Goal: Task Accomplishment & Management: Complete application form

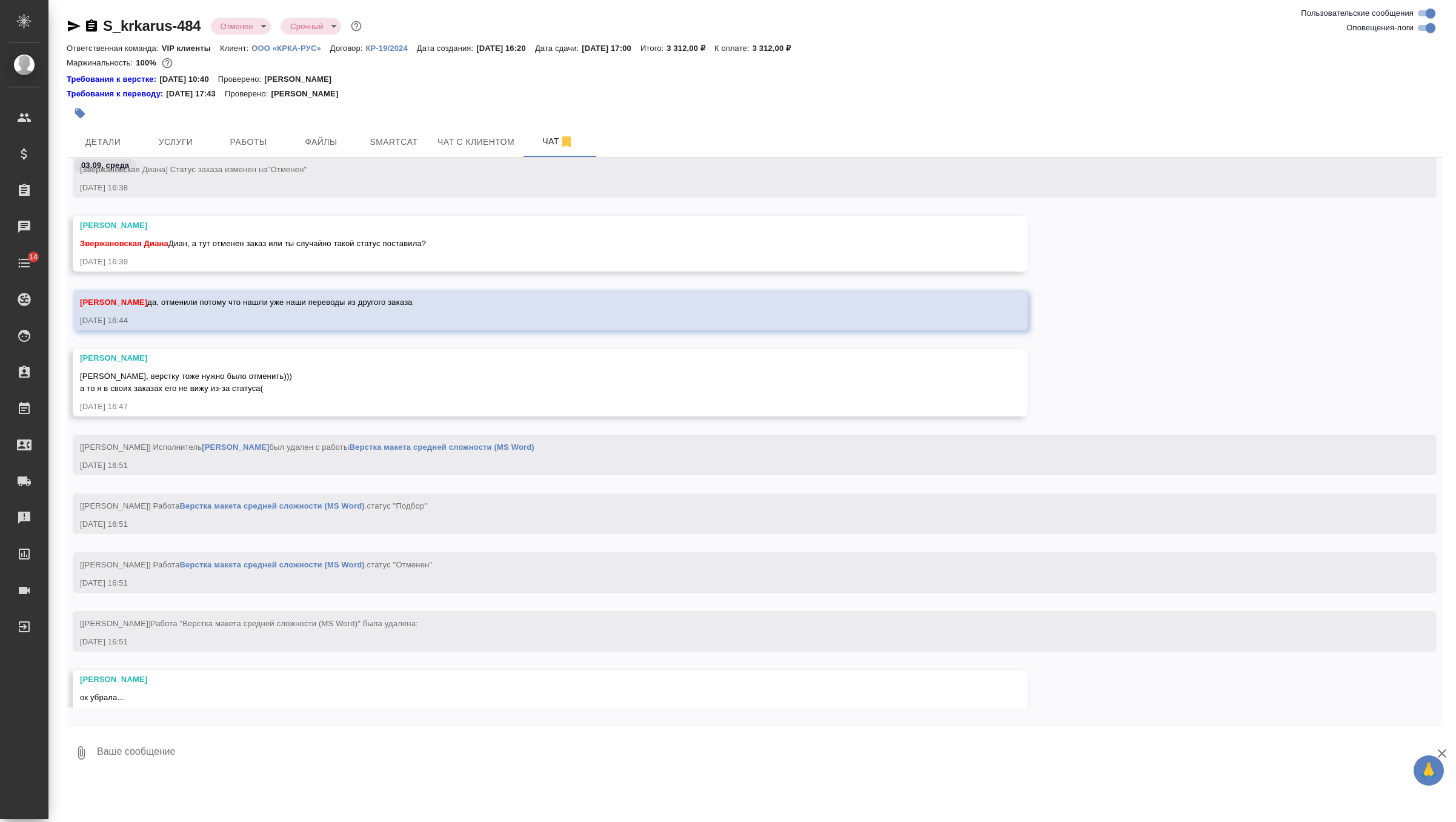
scroll to position [14820, 0]
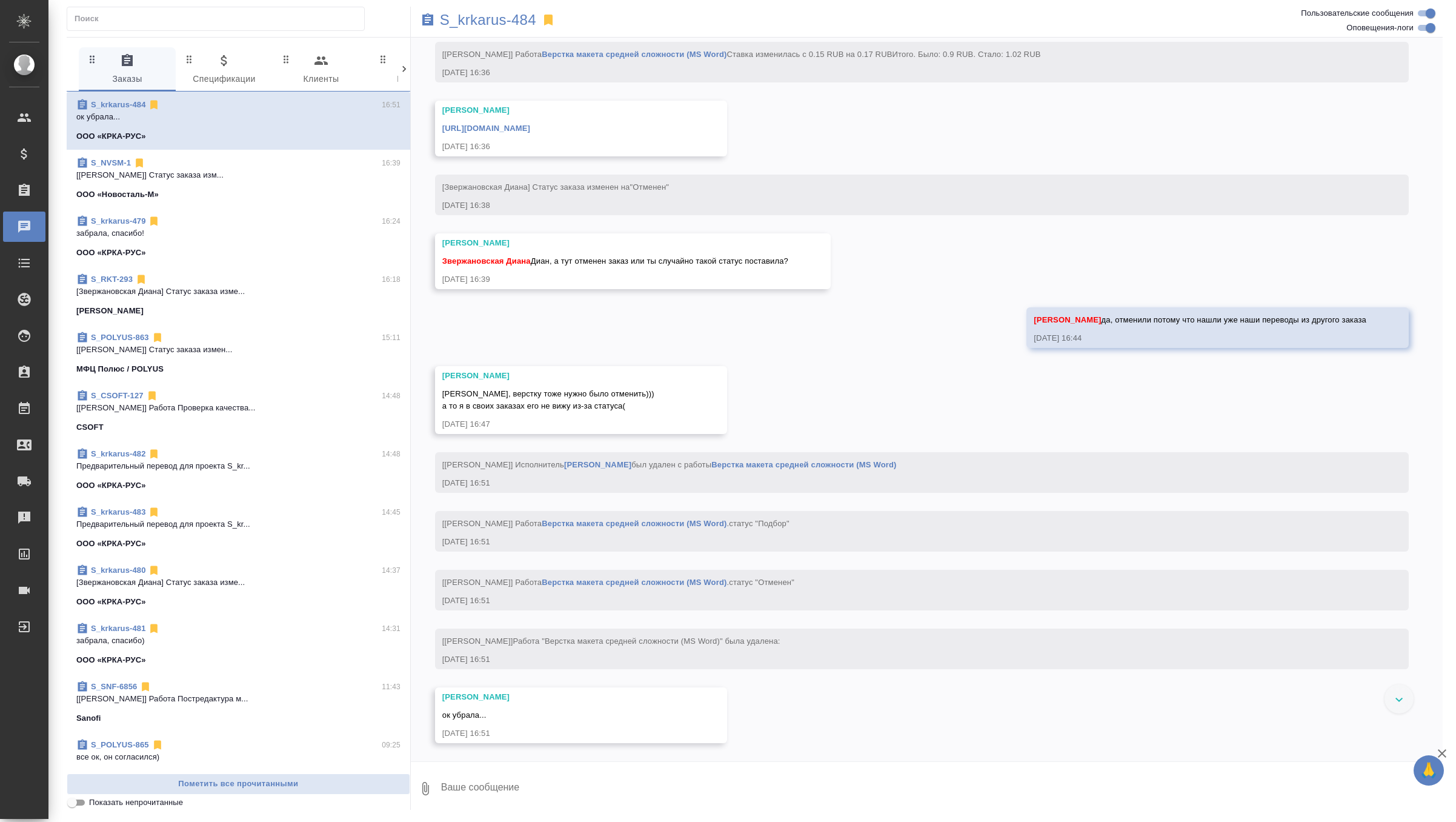
scroll to position [2320, 0]
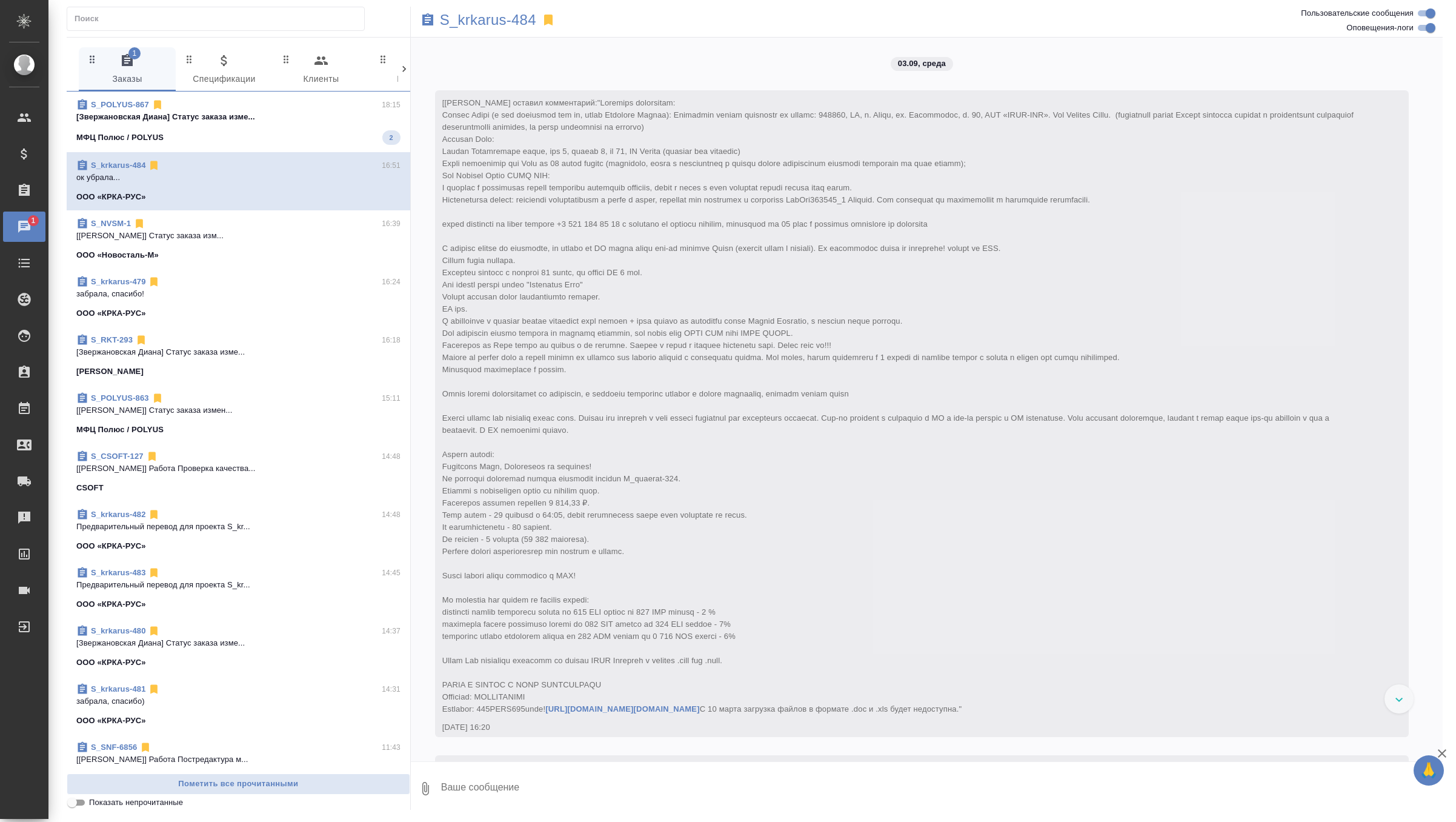
scroll to position [2320, 0]
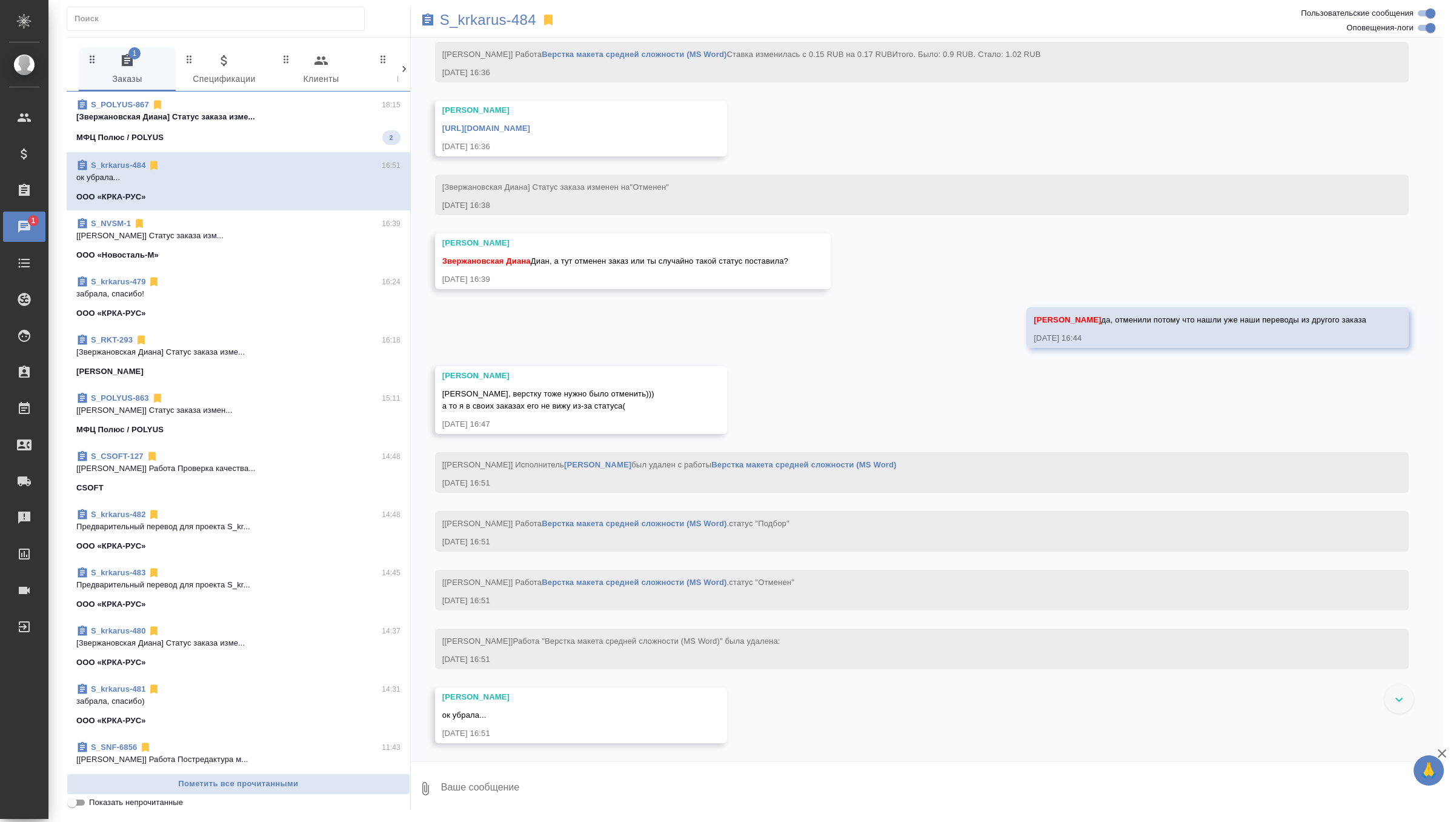
click at [261, 123] on span "S_POLYUS-867 18:15 [Звержановская Диана] Статус заказа изме... МФЦ Полюс / POLY…" at bounding box center [238, 122] width 324 height 46
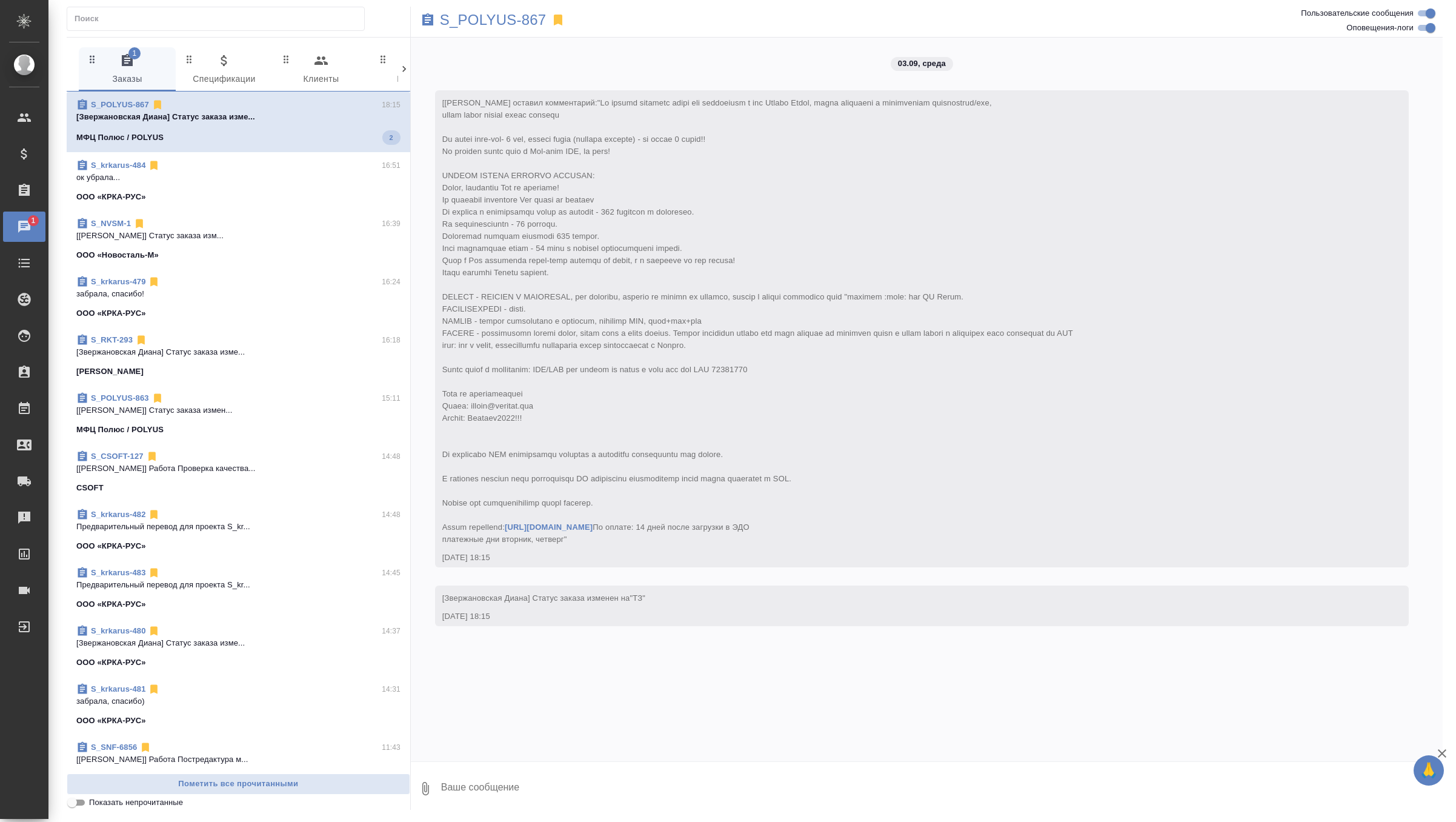
scroll to position [0, 0]
click at [469, 785] on textarea at bounding box center [940, 788] width 1003 height 41
type textarea "внутри есть таблицы без картинок, их надо переводить на чертеже подписей нет по…"
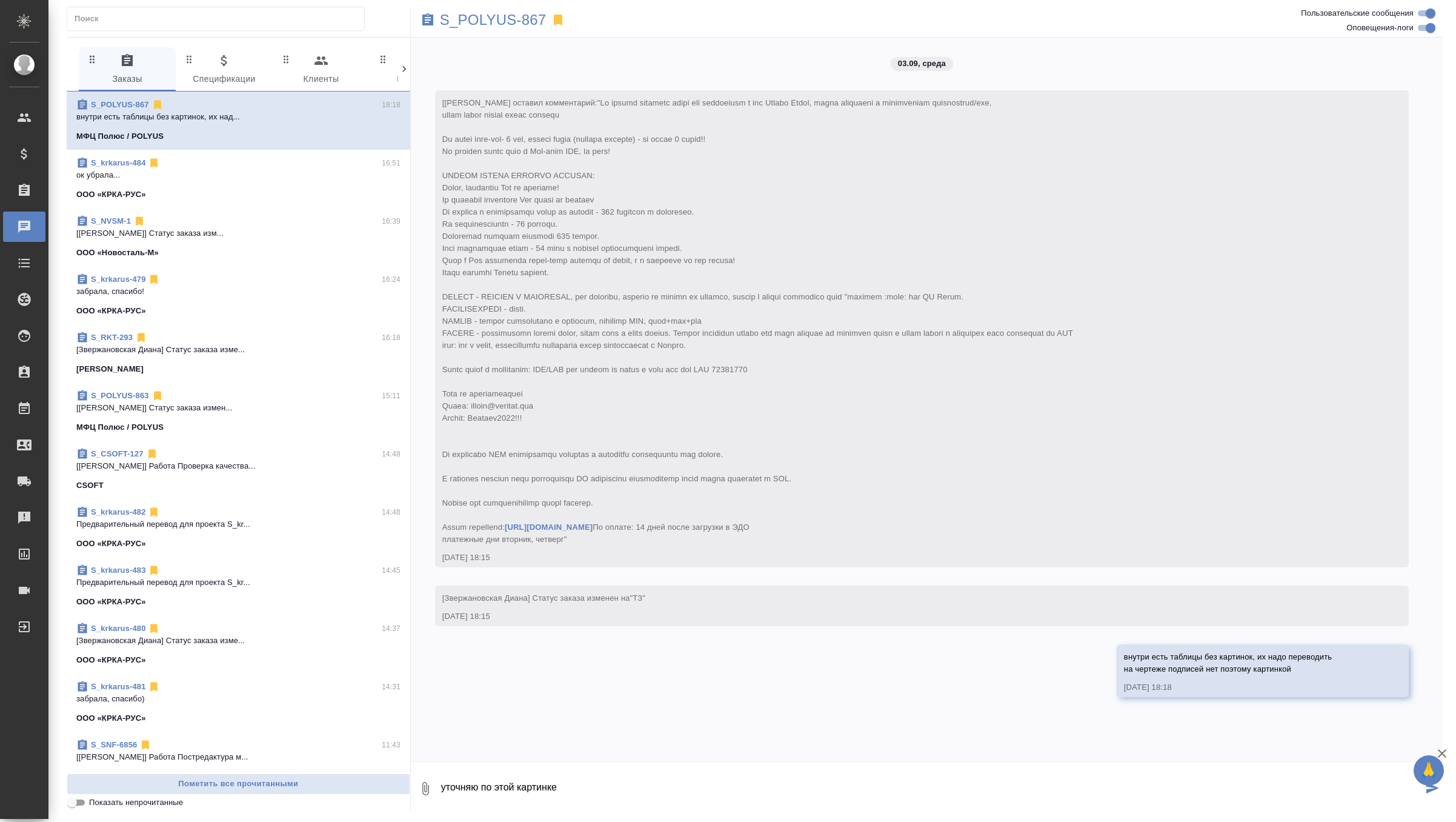
click at [420, 786] on icon "button" at bounding box center [425, 788] width 15 height 15
click at [343, 719] on span "С локального диска" at bounding box center [326, 723] width 82 height 15
click at [0, 0] on input "С локального диска" at bounding box center [0, 0] width 0 height 0
click at [709, 794] on textarea "уточняю по этой картинке" at bounding box center [930, 788] width 983 height 41
type textarea "уточняю по этой картинке"
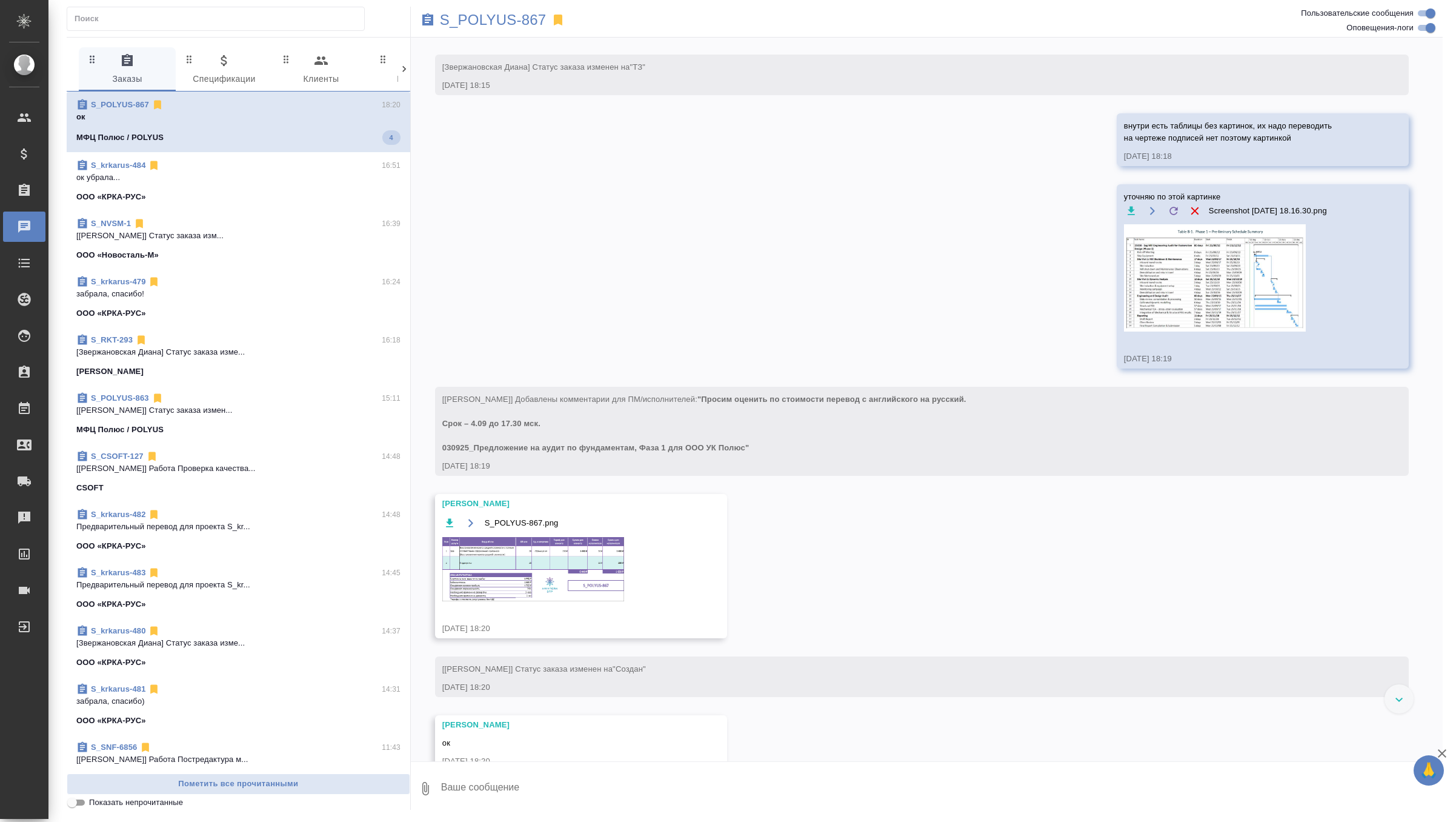
scroll to position [595, 0]
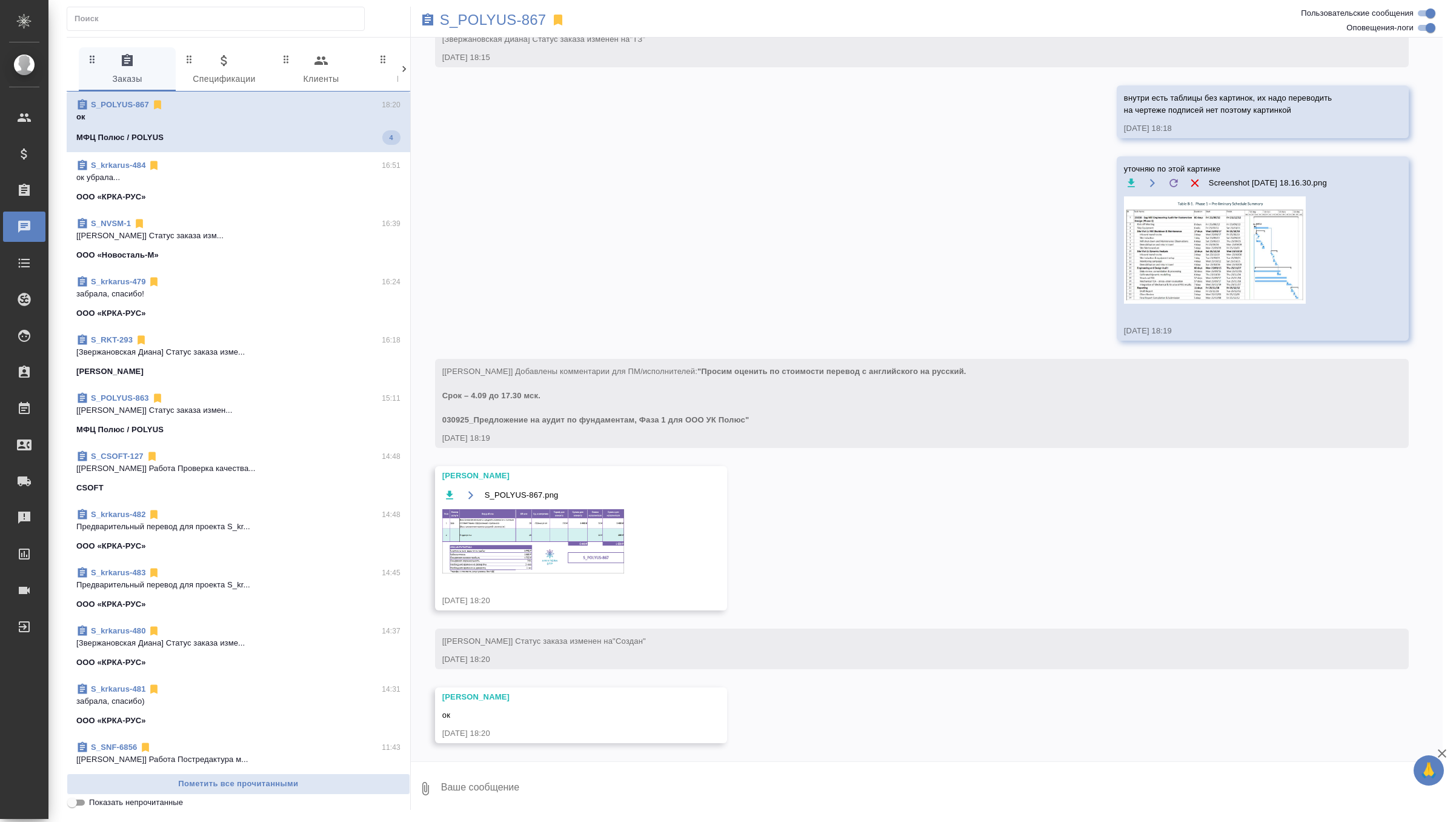
click at [519, 537] on img at bounding box center [533, 540] width 182 height 64
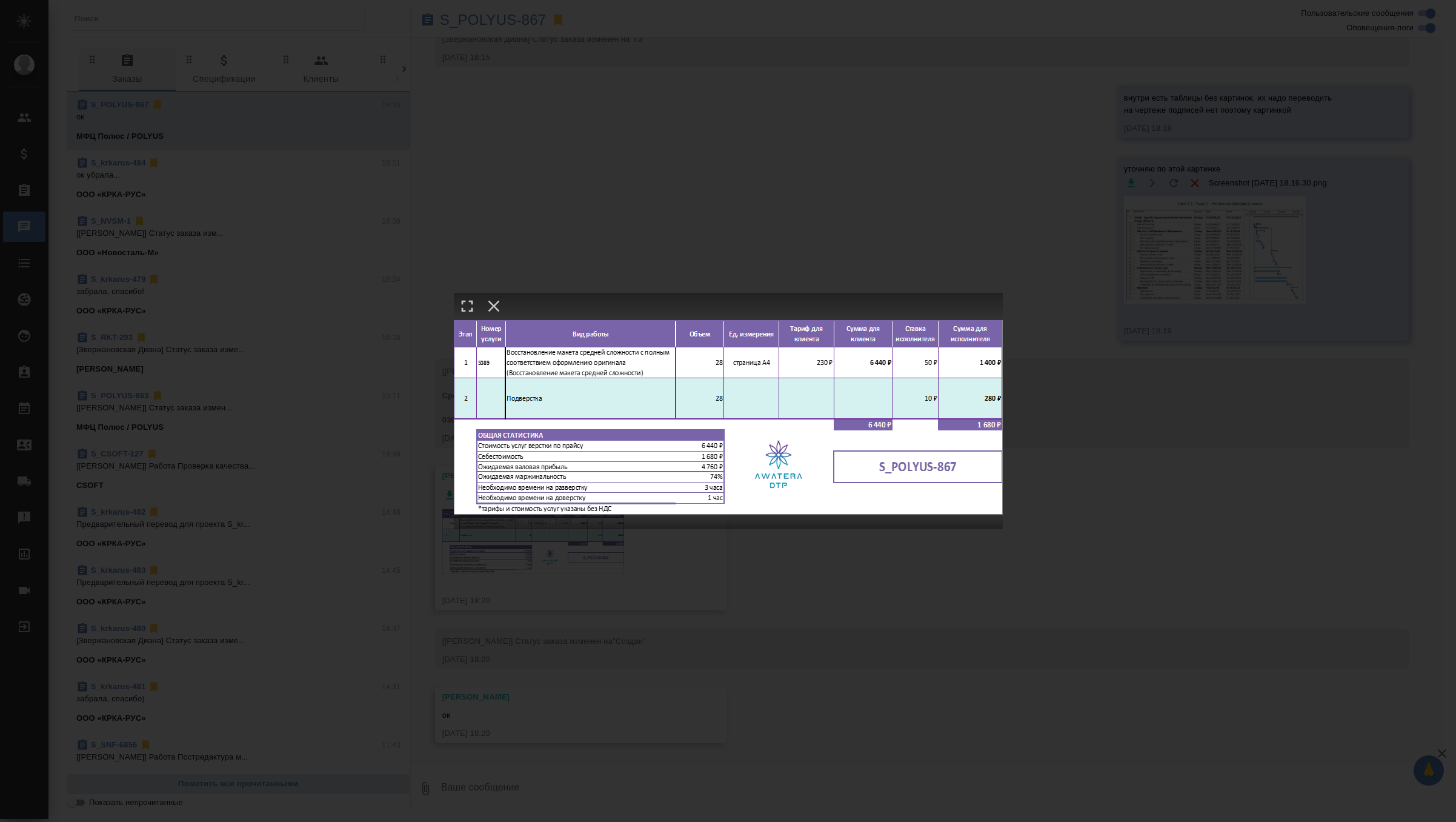
click at [914, 253] on div "S_POLYUS-867.png 1 of 1" at bounding box center [728, 411] width 1456 height 822
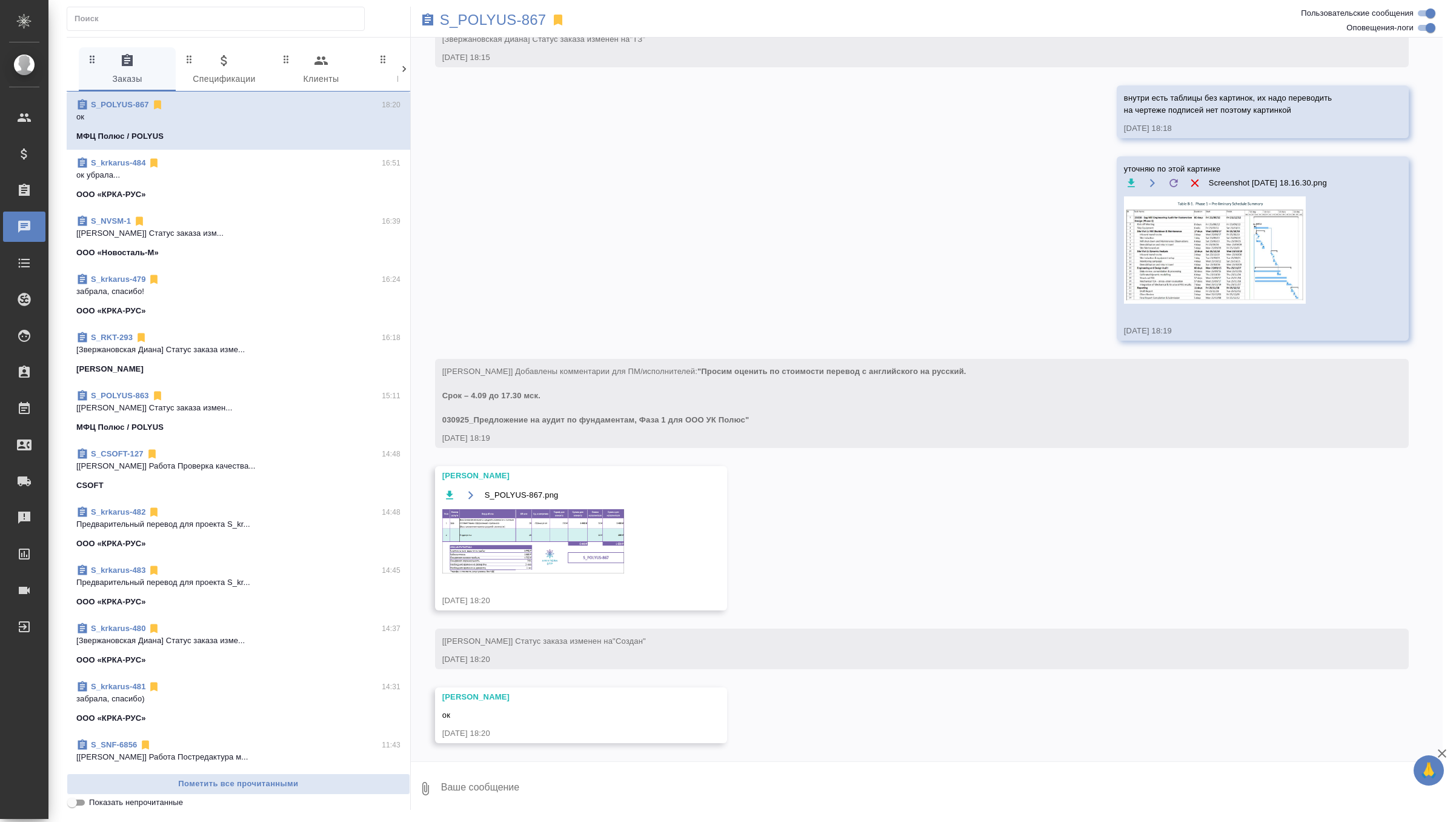
click at [496, 557] on img at bounding box center [533, 540] width 182 height 64
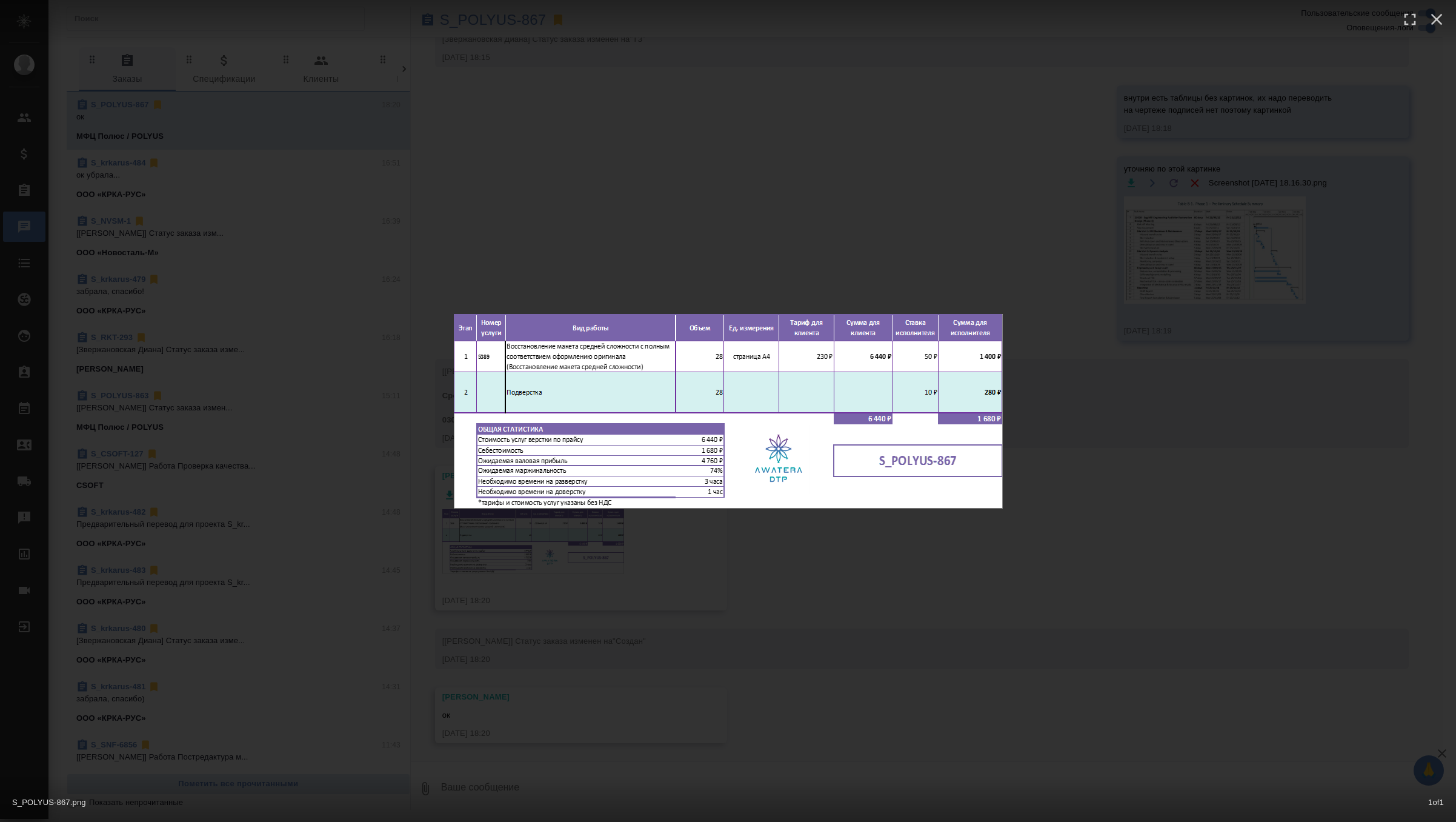
click at [808, 186] on div "S_POLYUS-867.png 1 of 1" at bounding box center [728, 411] width 1456 height 822
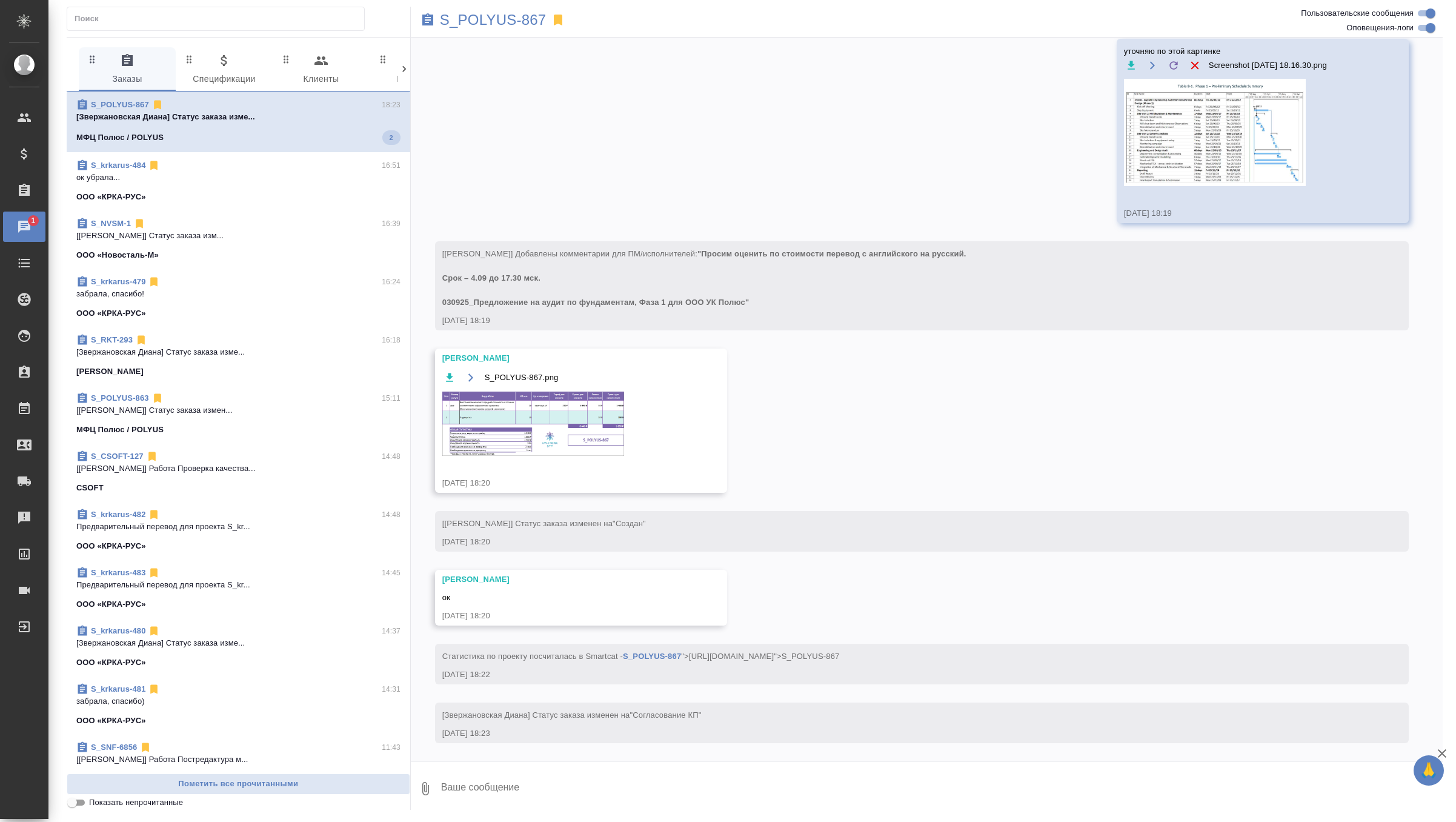
scroll to position [713, 0]
click at [526, 445] on img at bounding box center [533, 423] width 182 height 64
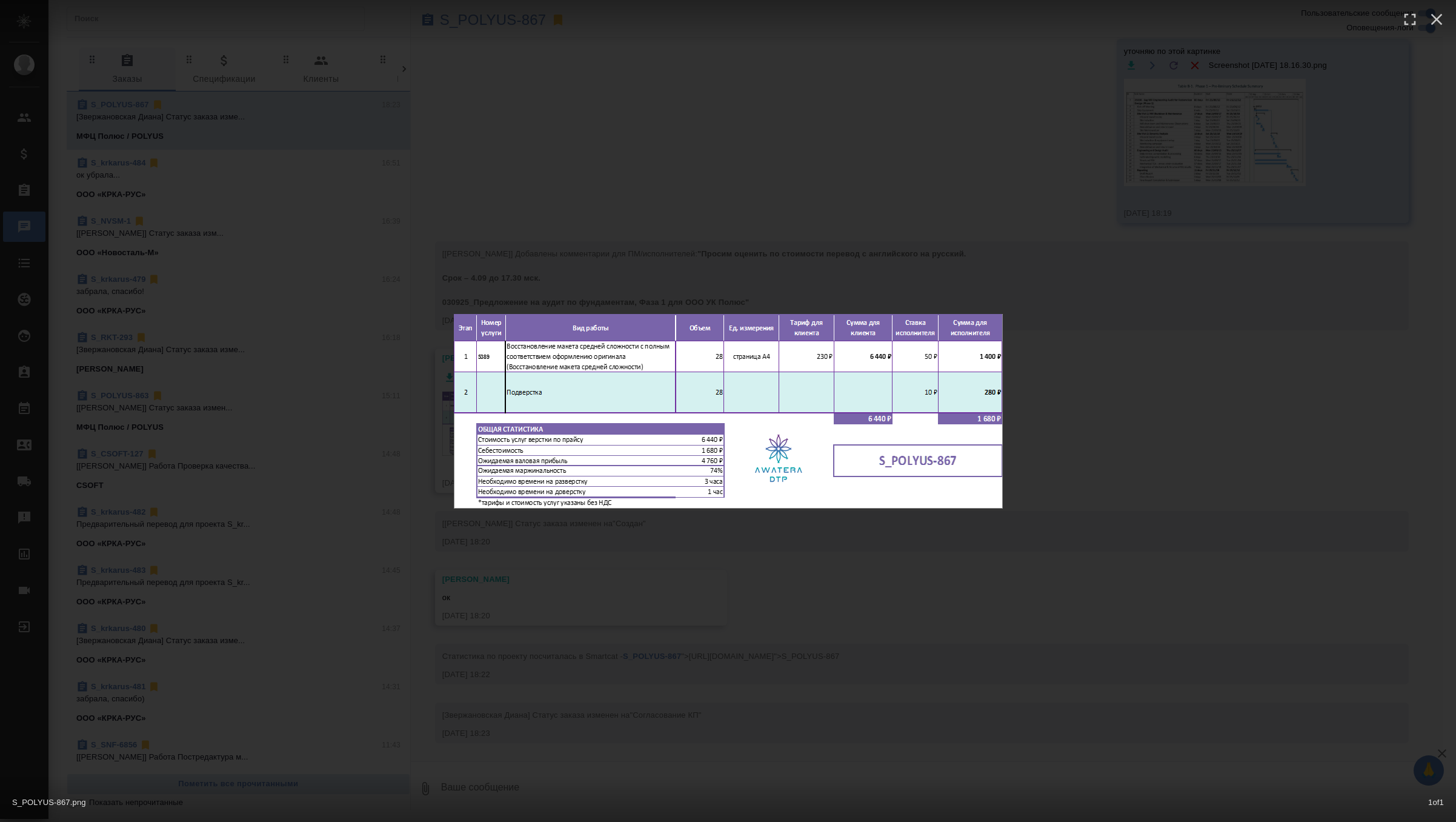
click at [753, 209] on div "S_POLYUS-867.png 1 of 1" at bounding box center [728, 411] width 1456 height 822
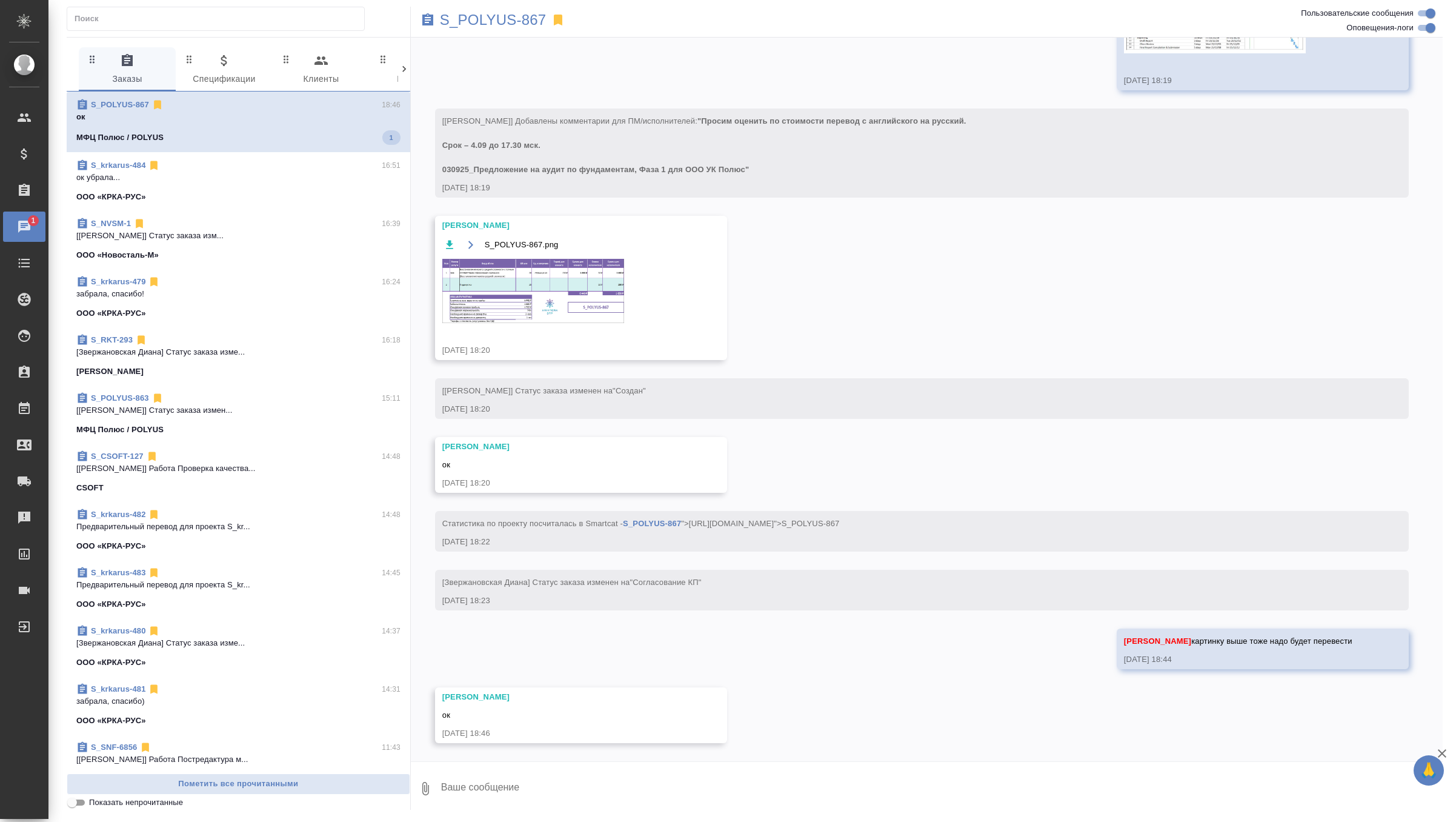
scroll to position [846, 0]
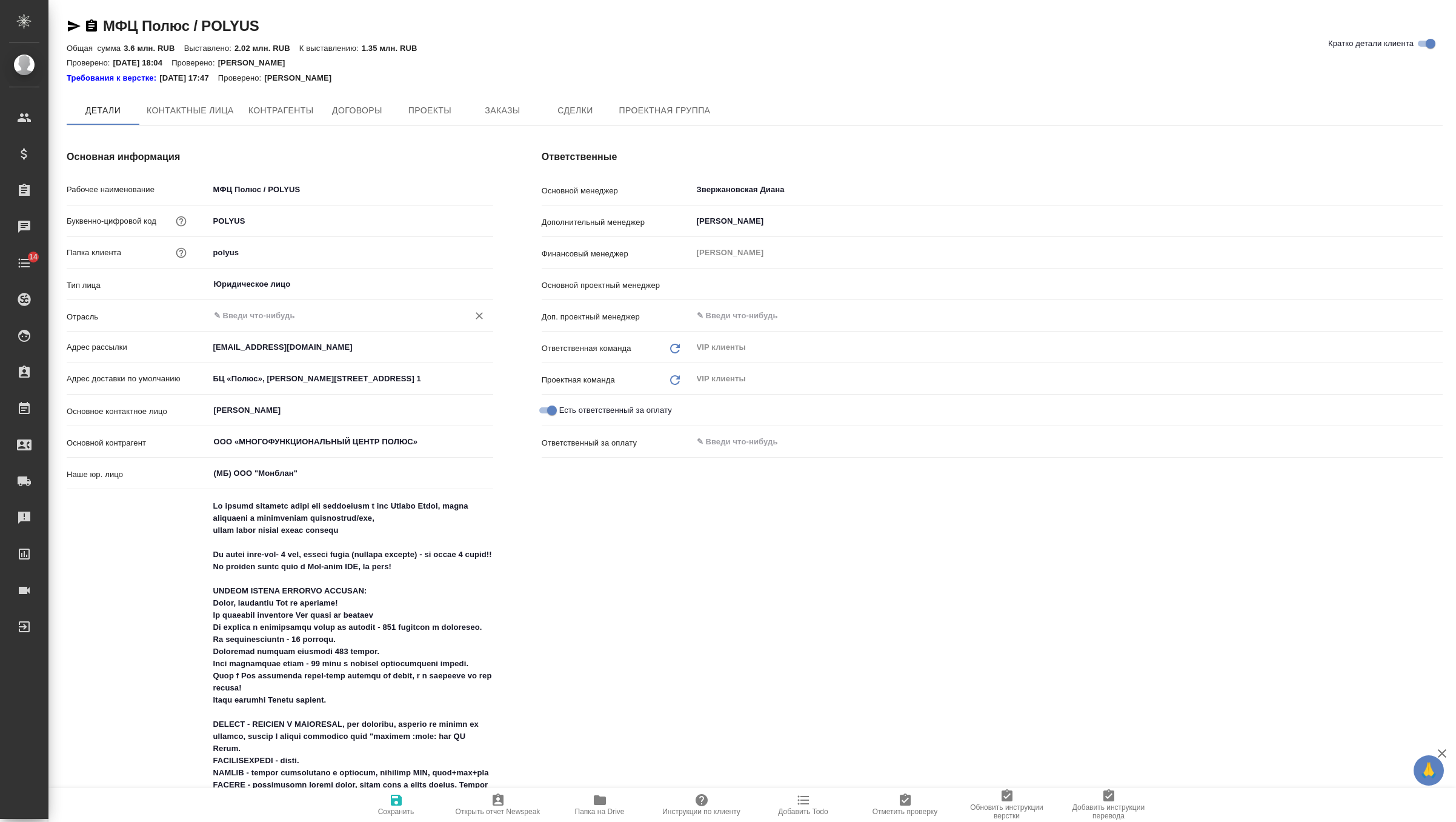
type input "[PERSON_NAME]"
click at [517, 113] on span "Заказы" at bounding box center [502, 111] width 58 height 15
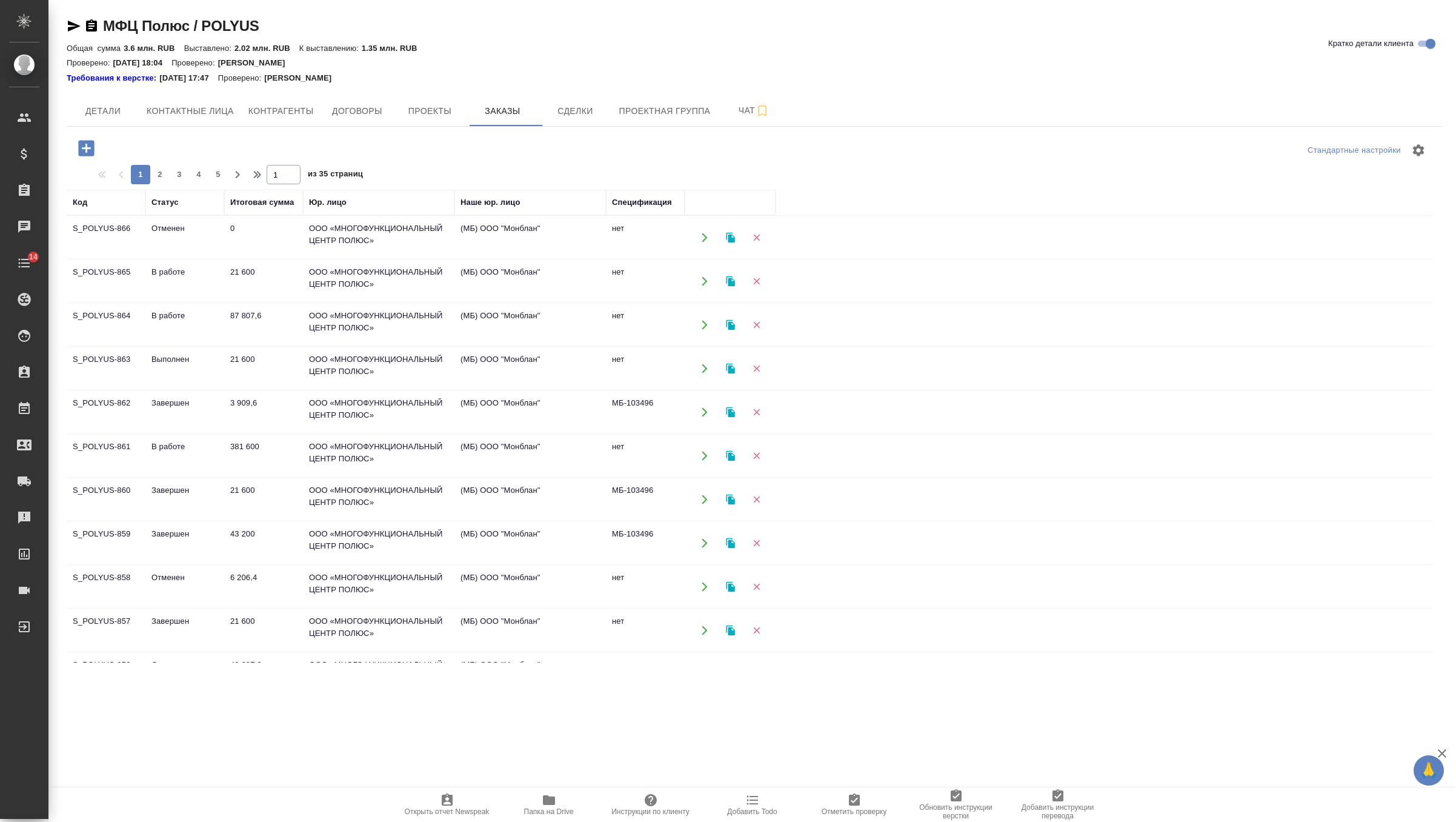
click at [89, 141] on icon "button" at bounding box center [86, 148] width 16 height 16
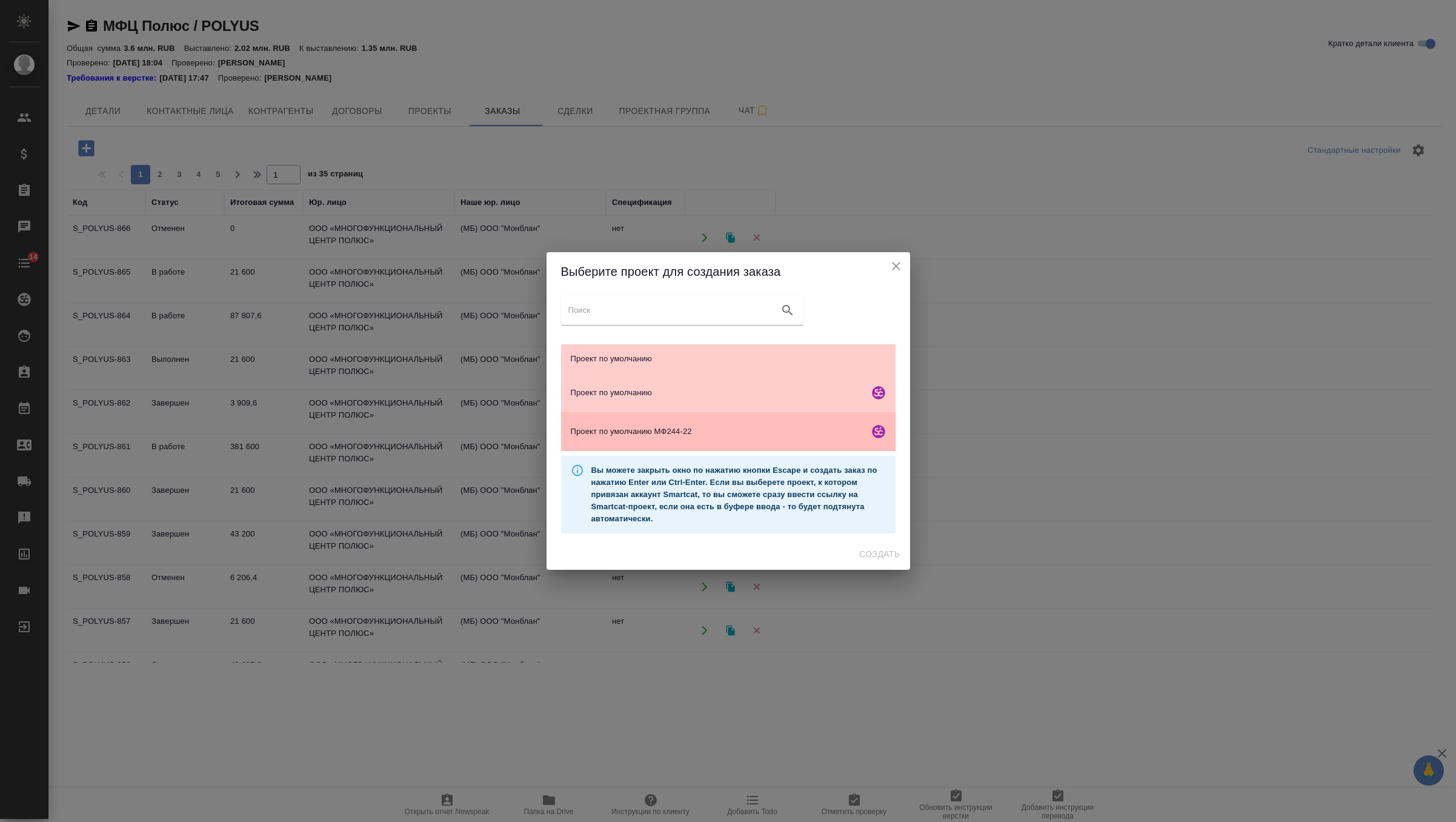
click at [719, 440] on div "Проект по умолчанию МФ244-22" at bounding box center [728, 431] width 335 height 39
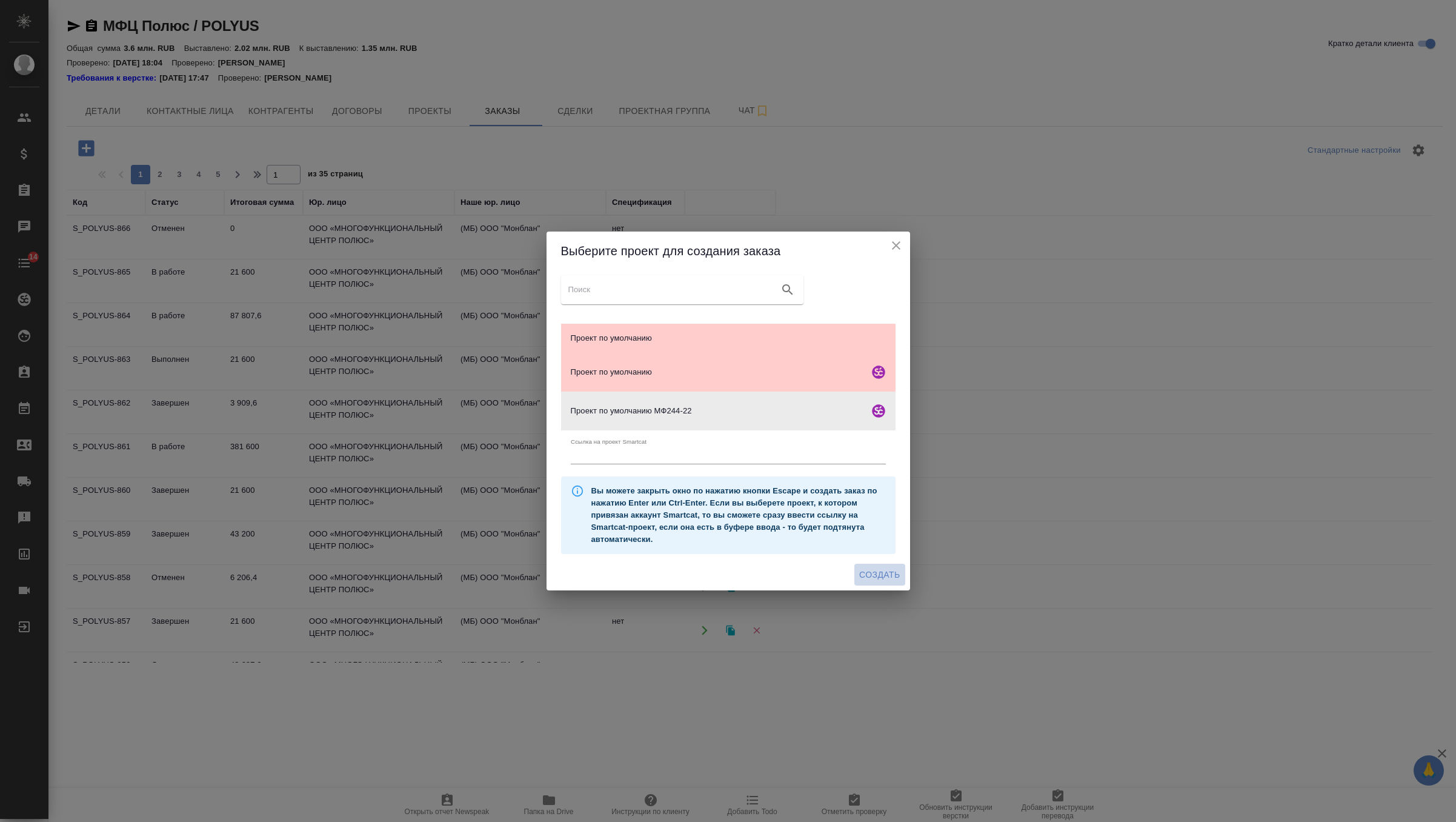
click at [866, 573] on span "Создать" at bounding box center [879, 574] width 40 height 15
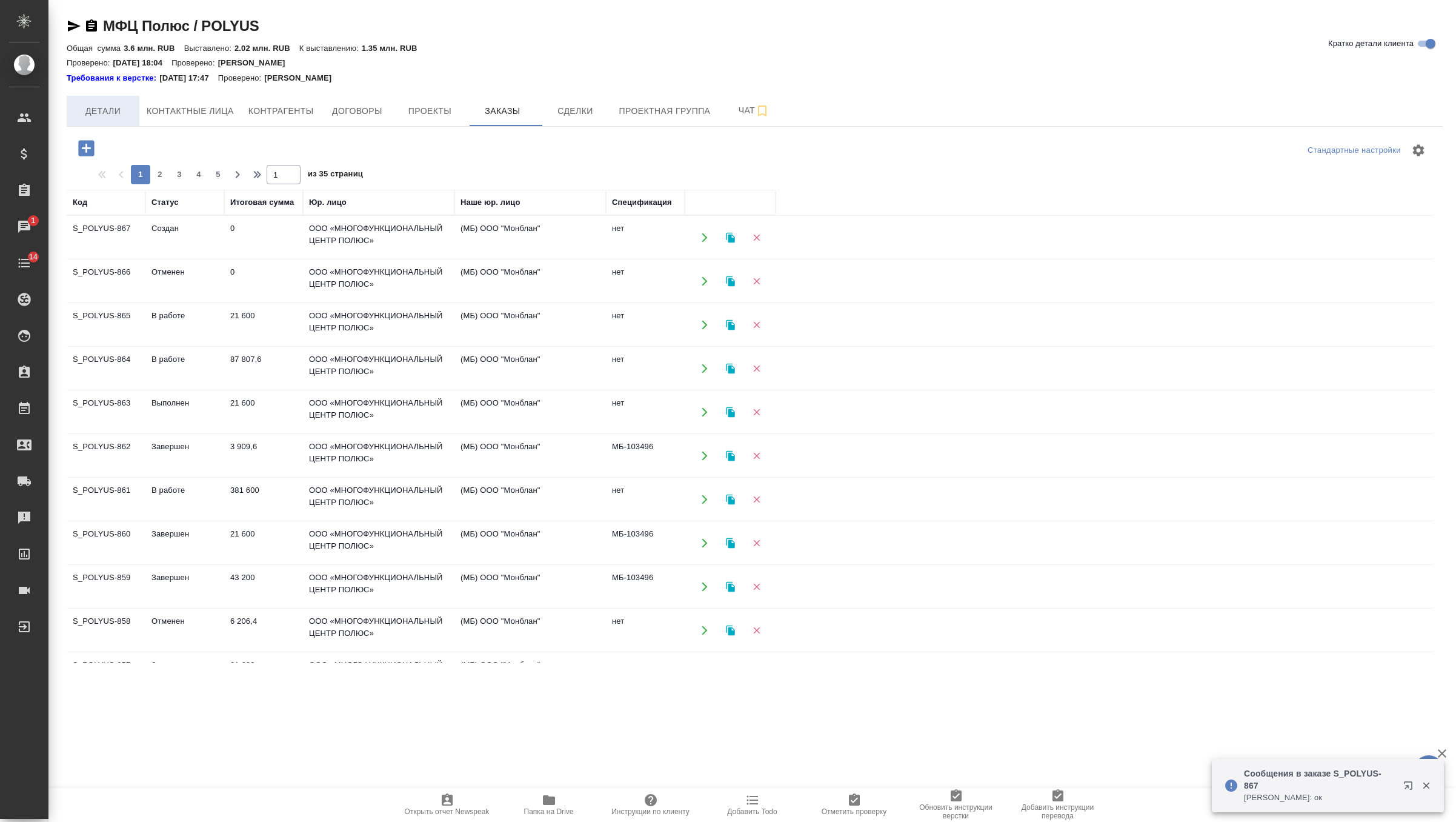
click at [116, 102] on button "Детали" at bounding box center [103, 111] width 73 height 31
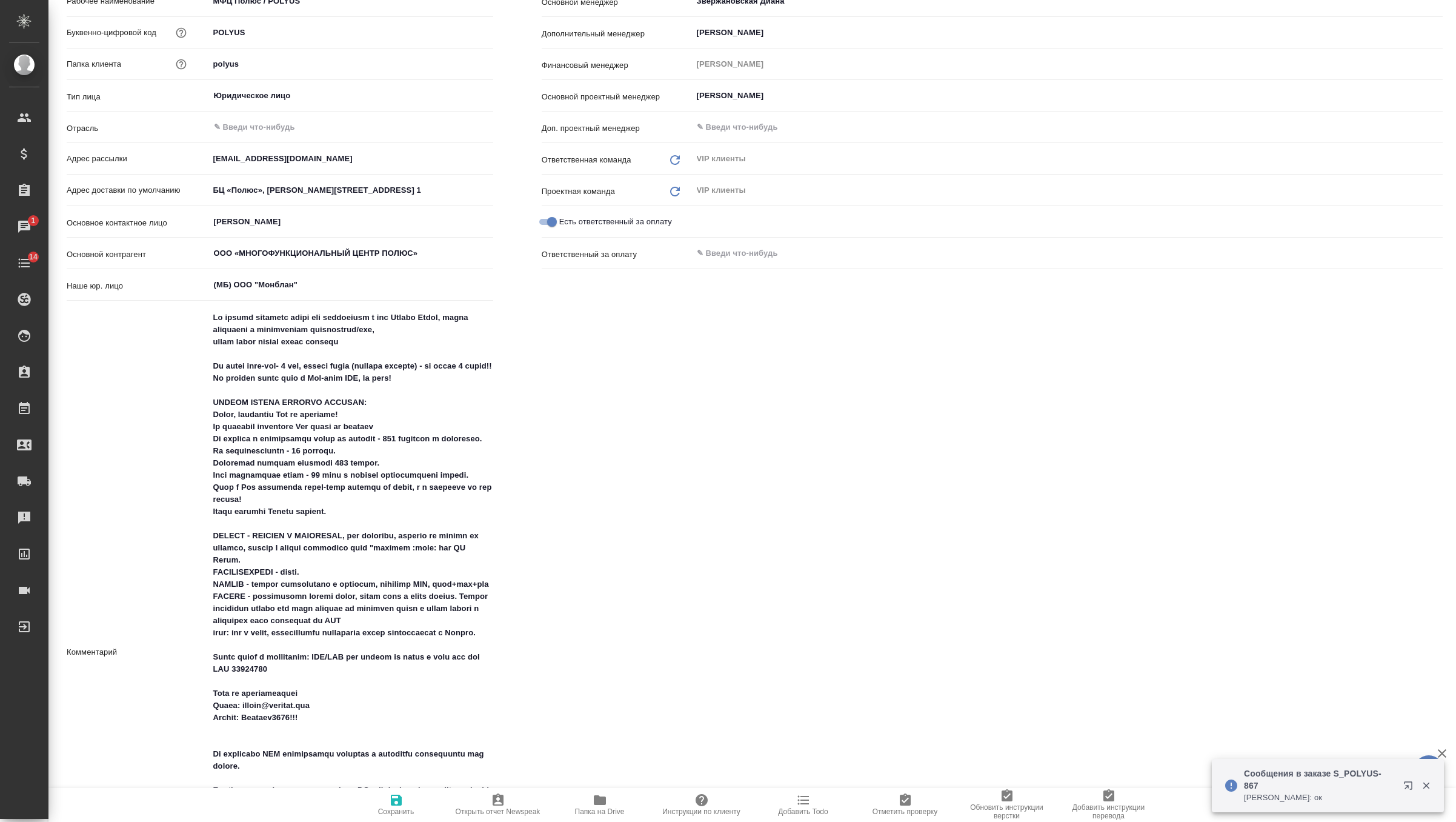
type textarea "x"
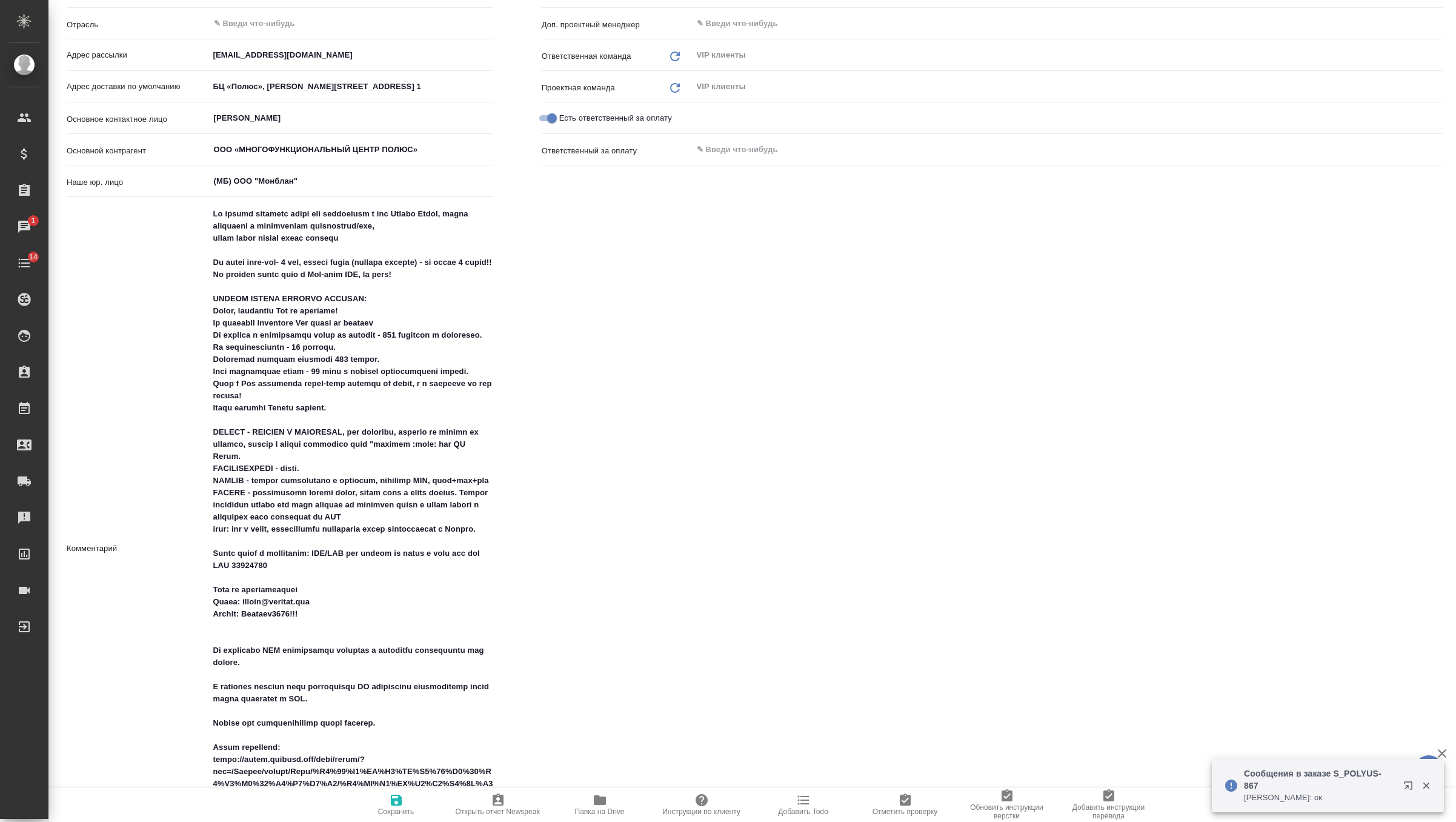
type textarea "x"
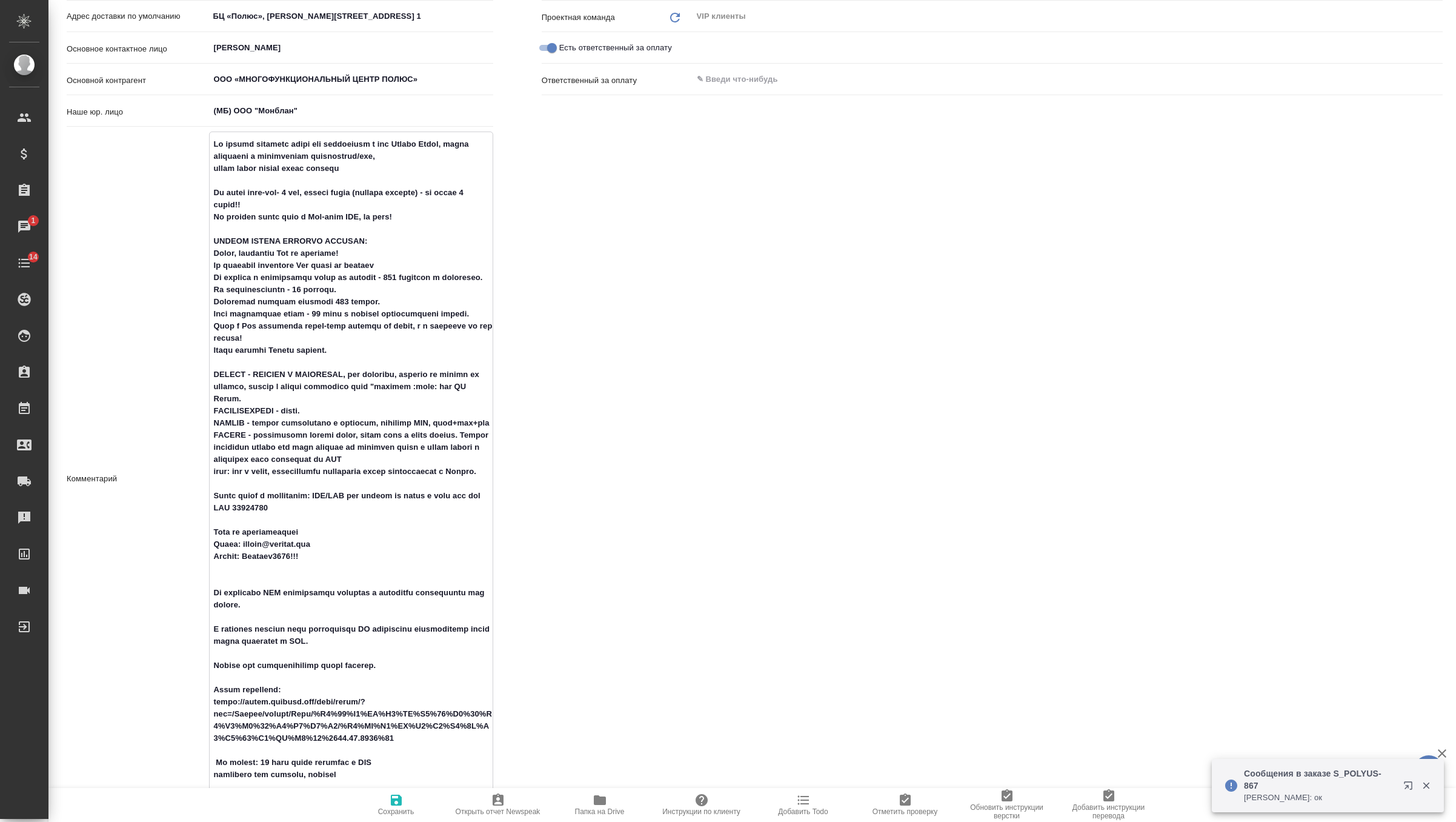
drag, startPoint x: 213, startPoint y: 252, endPoint x: 388, endPoint y: 358, distance: 204.6
click at [388, 358] on textarea at bounding box center [351, 478] width 283 height 688
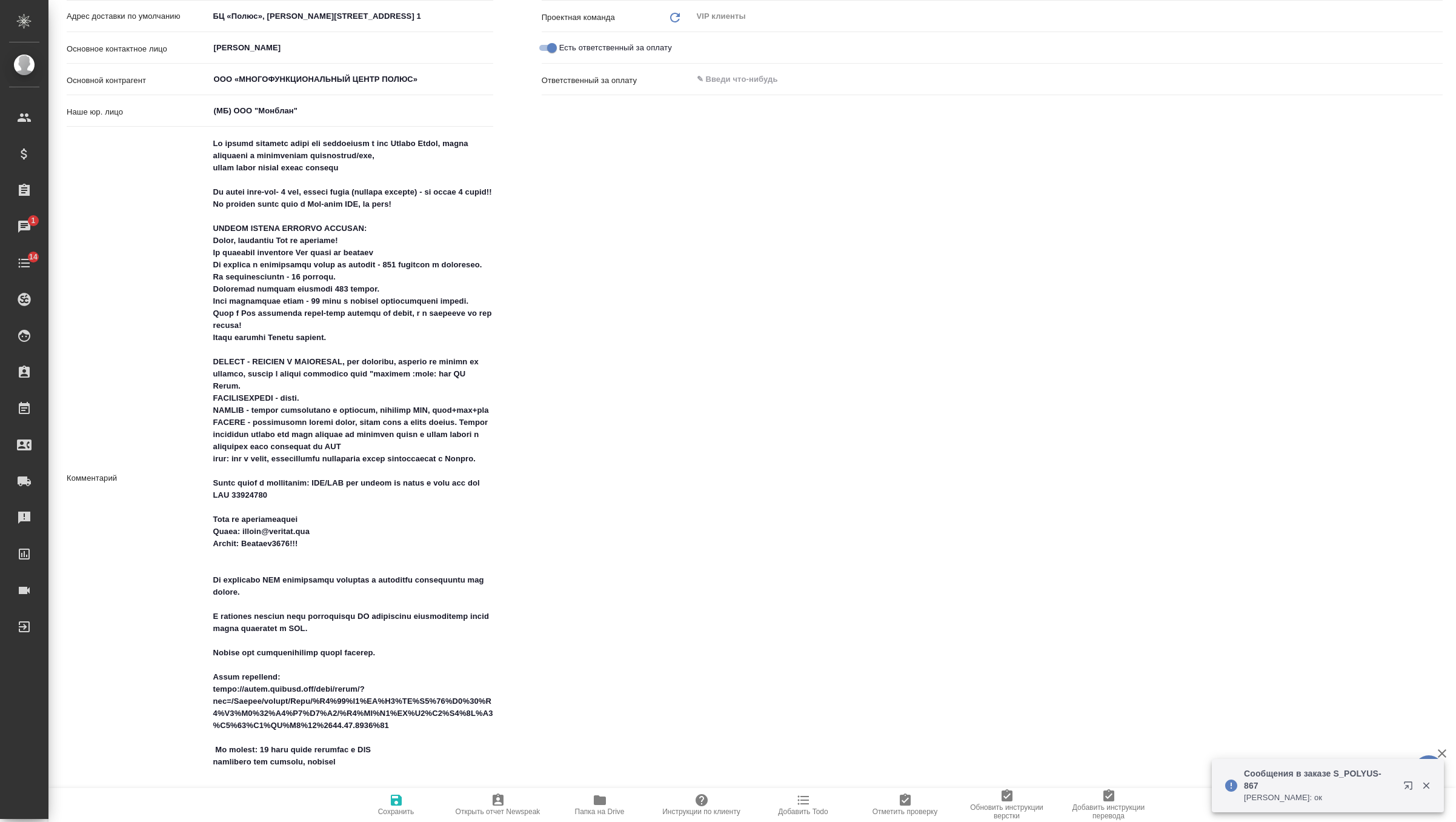
type textarea "x"
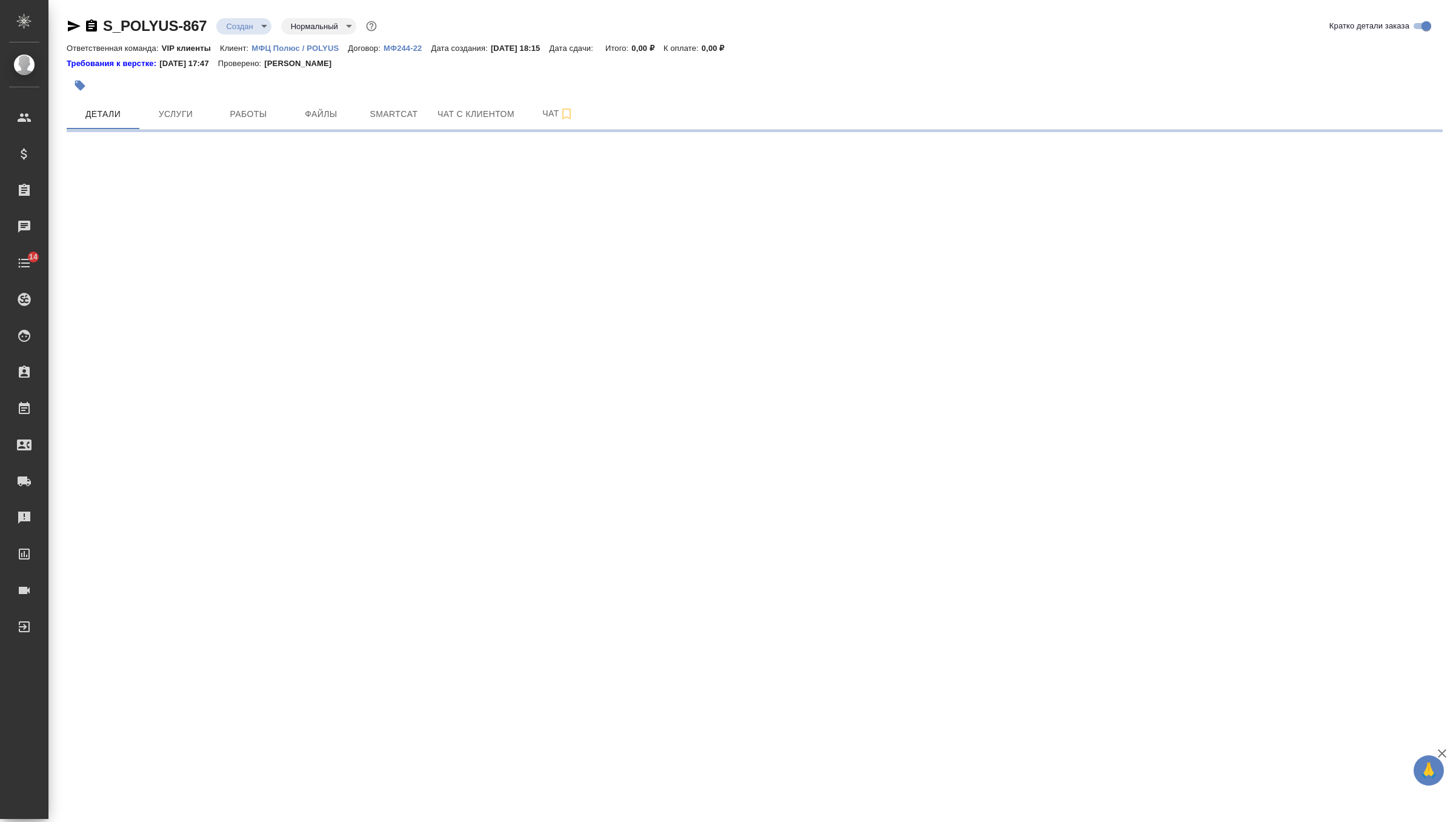
select select "RU"
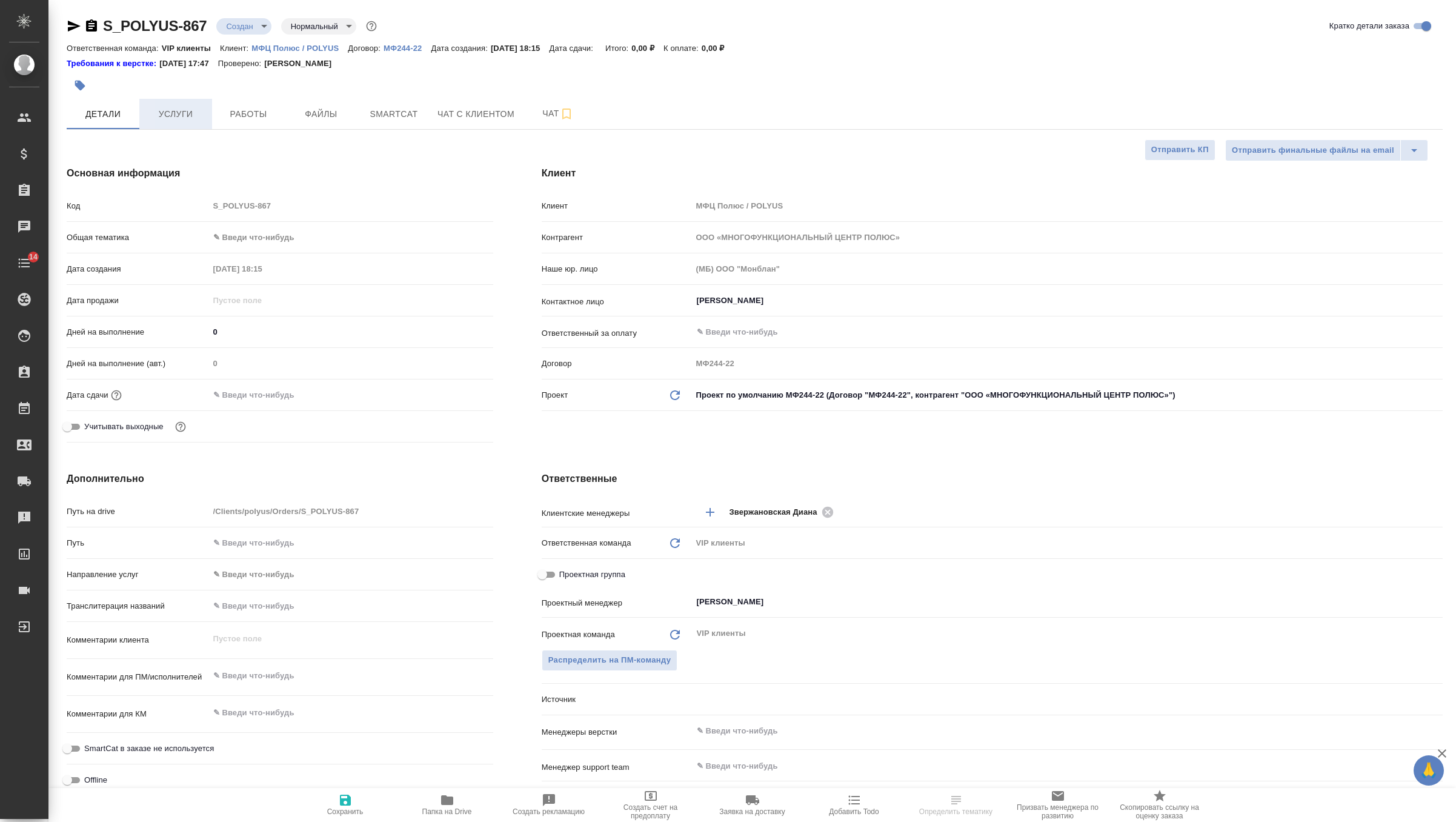
type textarea "x"
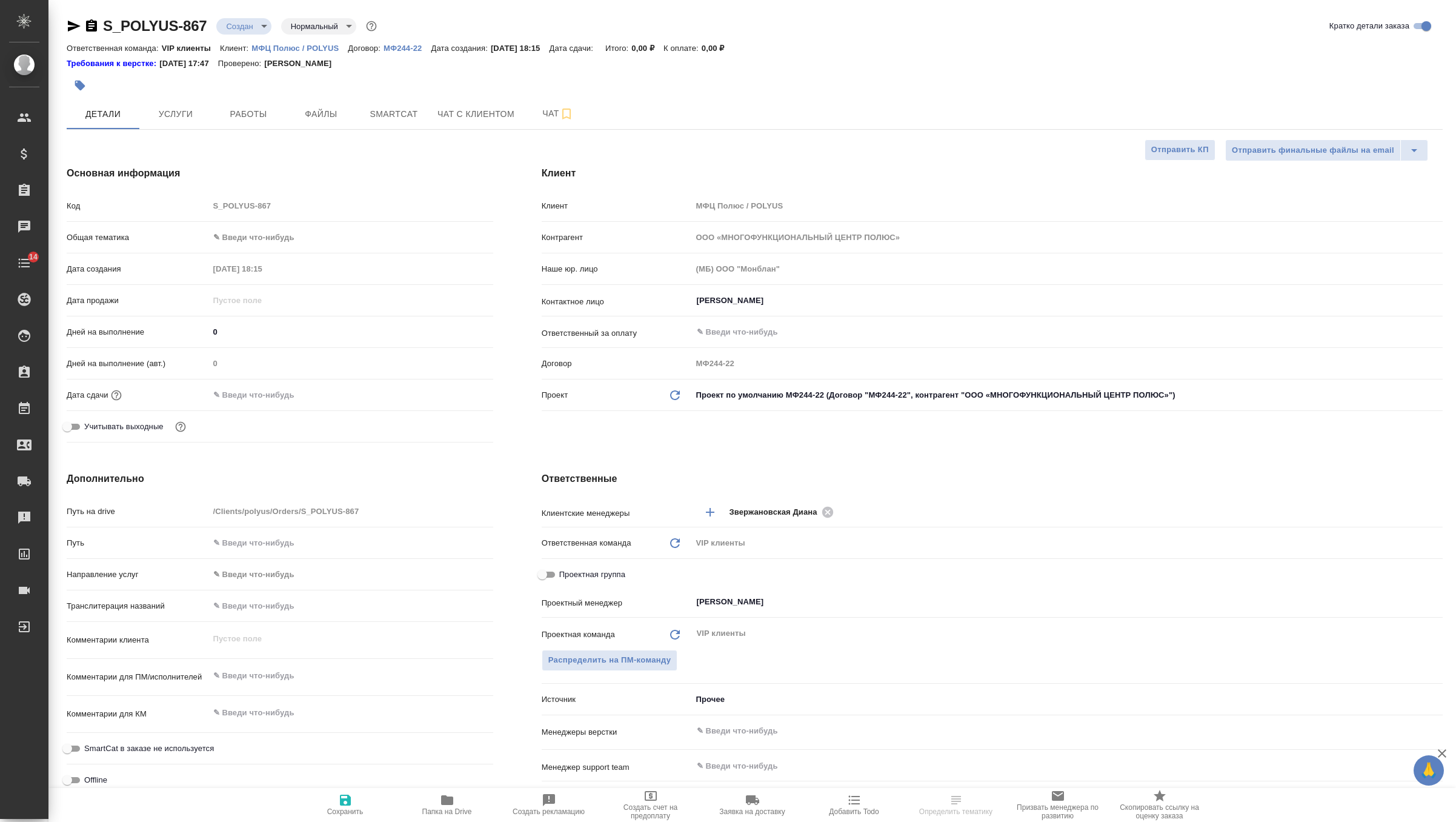
type textarea "x"
click at [274, 405] on div "Дата сдачи" at bounding box center [280, 400] width 427 height 32
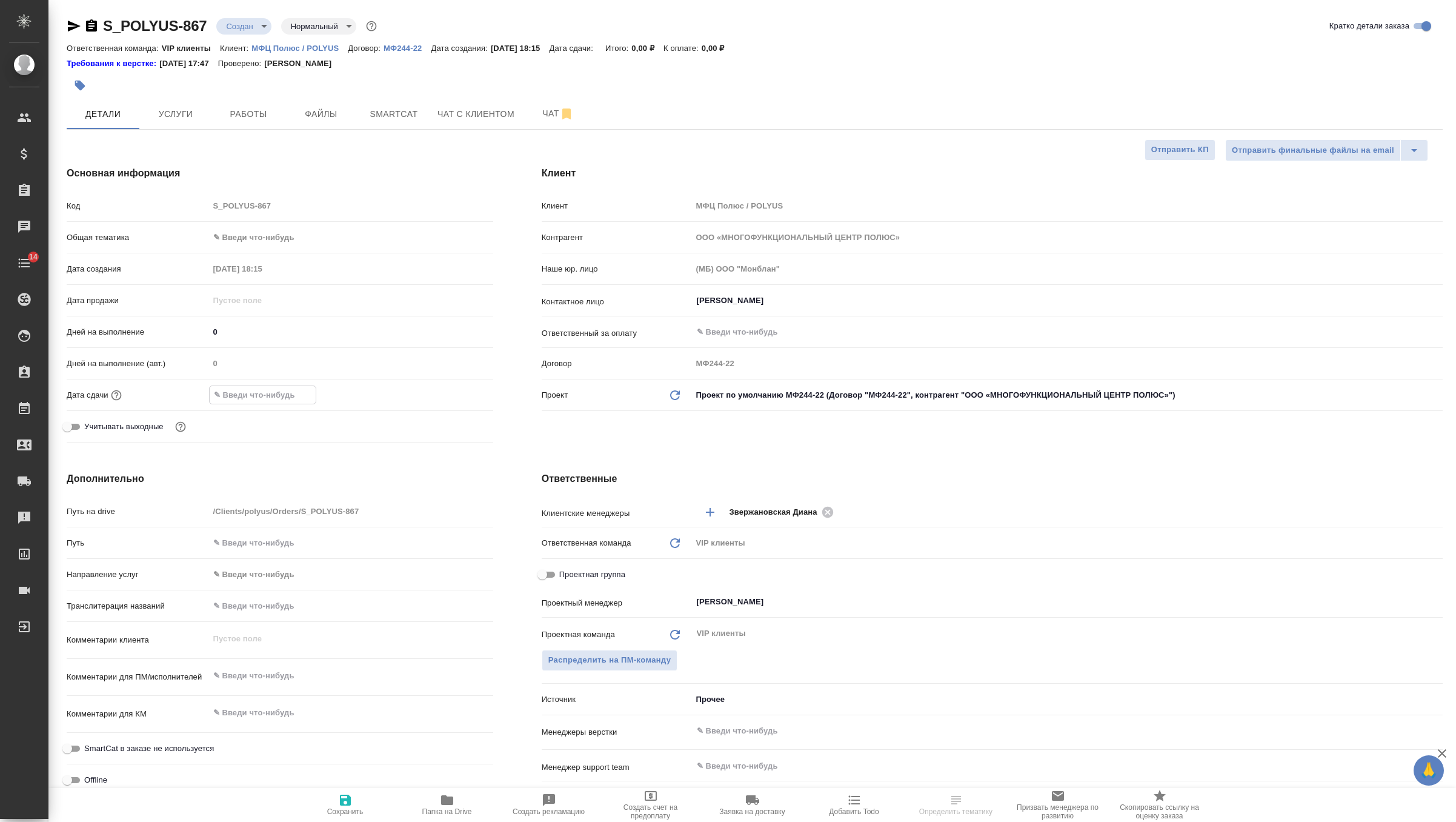
click at [282, 398] on input "text" at bounding box center [262, 395] width 106 height 18
click at [449, 392] on div at bounding box center [352, 394] width 284 height 19
click at [460, 393] on icon "button" at bounding box center [457, 394] width 15 height 15
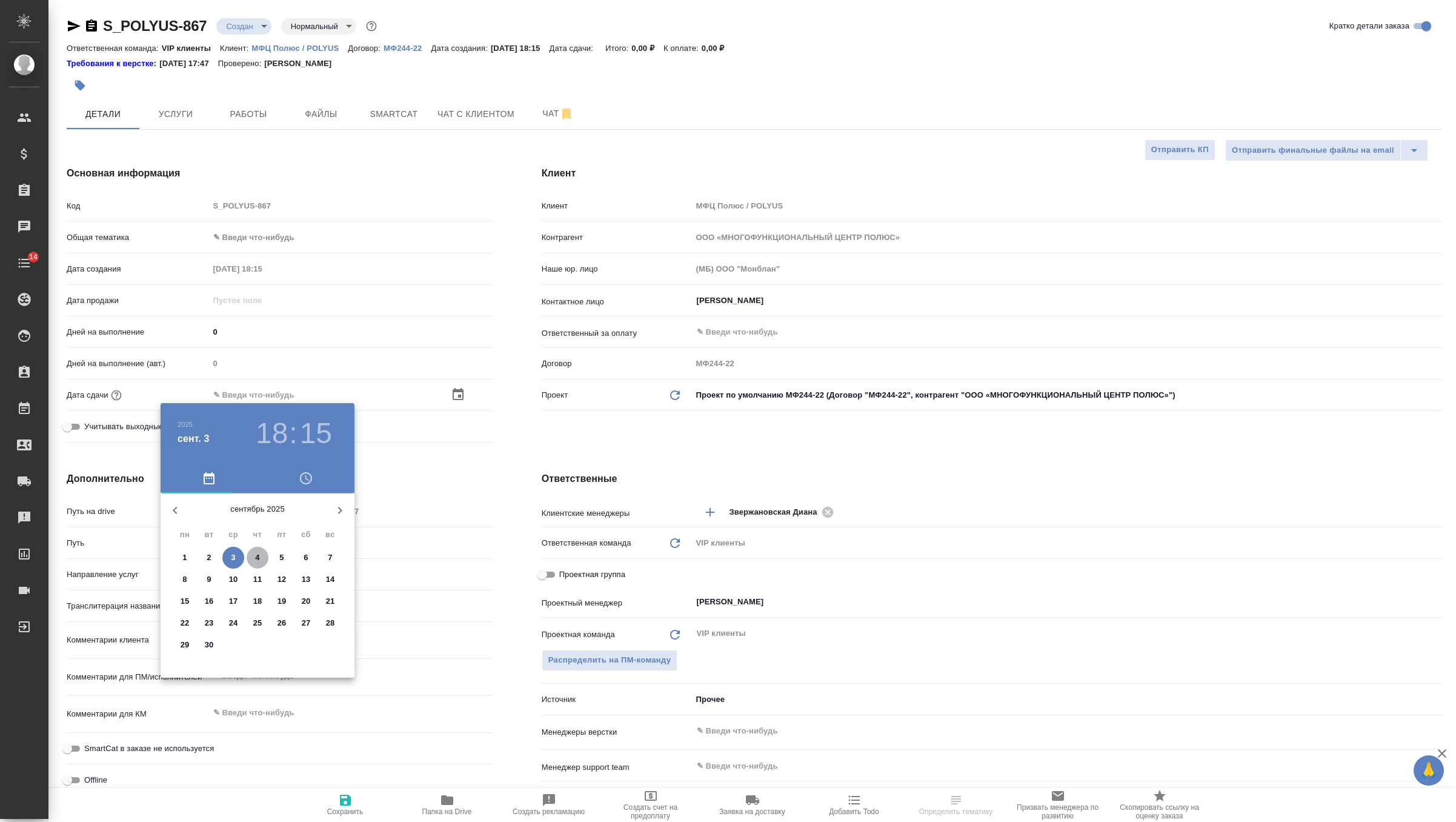
click at [249, 557] on span "4" at bounding box center [258, 557] width 22 height 12
type input "04.09.2025 18:15"
type textarea "x"
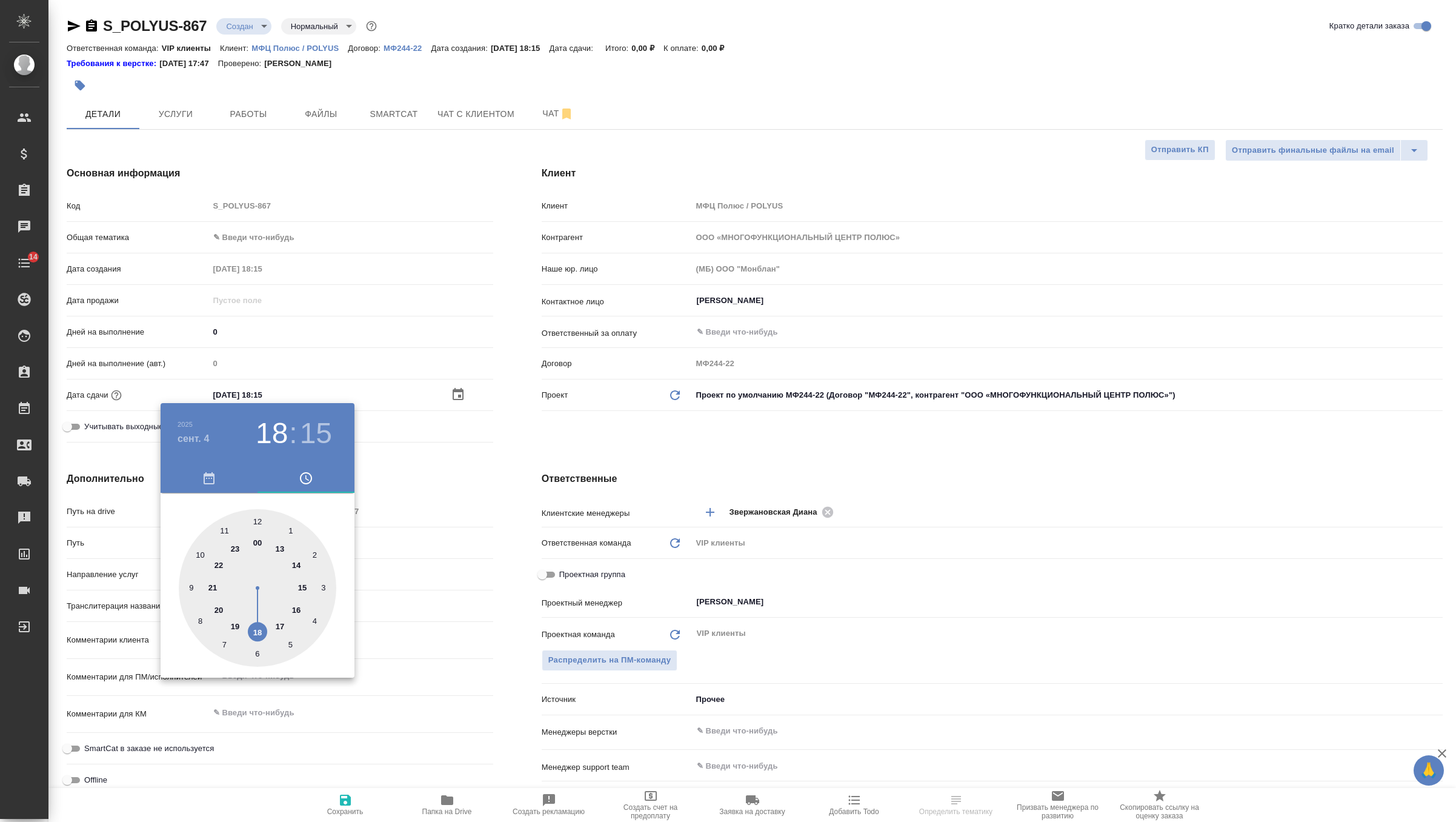
click at [279, 625] on div at bounding box center [258, 588] width 158 height 158
type input "04.09.2025 17:15"
type textarea "x"
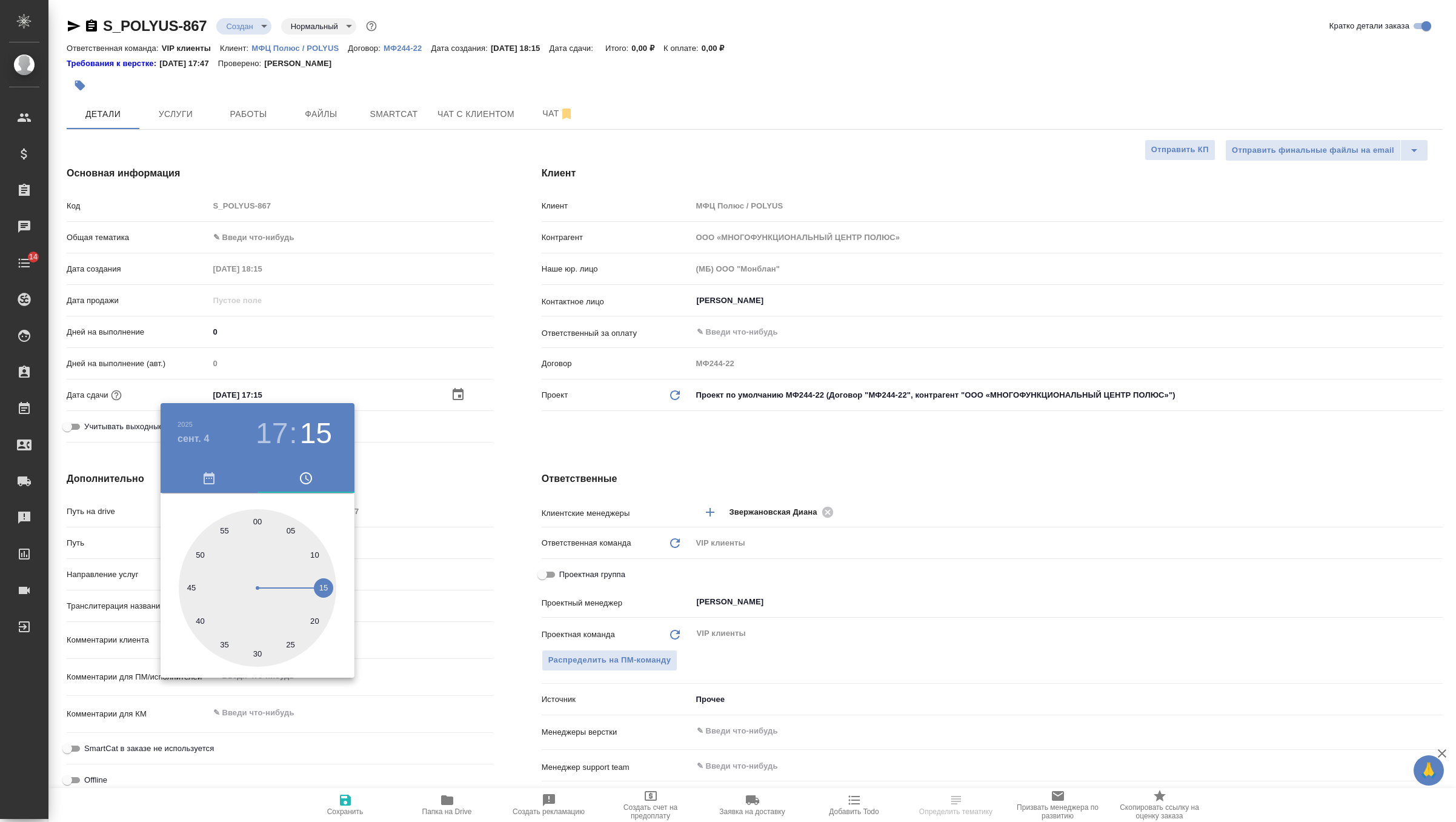
click at [260, 648] on div at bounding box center [258, 588] width 158 height 158
type input "[DATE] 17:30"
type textarea "x"
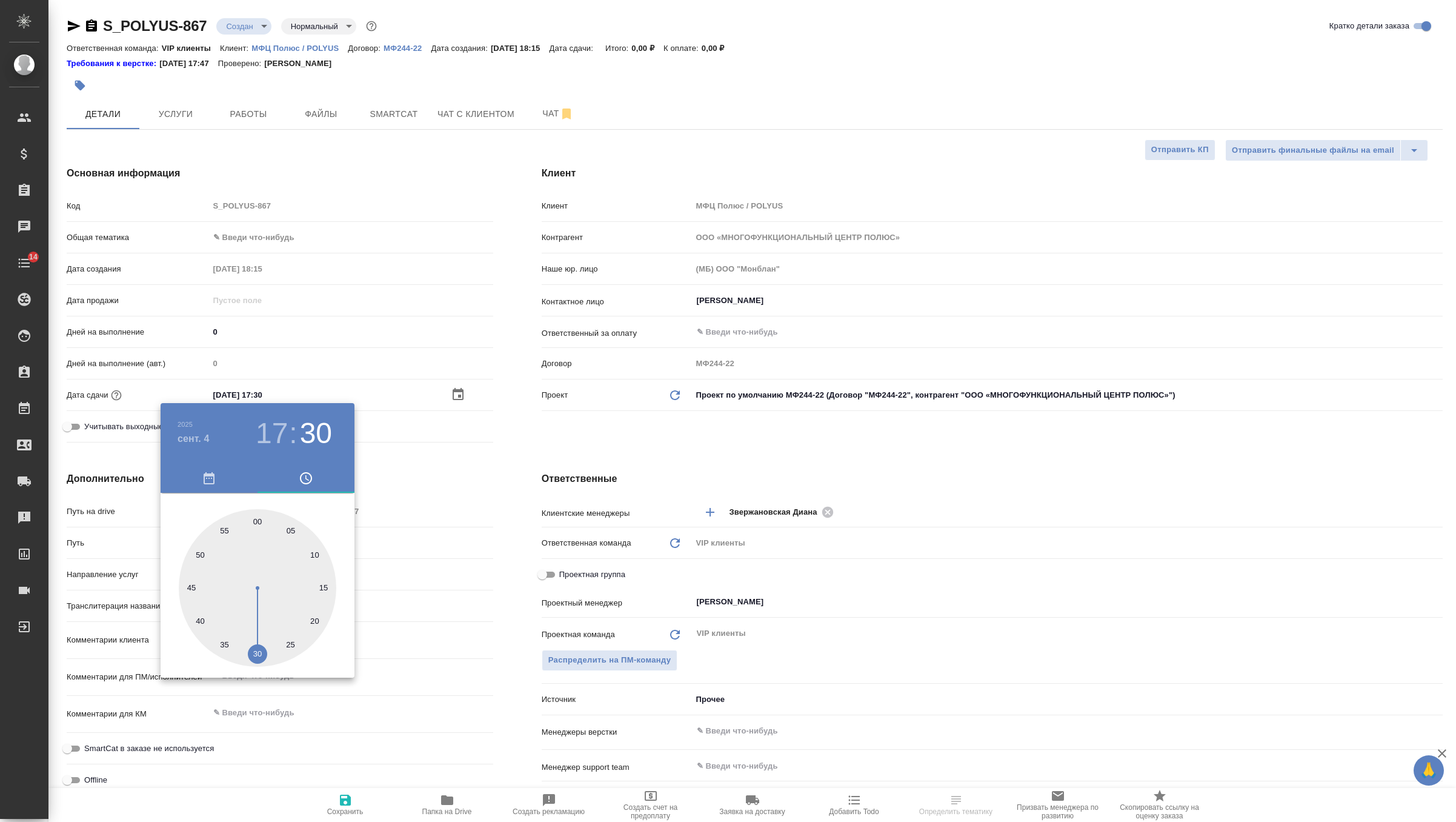
click at [625, 424] on div at bounding box center [728, 411] width 1456 height 822
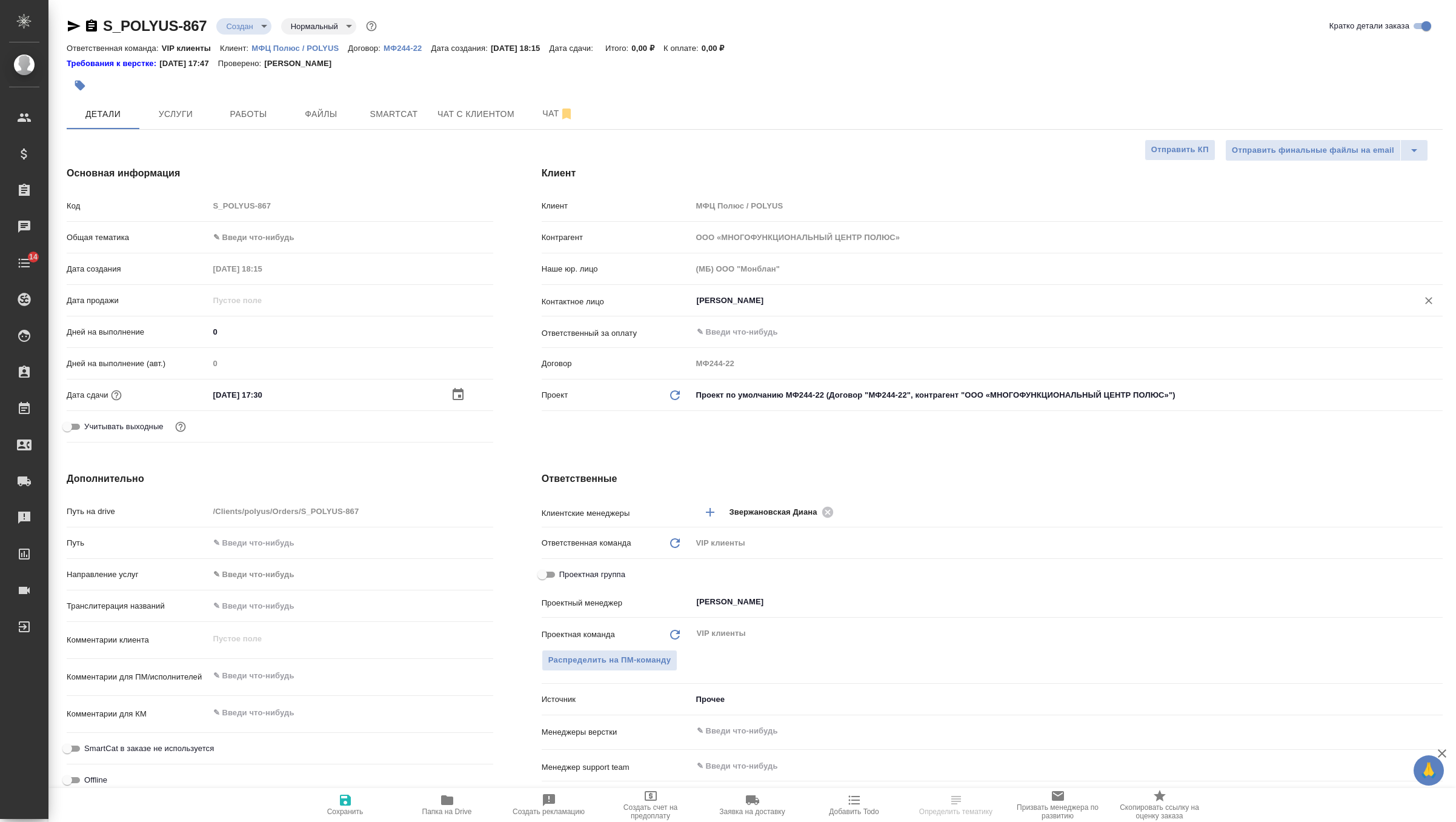
click at [743, 306] on input "Галущак Алексей" at bounding box center [1047, 300] width 703 height 15
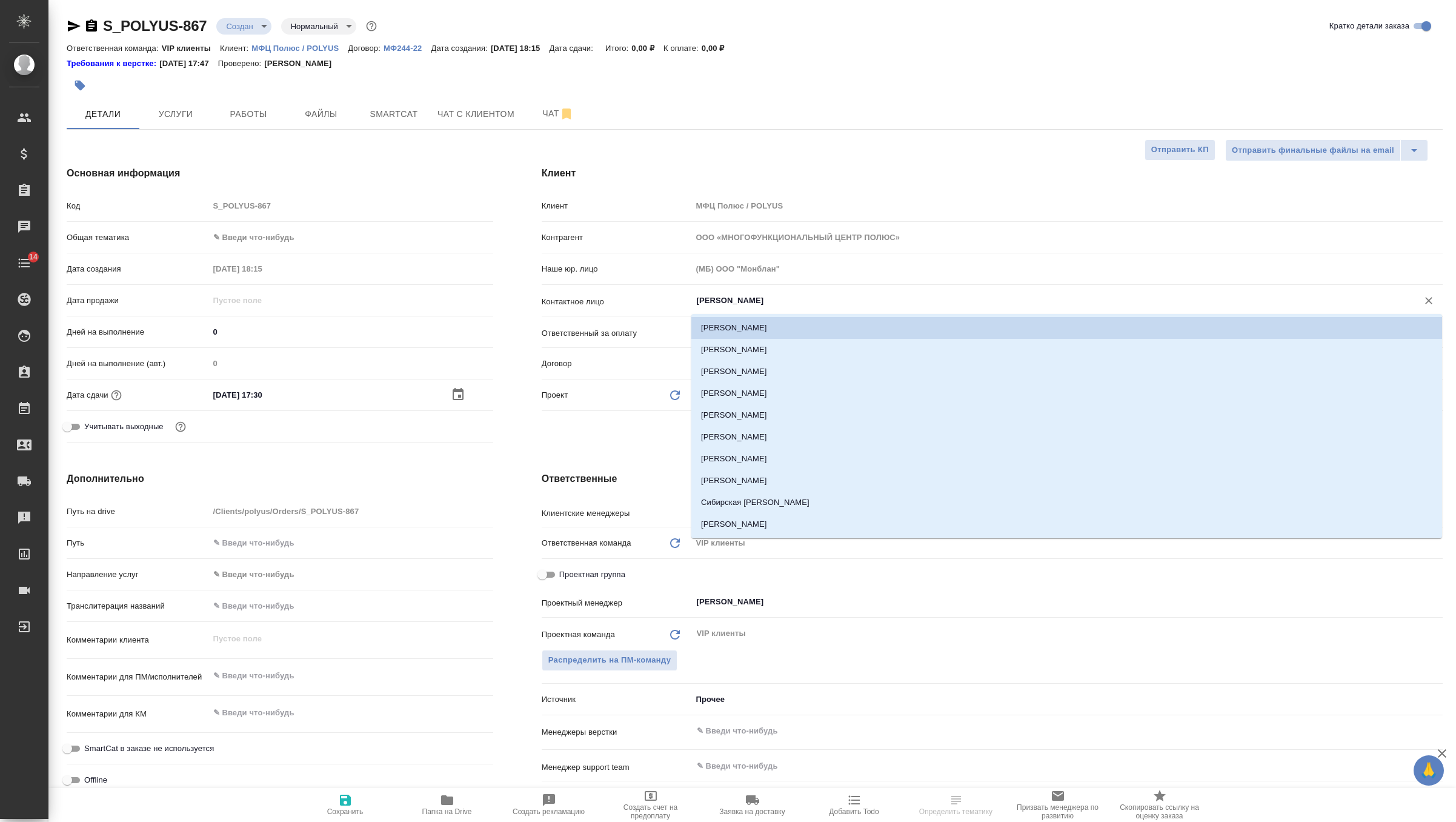
type input "м"
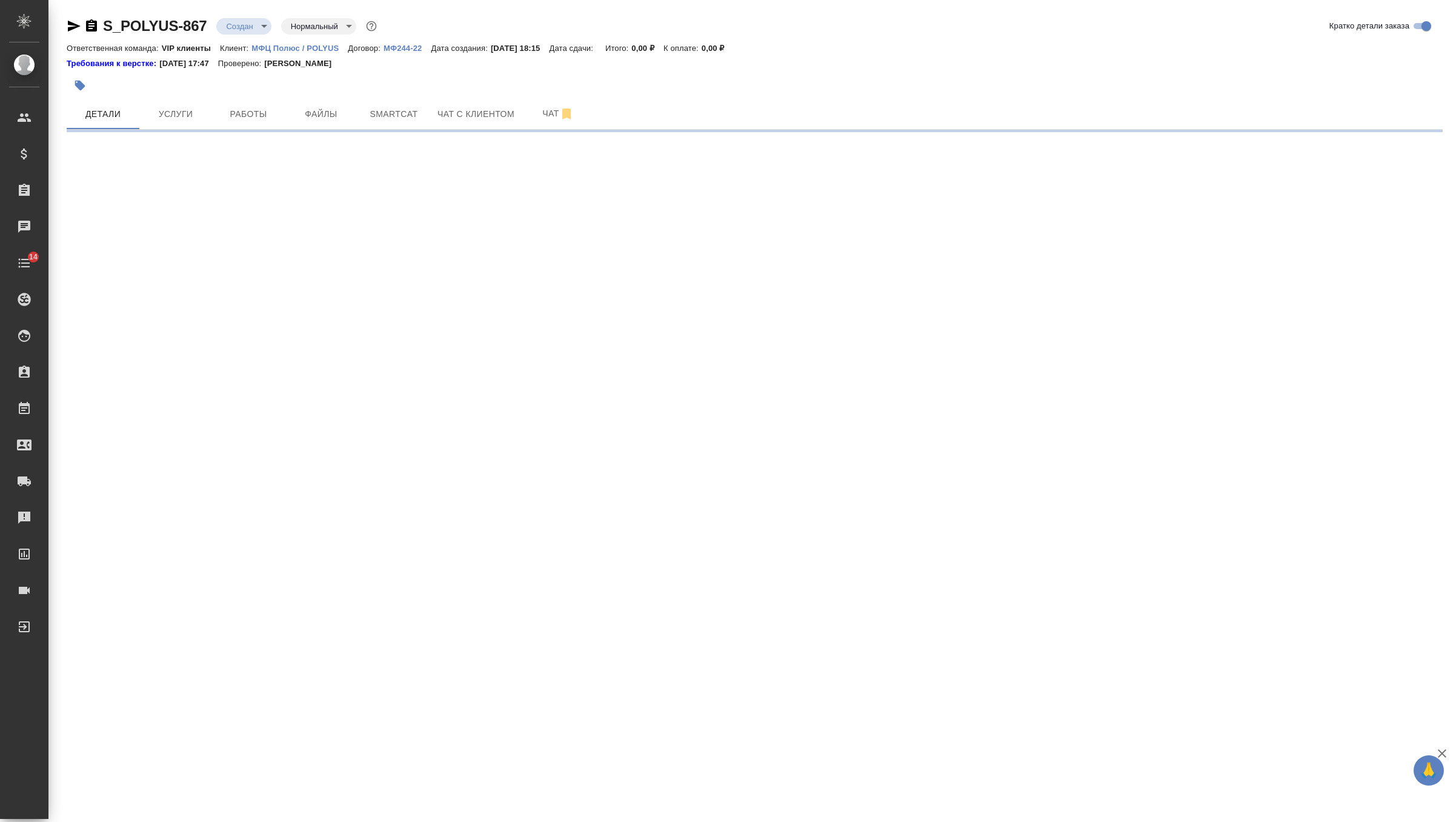
select select "RU"
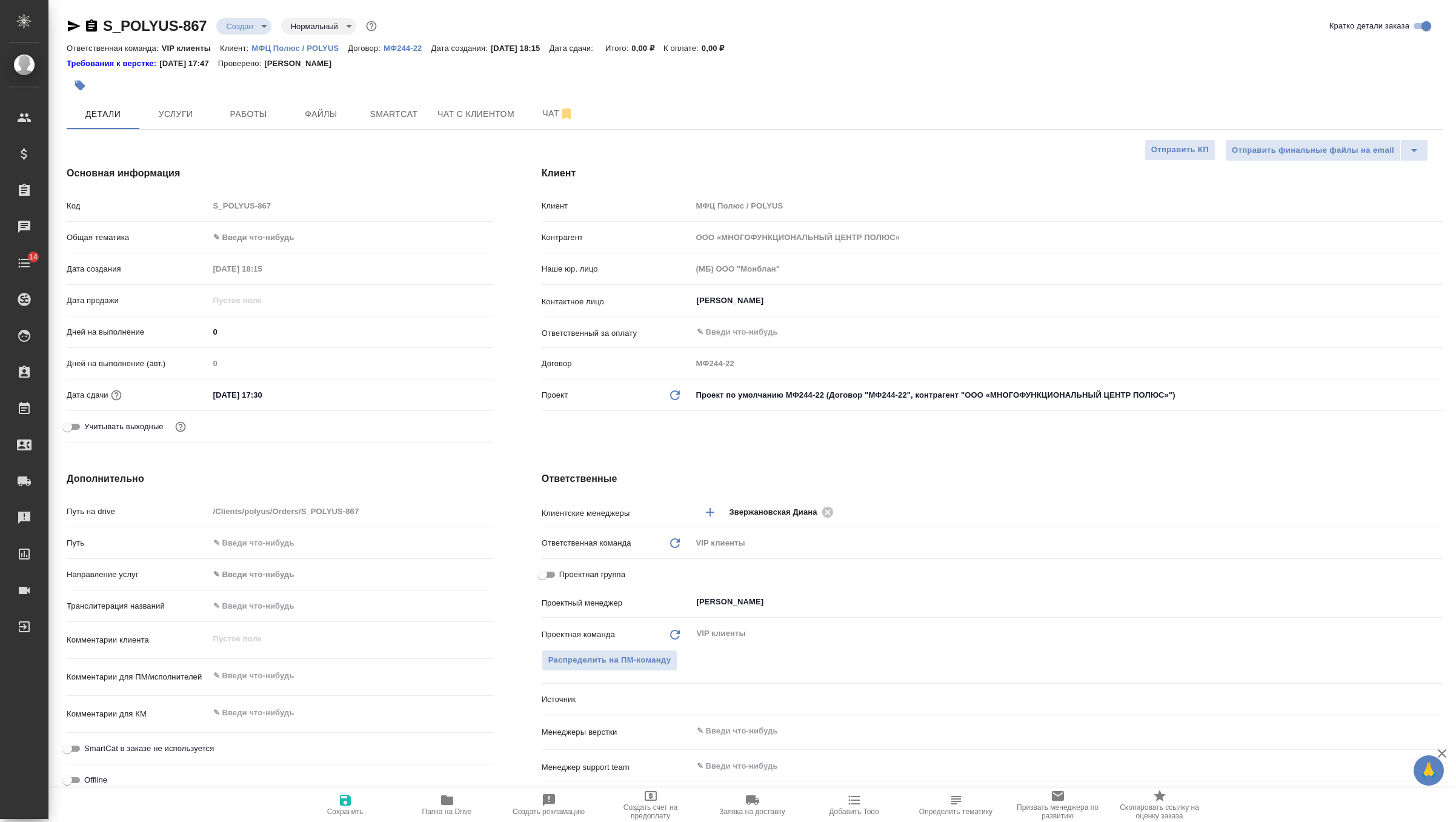
type textarea "x"
click at [770, 302] on input "Галущак Алексей" at bounding box center [1047, 300] width 703 height 15
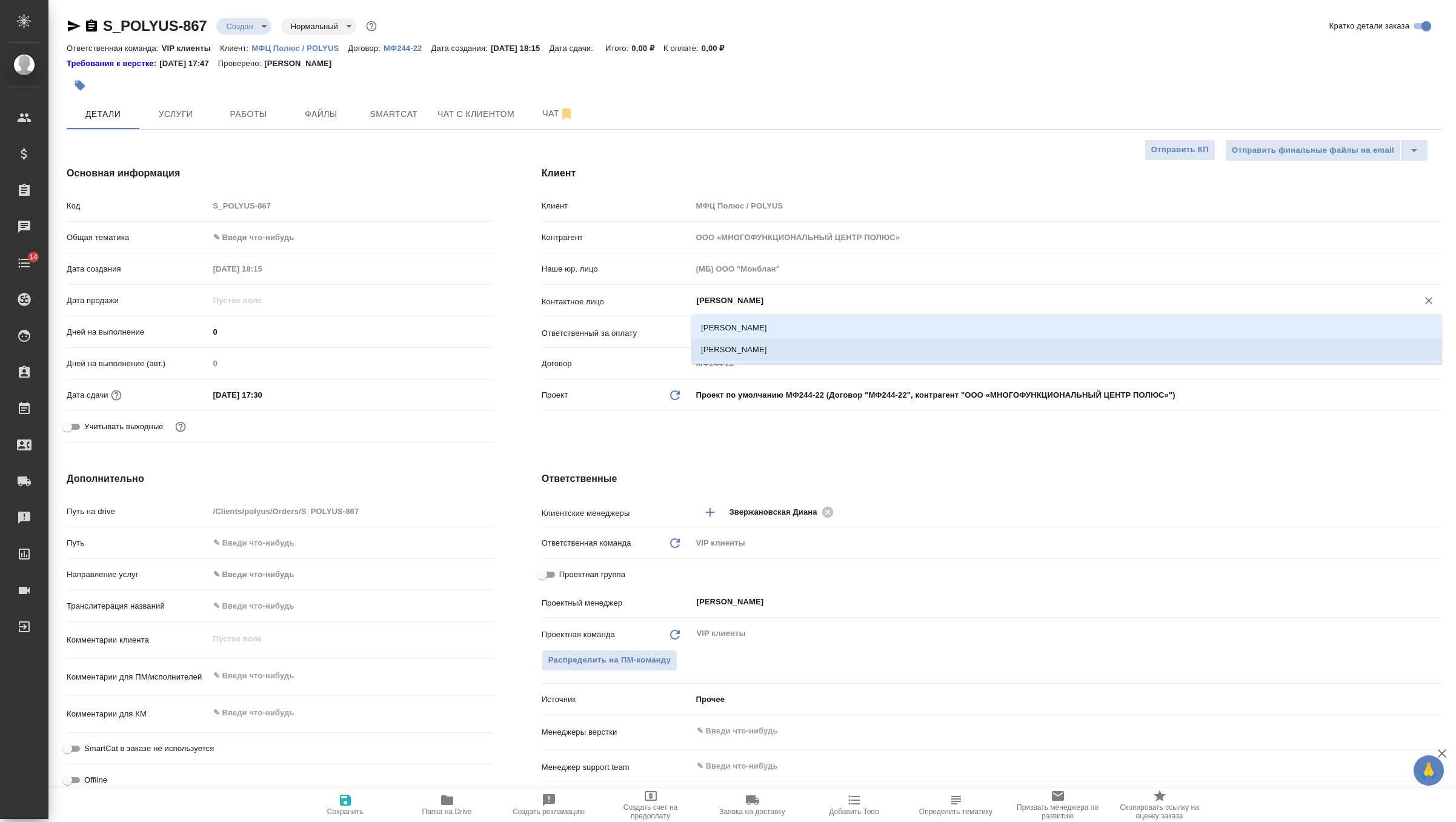
click at [778, 351] on li "[PERSON_NAME]" at bounding box center [1067, 350] width 751 height 22
type input "[PERSON_NAME]"
type textarea "x"
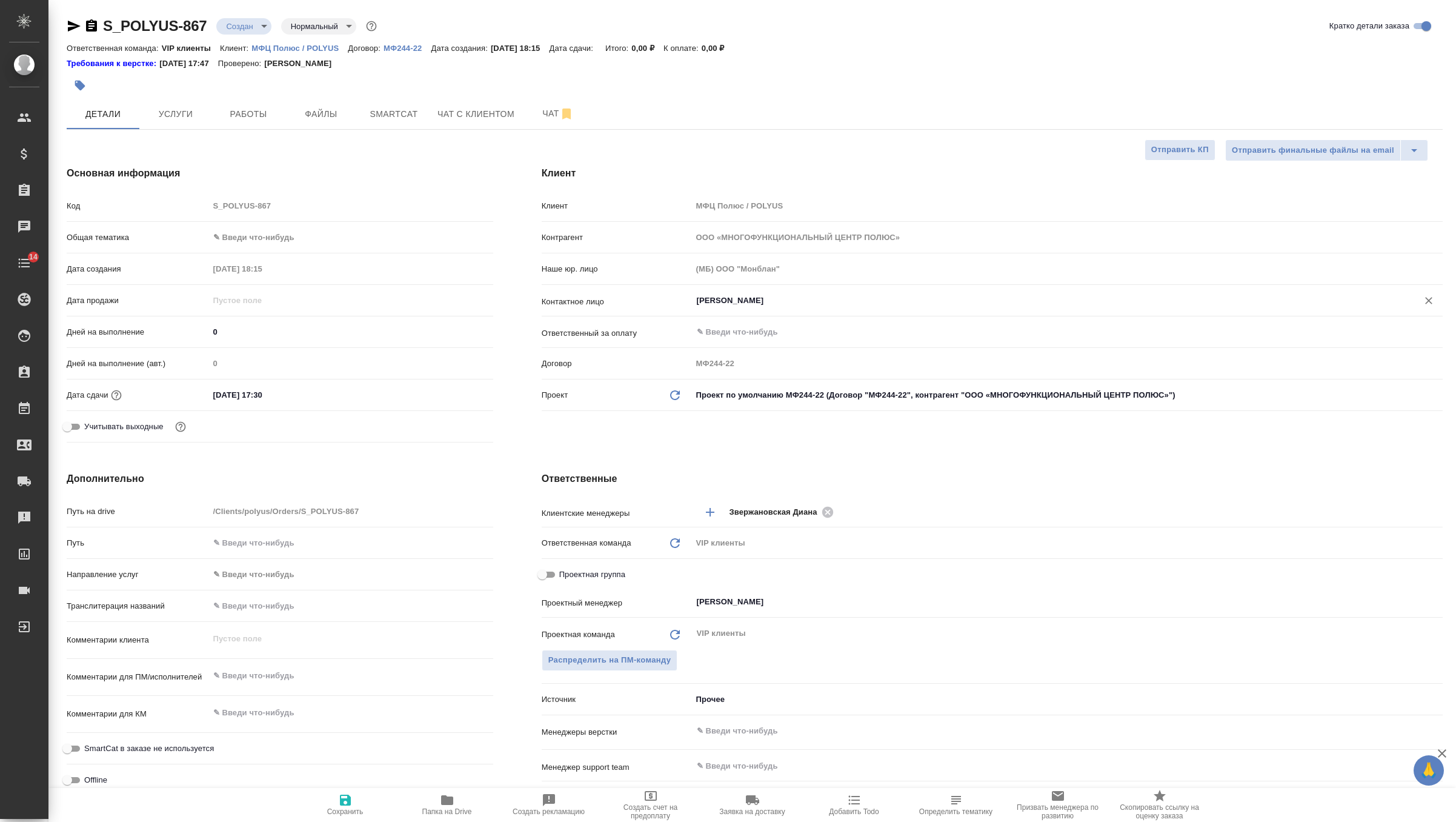
type input "[PERSON_NAME]"
click at [339, 806] on icon "button" at bounding box center [345, 799] width 15 height 15
type textarea "x"
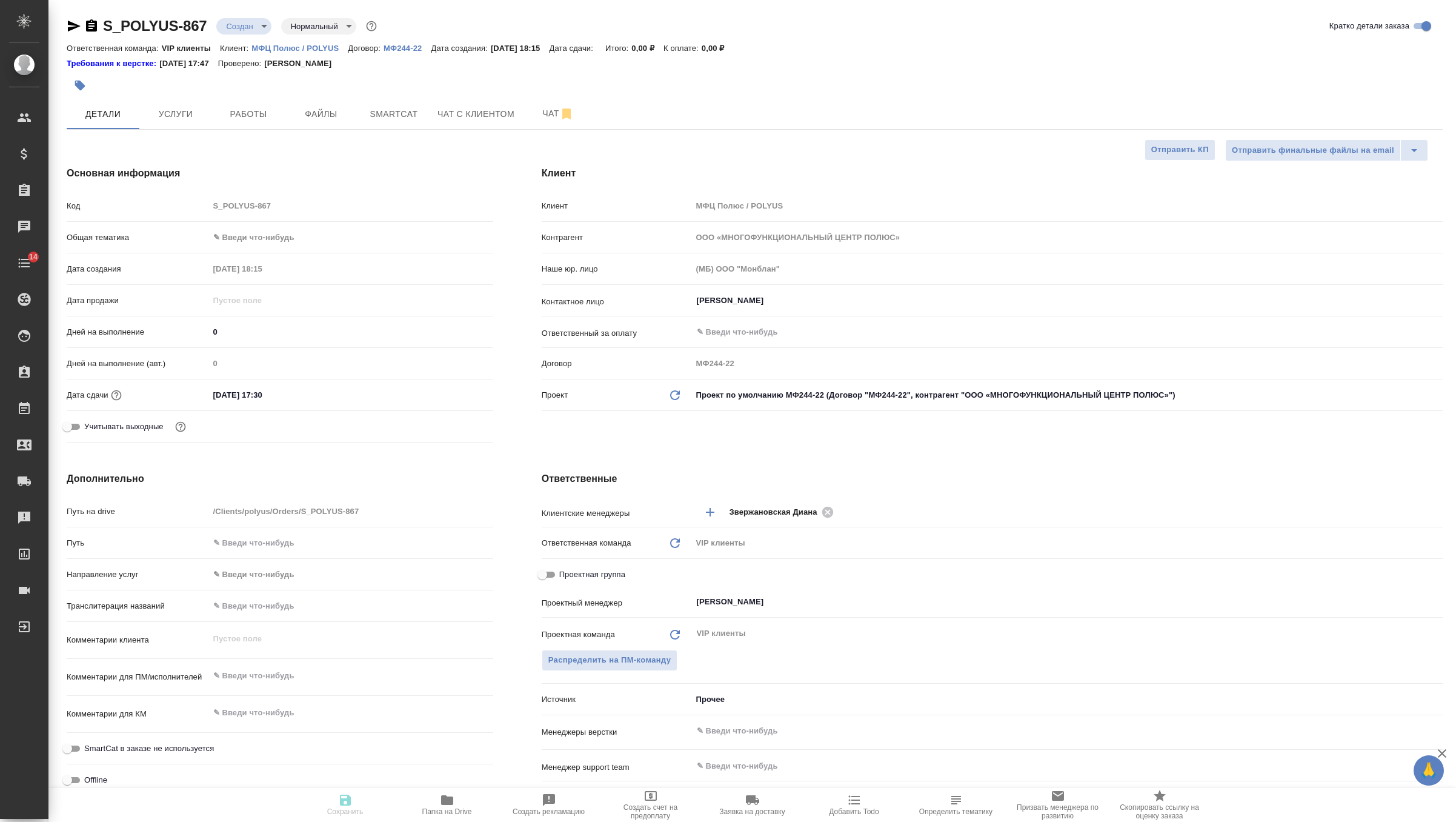
type textarea "x"
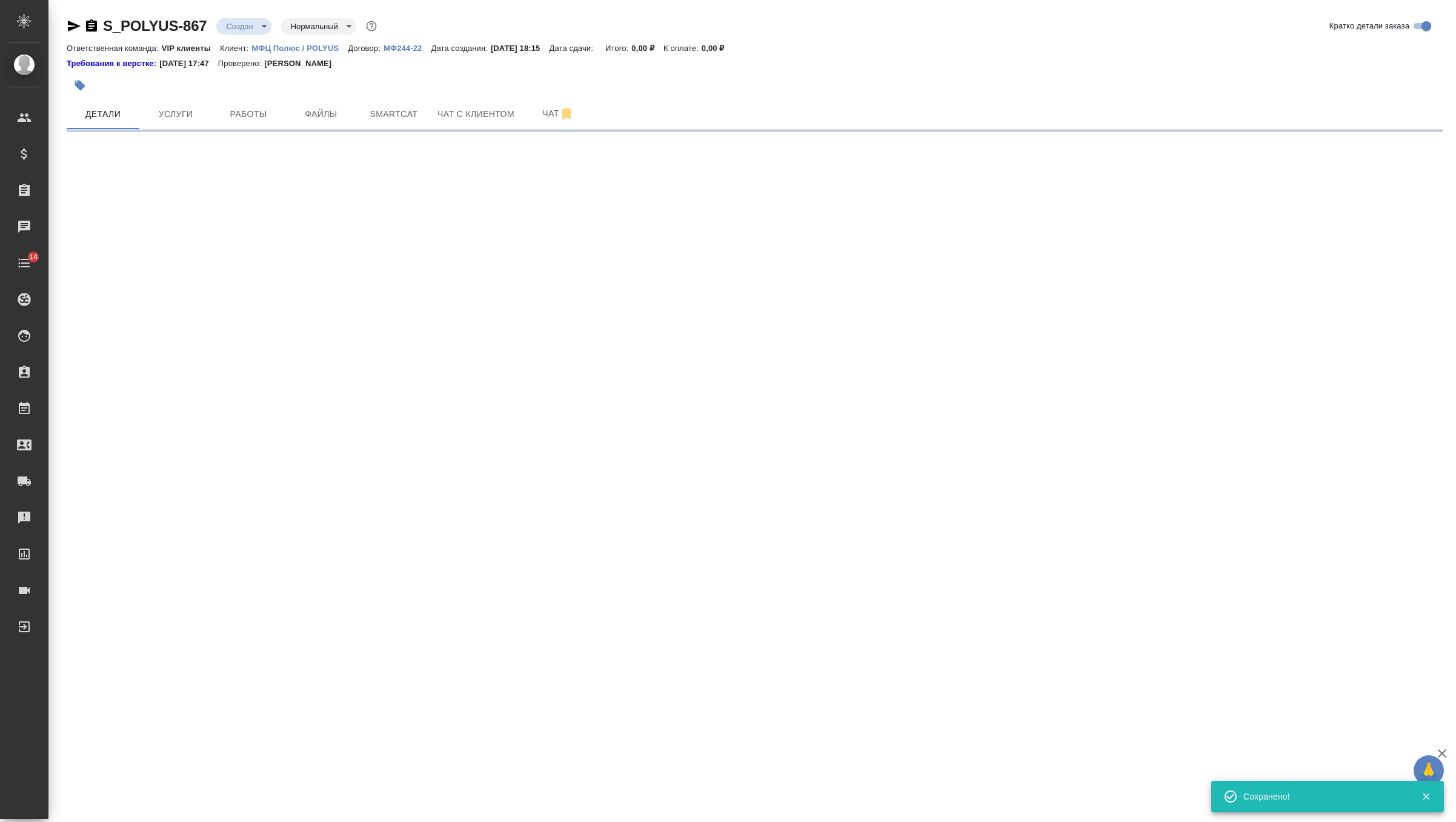
select select "RU"
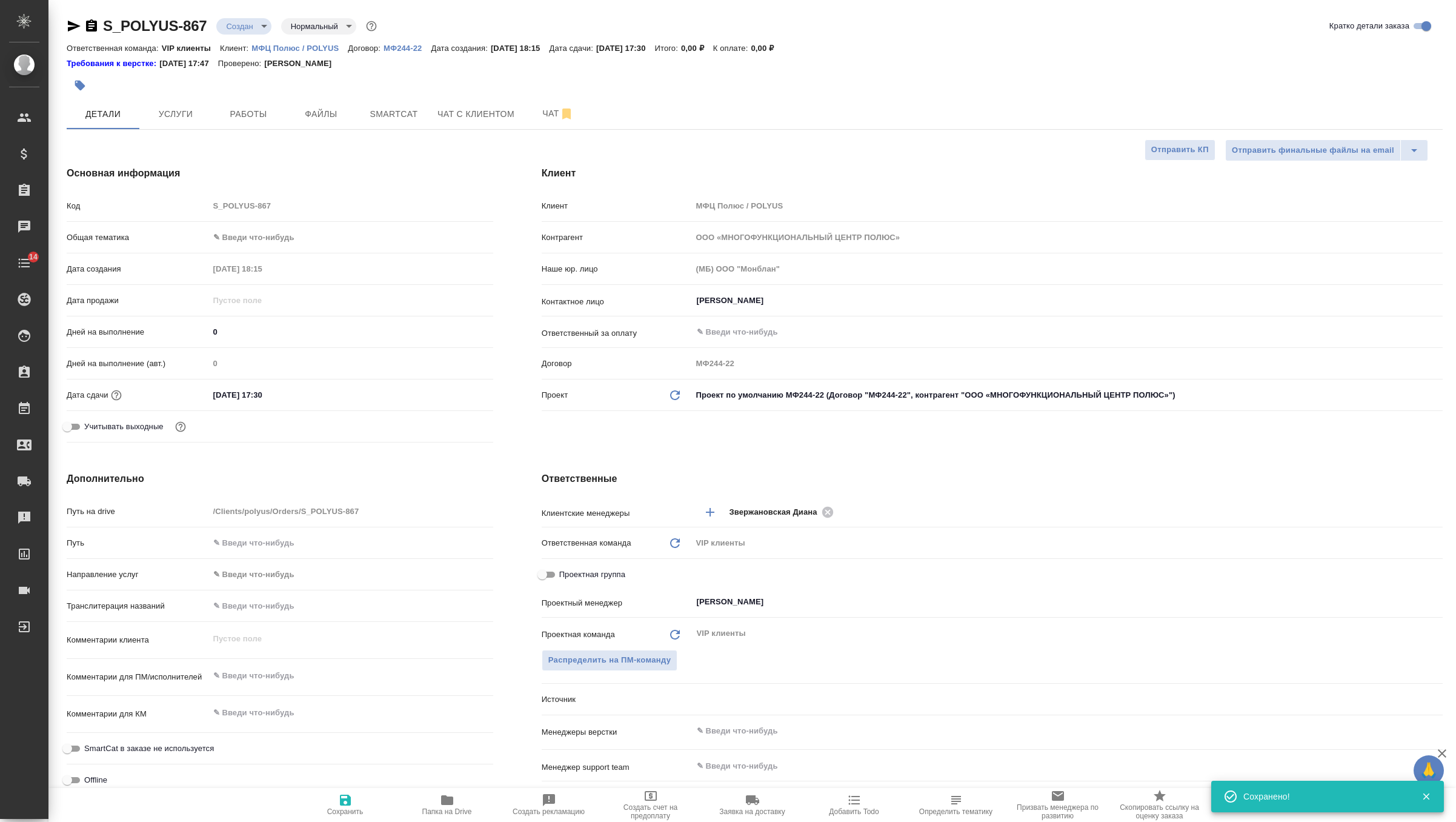
type textarea "x"
click at [90, 87] on button "button" at bounding box center [79, 85] width 27 height 27
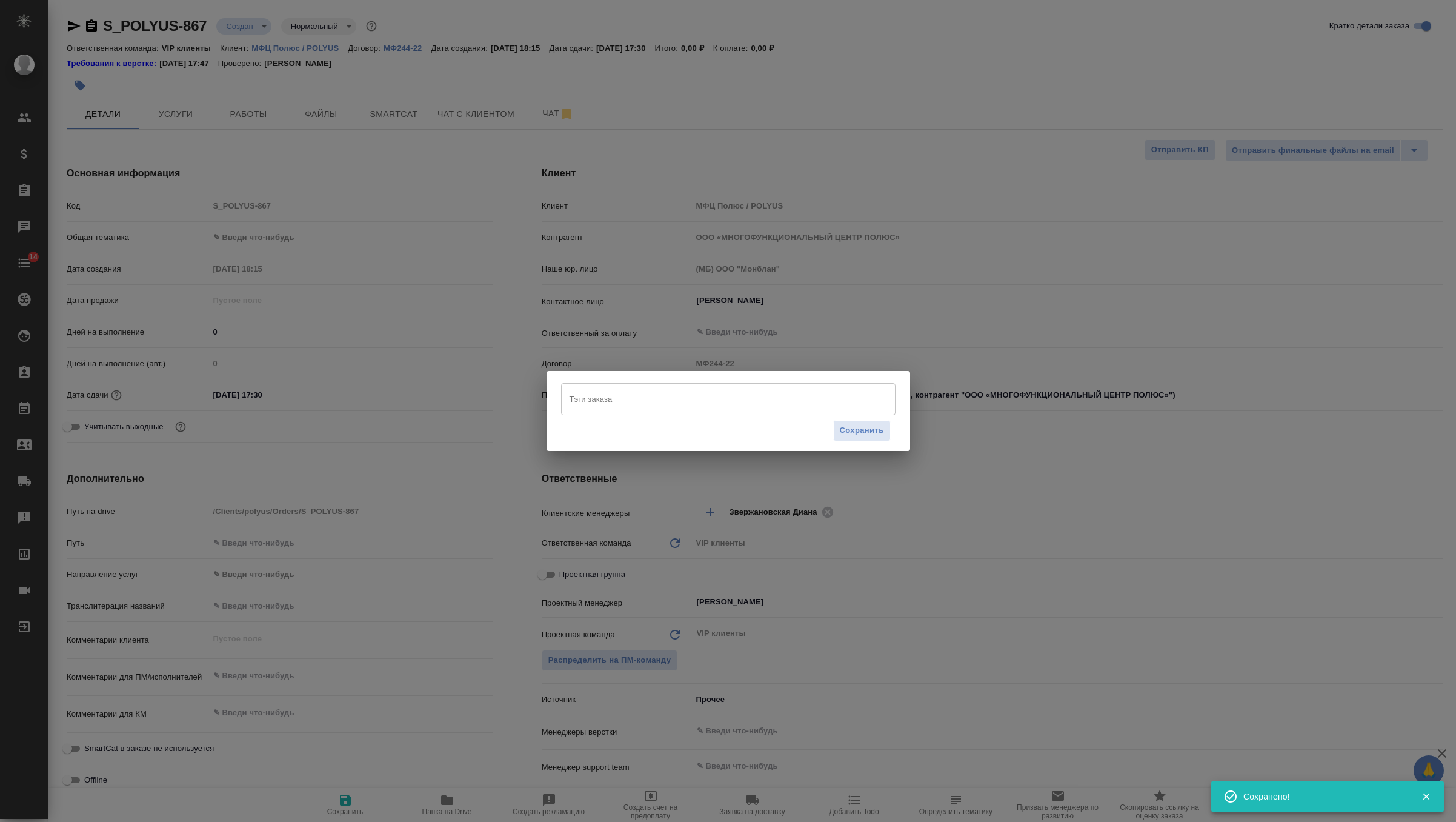
click at [610, 407] on input "Тэги заказа" at bounding box center [717, 398] width 300 height 21
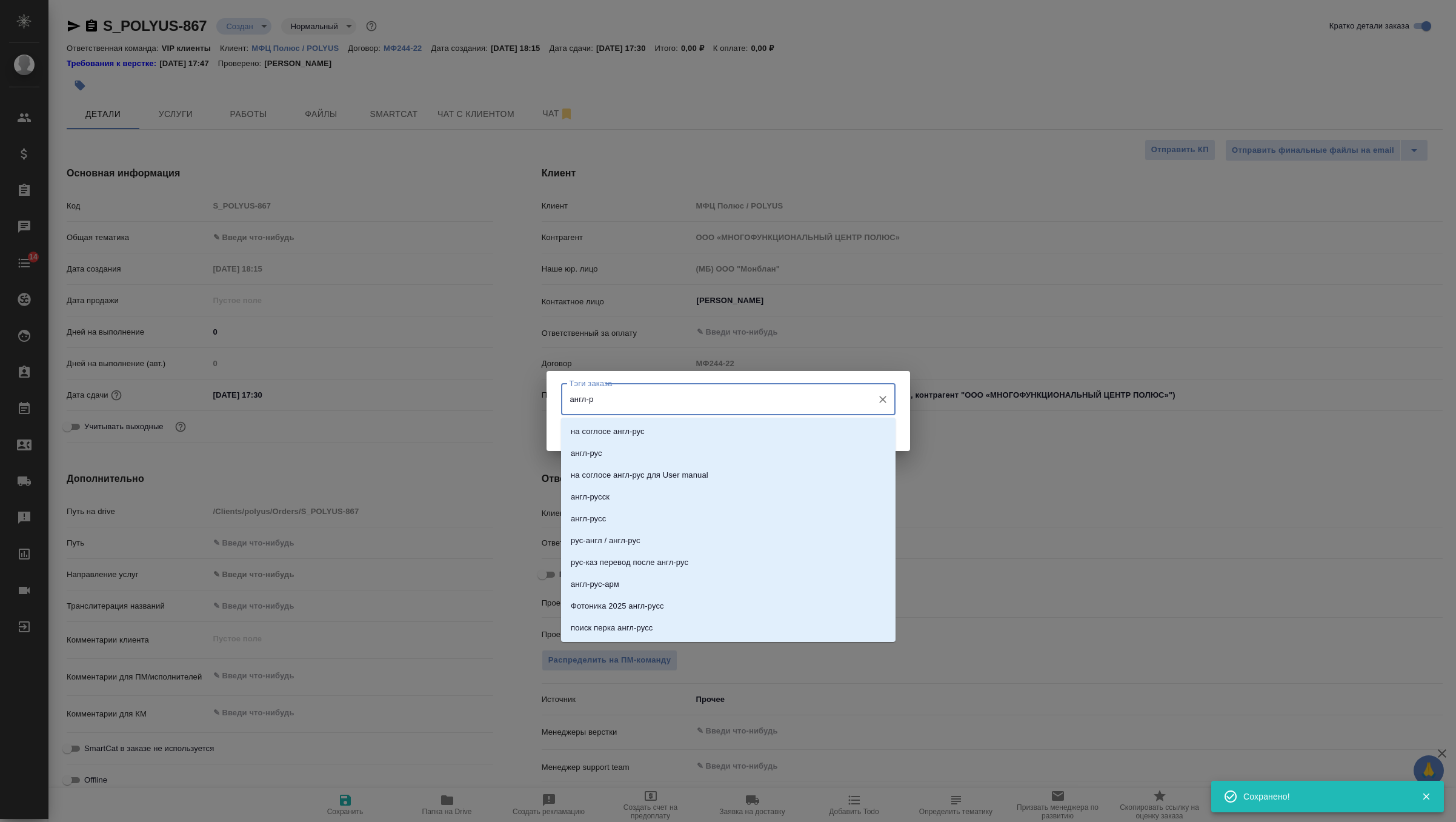
type input "англ-ру"
click at [616, 457] on li "англ-рус" at bounding box center [728, 453] width 335 height 22
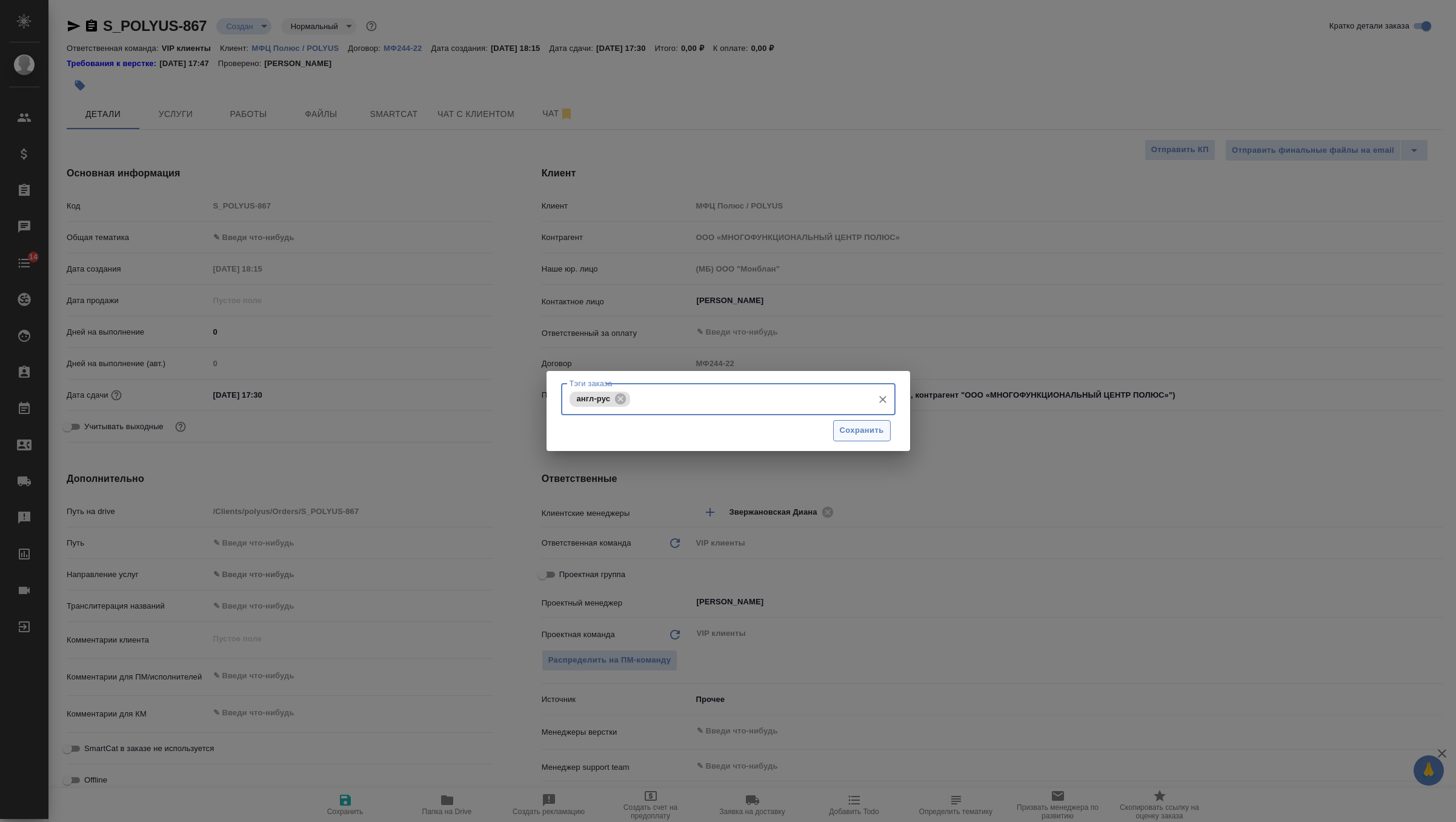
click at [857, 428] on span "Сохранить" at bounding box center [861, 431] width 44 height 14
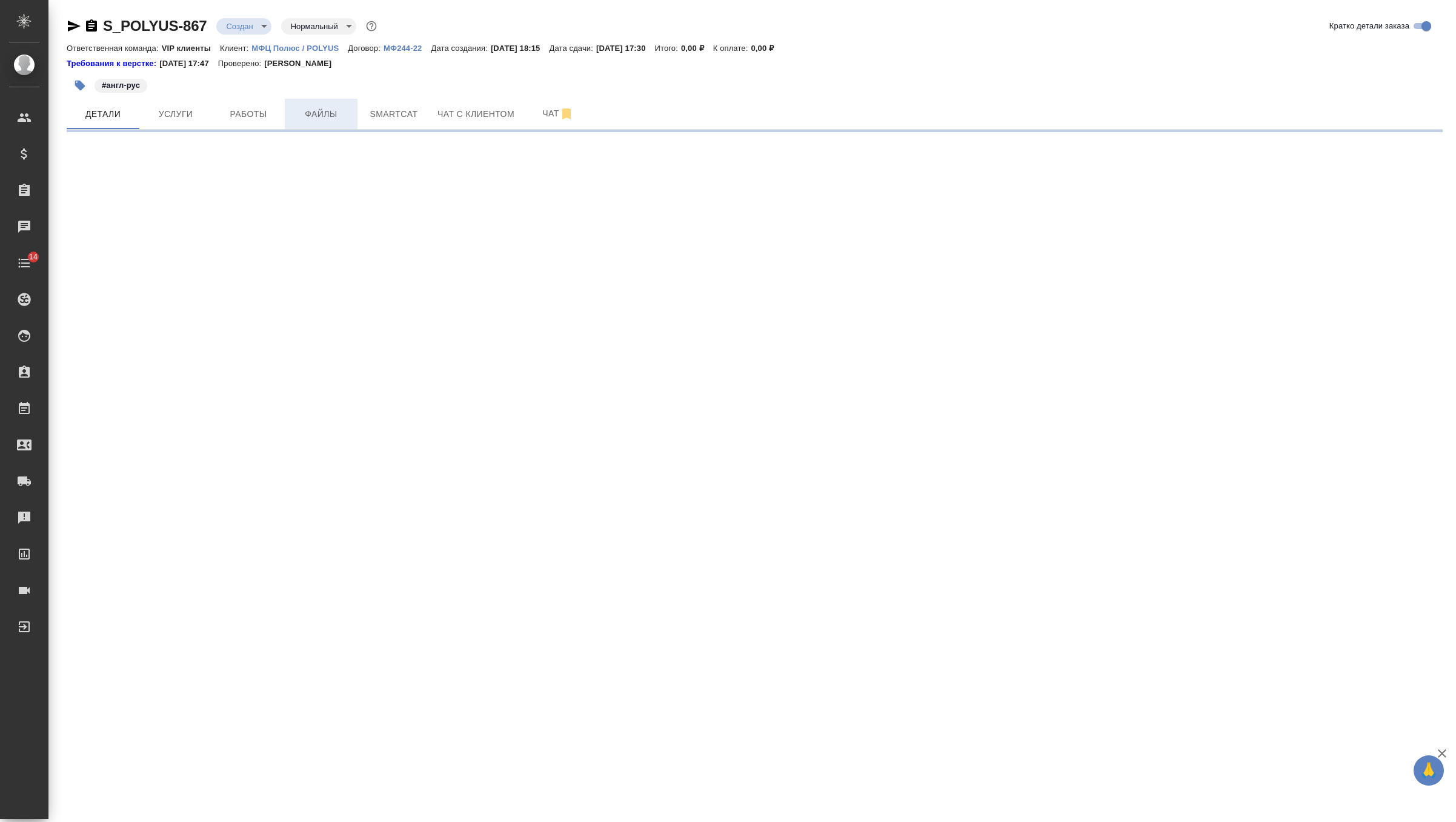
click at [332, 117] on span "Файлы" at bounding box center [321, 114] width 58 height 15
select select "RU"
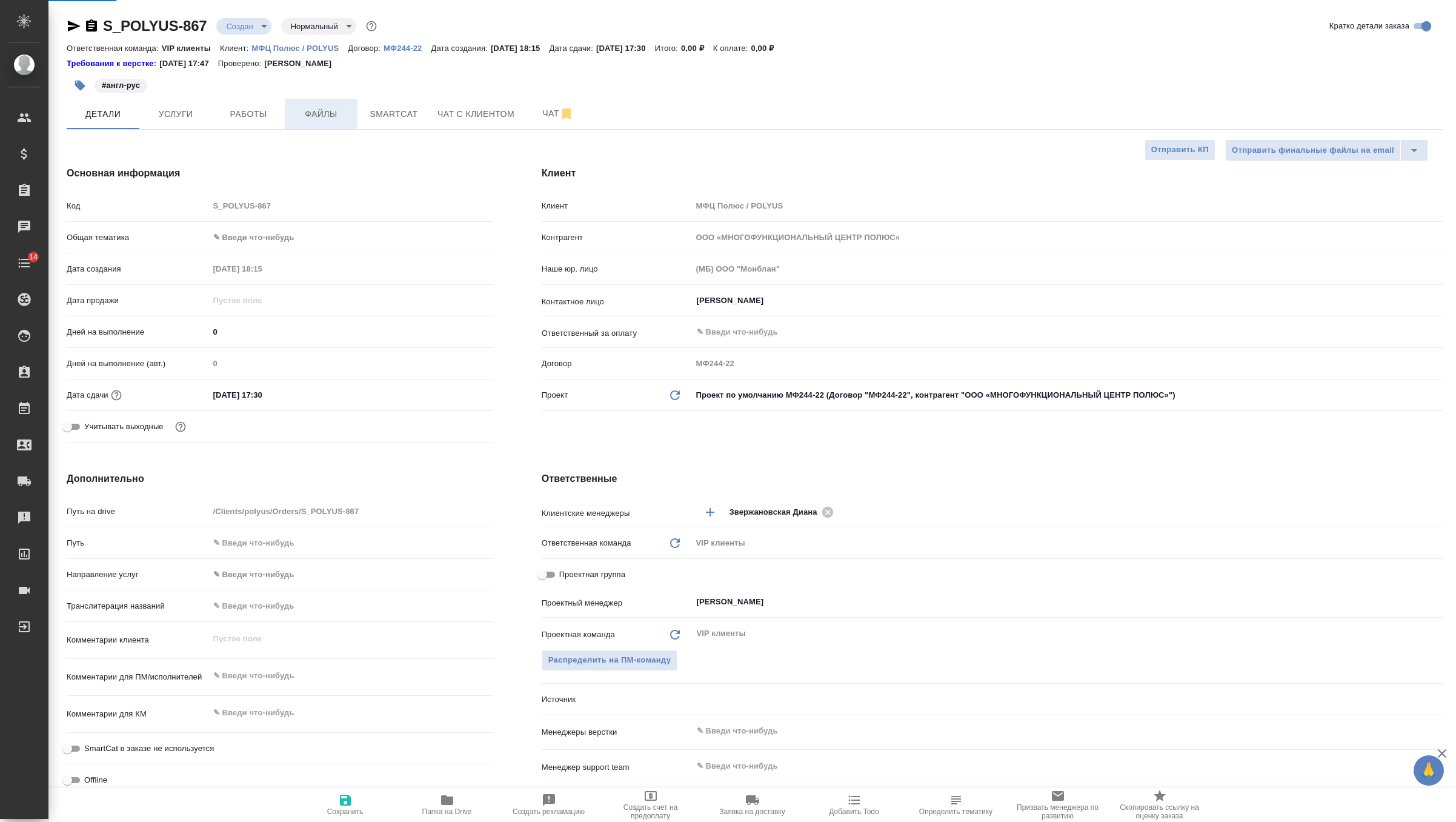
type textarea "x"
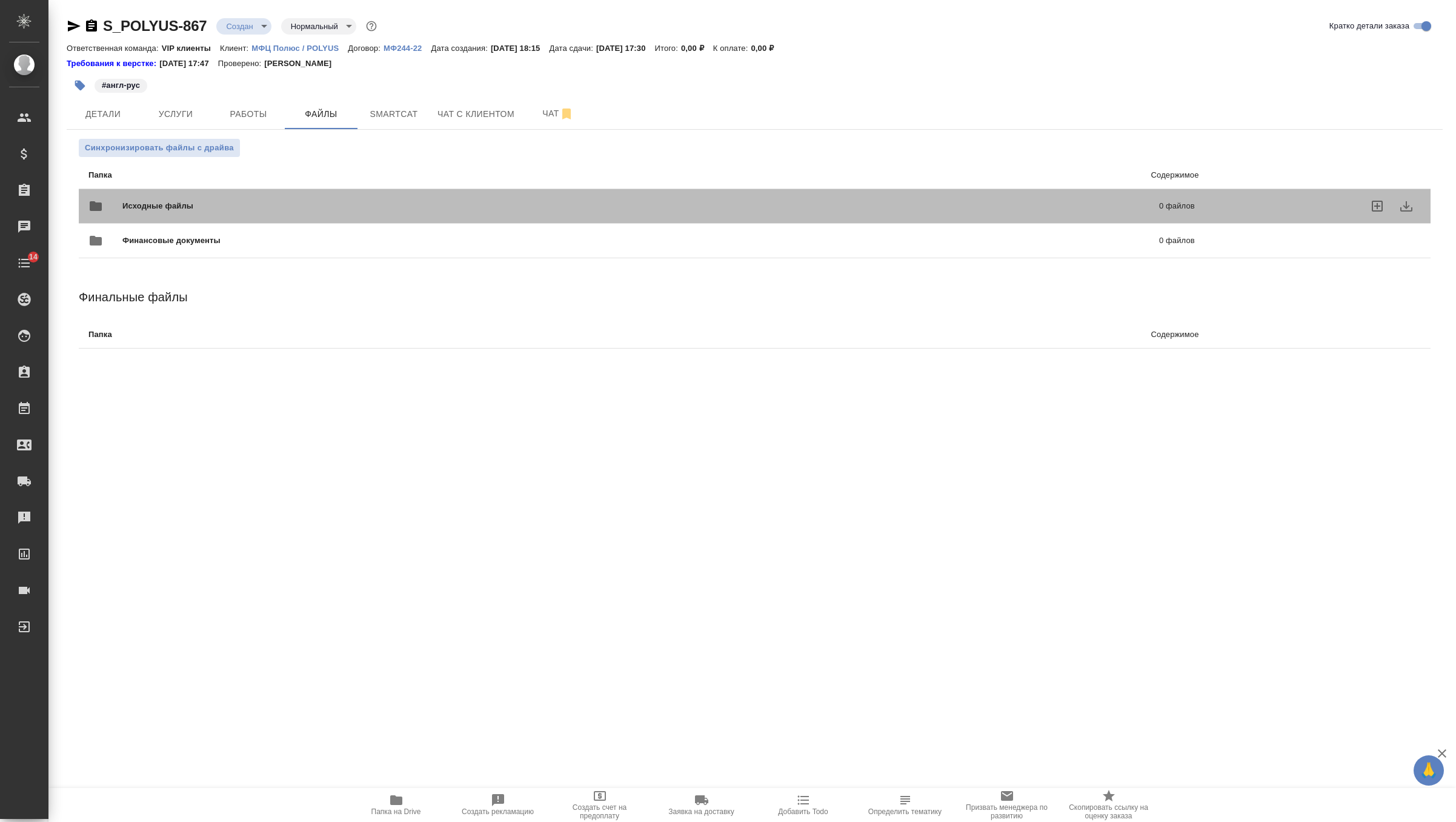
click at [131, 200] on span "Исходные файлы" at bounding box center [399, 206] width 554 height 12
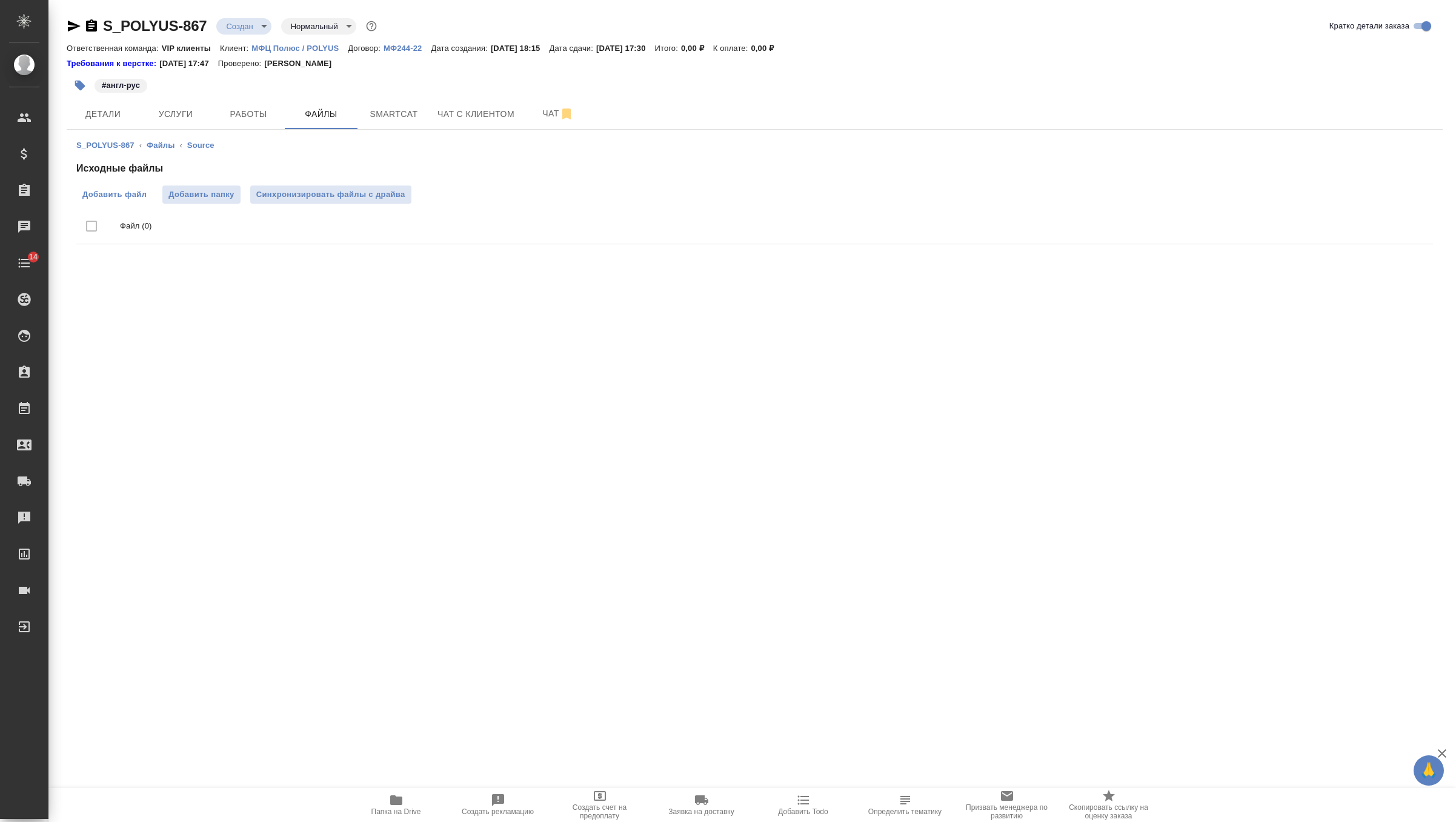
click at [106, 201] on label "Добавить файл" at bounding box center [114, 195] width 76 height 18
click at [0, 0] on input "Добавить файл" at bounding box center [0, 0] width 0 height 0
click at [241, 24] on body "🙏 .cls-1 fill:#fff; AWATERA Zverzhanovskaya [PERSON_NAME] Спецификации Заказы Ч…" at bounding box center [728, 411] width 1456 height 822
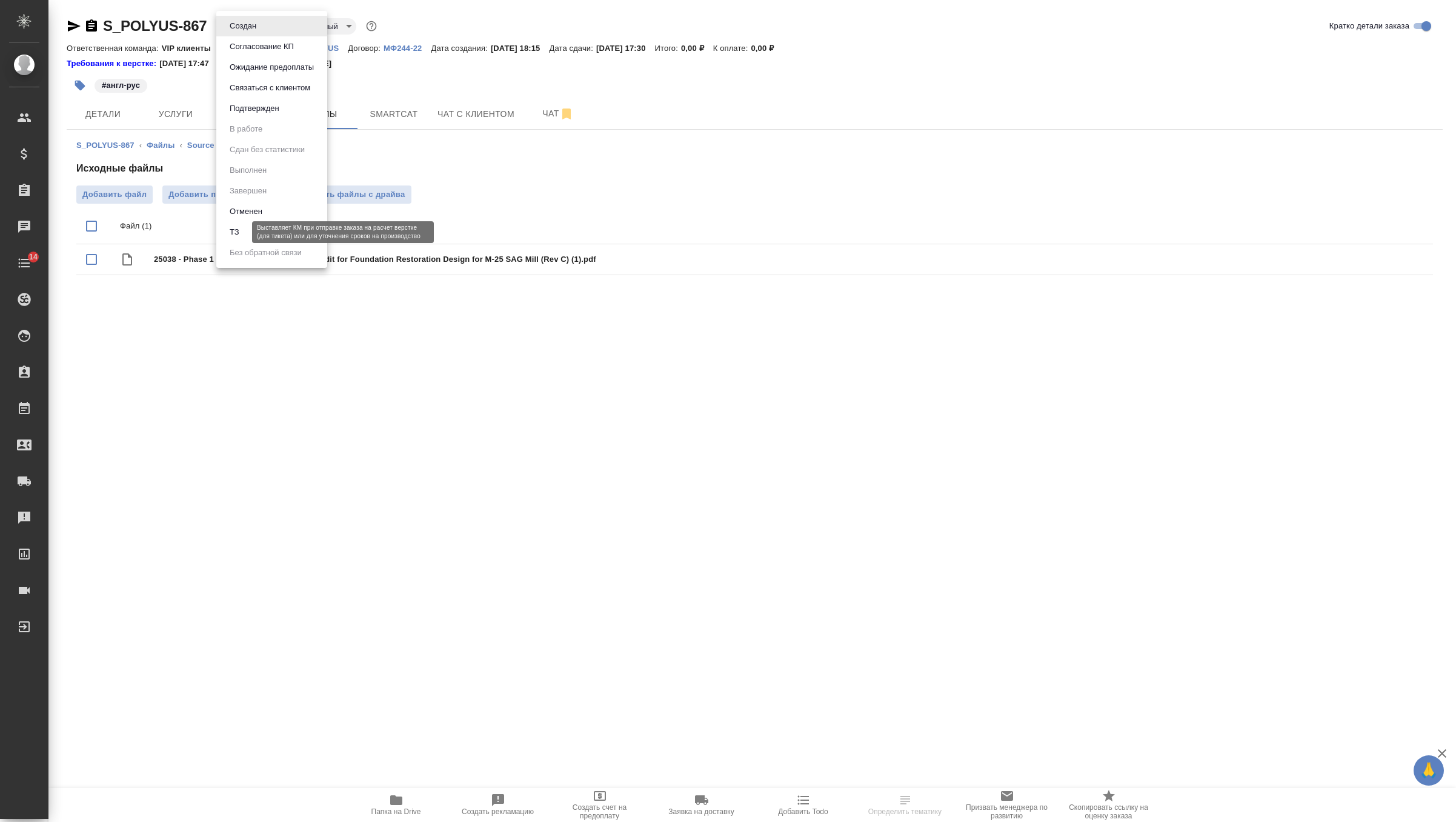
click at [239, 226] on button "ТЗ" at bounding box center [234, 231] width 17 height 13
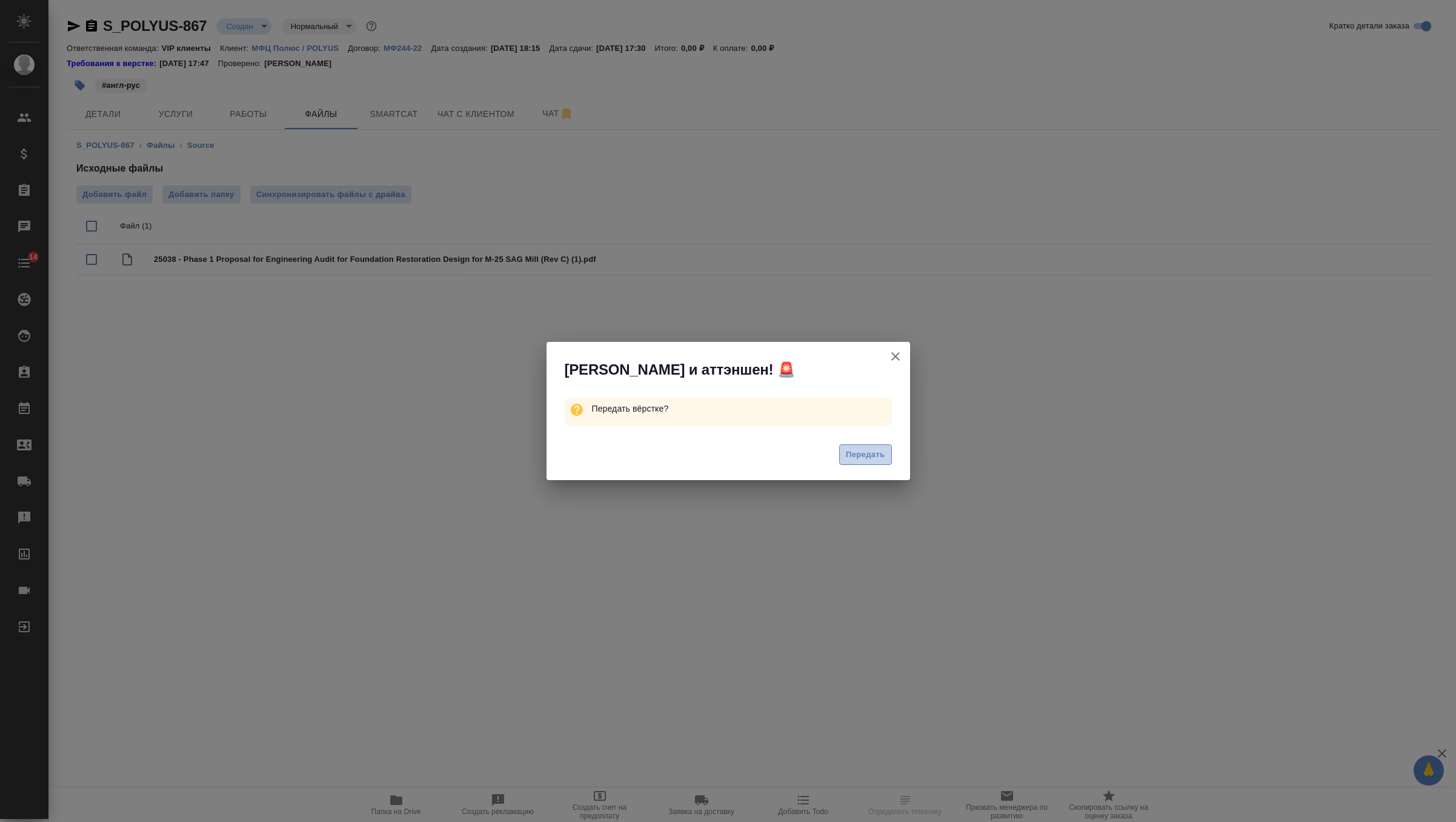
click at [856, 448] on span "Передать" at bounding box center [865, 454] width 40 height 14
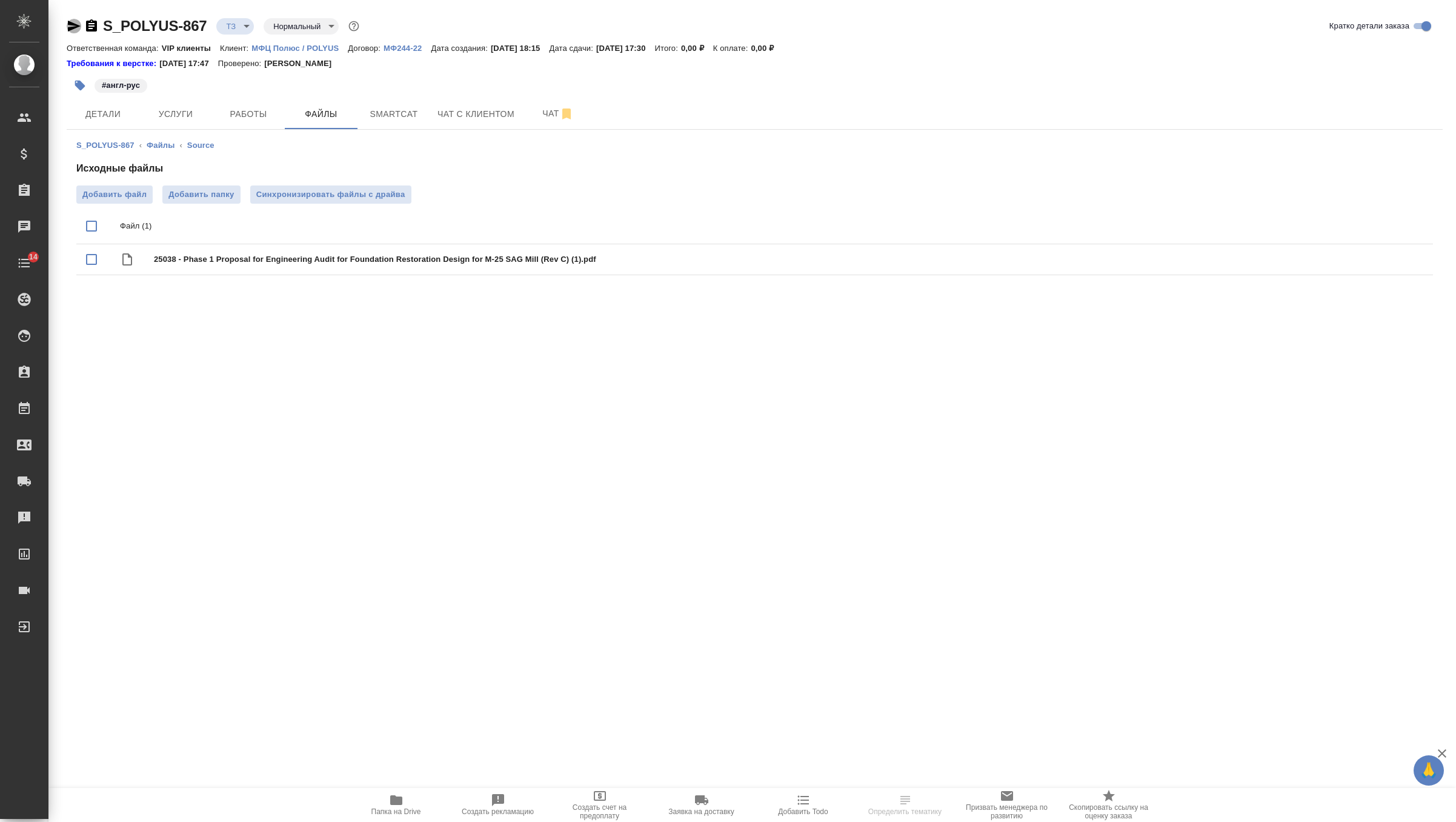
click at [71, 28] on icon "button" at bounding box center [74, 26] width 13 height 11
click at [86, 79] on icon "button" at bounding box center [80, 85] width 12 height 12
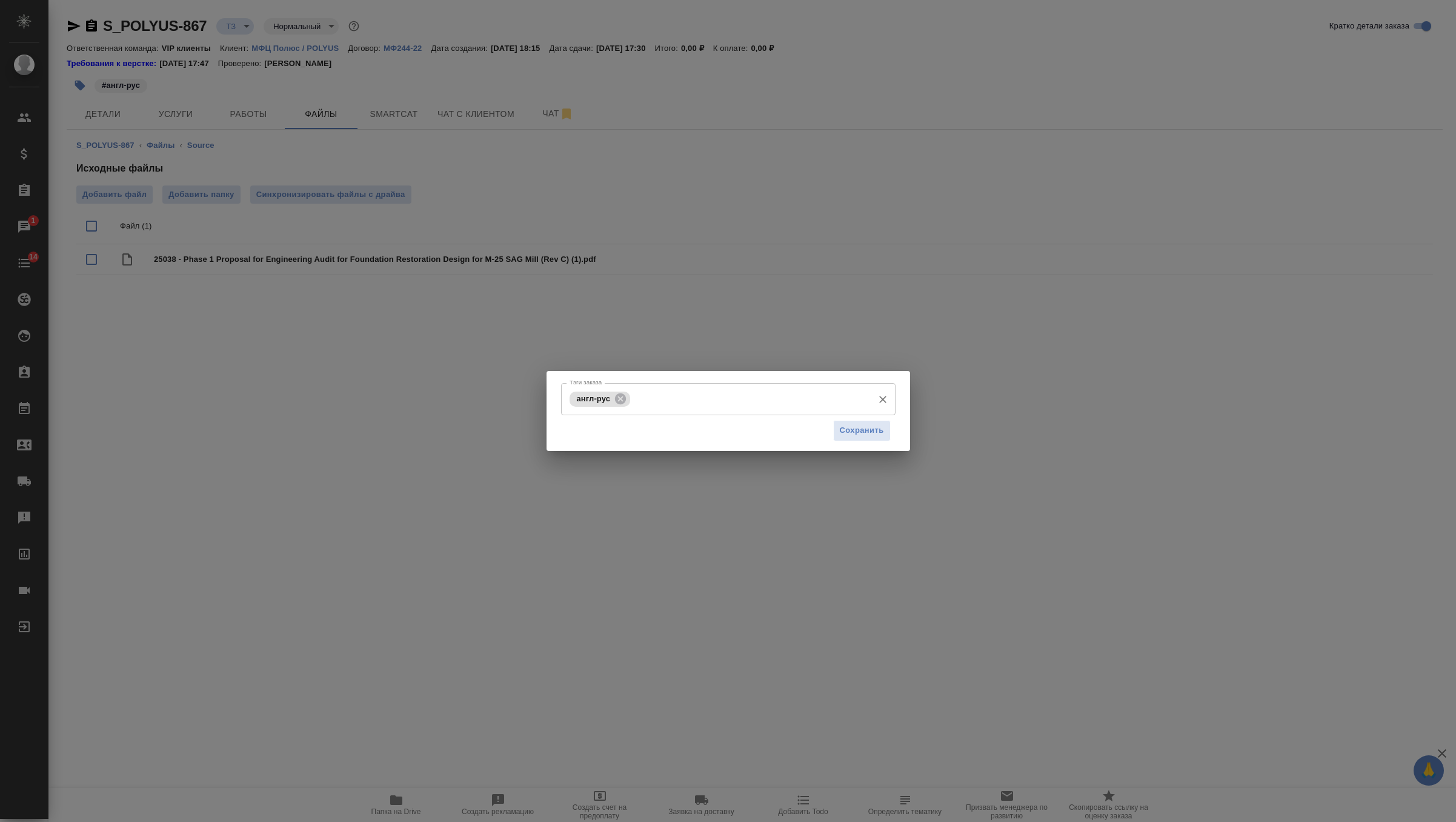
click at [706, 397] on input "Тэги заказа" at bounding box center [750, 398] width 233 height 21
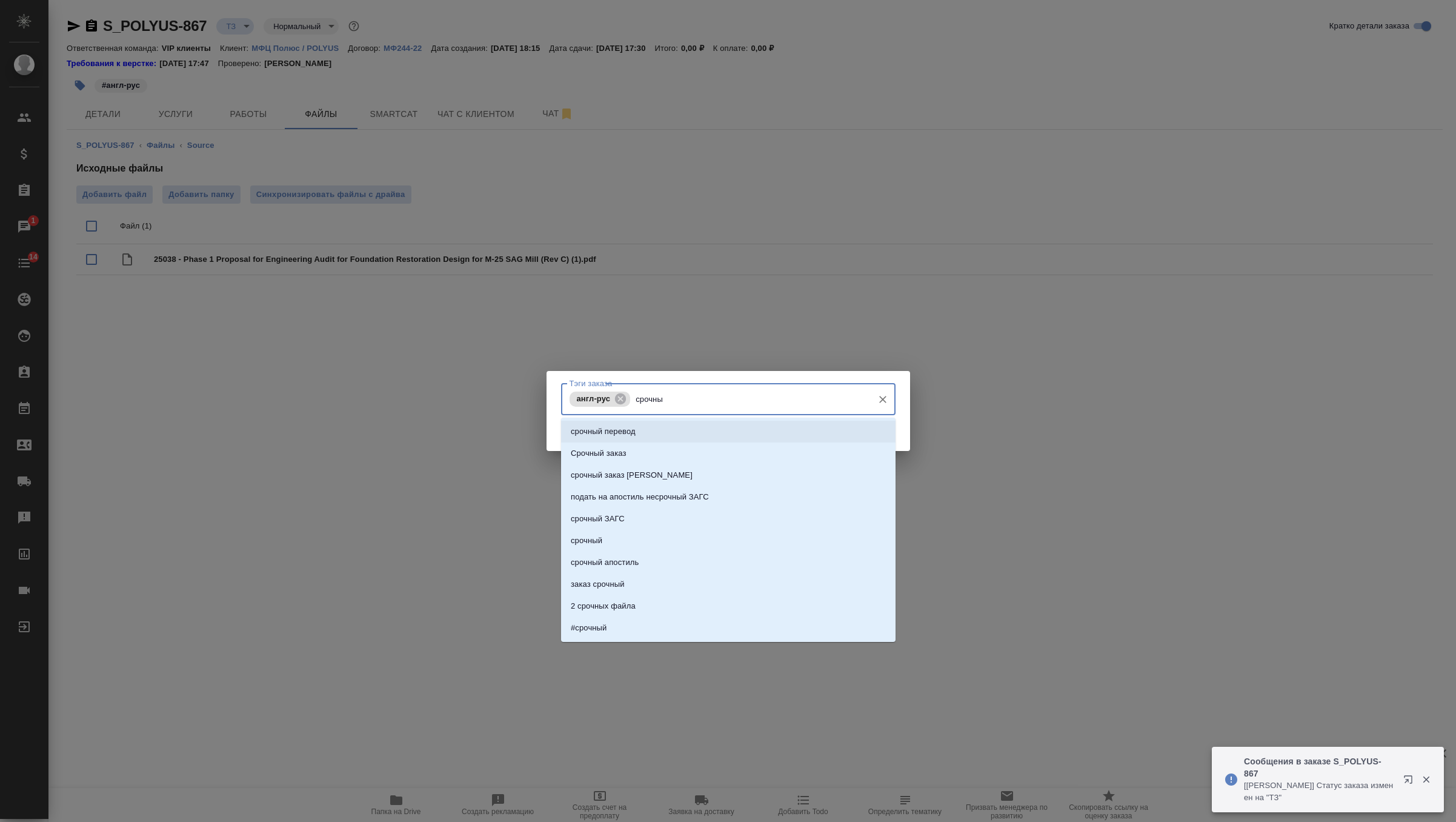
type input "срочн"
click at [645, 511] on li "СРОЧНО" at bounding box center [728, 519] width 335 height 22
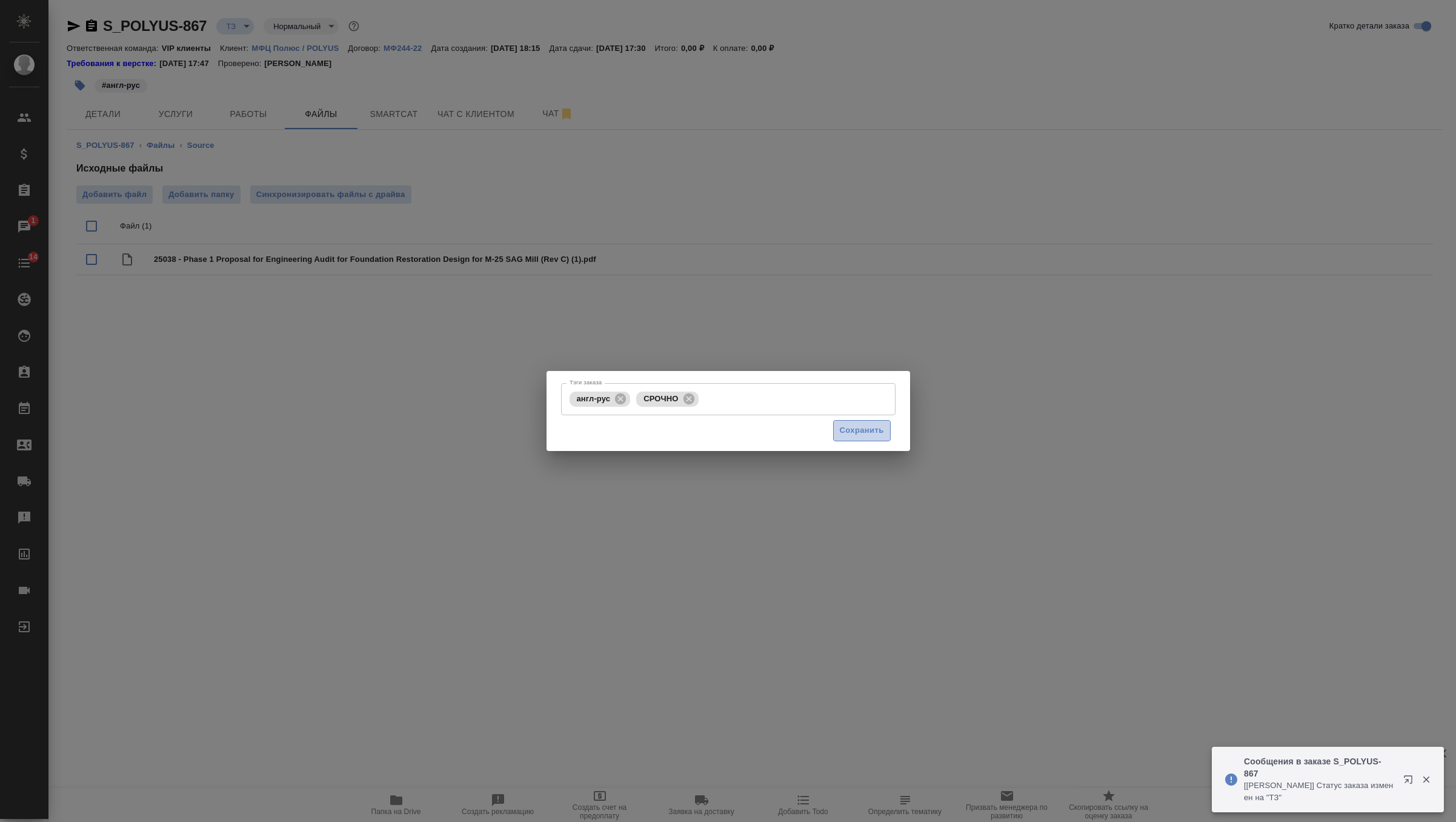
click at [865, 426] on span "Сохранить" at bounding box center [861, 431] width 44 height 14
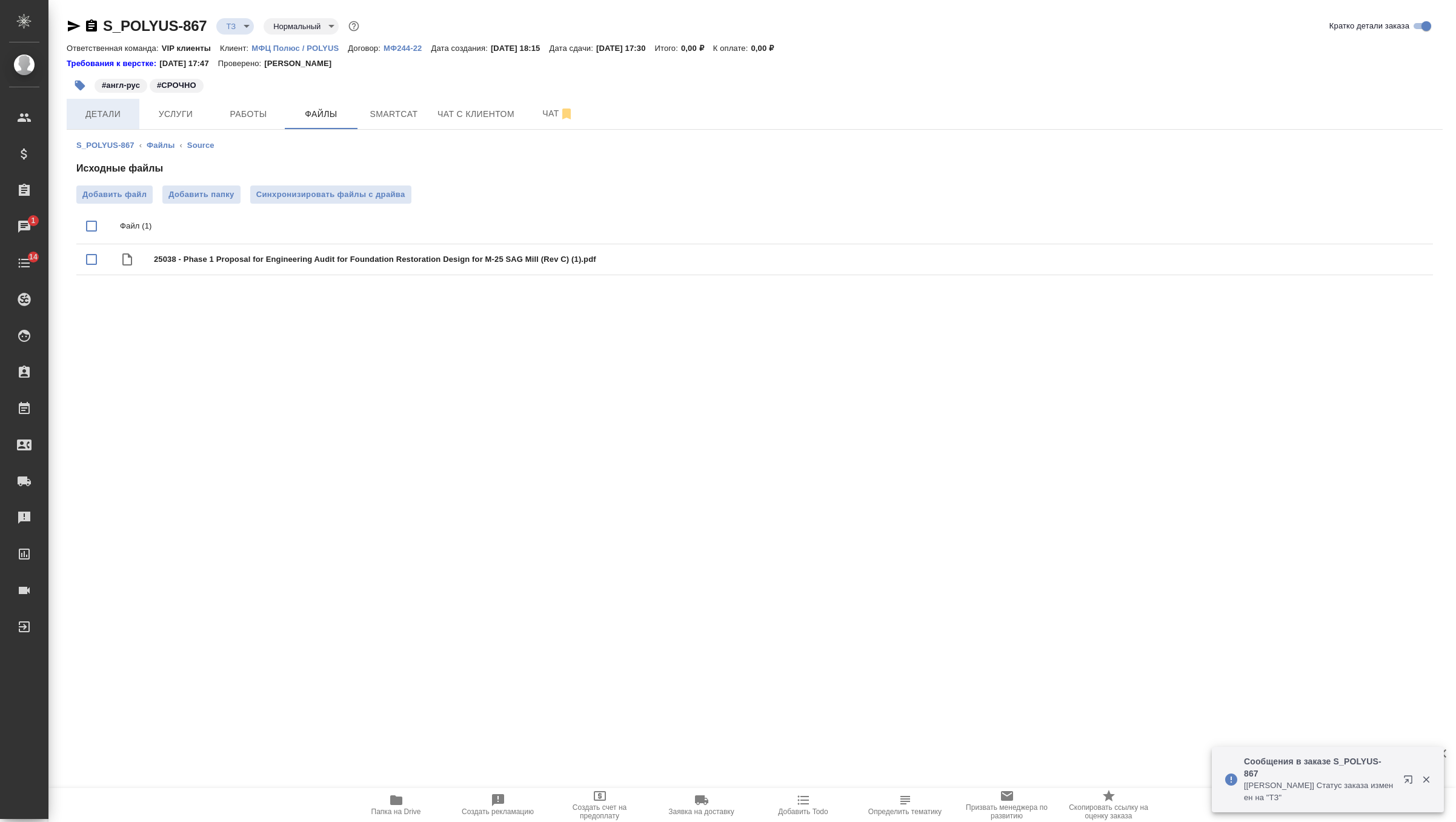
click at [123, 108] on span "Детали" at bounding box center [103, 114] width 58 height 15
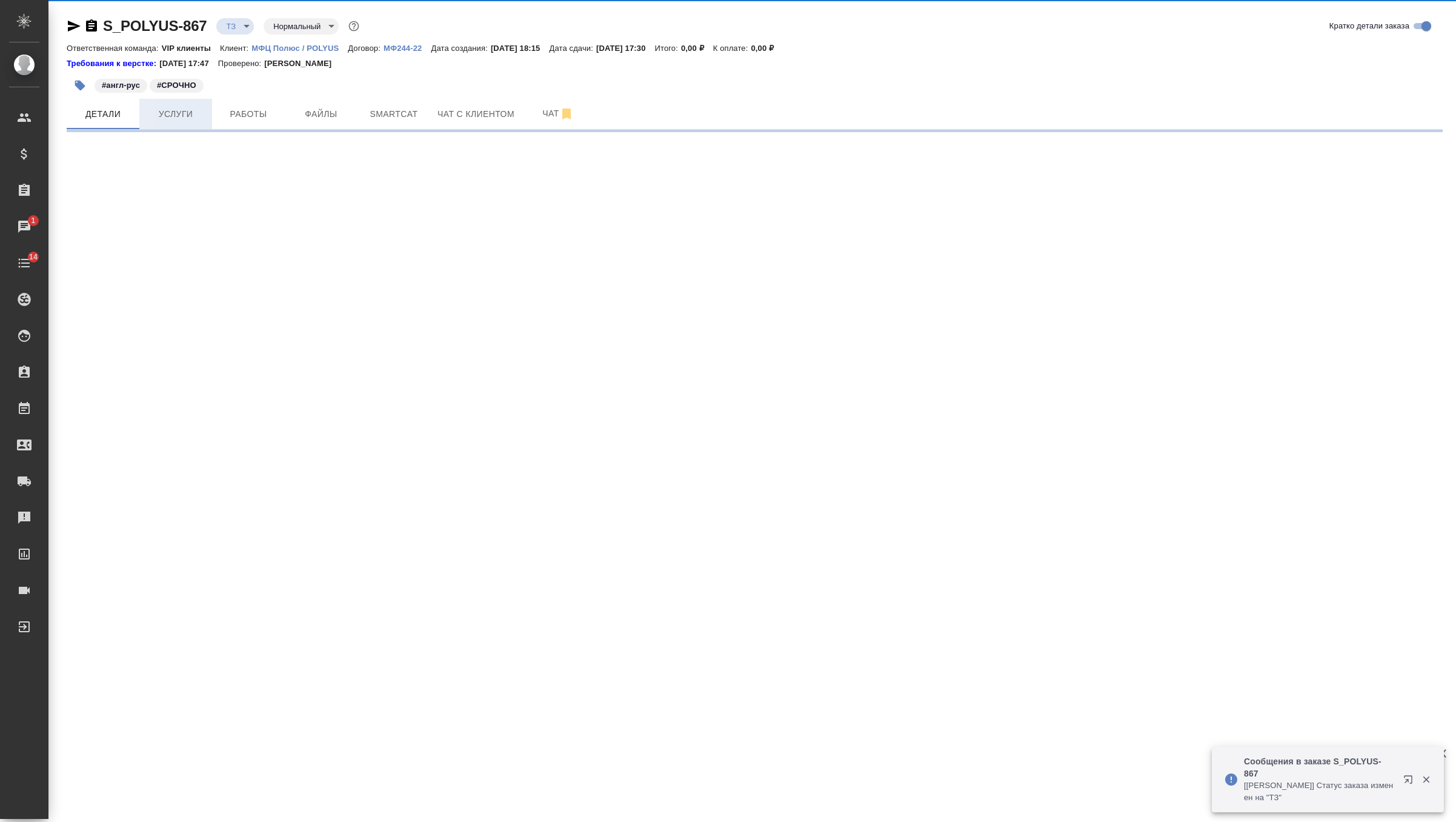
select select "RU"
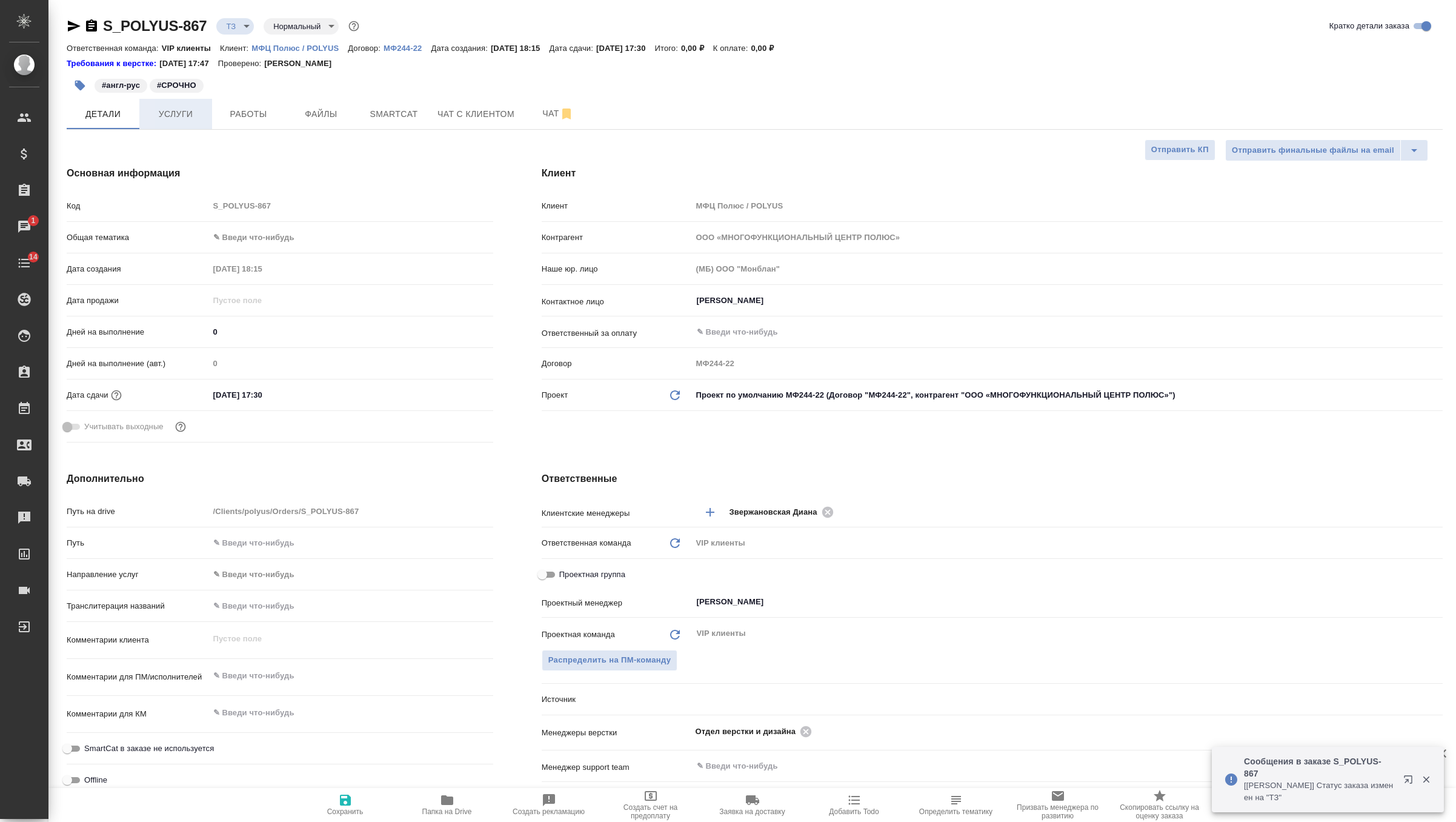
click at [168, 124] on button "Услуги" at bounding box center [176, 114] width 73 height 31
type textarea "x"
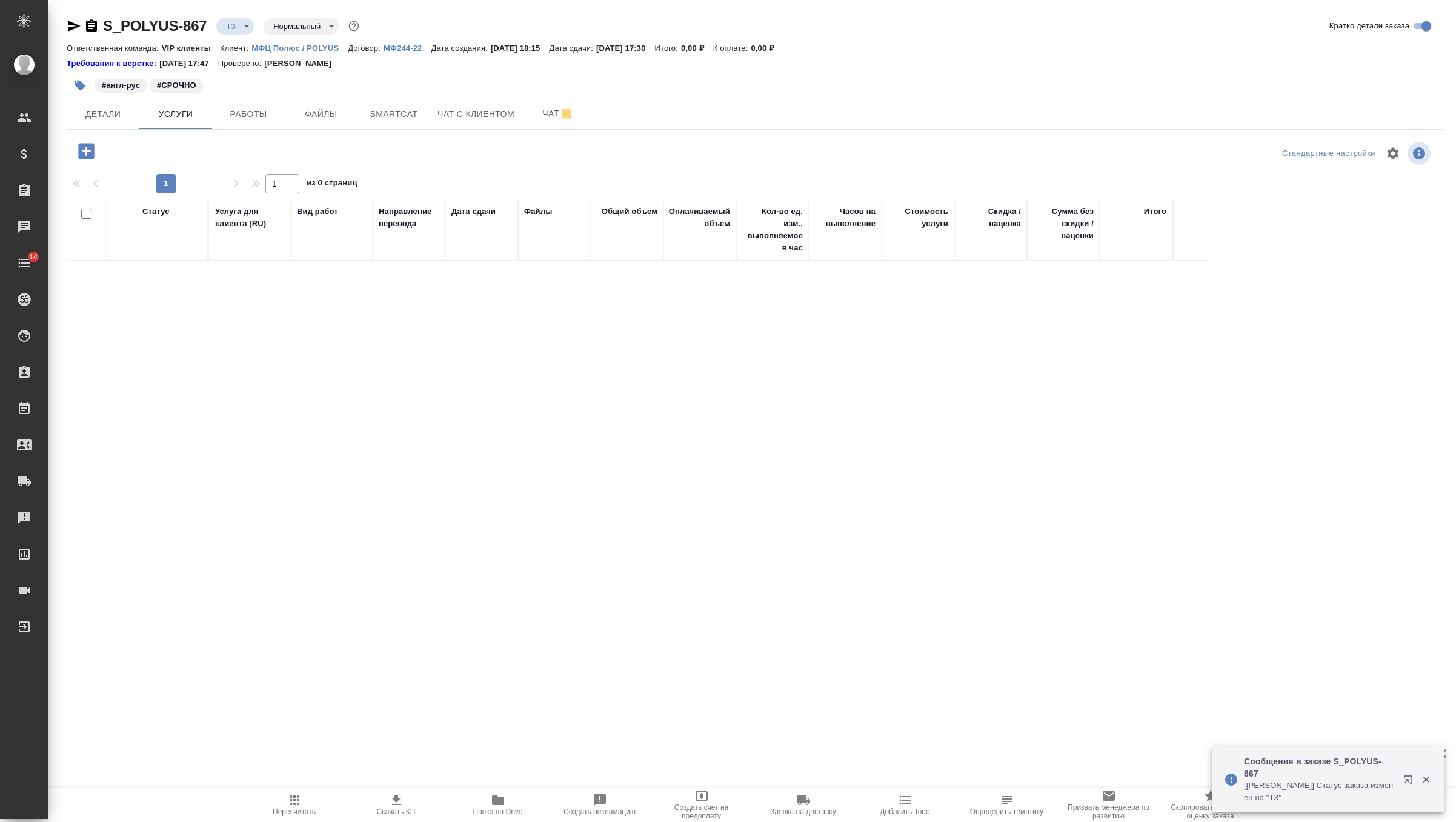
click at [92, 150] on icon "button" at bounding box center [86, 151] width 16 height 16
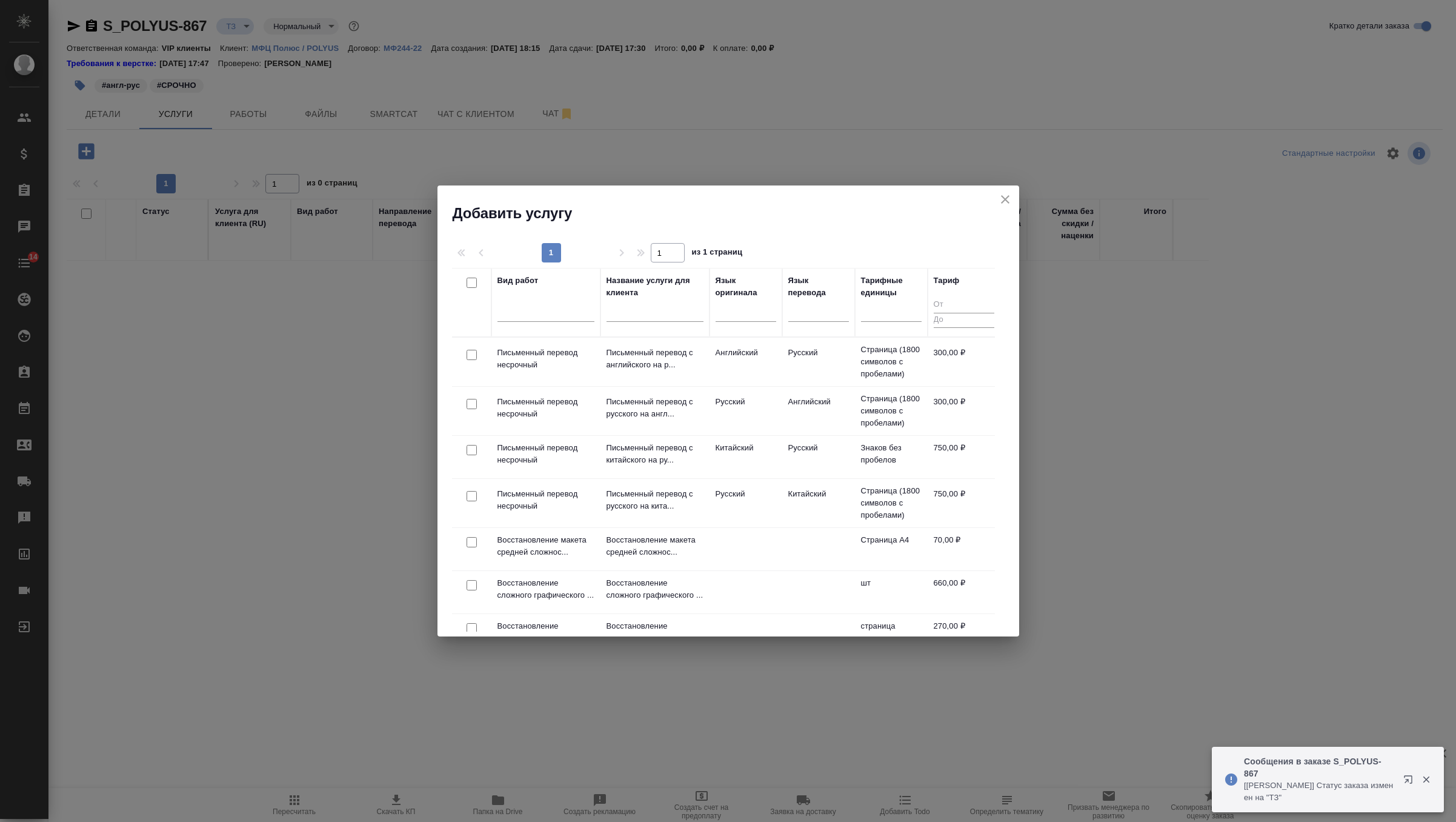
click at [470, 357] on input "checkbox" at bounding box center [471, 355] width 10 height 10
checkbox input "true"
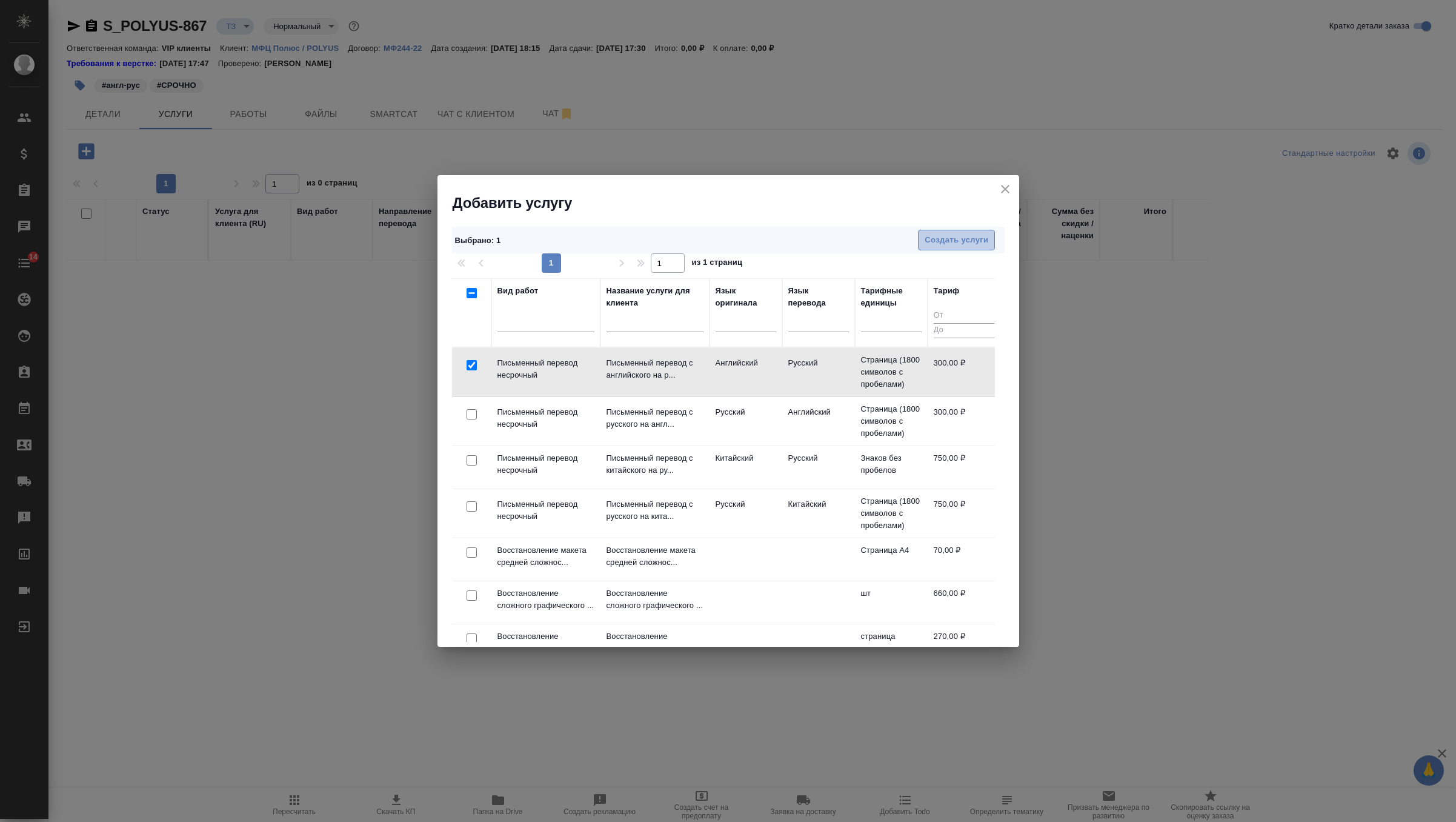
click at [953, 248] on button "Создать услуги" at bounding box center [956, 240] width 77 height 21
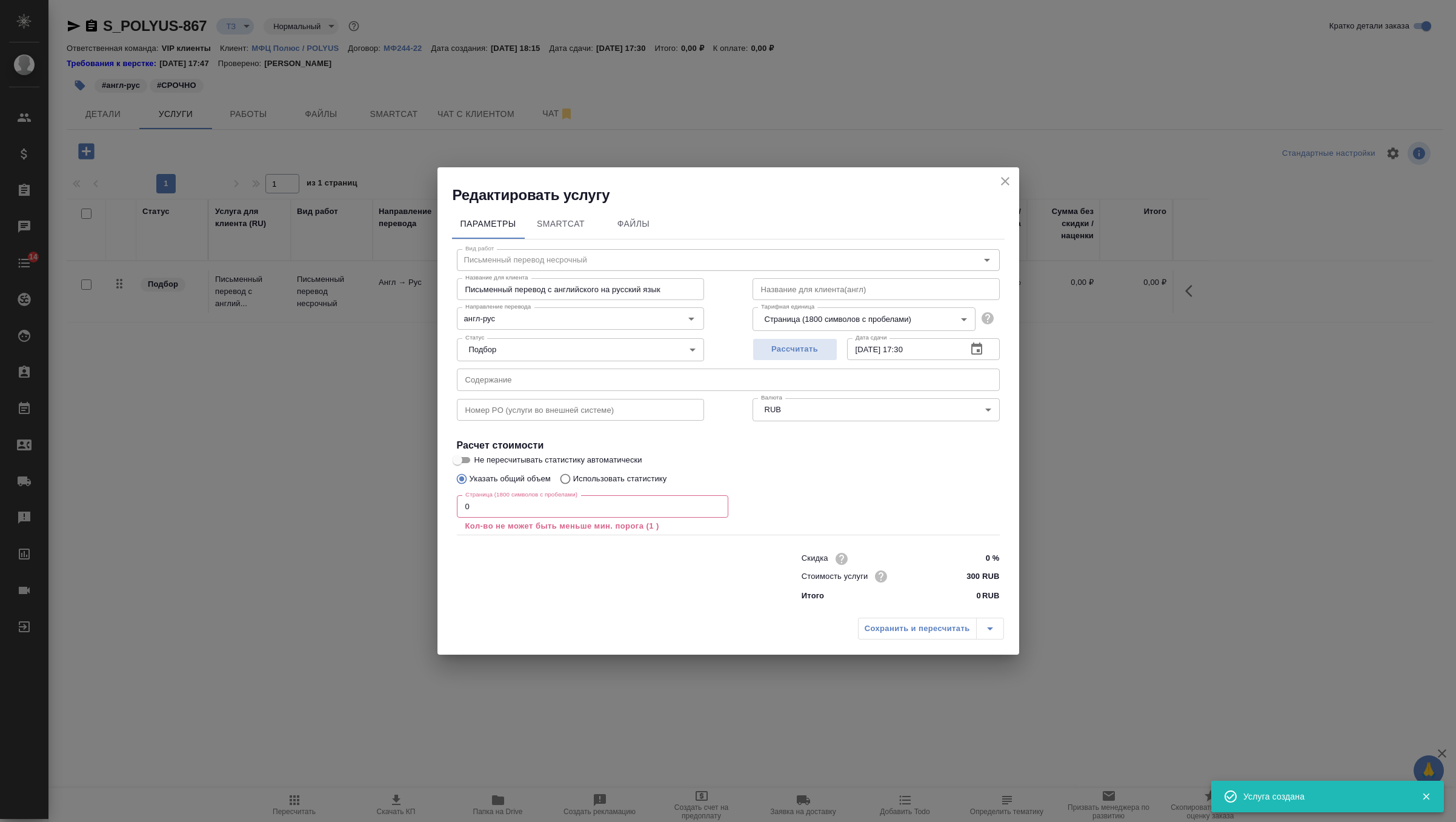
click at [508, 508] on input "0" at bounding box center [593, 506] width 272 height 22
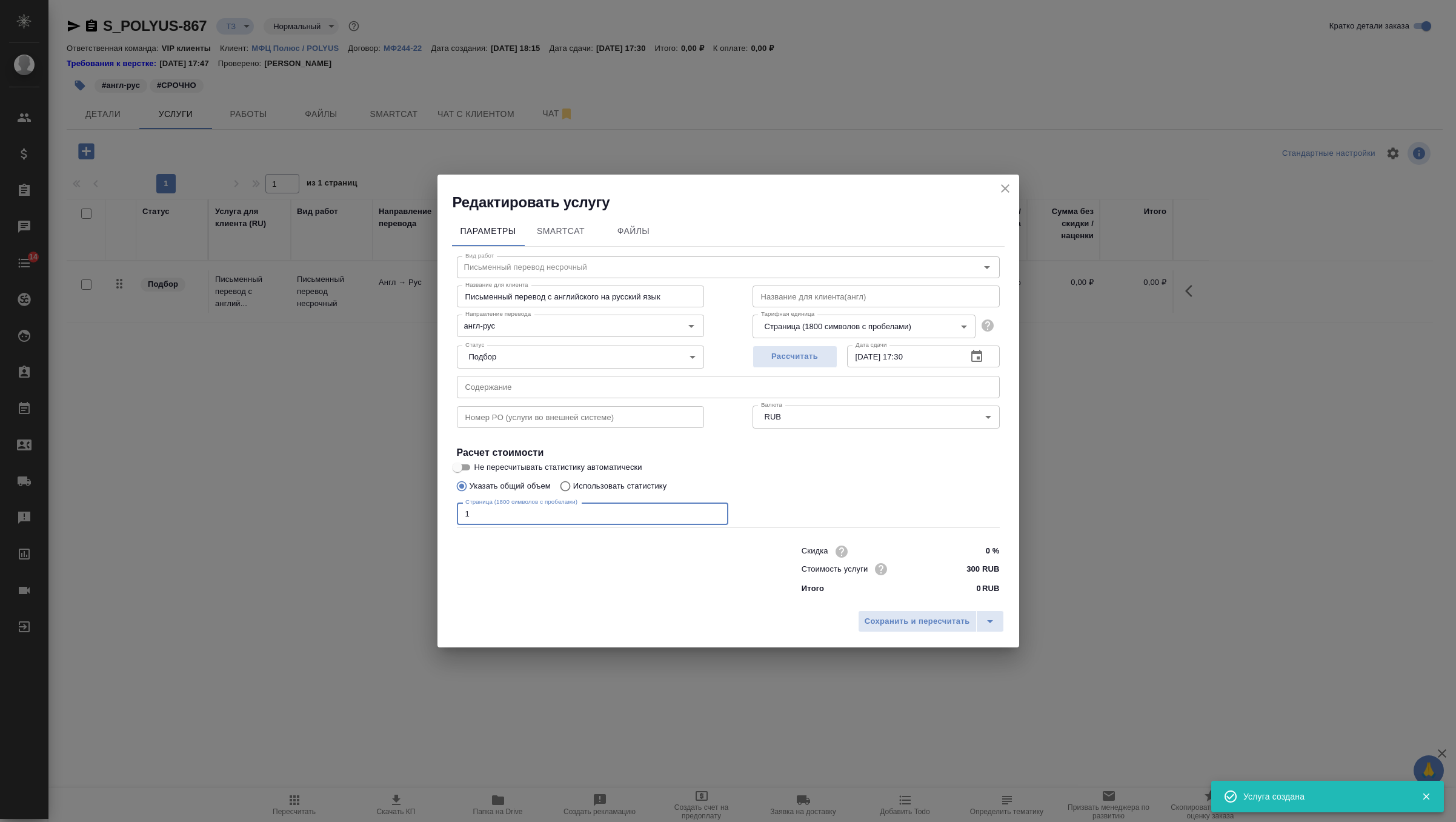
type input "1"
click at [546, 380] on input "text" at bounding box center [729, 386] width 543 height 22
paste input "Screenshot 2025-09-03 at 18.16.30"
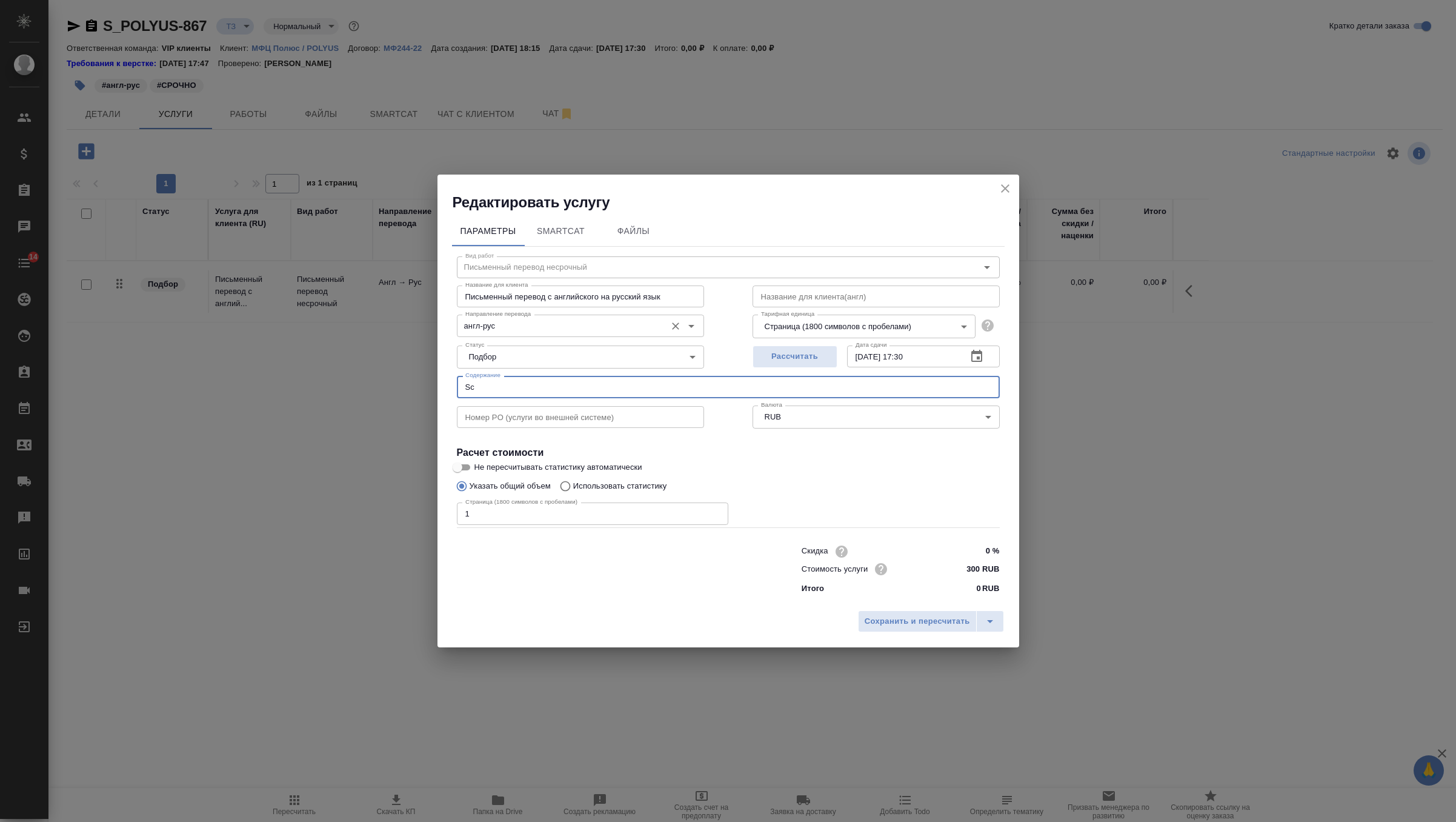
type input "S"
click at [932, 613] on button "Сохранить и пересчитать" at bounding box center [918, 621] width 119 height 22
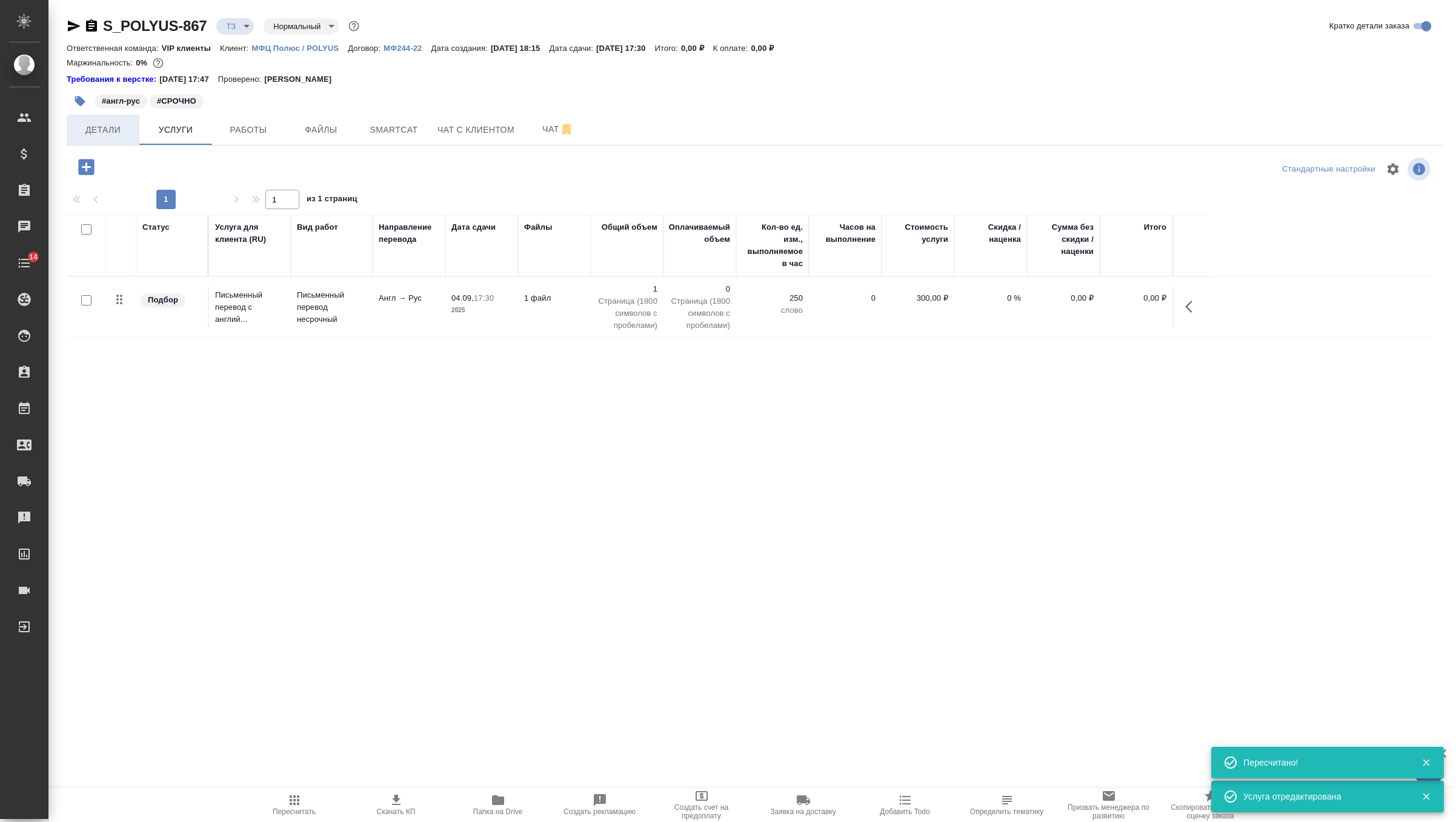
click at [103, 127] on span "Детали" at bounding box center [103, 129] width 58 height 15
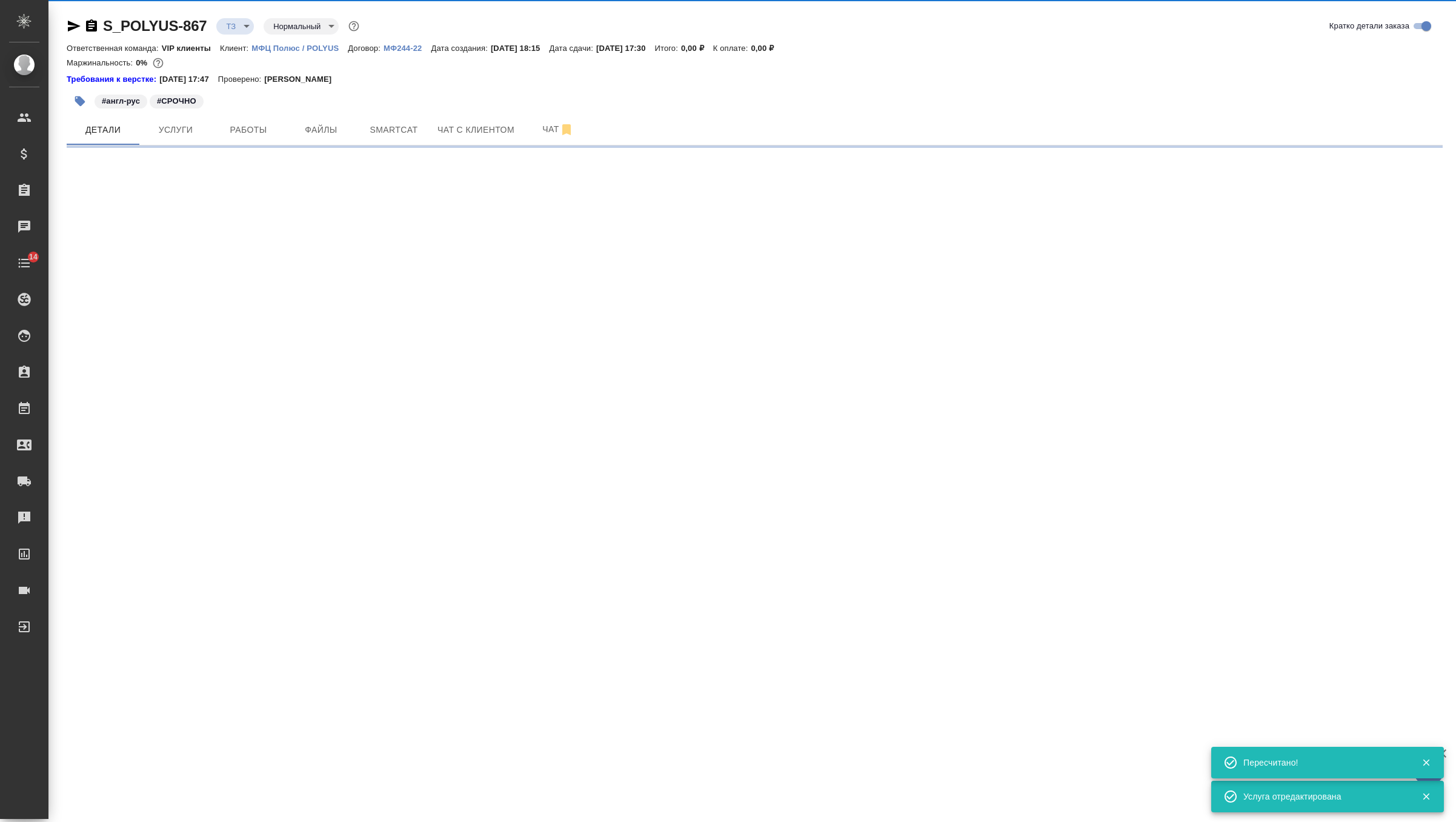
select select "RU"
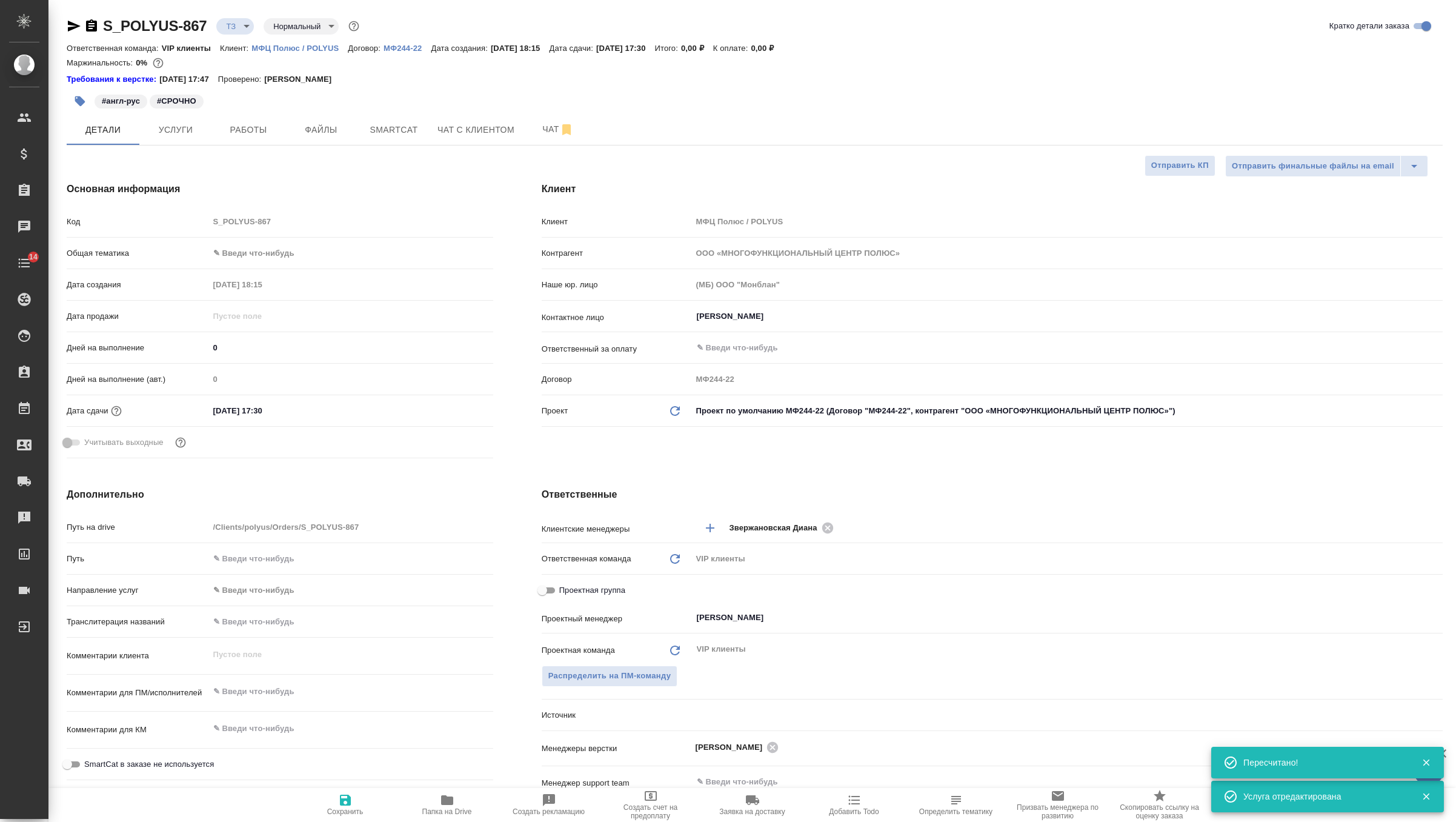
type textarea "x"
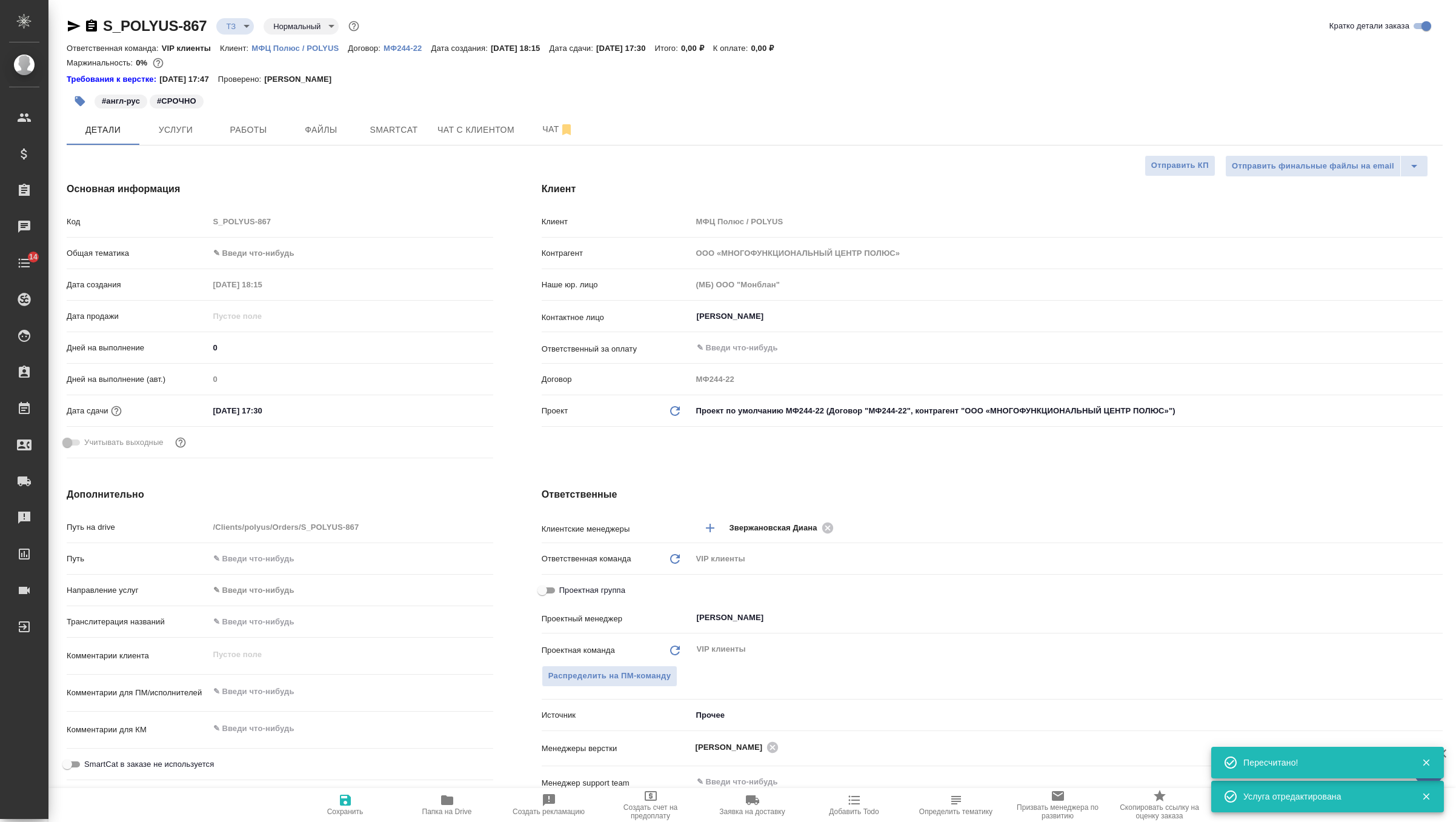
type textarea "x"
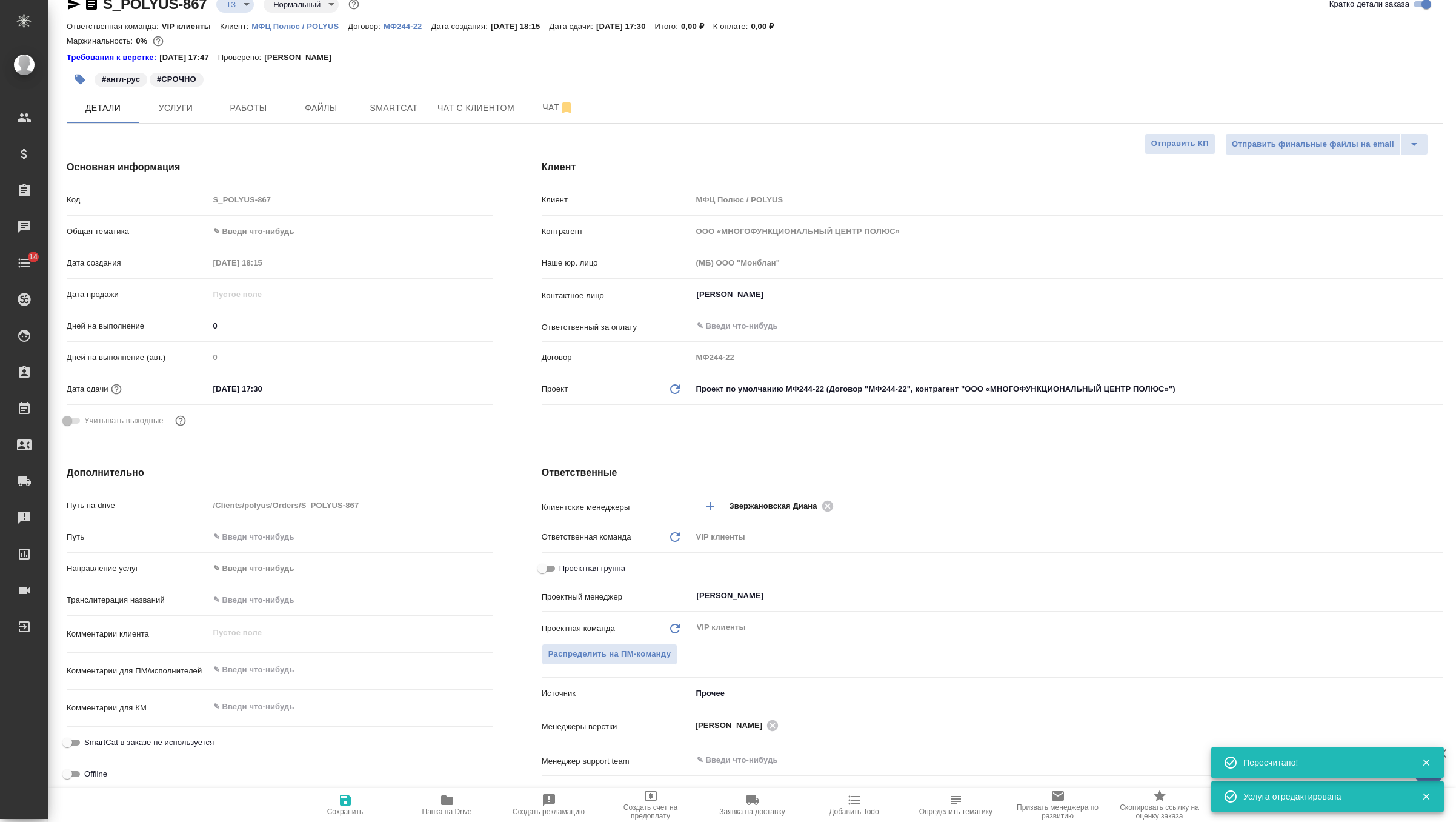
scroll to position [36, 0]
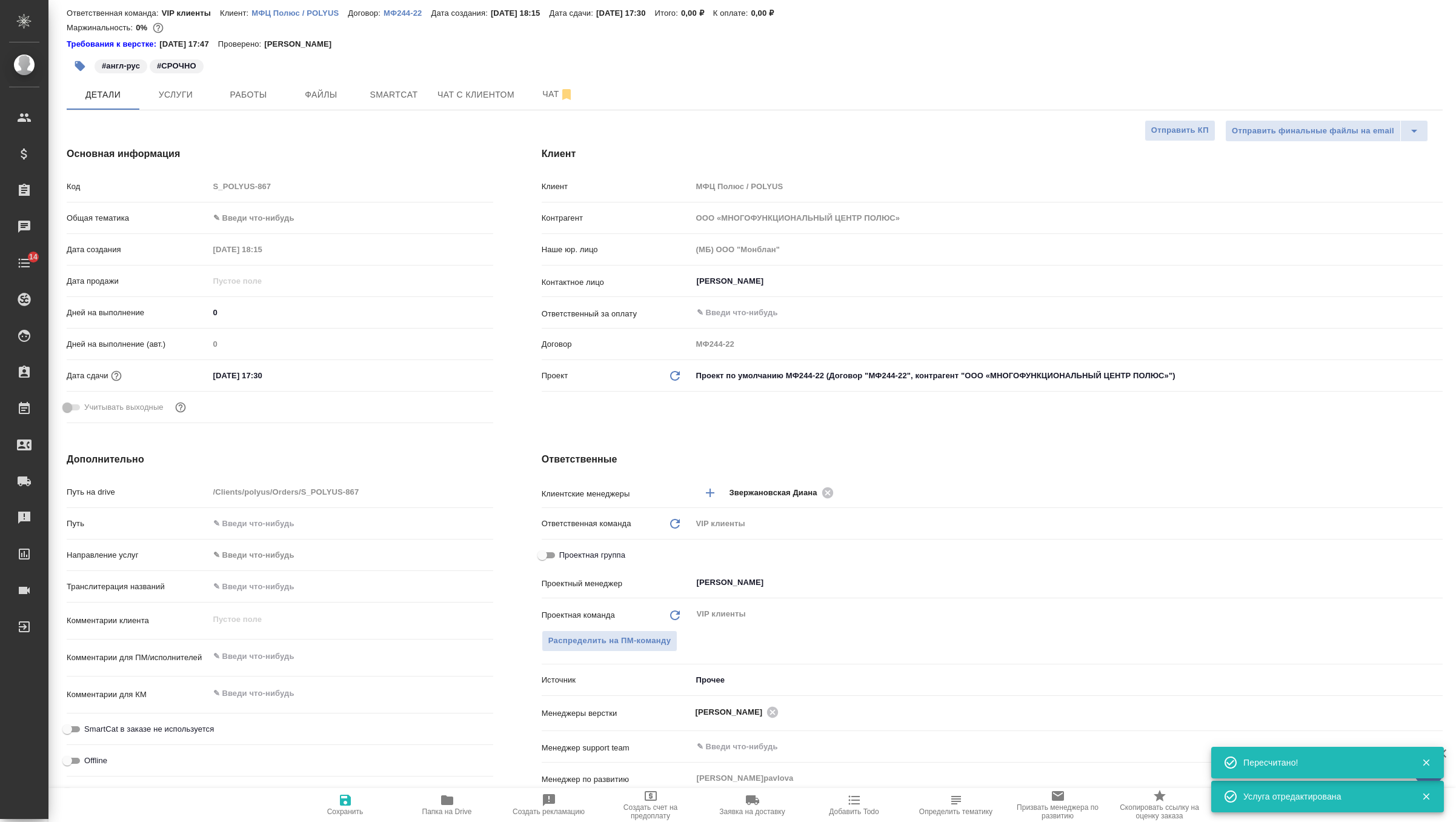
click at [240, 673] on div "Комментарии для ПМ/исполнителей x" at bounding box center [280, 662] width 427 height 37
click at [240, 666] on div "x" at bounding box center [352, 657] width 284 height 27
type textarea "x"
paste textarea "Просим оценить по стоимости перевод с английского на русский. Срок – 4.09 до 17…"
type textarea "x"
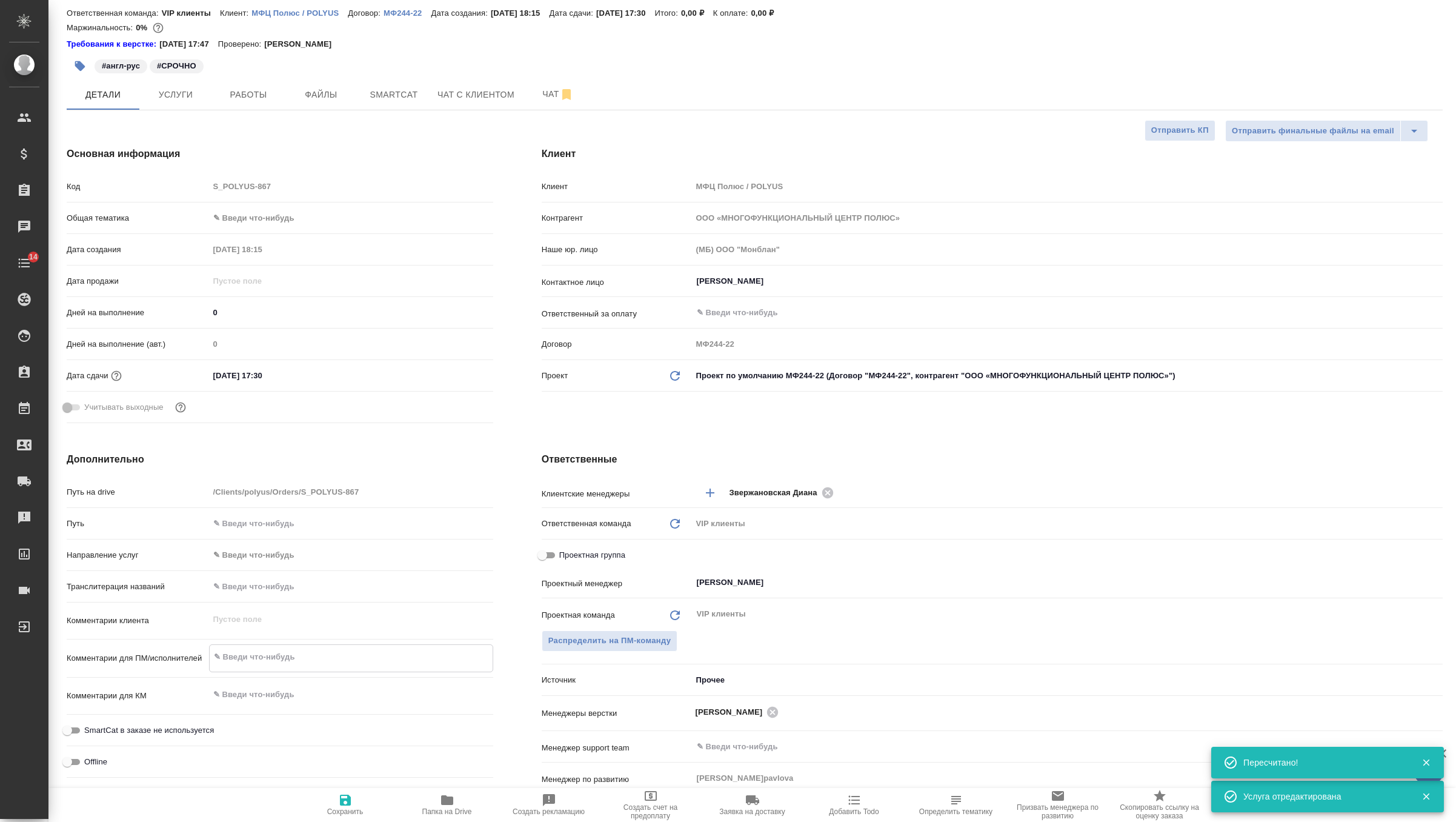
type textarea "Просим оценить по стоимости перевод с английского на русский. Срок – 4.09 до 17…"
type textarea "x"
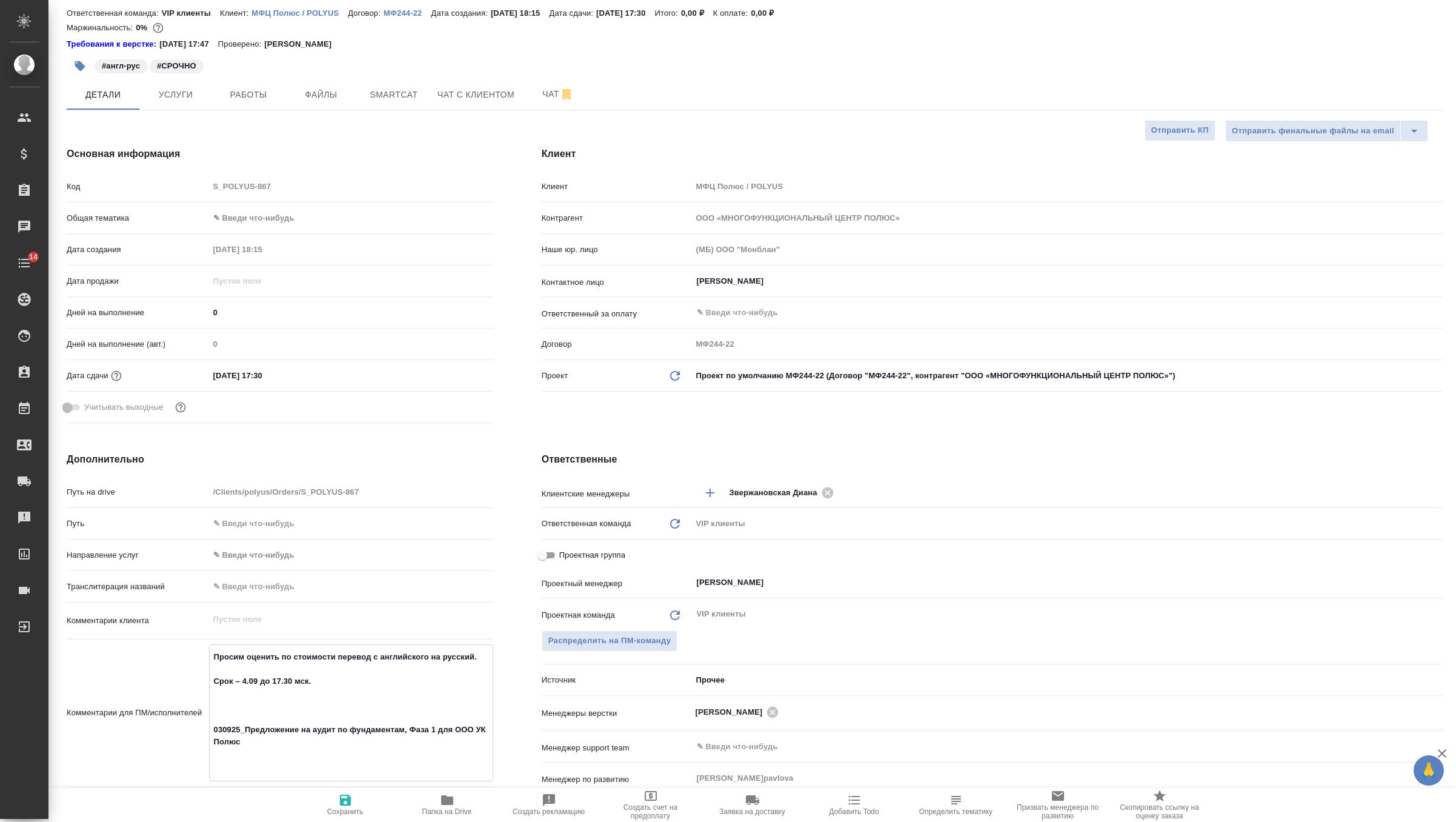
type textarea "x"
type textarea "Просим оценить по стоимости перевод с английского на русский. Срок – 4.09 до 17…"
type textarea "x"
type textarea "Просим оценить по стоимости перевод с английского на русский. Срок – 4.09 до 17…"
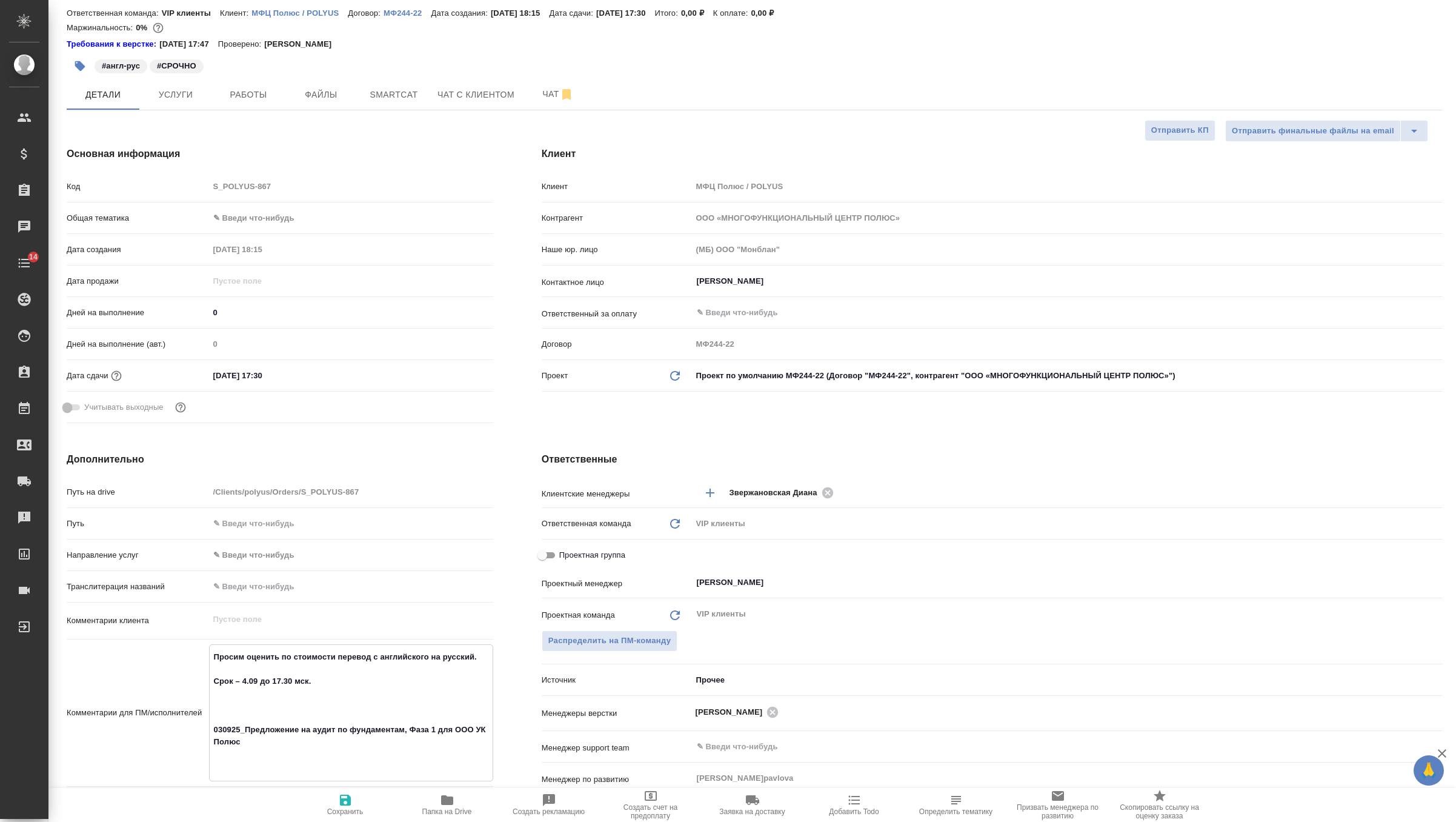
type textarea "x"
type textarea "Просим оценить по стоимости перевод с английского на русский. Срок – 4.09 до 17…"
type textarea "x"
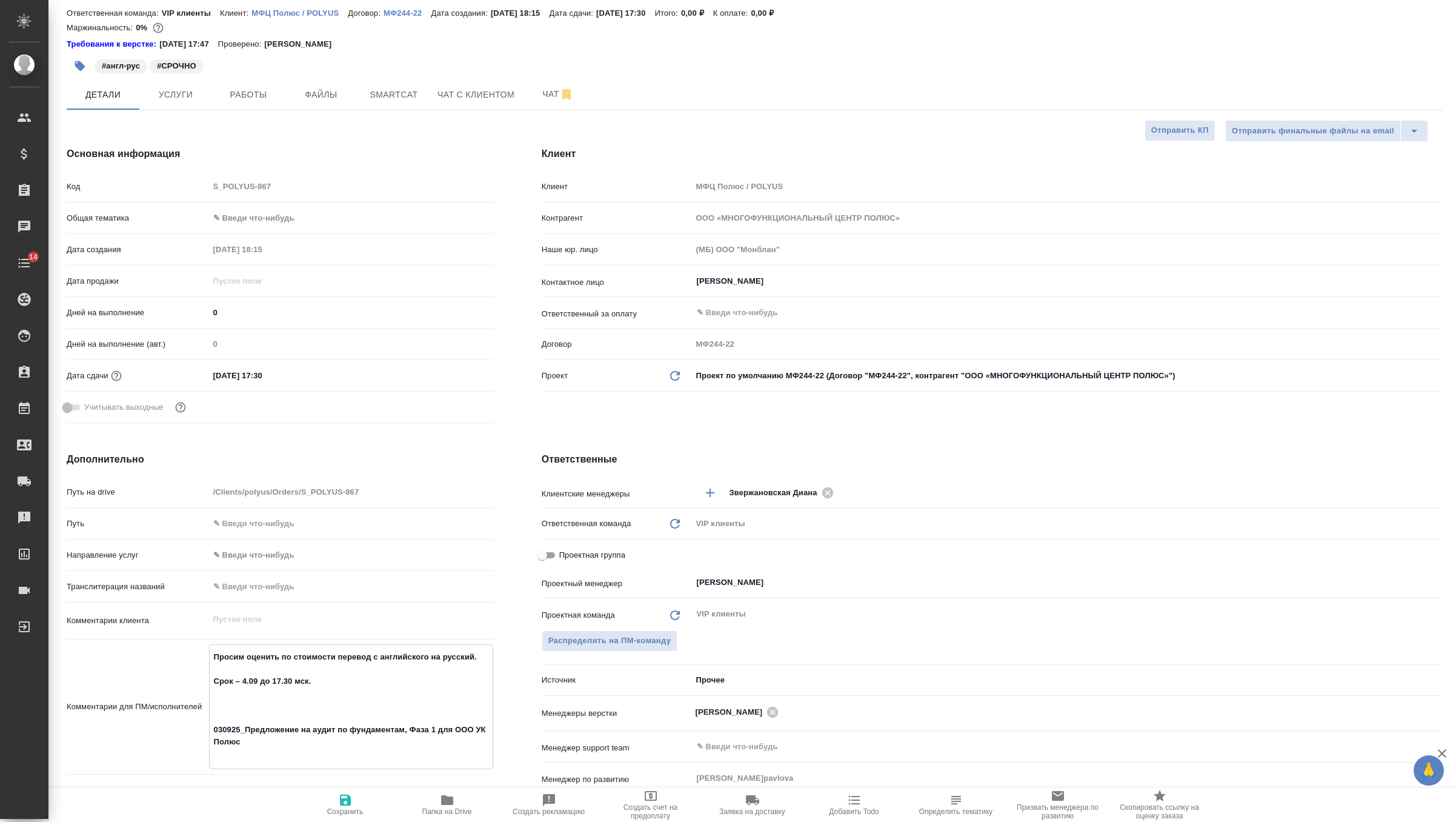
type textarea "x"
click at [275, 719] on textarea "Просим оценить по стоимости перевод с английского на русский. Срок – 4.09 до 17…" at bounding box center [351, 699] width 283 height 106
type textarea "x"
type textarea "Просим оценить по стоимости перевод с английского на русский. Срок – 4.09 до 17…"
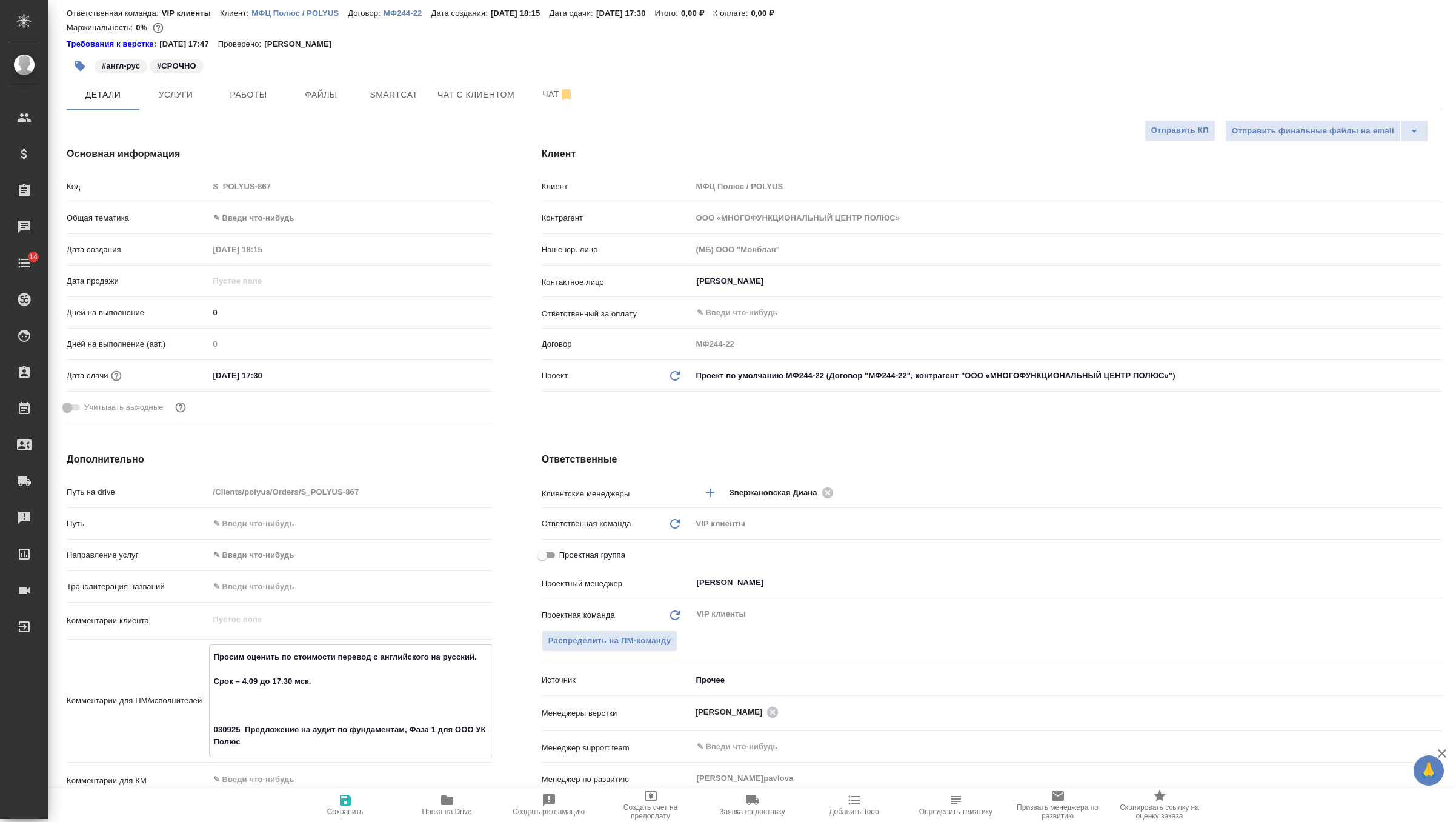
type textarea "x"
type textarea "Просим оценить по стоимости перевод с английского на русский. Срок – 4.09 до 17…"
type textarea "x"
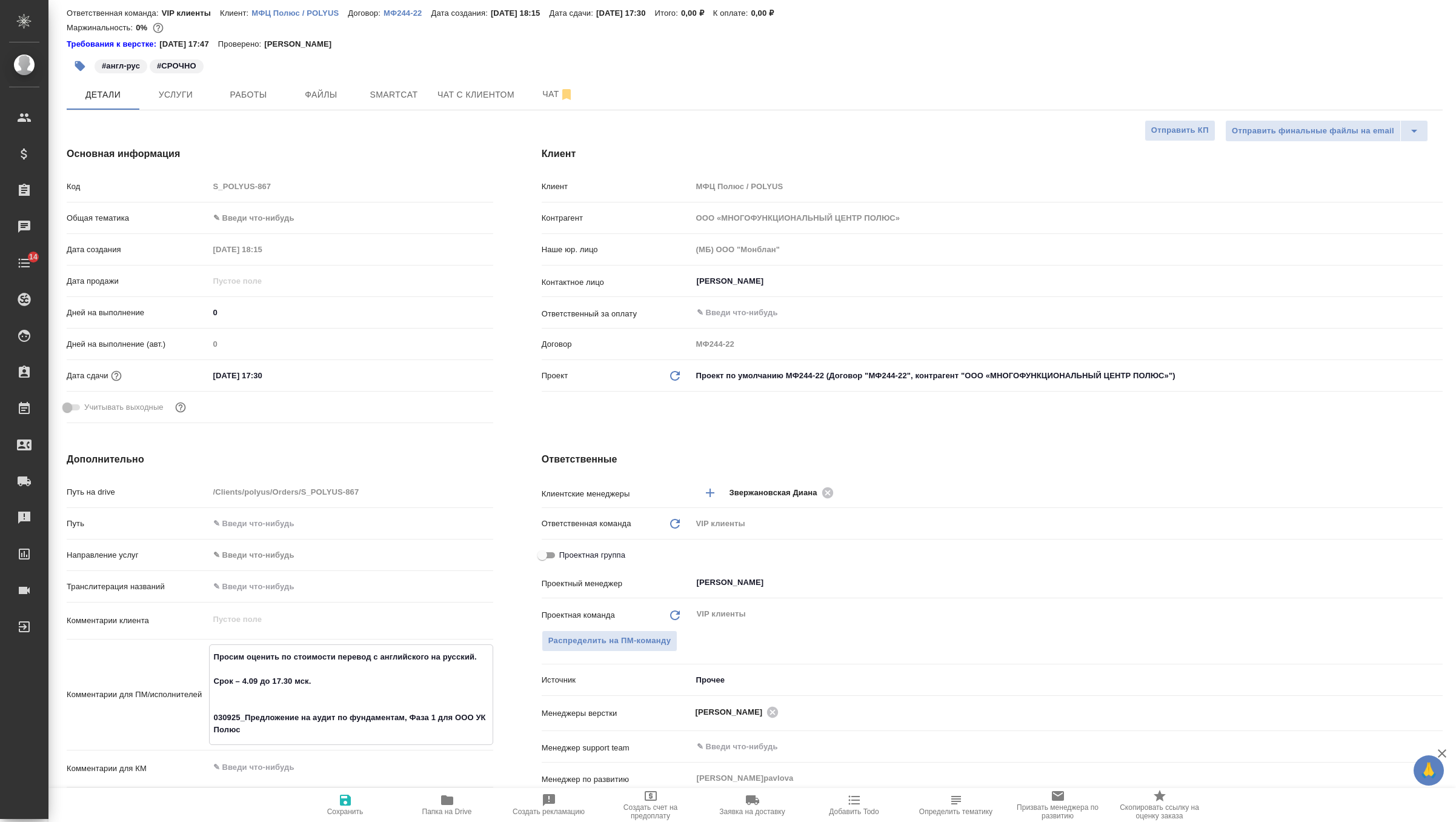
type textarea "x"
type textarea "Просим оценить по стоимости перевод с английского на русский. Срок – 4.09 до 17…"
type textarea "x"
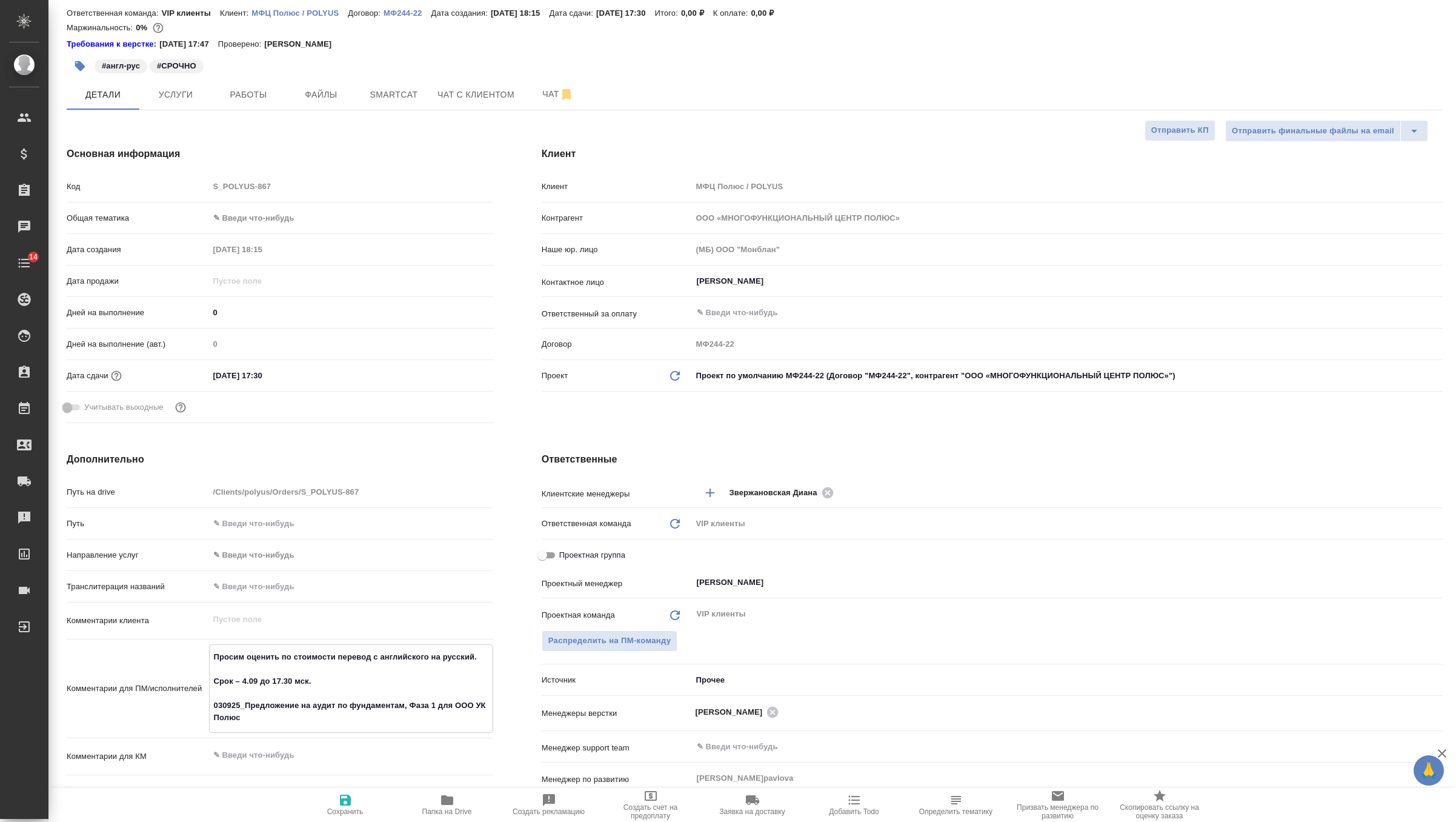
type textarea "Просим оценить по стоимости перевод с английского на русский. Срок – 4.09 до 17…"
type textarea "x"
click at [333, 805] on span "Сохранить" at bounding box center [346, 803] width 87 height 23
type textarea "x"
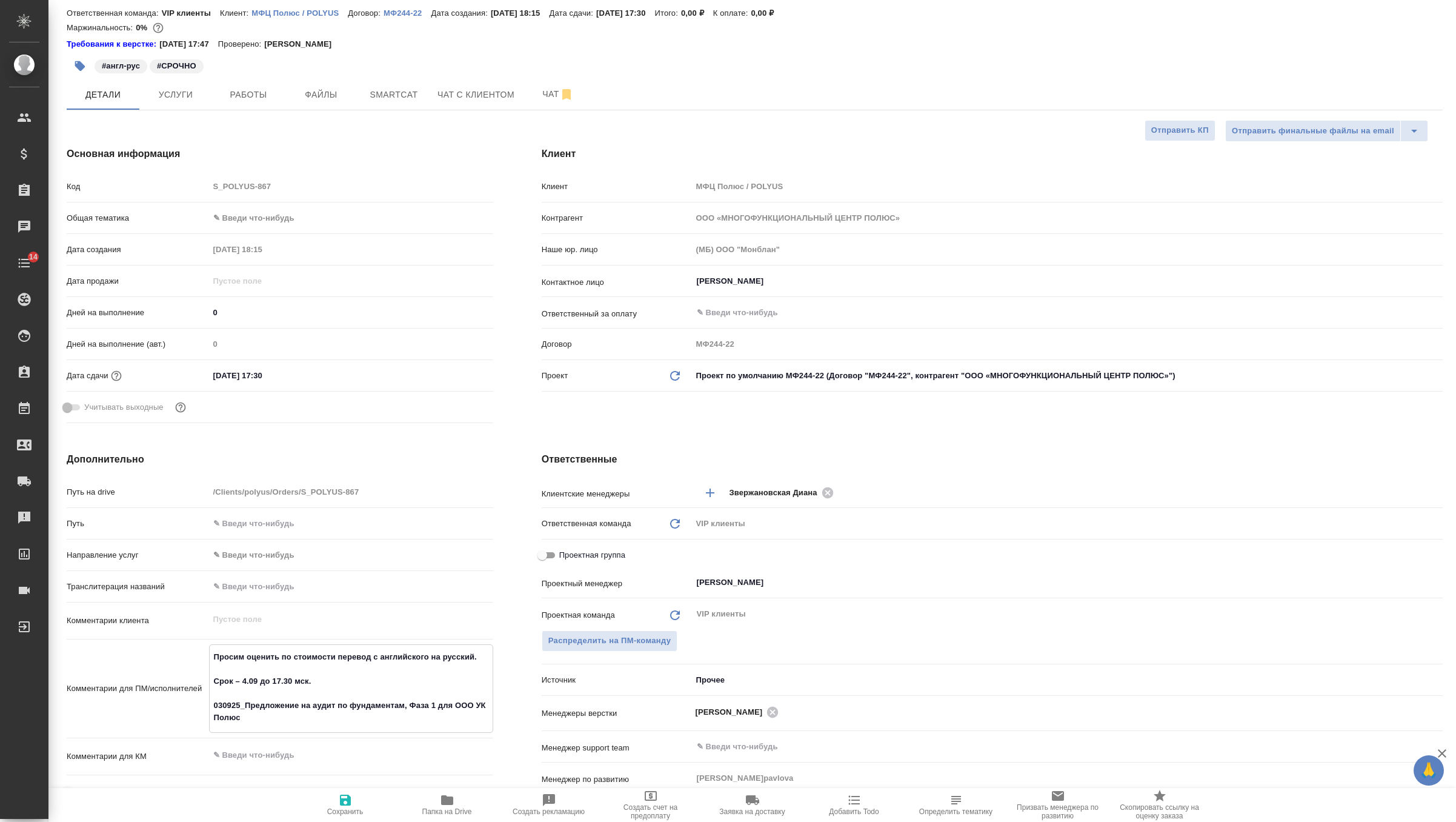
type textarea "x"
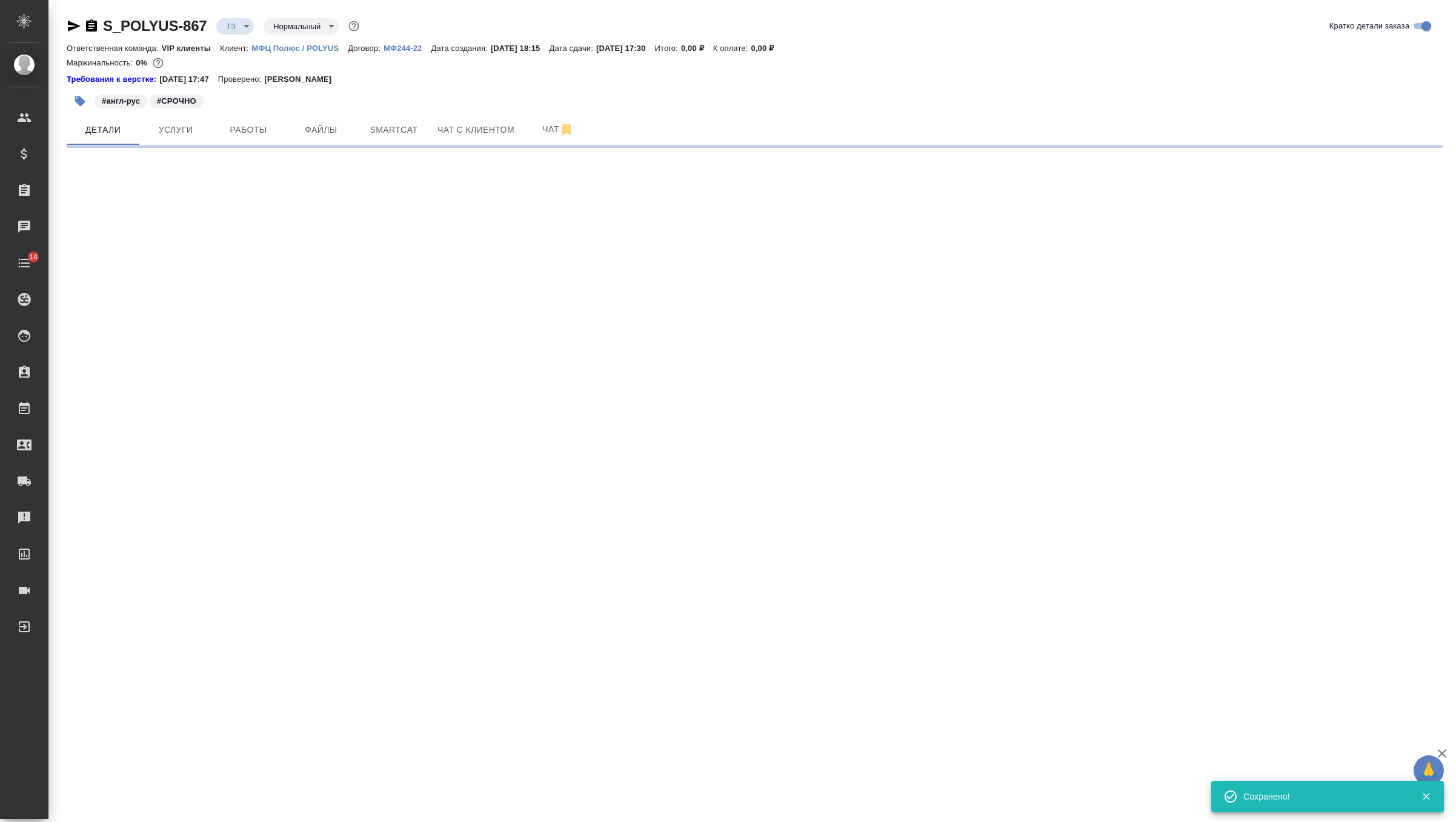
scroll to position [0, 0]
select select "RU"
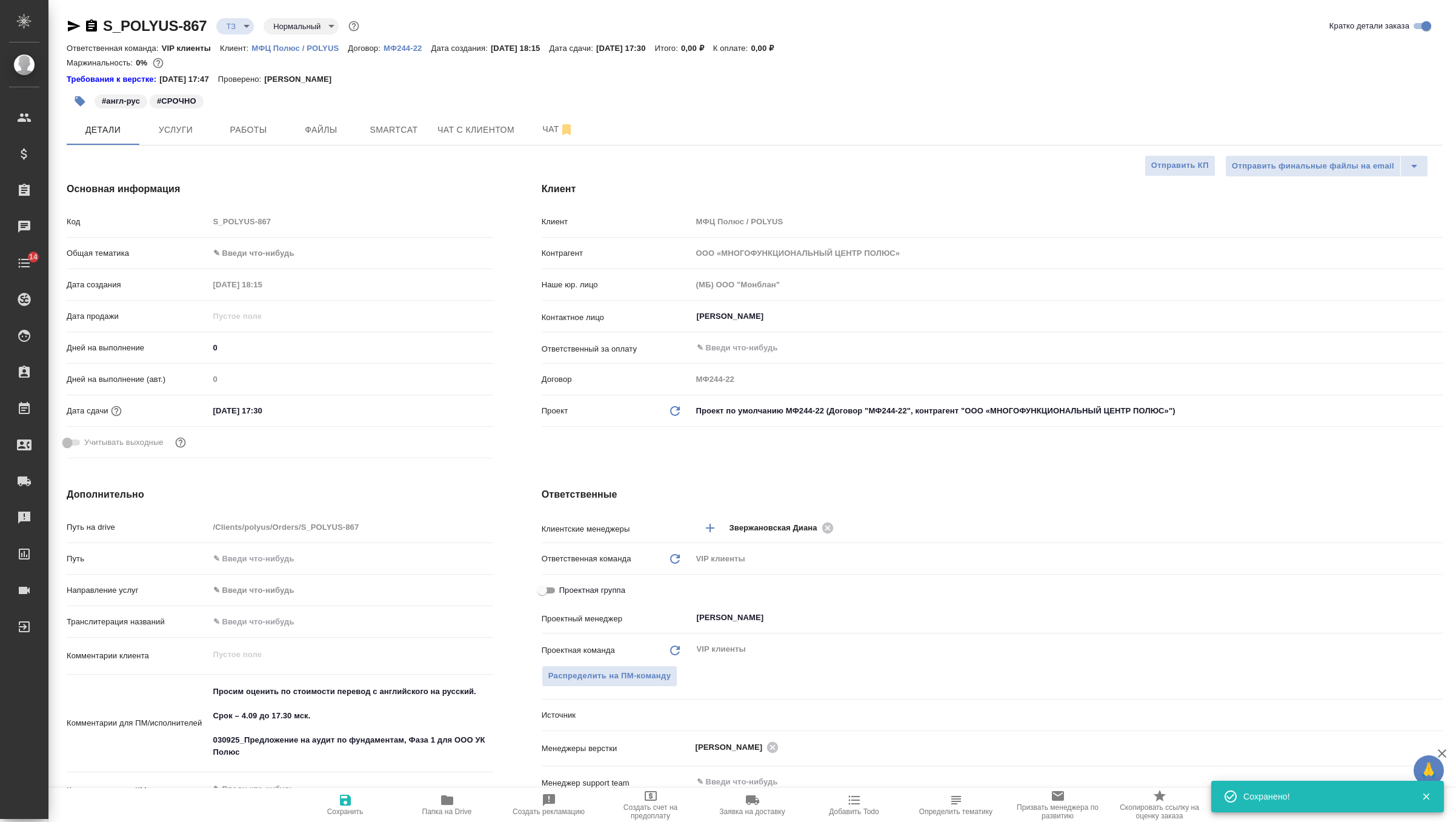
type textarea "x"
drag, startPoint x: 252, startPoint y: 752, endPoint x: 181, endPoint y: 728, distance: 74.9
click at [181, 728] on div "Комментарии для ПМ/исполнителей Просим оценить по стоимости перевод с английско…" at bounding box center [280, 724] width 427 height 89
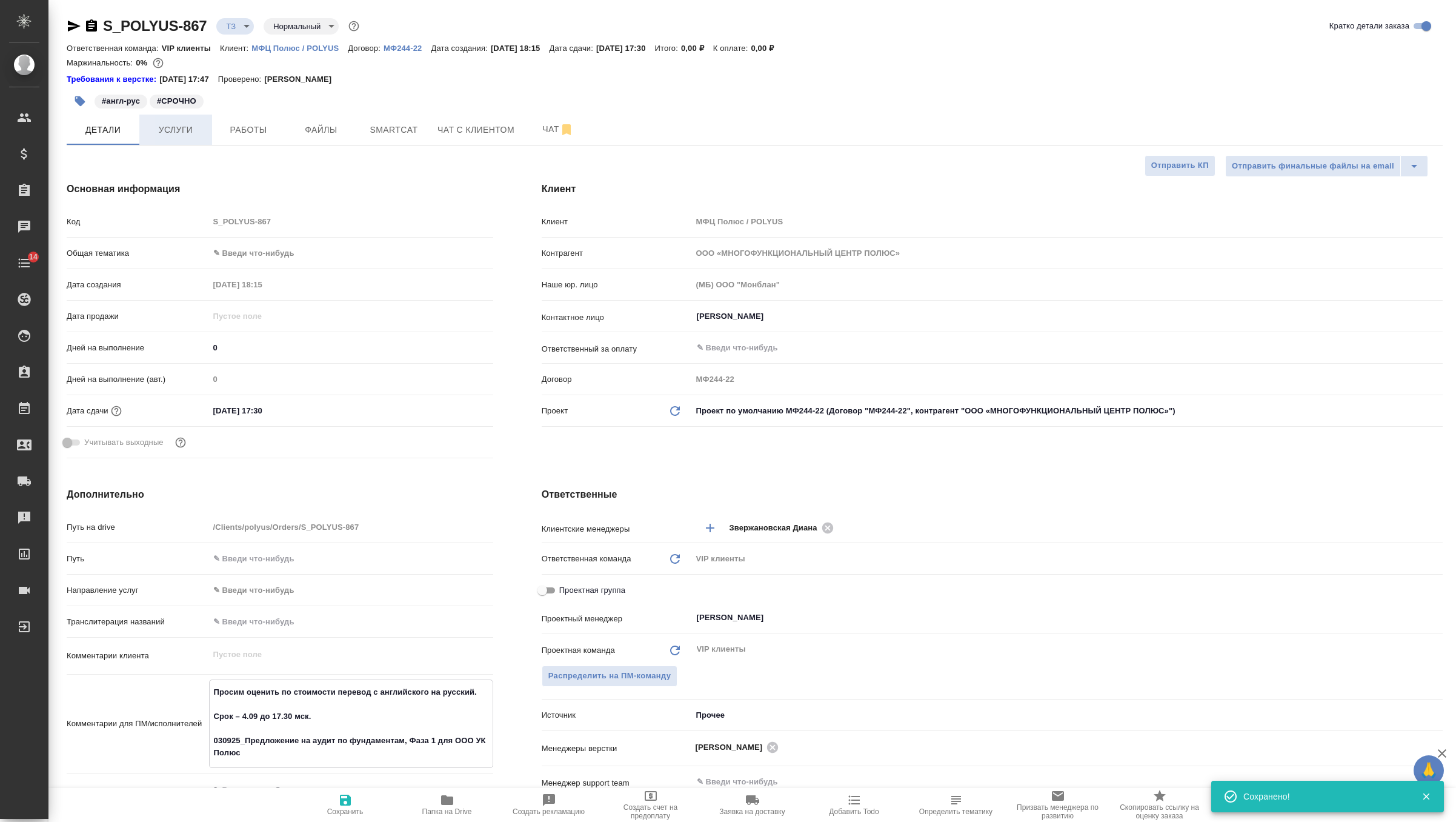
type textarea "x"
click at [202, 128] on span "Услуги" at bounding box center [175, 129] width 58 height 15
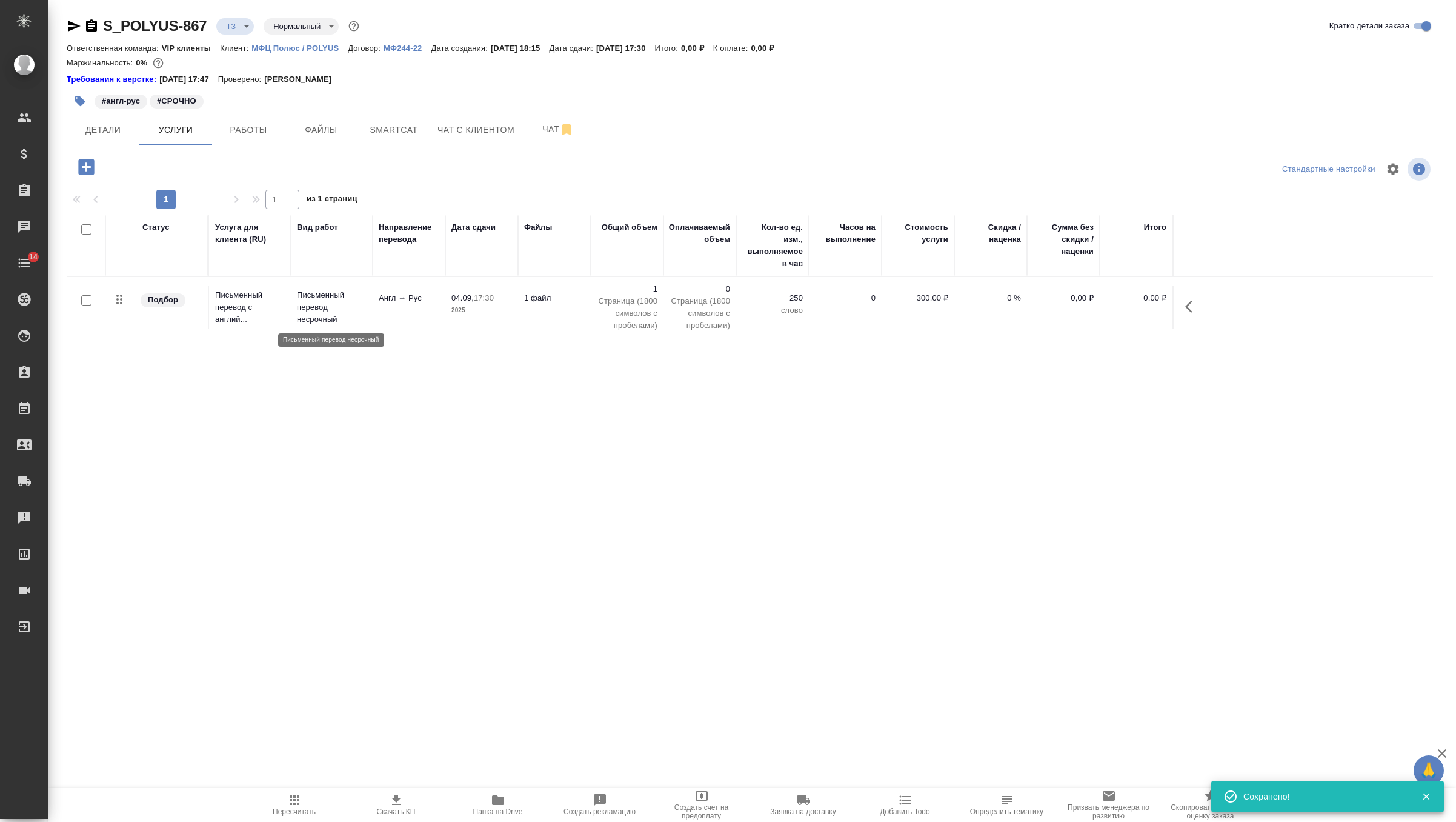
click at [319, 305] on p "Письменный перевод несрочный" at bounding box center [332, 307] width 70 height 37
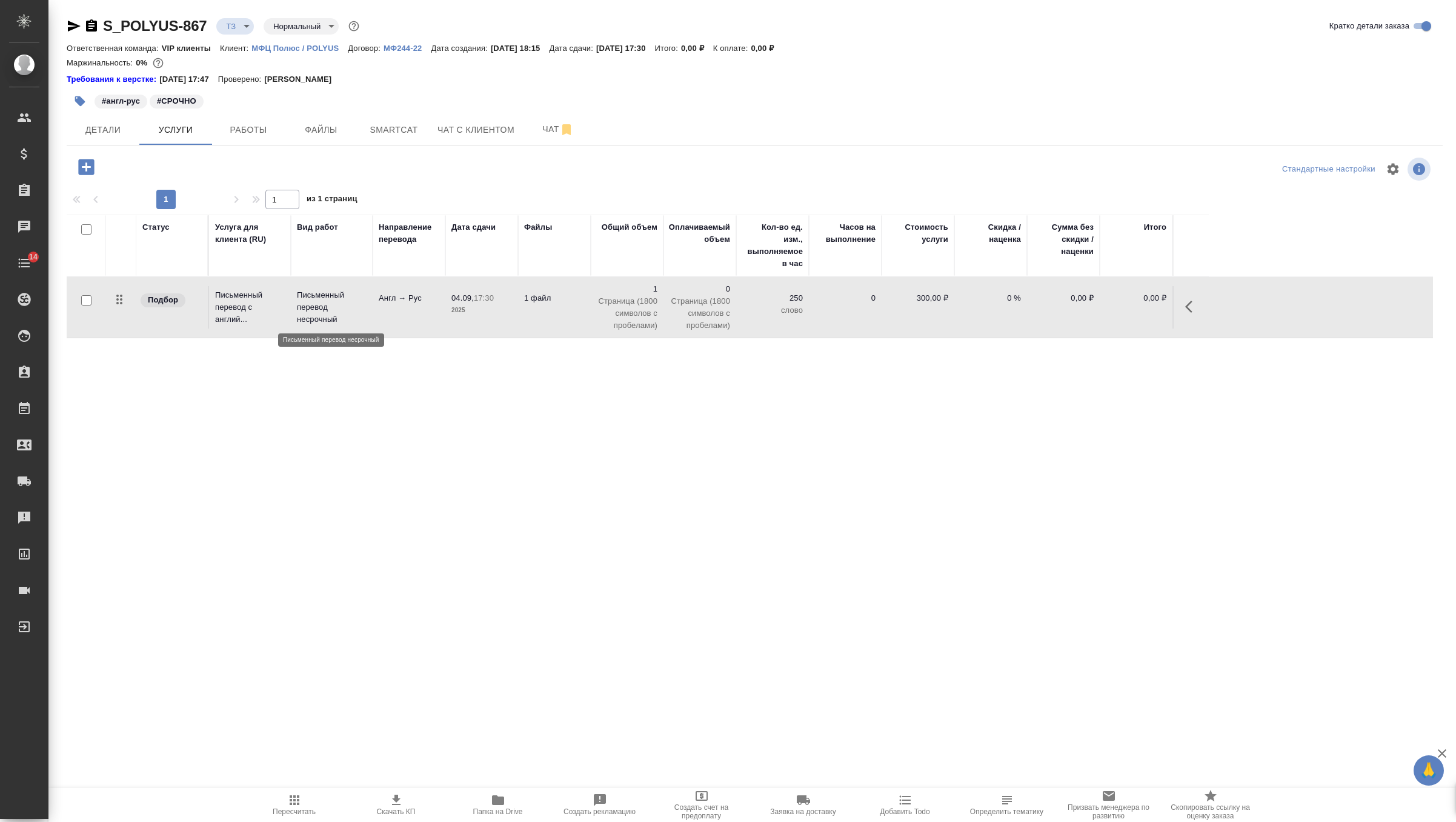
click at [319, 305] on p "Письменный перевод несрочный" at bounding box center [332, 307] width 70 height 37
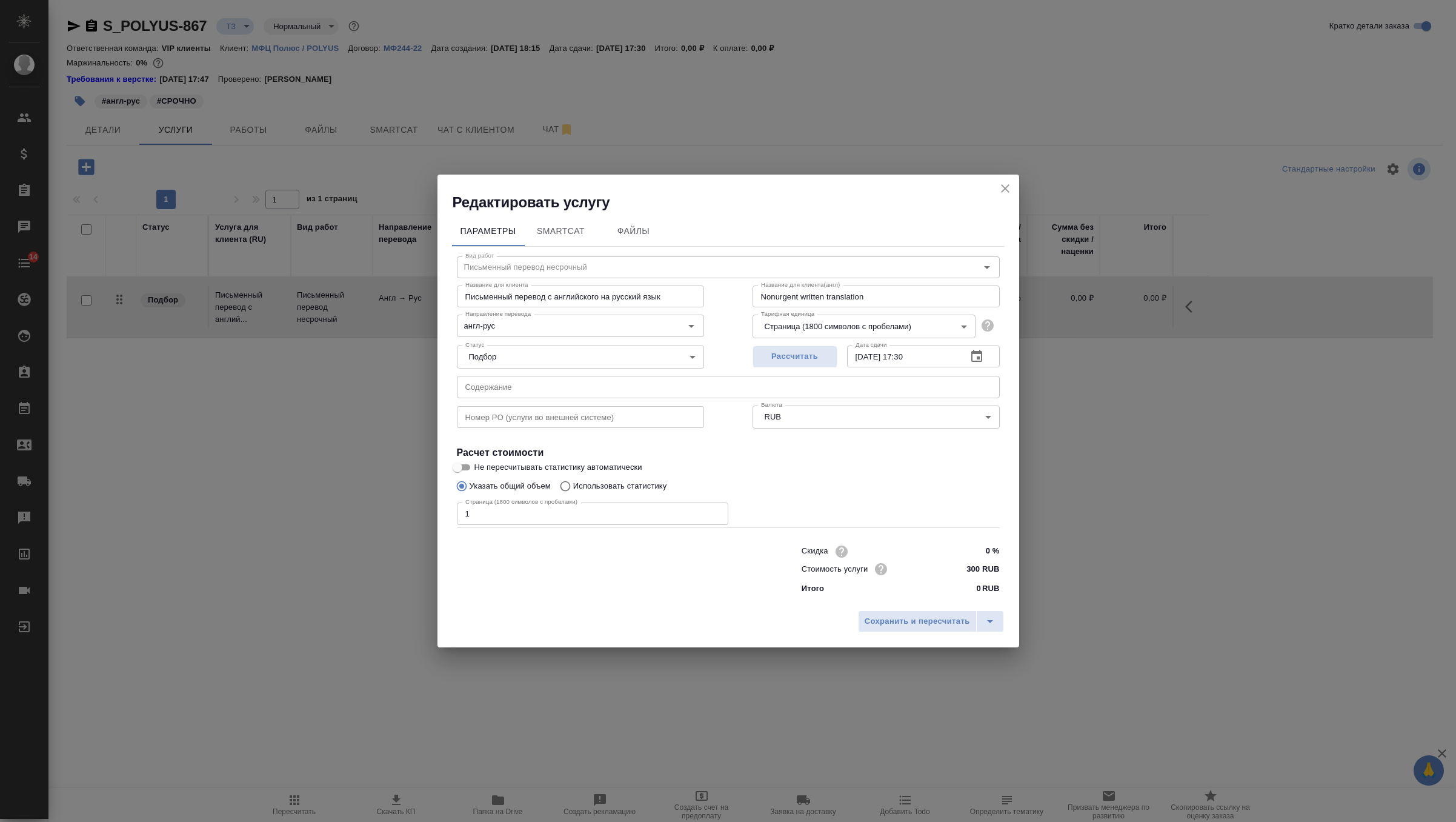
click at [496, 392] on input "text" at bounding box center [729, 386] width 543 height 22
paste input "030925_Предложение на аудит по фундаментам, Фаза 1 для ООО УК Полюс"
click at [468, 389] on input "030925_Предложение на аудит по фундаментам, Фаза 1 для ООО УК Полюс" at bounding box center [729, 386] width 543 height 22
type input "030925_Предложение на аудит по фундаментам, Фаза 1 для ООО УК Полюс"
click at [898, 636] on div "Сохранить и пересчитать" at bounding box center [728, 626] width 582 height 43
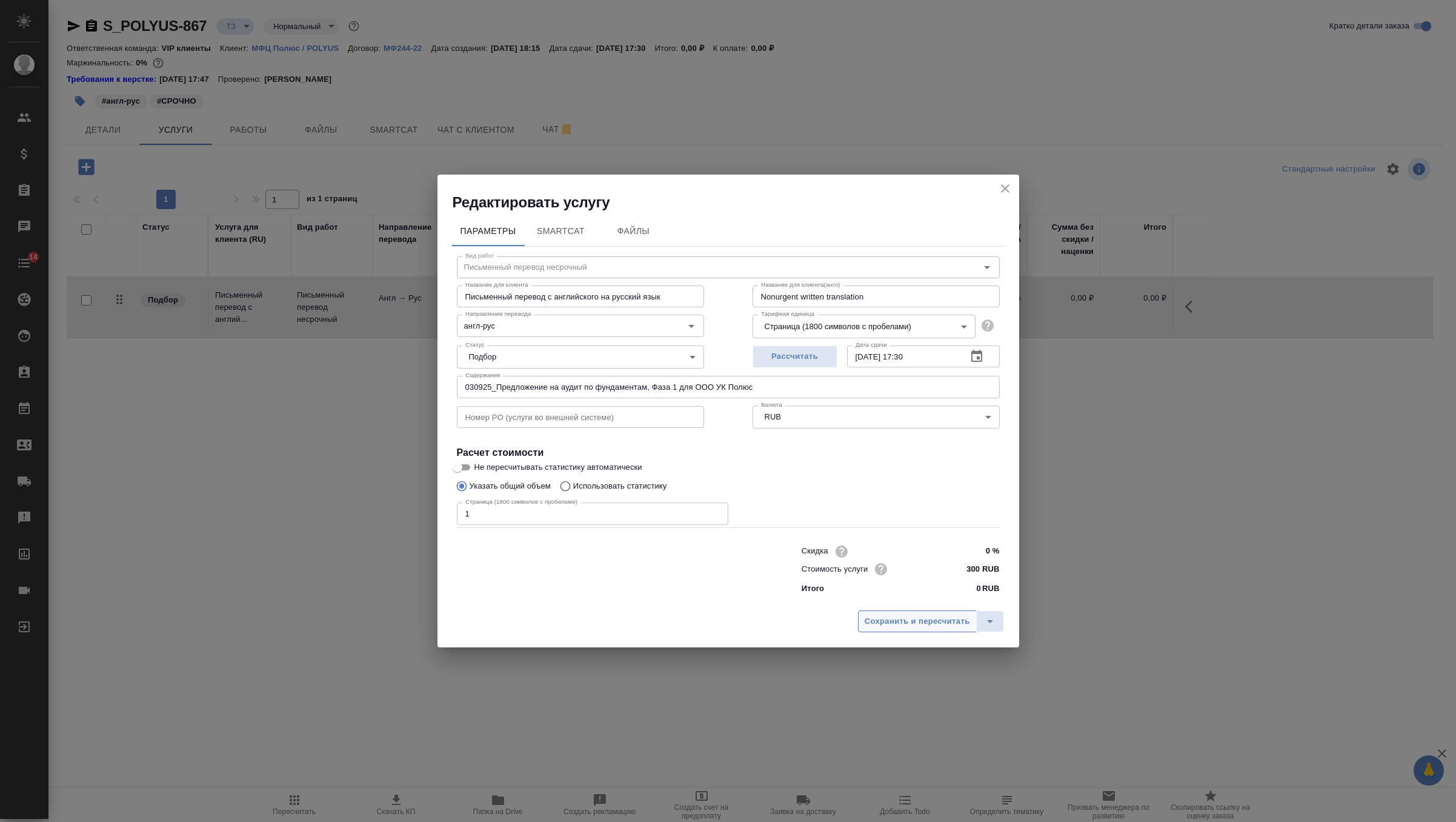
click at [915, 625] on span "Сохранить и пересчитать" at bounding box center [918, 621] width 106 height 14
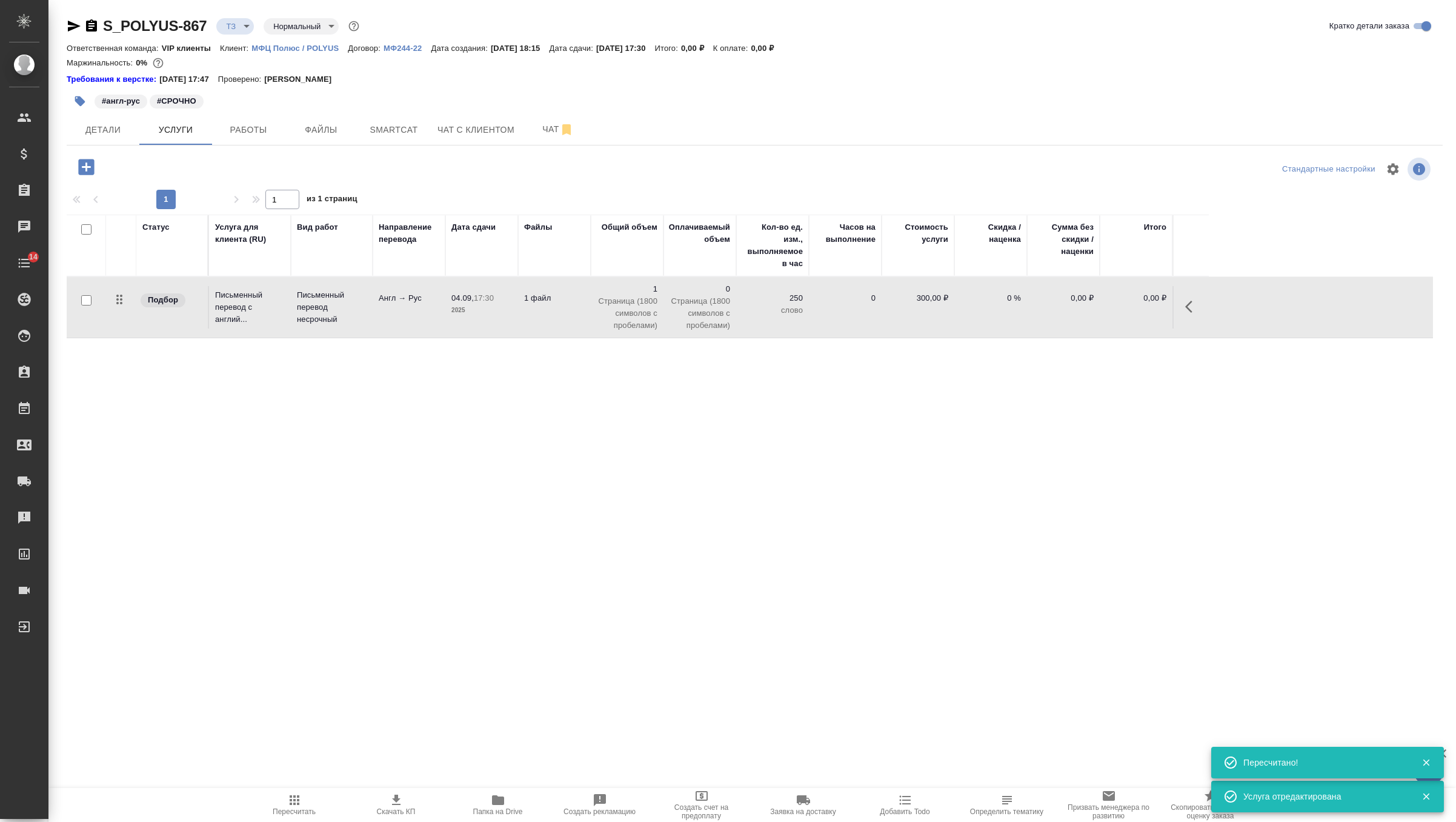
click at [87, 302] on input "checkbox" at bounding box center [86, 300] width 10 height 10
checkbox input "true"
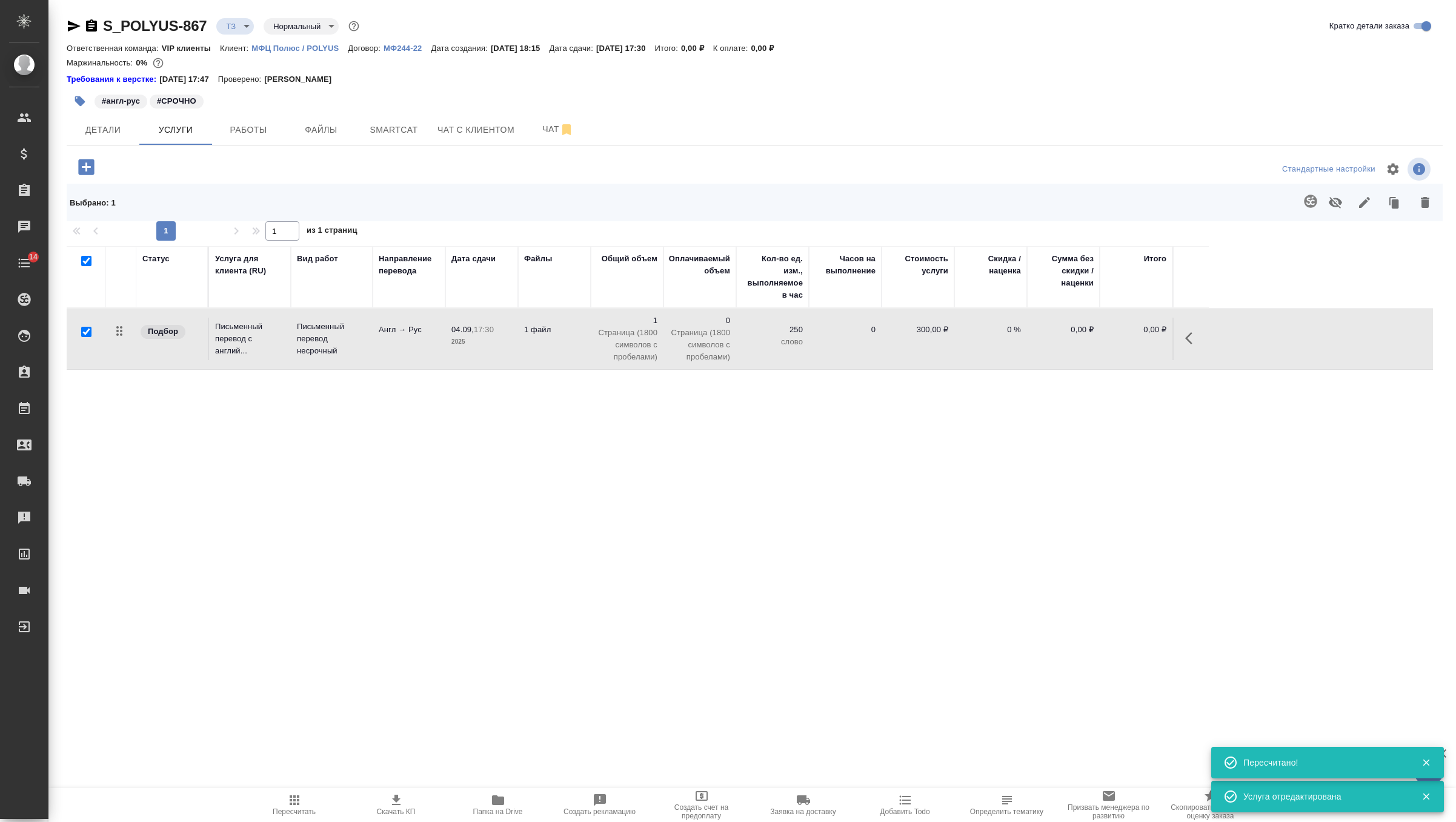
click at [1313, 199] on icon "button" at bounding box center [1310, 201] width 13 height 13
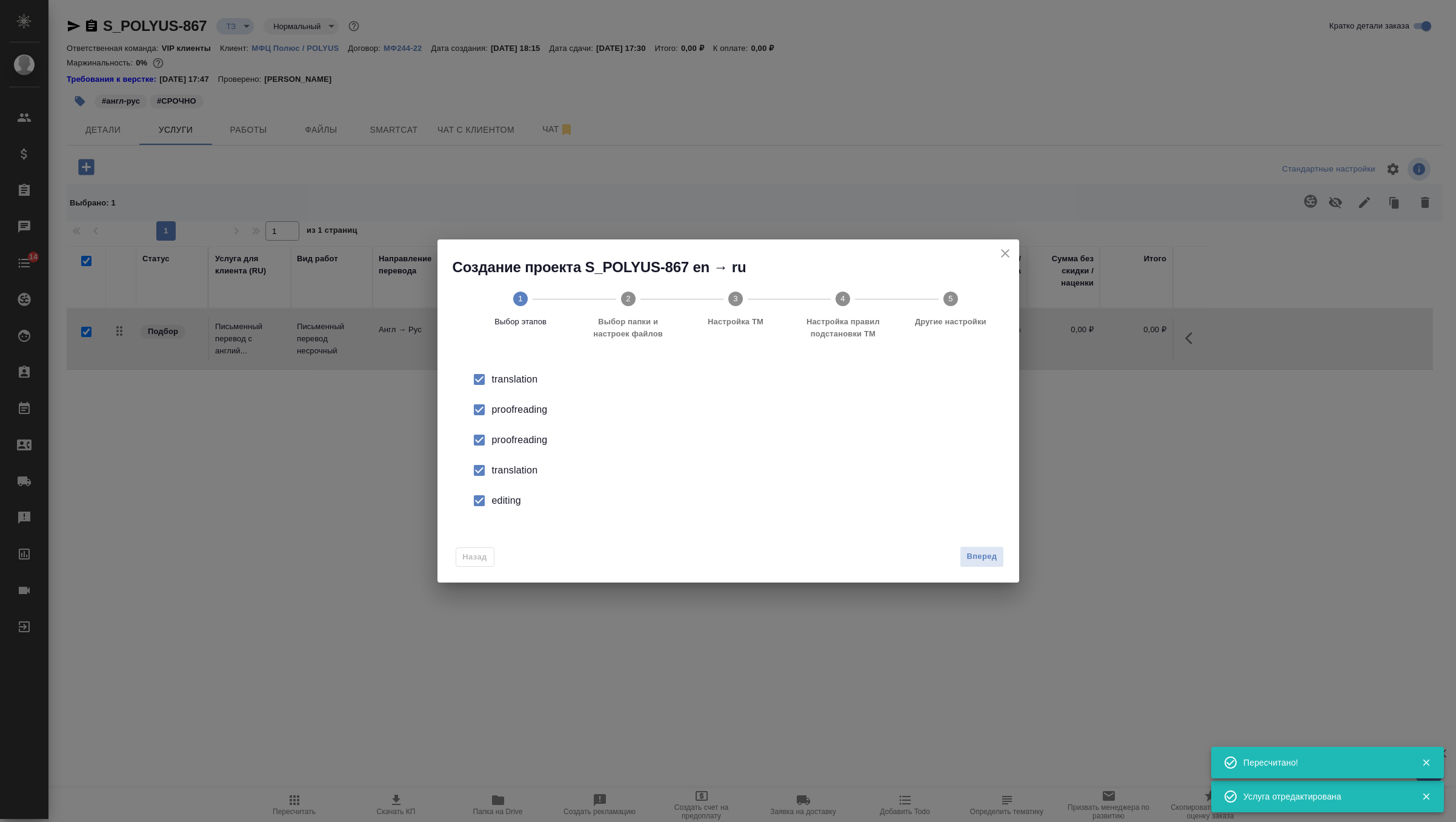
click at [529, 447] on div "proofreading" at bounding box center [741, 440] width 498 height 15
click at [526, 459] on li "translation" at bounding box center [729, 470] width 543 height 31
click at [510, 503] on div "editing" at bounding box center [741, 500] width 498 height 15
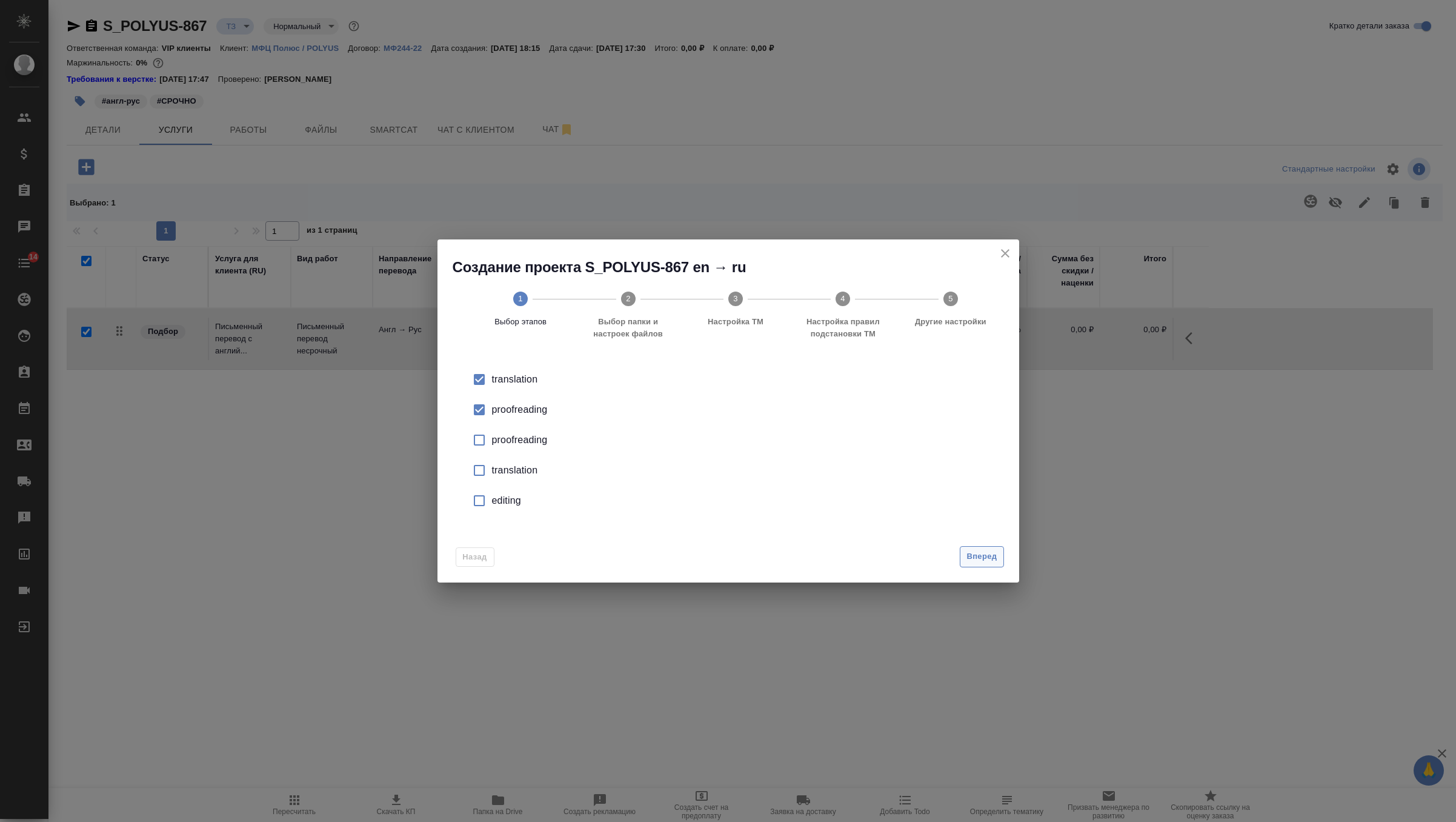
click at [979, 555] on span "Вперед" at bounding box center [982, 556] width 31 height 14
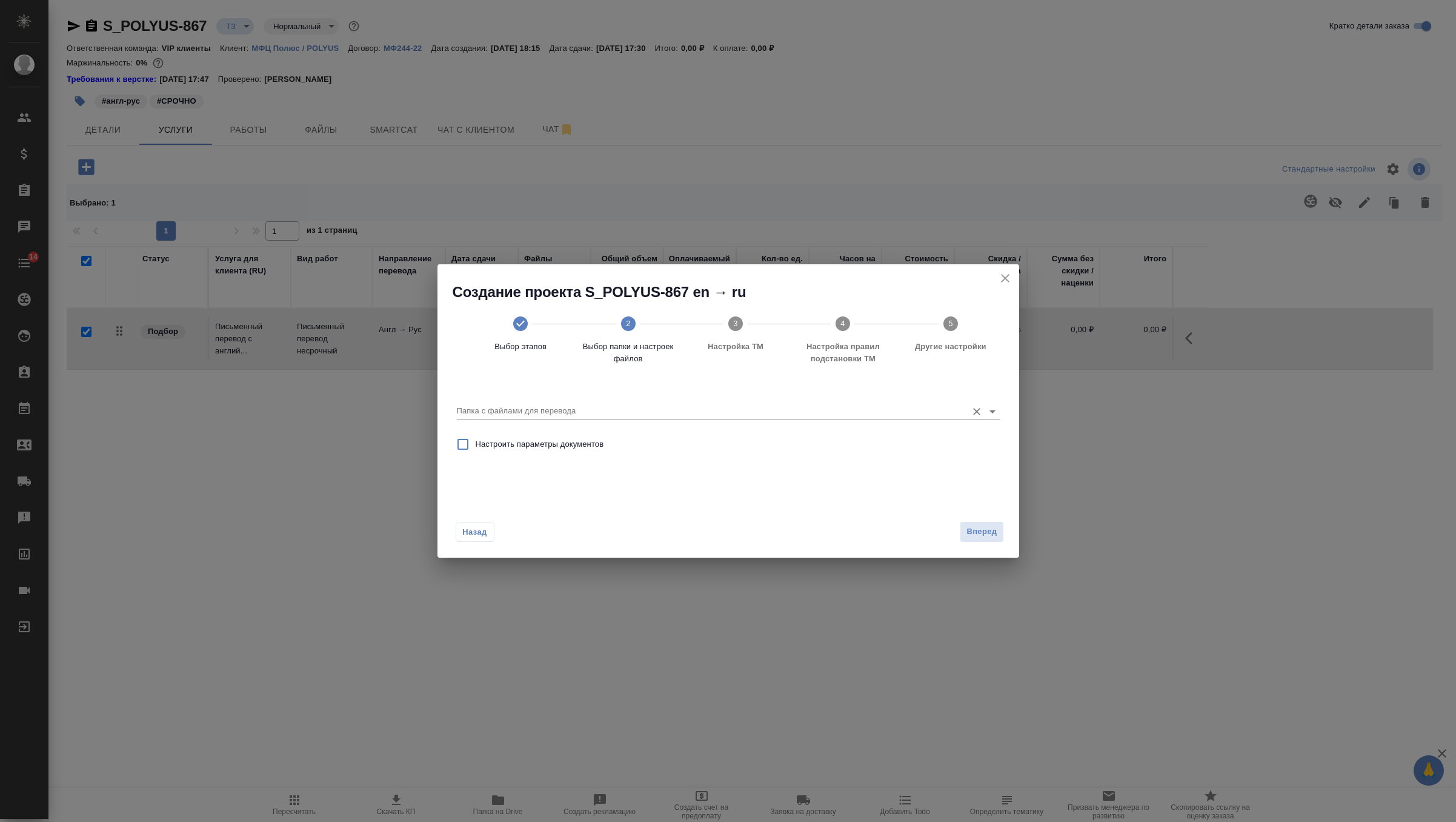
click at [558, 407] on input "Папка с файлами для перевода" at bounding box center [709, 411] width 504 height 15
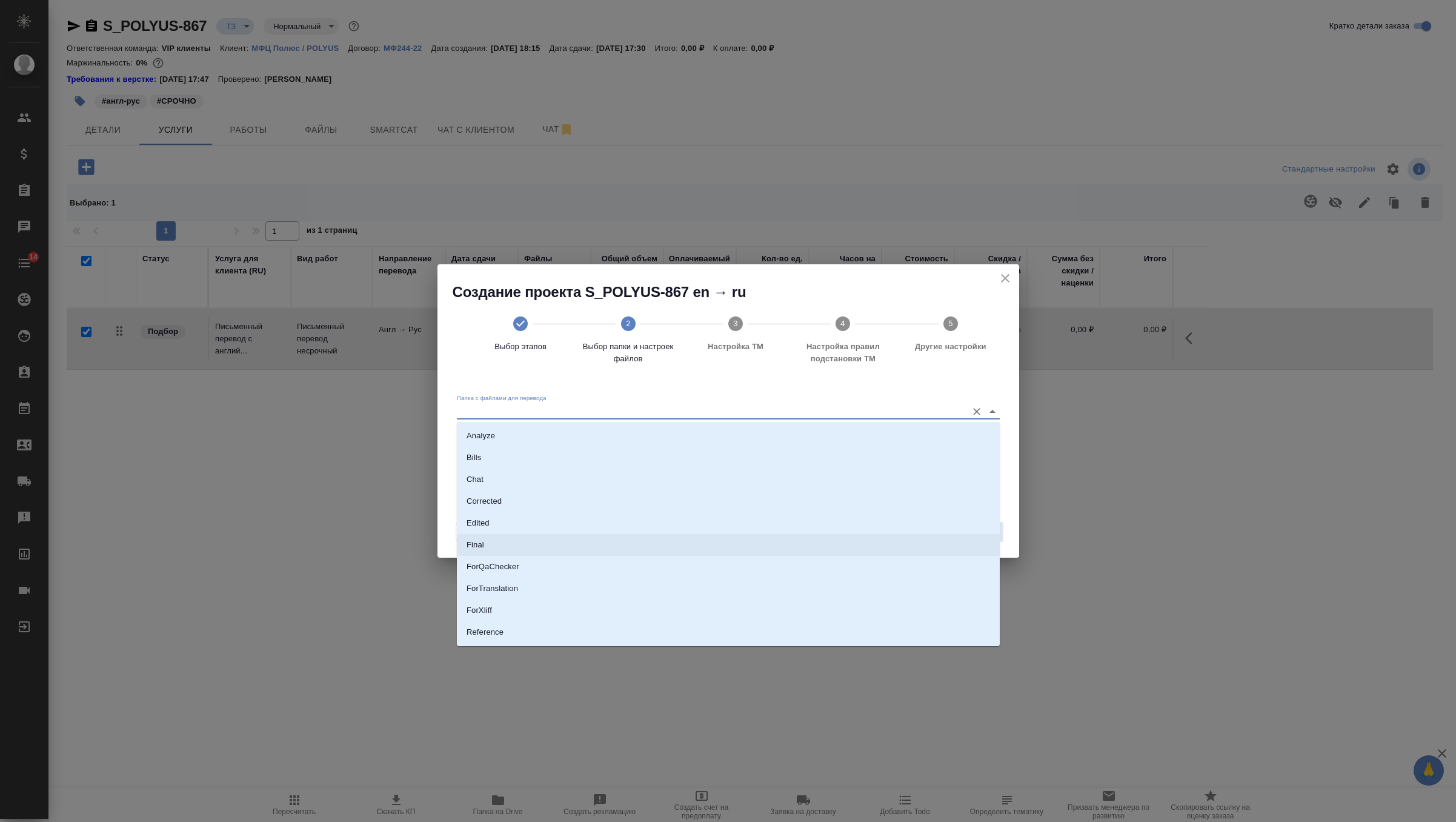
scroll to position [63, 0]
click at [494, 596] on li "Source" at bounding box center [729, 591] width 543 height 22
type input "Source"
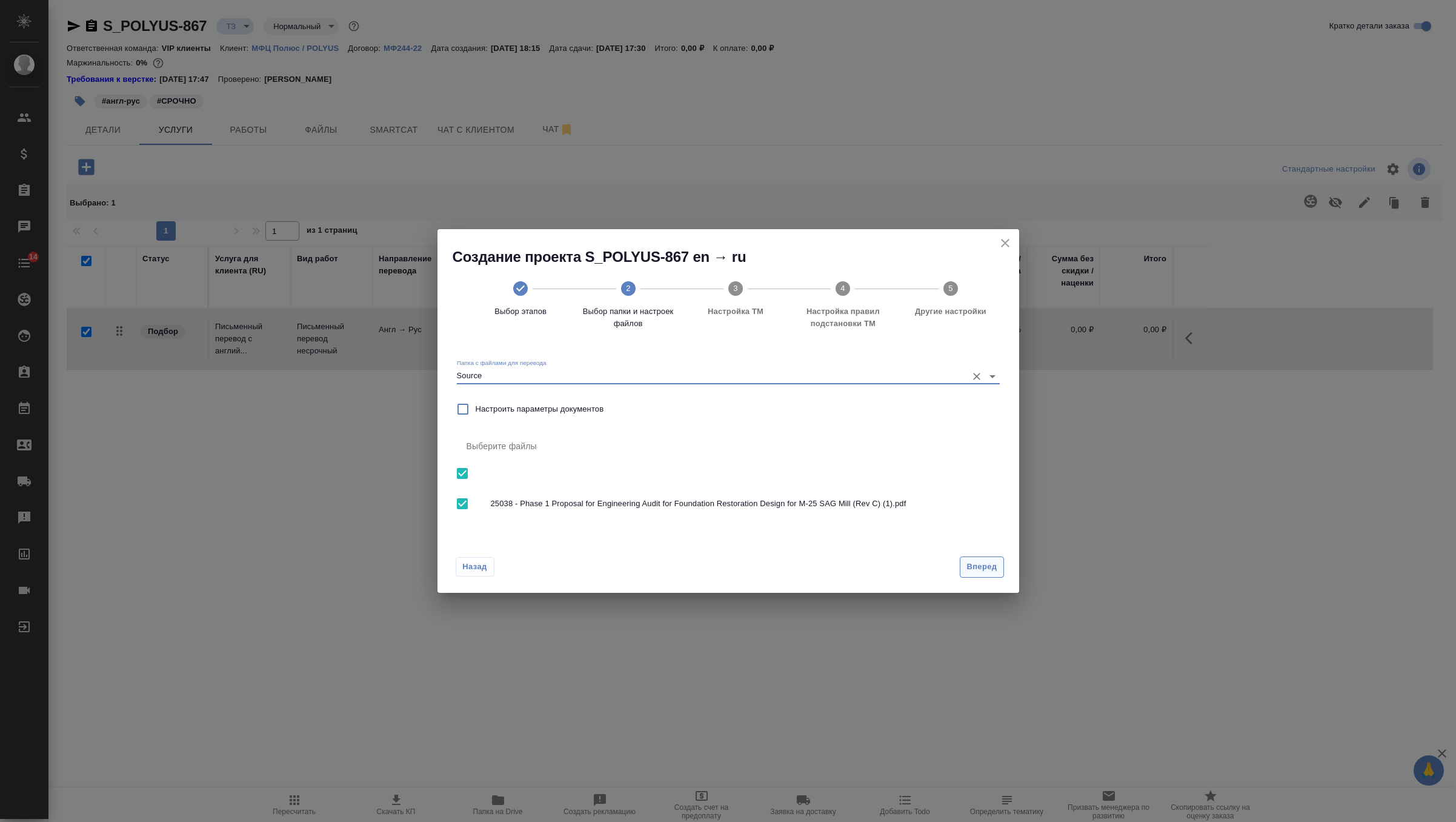
click at [968, 566] on span "Вперед" at bounding box center [982, 567] width 31 height 14
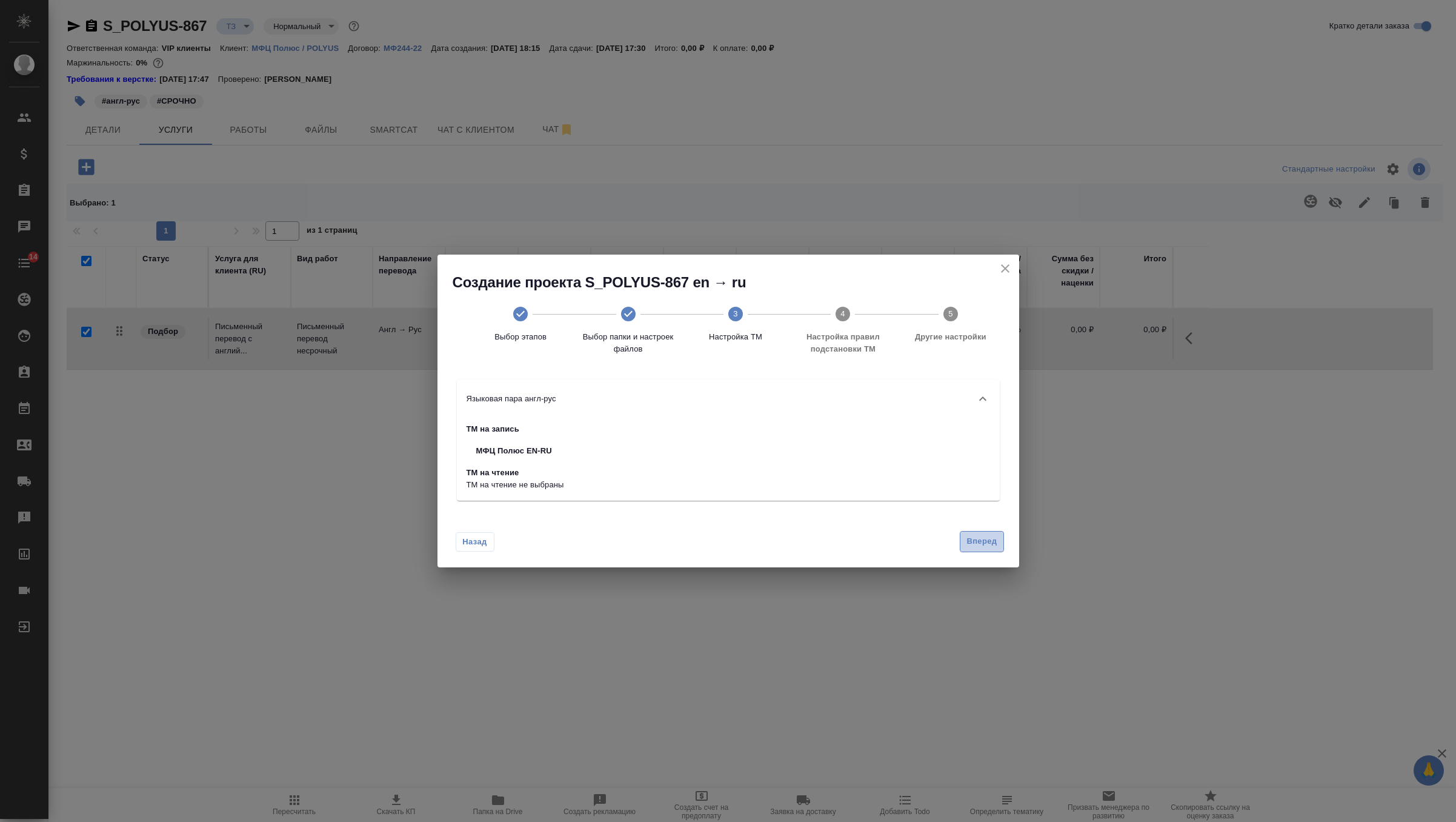
click at [983, 541] on span "Вперед" at bounding box center [982, 541] width 31 height 14
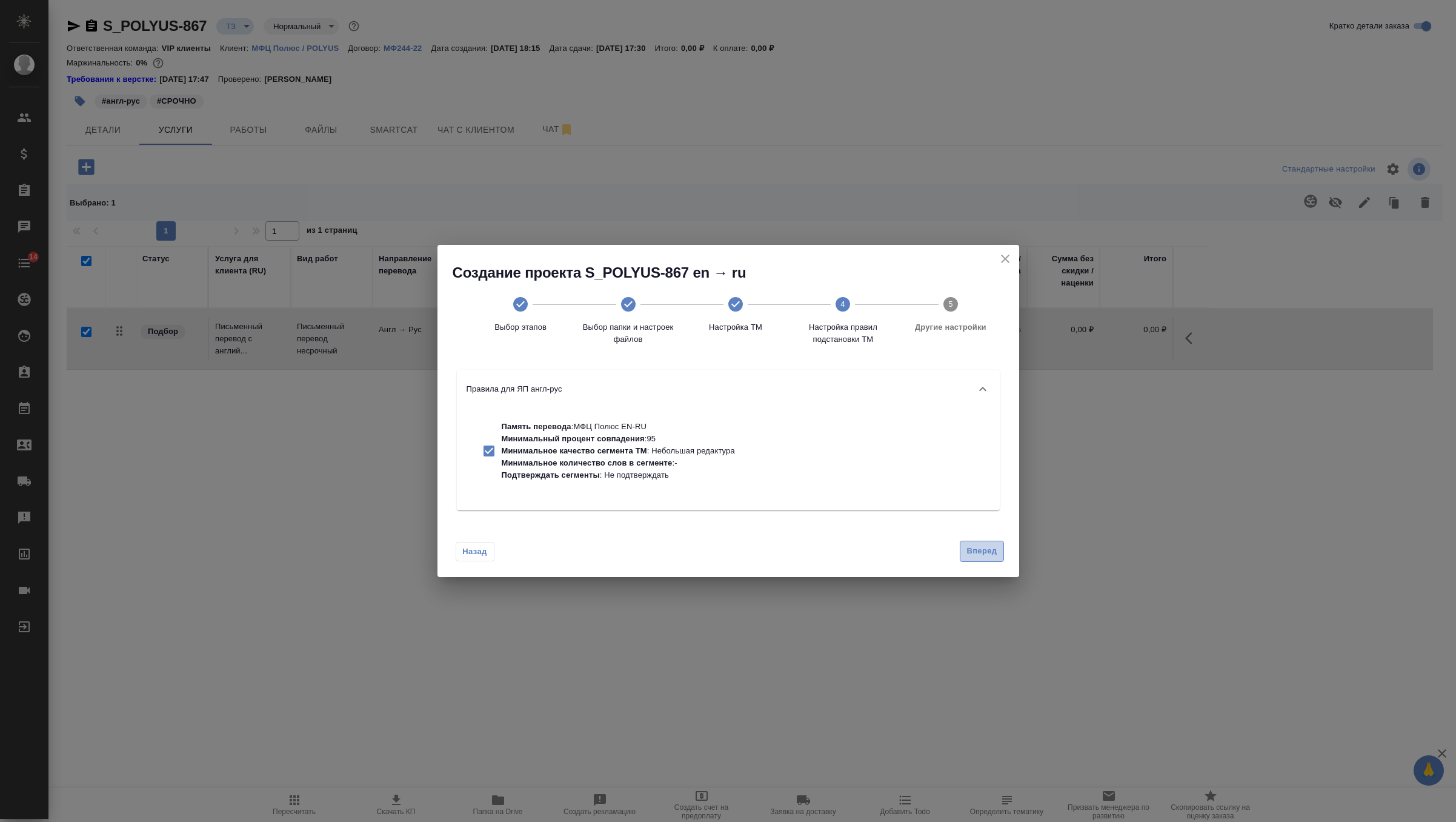
click at [982, 550] on span "Вперед" at bounding box center [982, 551] width 31 height 14
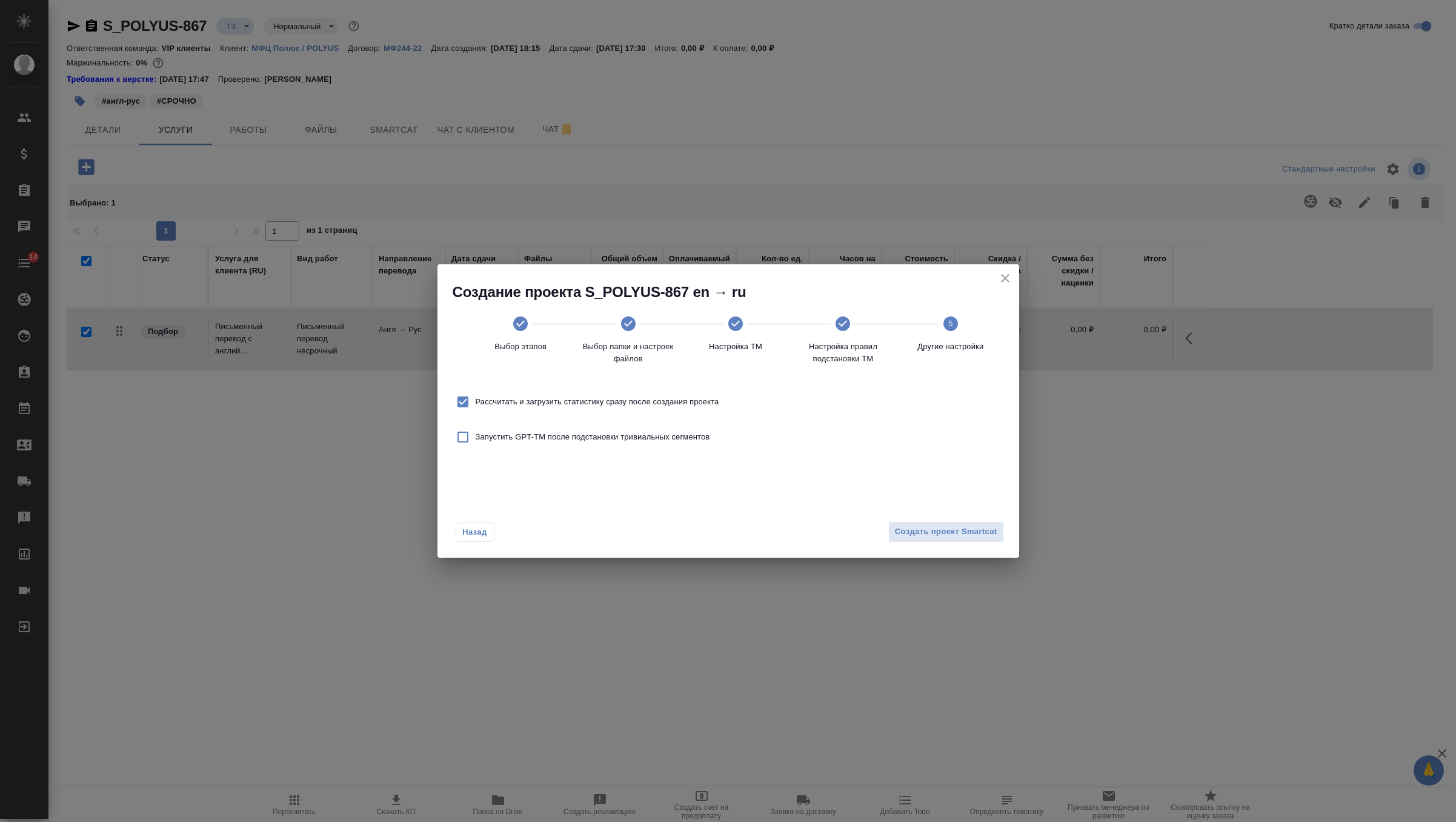
click at [701, 400] on span "Рассчитать и загрузить статистику сразу после создания проекта" at bounding box center [598, 402] width 244 height 12
click at [476, 400] on input "Рассчитать и загрузить статистику сразу после создания проекта" at bounding box center [463, 402] width 26 height 26
checkbox input "false"
click at [928, 529] on span "Создать проект Smartcat" at bounding box center [946, 532] width 103 height 14
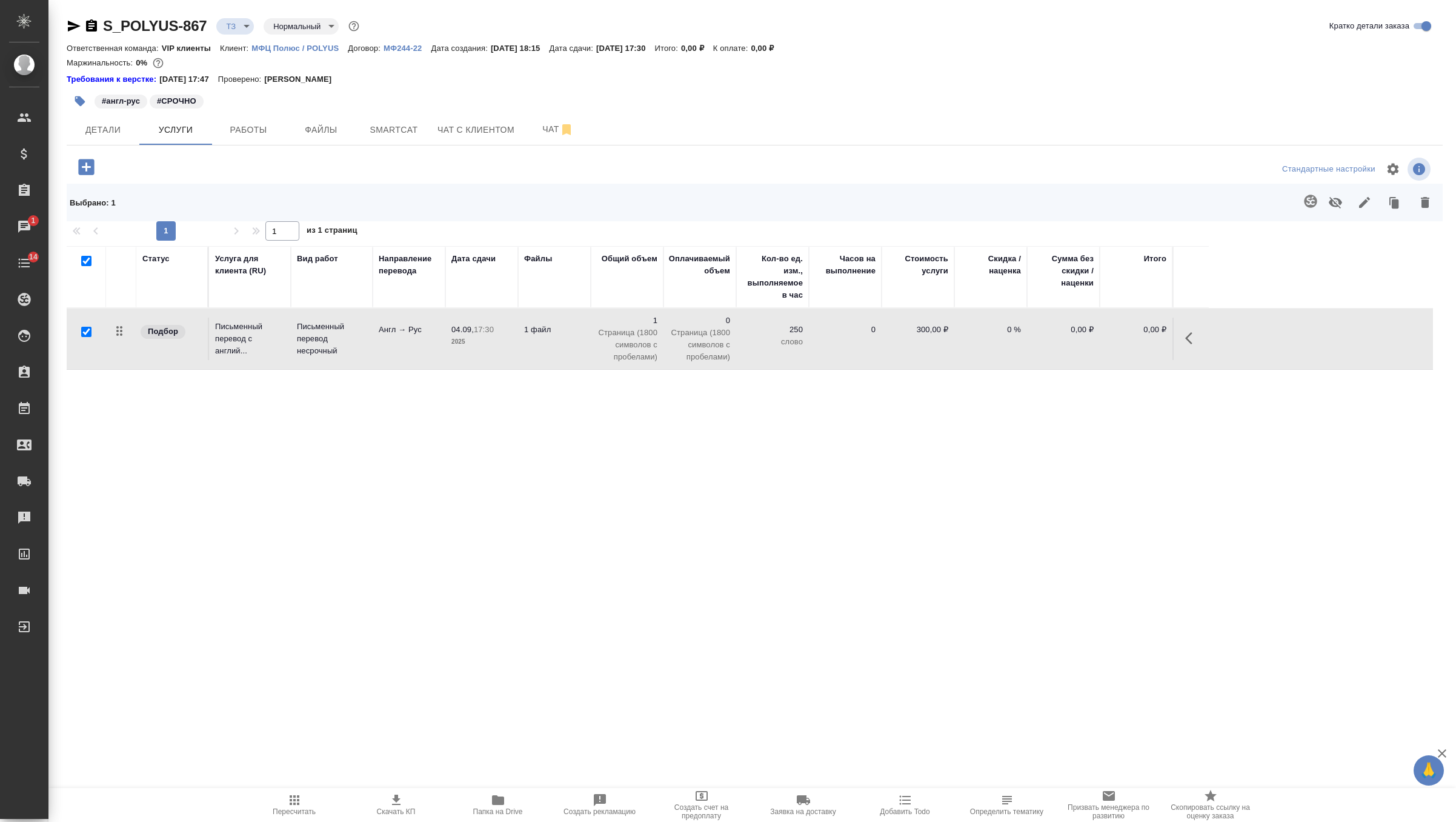
click at [92, 26] on icon "button" at bounding box center [91, 26] width 15 height 15
click at [91, 156] on icon "button" at bounding box center [86, 166] width 21 height 21
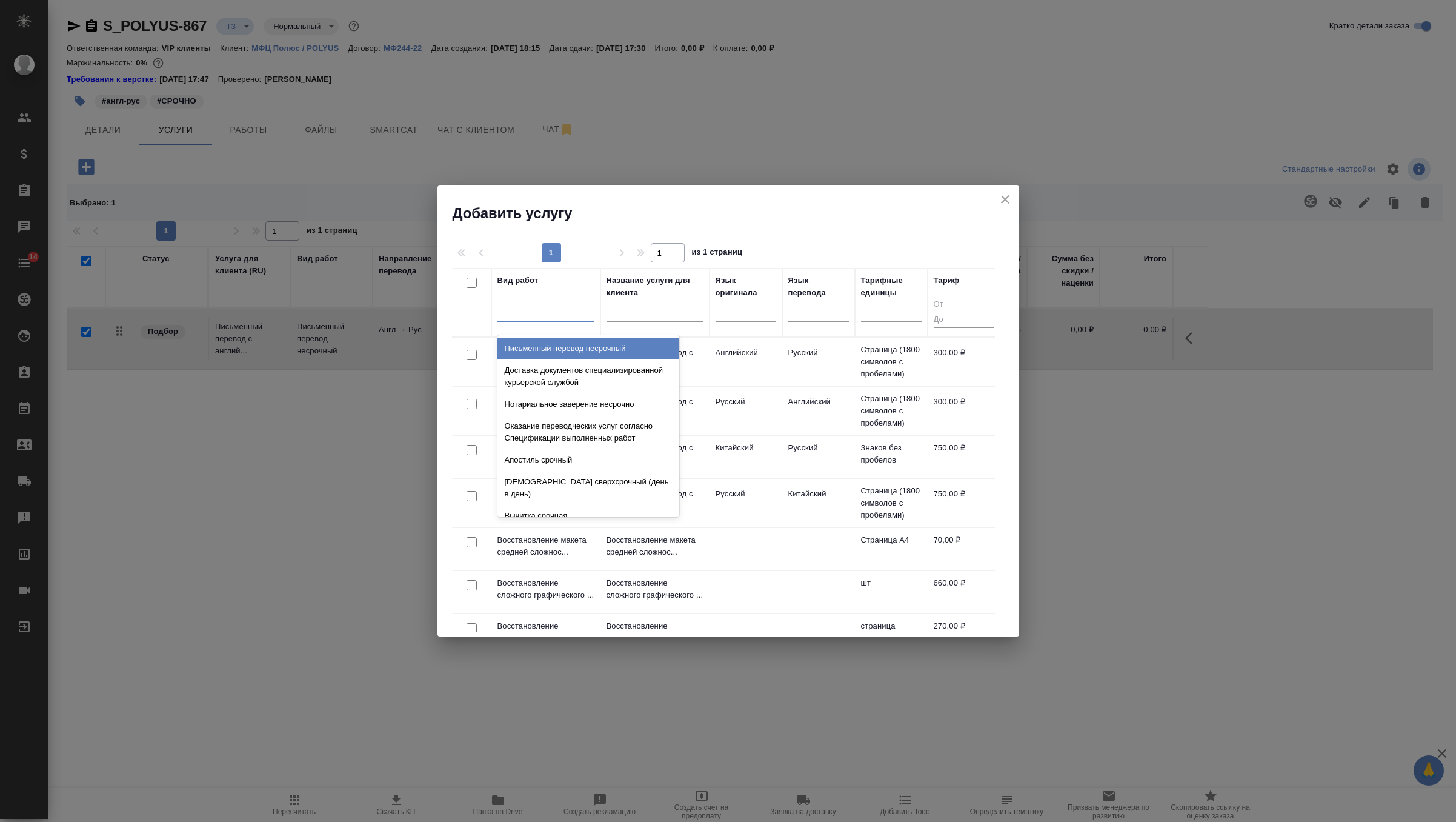
click at [524, 303] on div at bounding box center [546, 309] width 97 height 18
type input "средней"
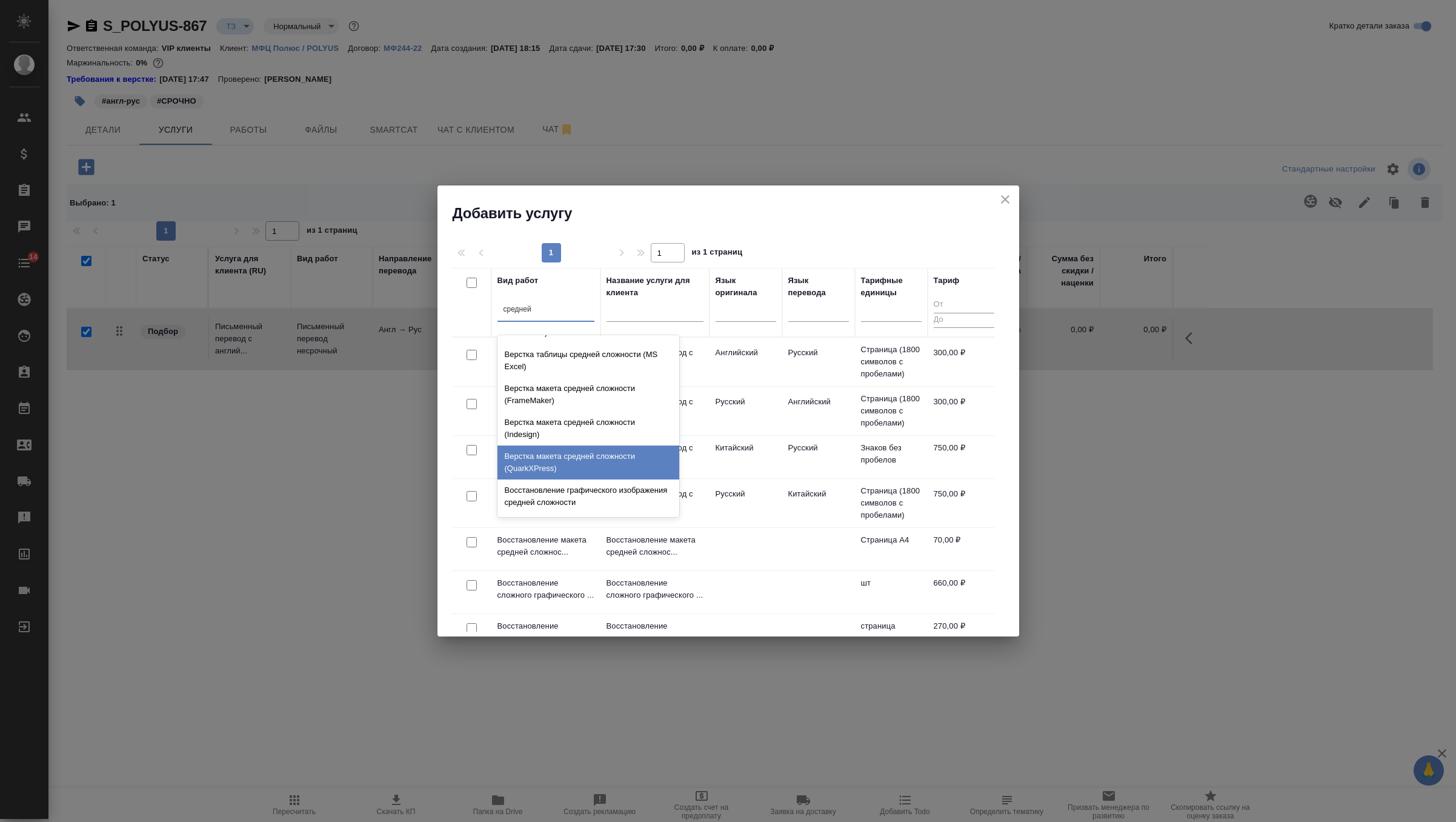
scroll to position [128, 0]
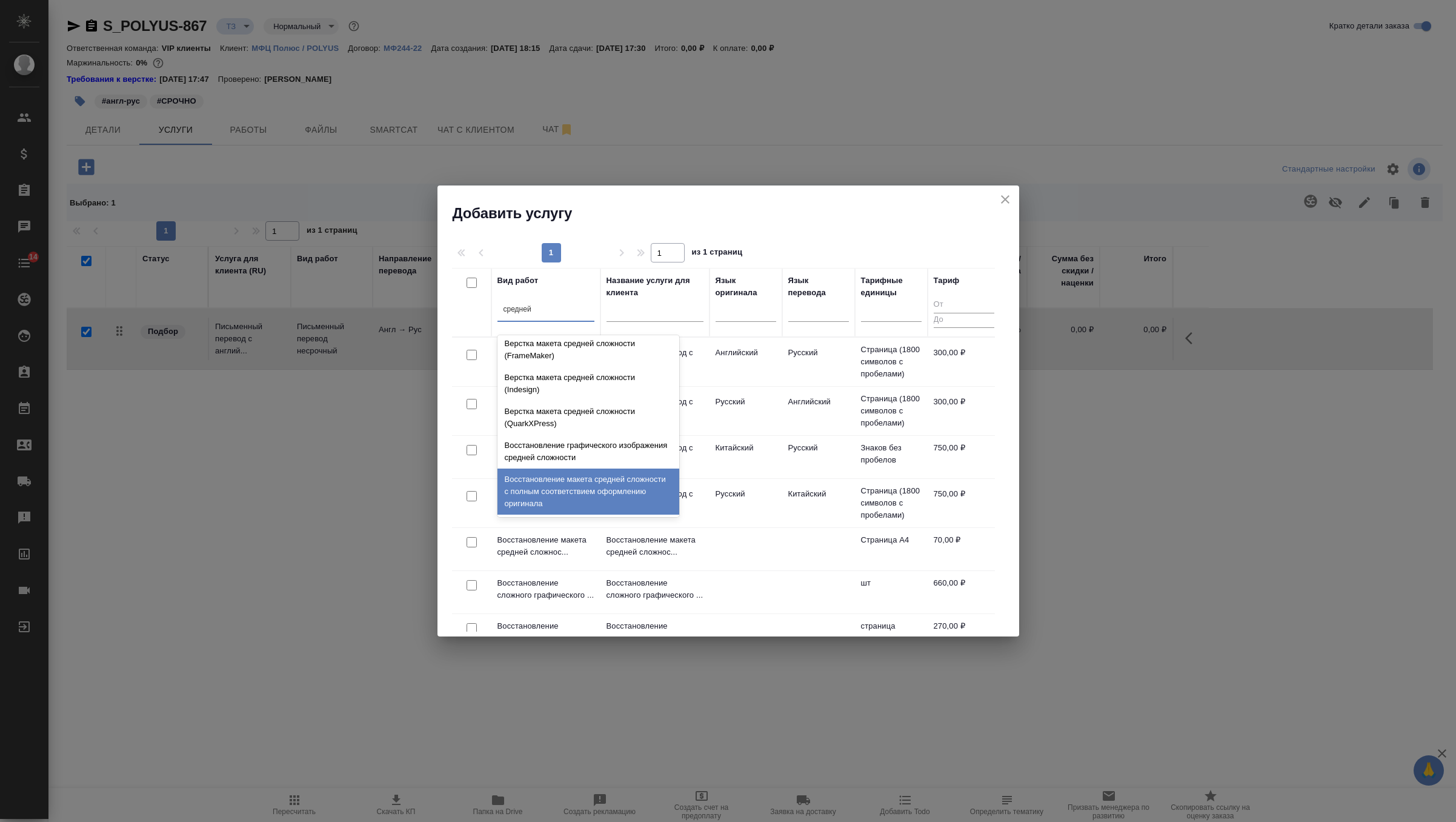
click at [593, 474] on div "Восстановление макета средней сложности с полным соответствием оформлению ориги…" at bounding box center [589, 491] width 182 height 46
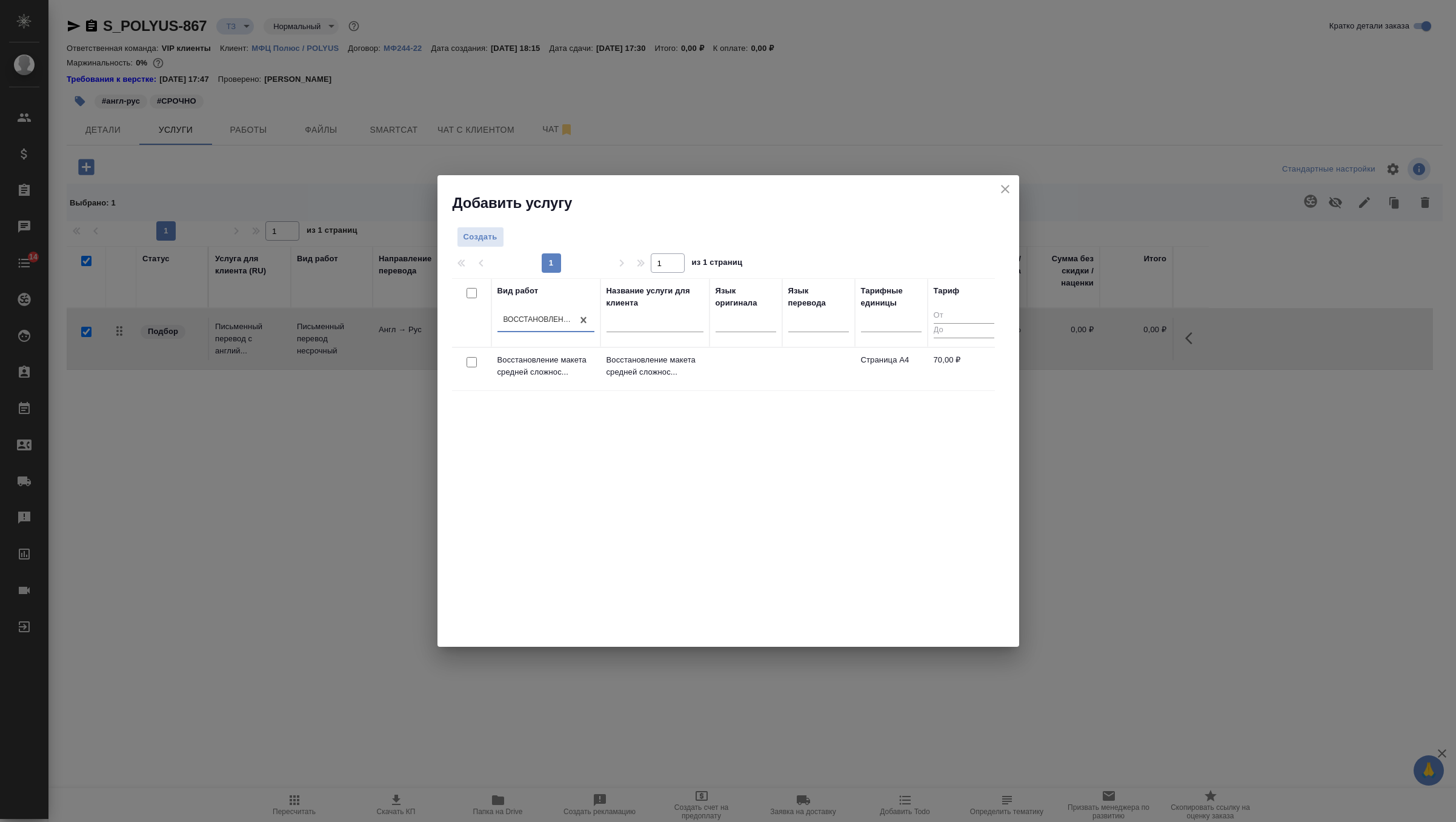
click at [477, 365] on div at bounding box center [472, 362] width 28 height 17
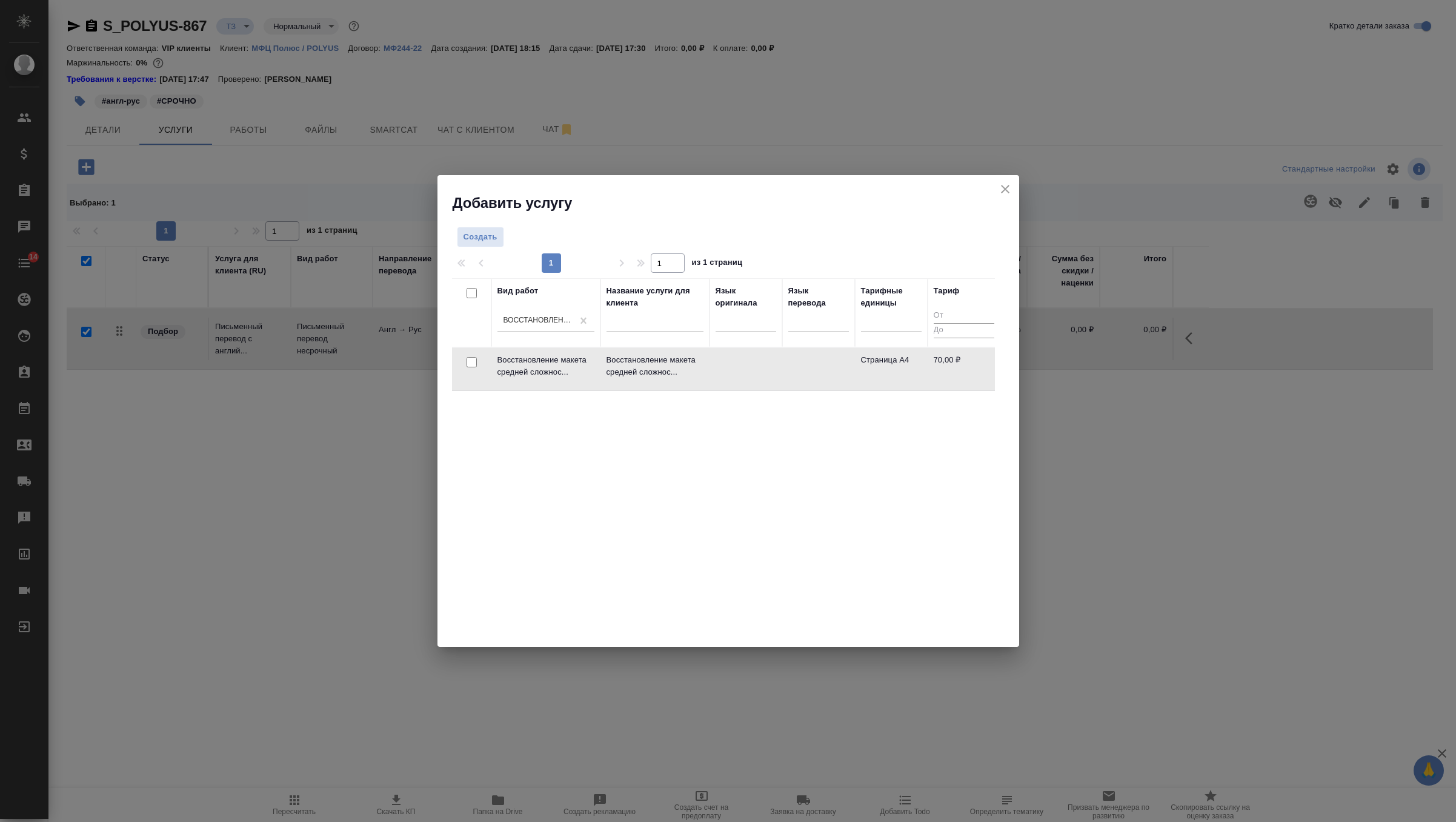
click at [474, 363] on input "checkbox" at bounding box center [471, 362] width 10 height 10
checkbox input "true"
click at [948, 246] on span "Создать услуги" at bounding box center [956, 240] width 63 height 14
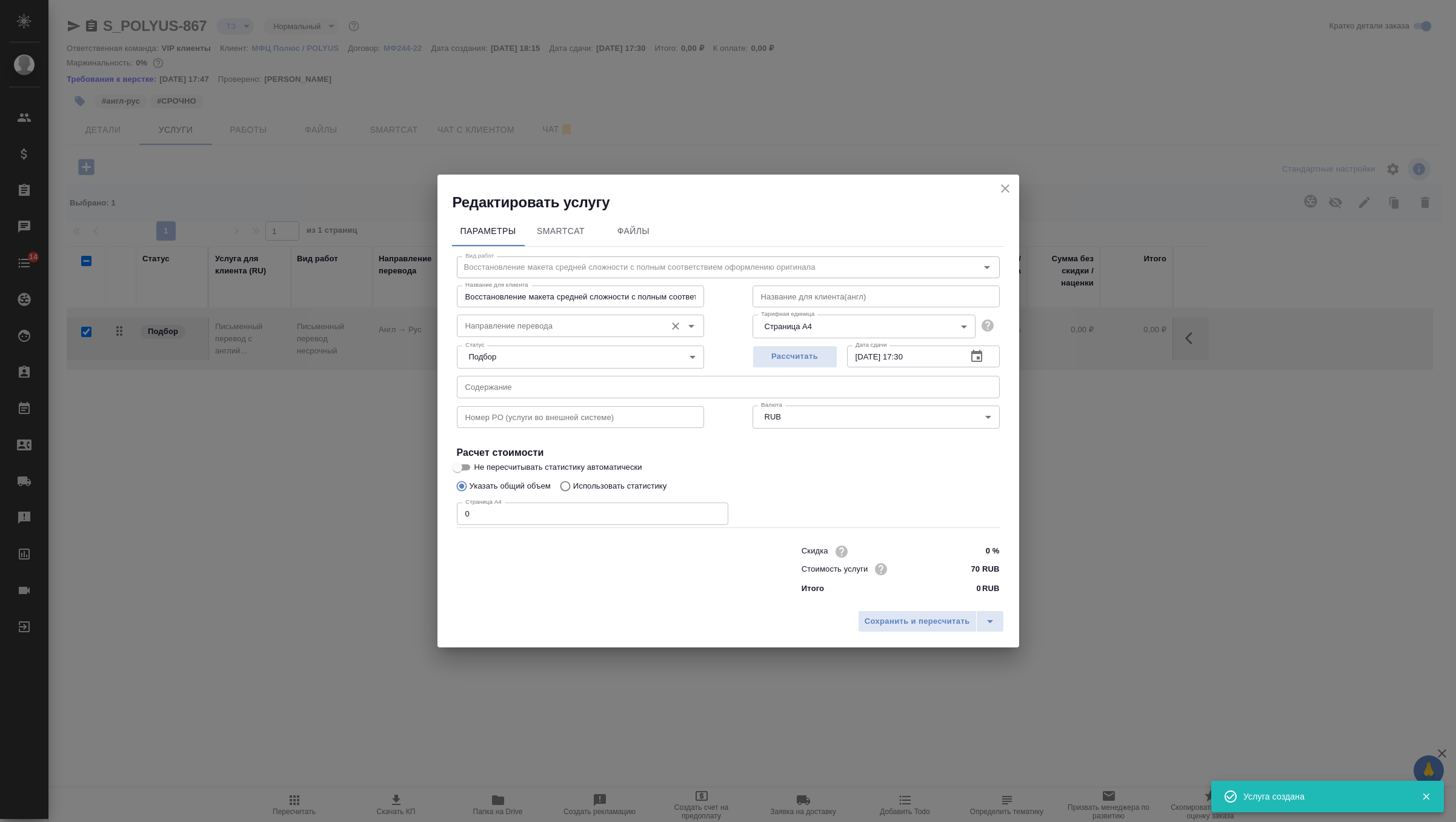
checkbox input "false"
click at [510, 402] on div "Номер PO (услуги во внешней системе) Номер PO (услуги во внешней системе)" at bounding box center [580, 416] width 295 height 78
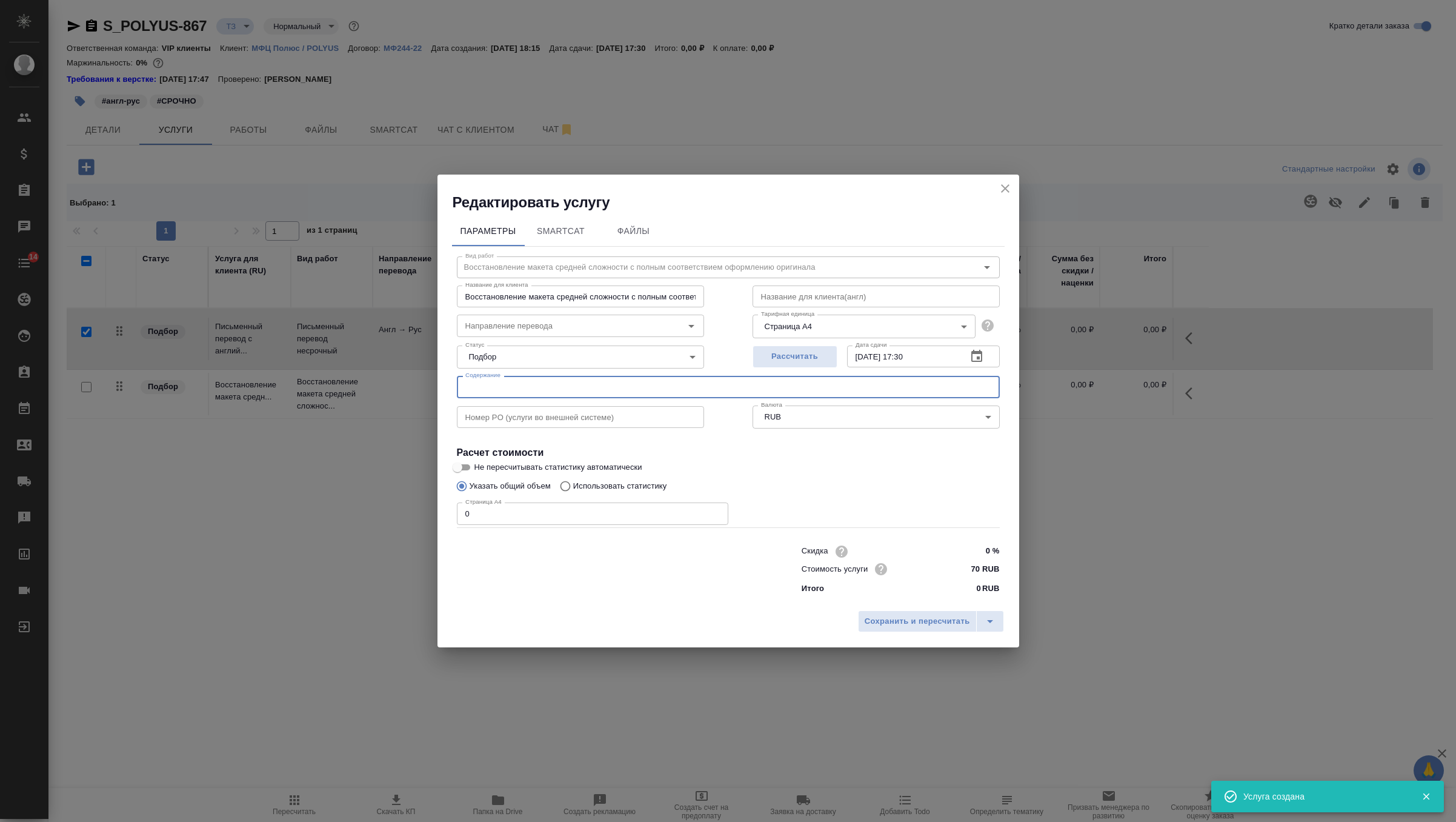
click at [510, 394] on input "text" at bounding box center [729, 386] width 543 height 22
paste input "4.09 до 17.30 мск."
type input "4.09 до 17.30 мск."
drag, startPoint x: 543, startPoint y: 388, endPoint x: 429, endPoint y: 388, distance: 114.0
click at [429, 388] on div "Редактировать услугу Параметры SmartCat Файлы Вид работ Восстановление макета с…" at bounding box center [728, 411] width 1456 height 822
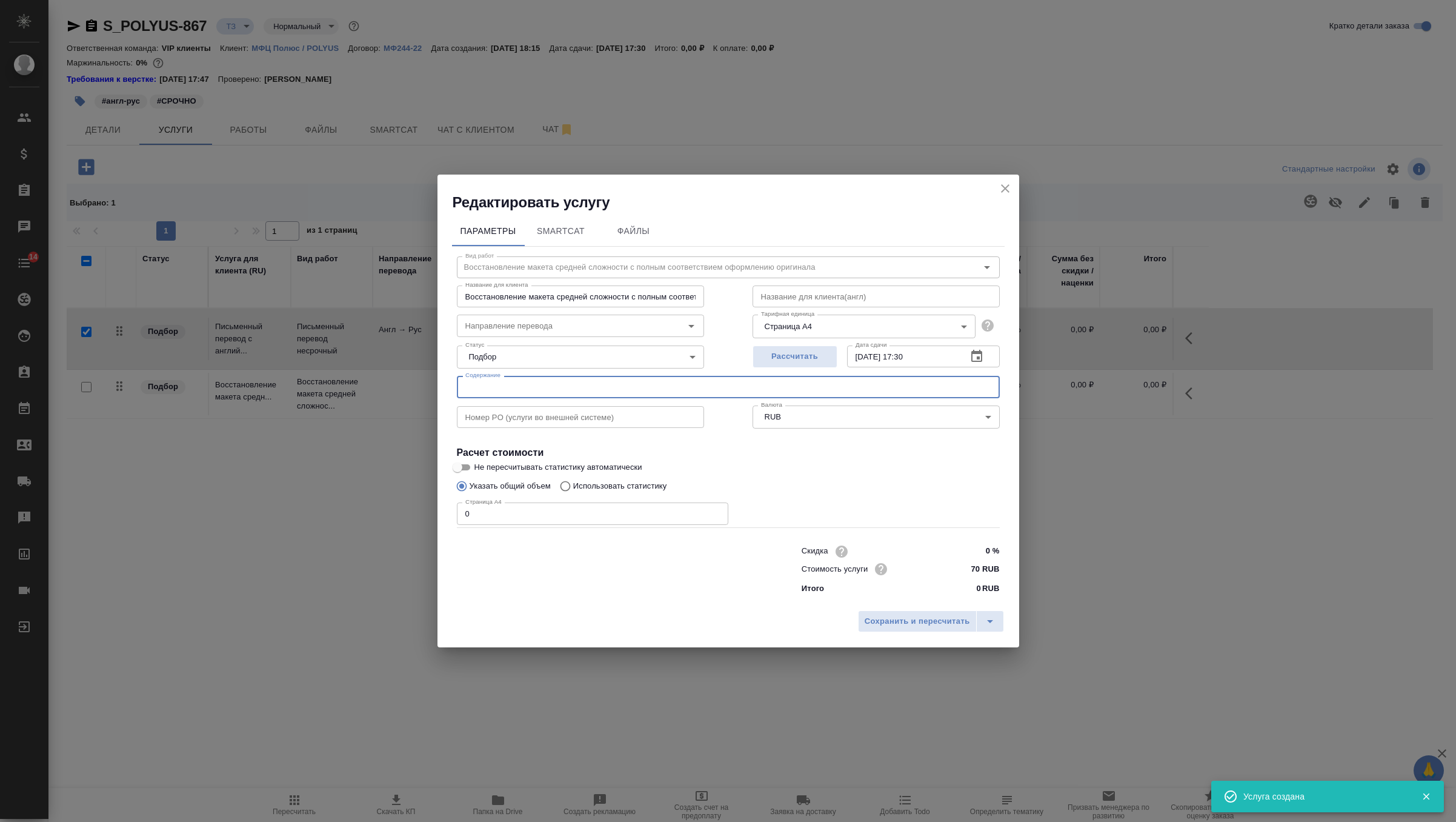
click at [496, 507] on input "0" at bounding box center [593, 514] width 272 height 22
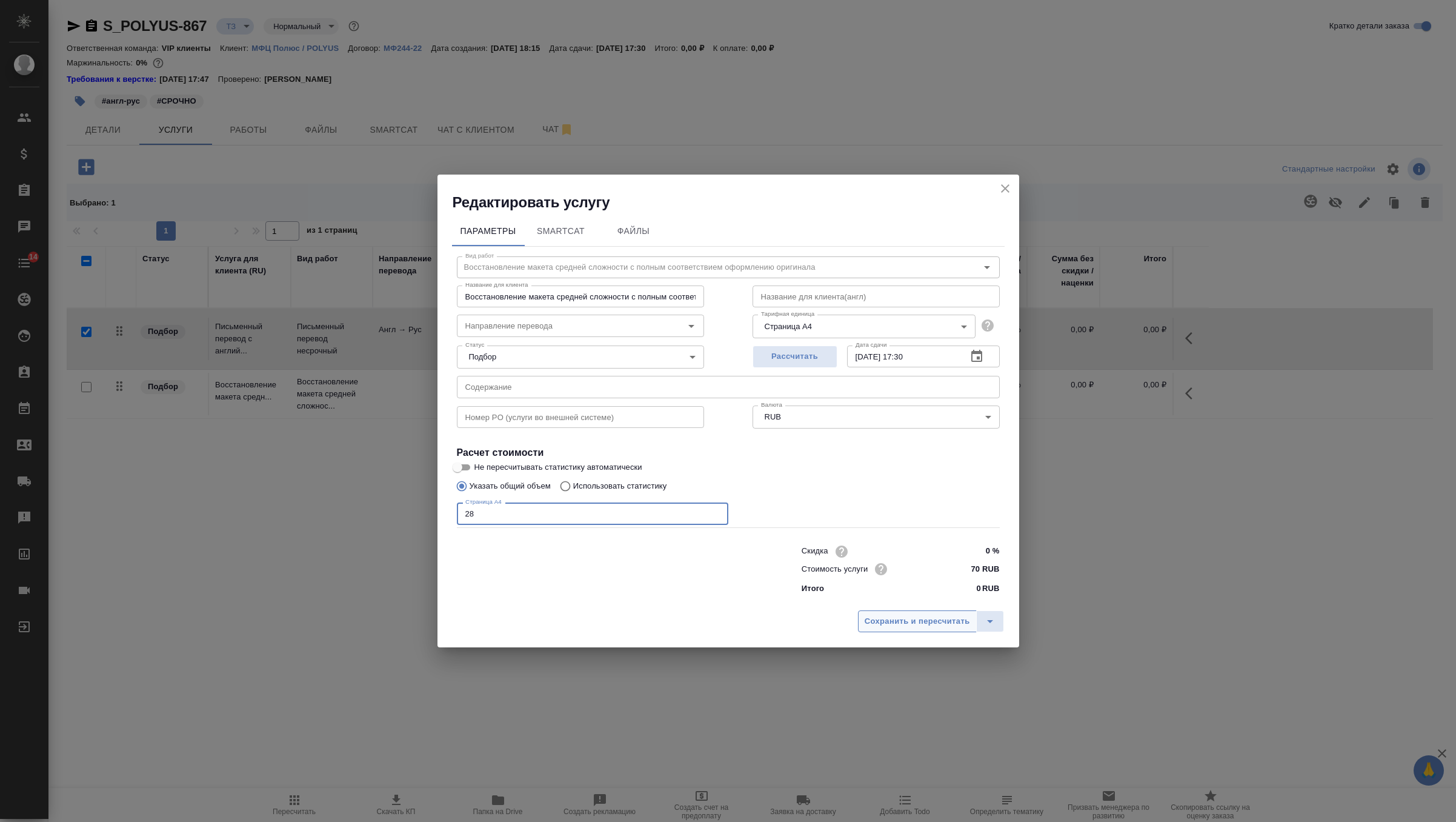
type input "28"
click at [907, 631] on button "Сохранить и пересчитать" at bounding box center [918, 621] width 119 height 22
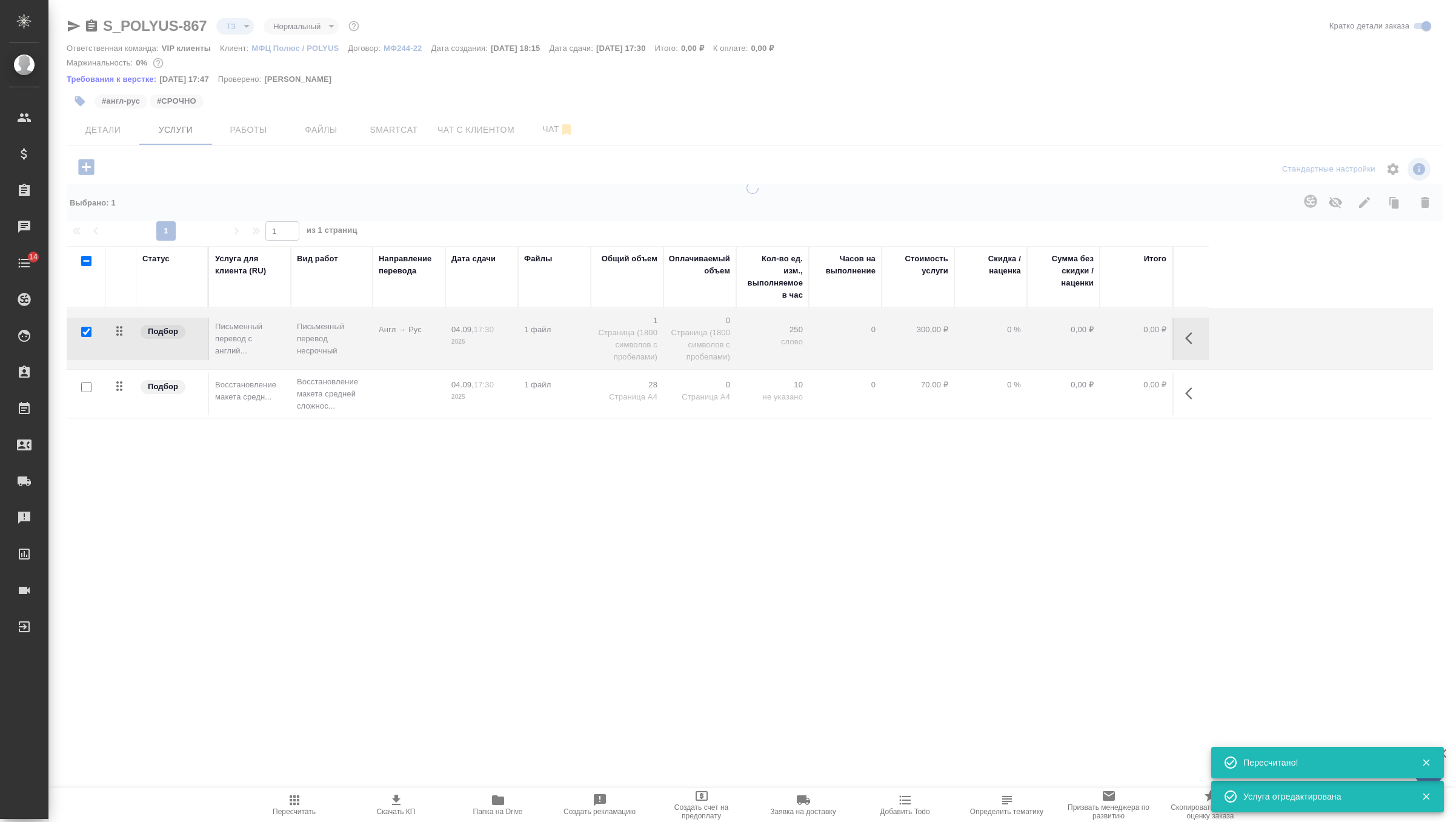
type input "new"
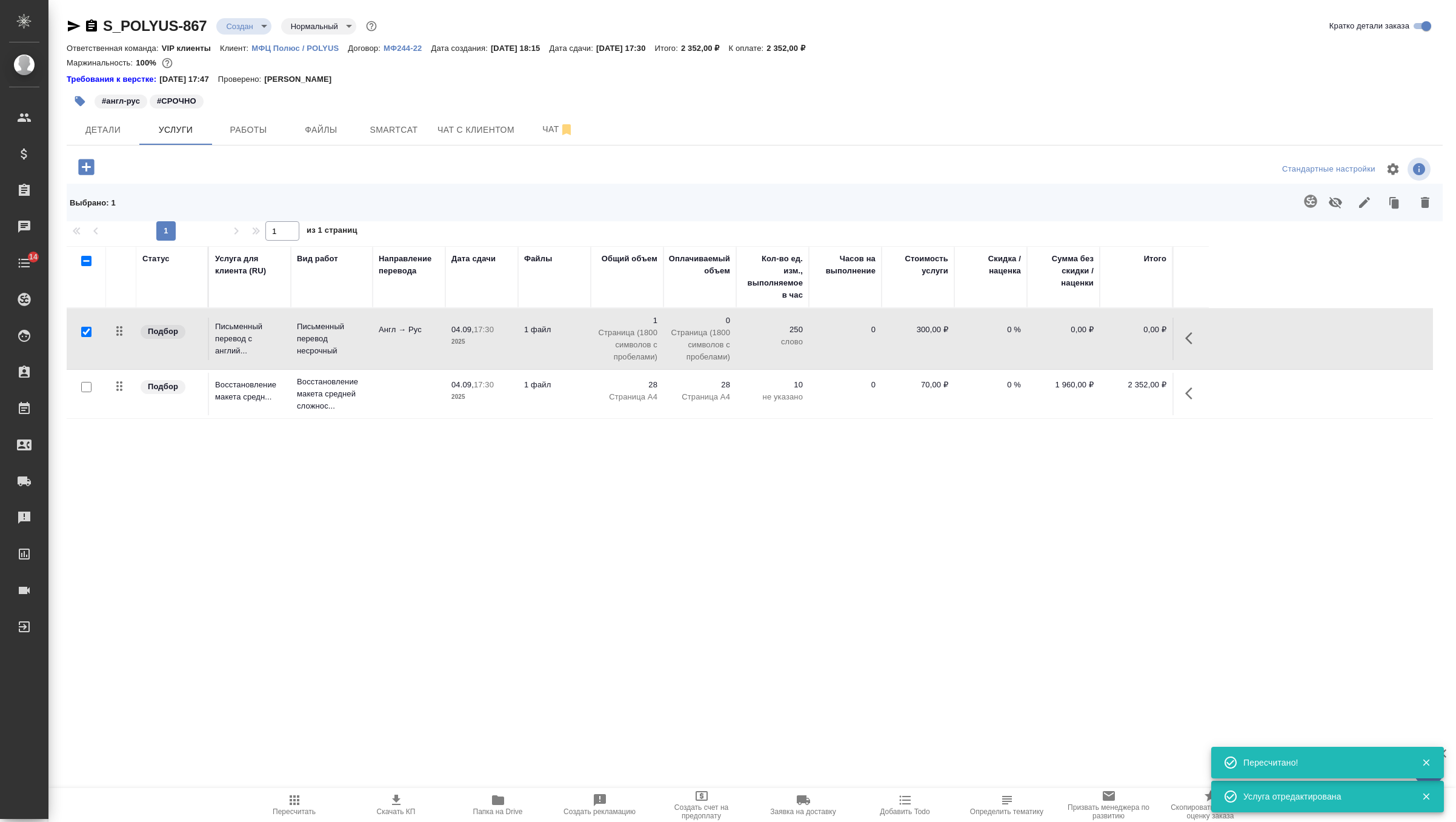
click at [402, 343] on td "Англ → Рус" at bounding box center [409, 338] width 73 height 42
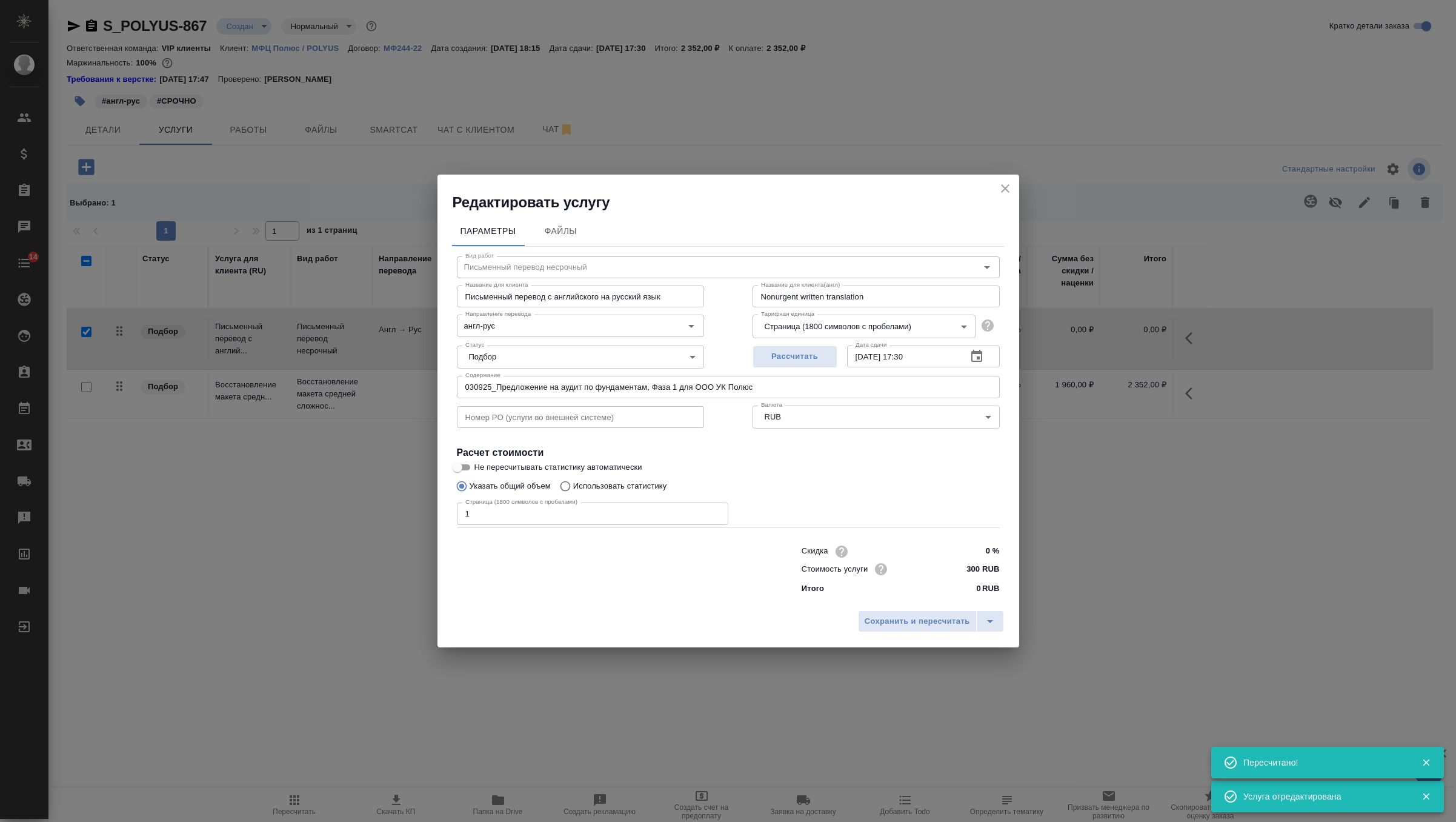
click at [482, 386] on input "030925_Предложение на аудит по фундаментам, Фаза 1 для ООО УК Полюс" at bounding box center [729, 386] width 543 height 22
click at [1000, 186] on icon "close" at bounding box center [1005, 188] width 15 height 15
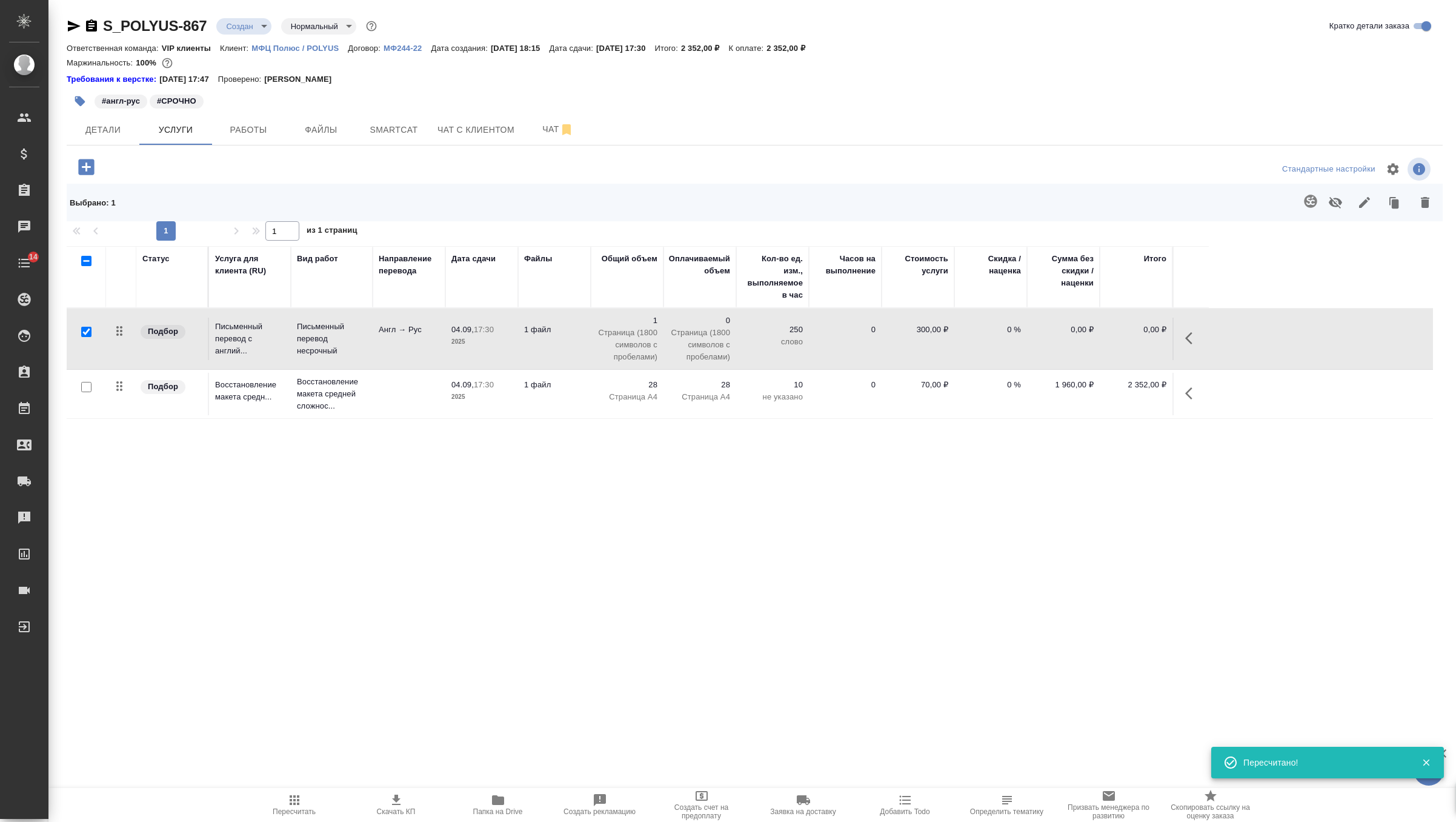
click at [583, 392] on td "1 файл" at bounding box center [555, 393] width 73 height 42
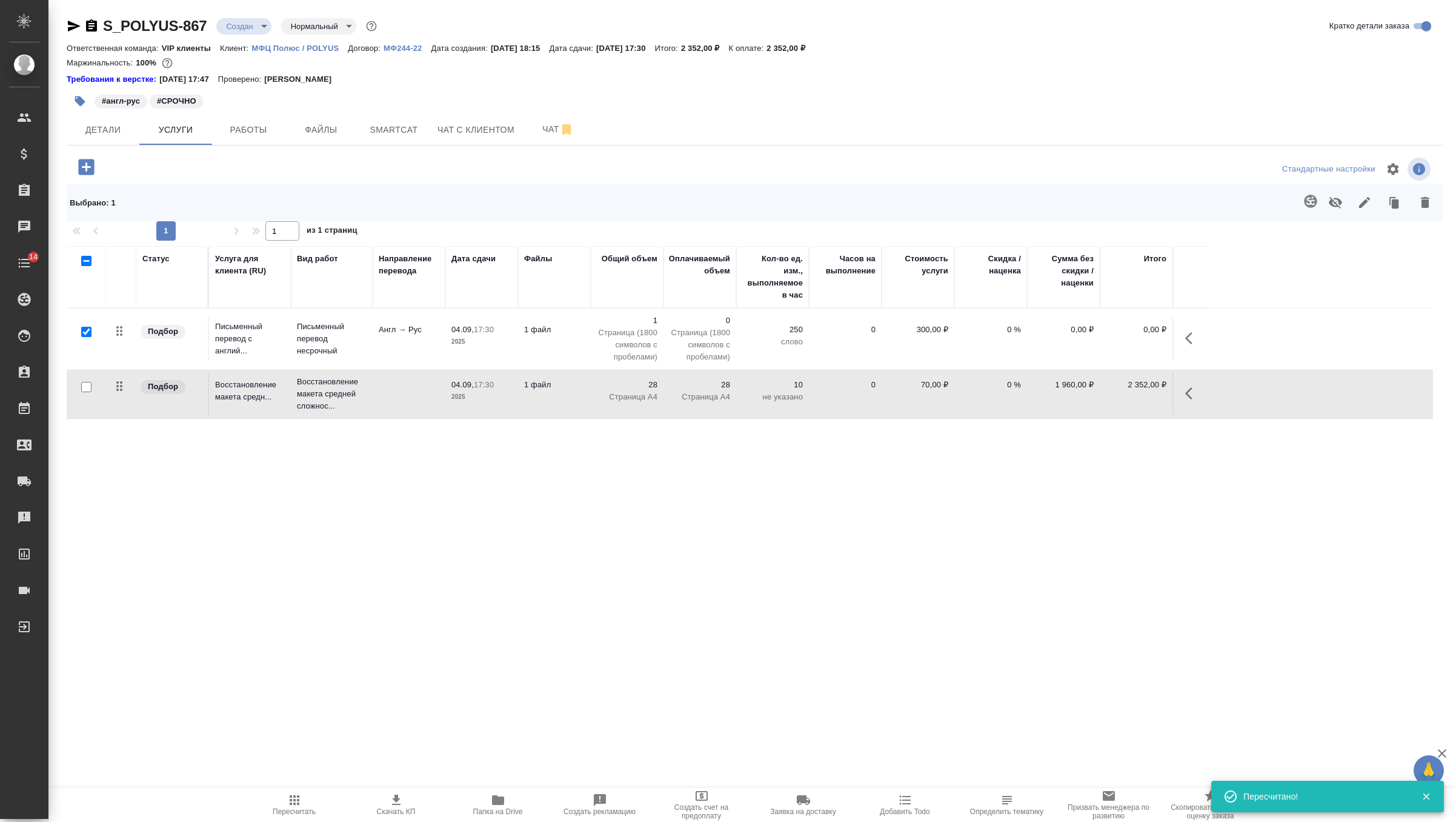
click at [583, 392] on td "1 файл" at bounding box center [555, 393] width 73 height 42
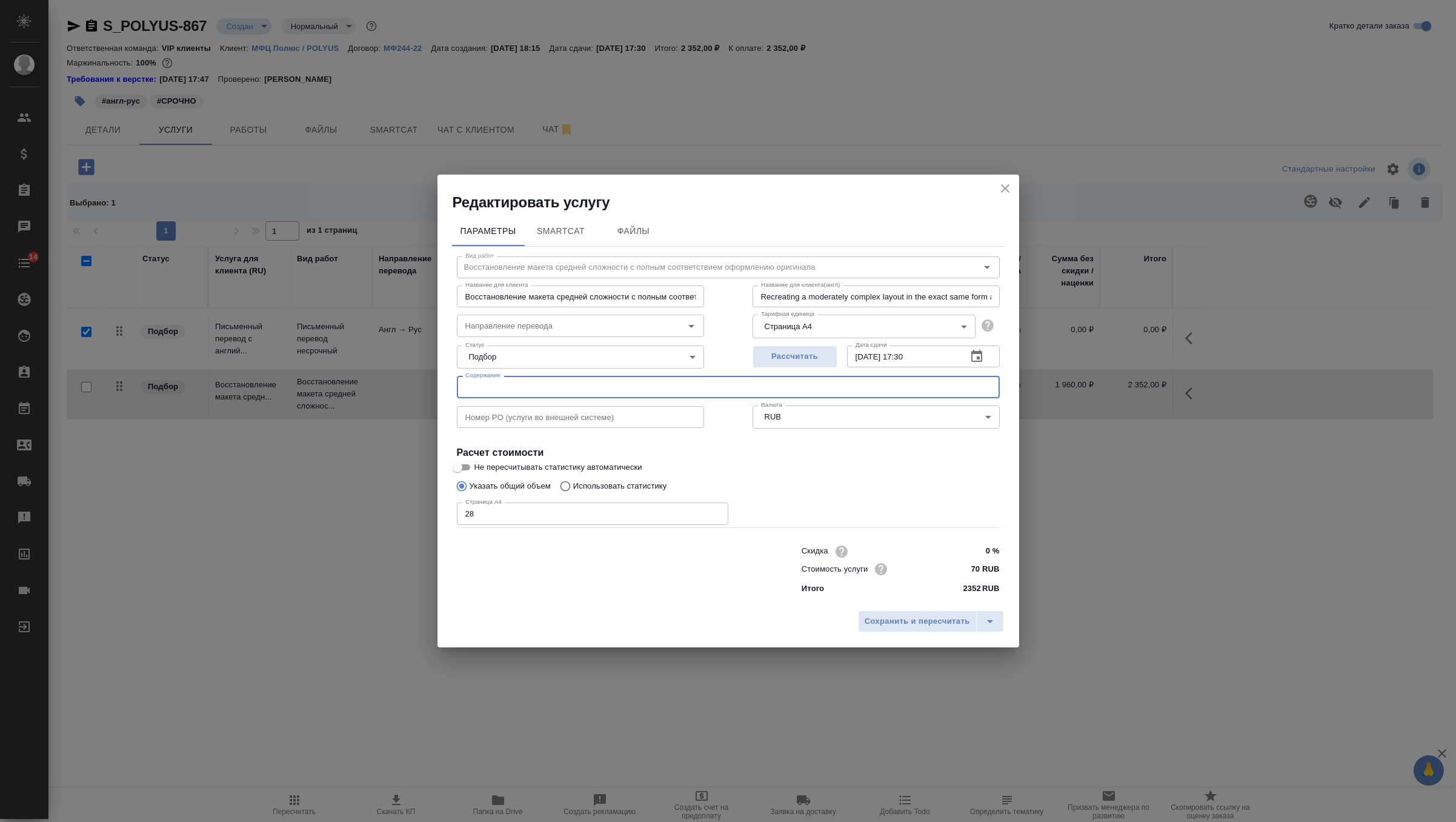
click at [567, 391] on input "text" at bounding box center [729, 386] width 543 height 22
type input "030925_Предложение на аудит по фундаментам, Фаза 1 для ООО УК Полюс"
click at [896, 623] on span "Сохранить и пересчитать" at bounding box center [918, 621] width 106 height 14
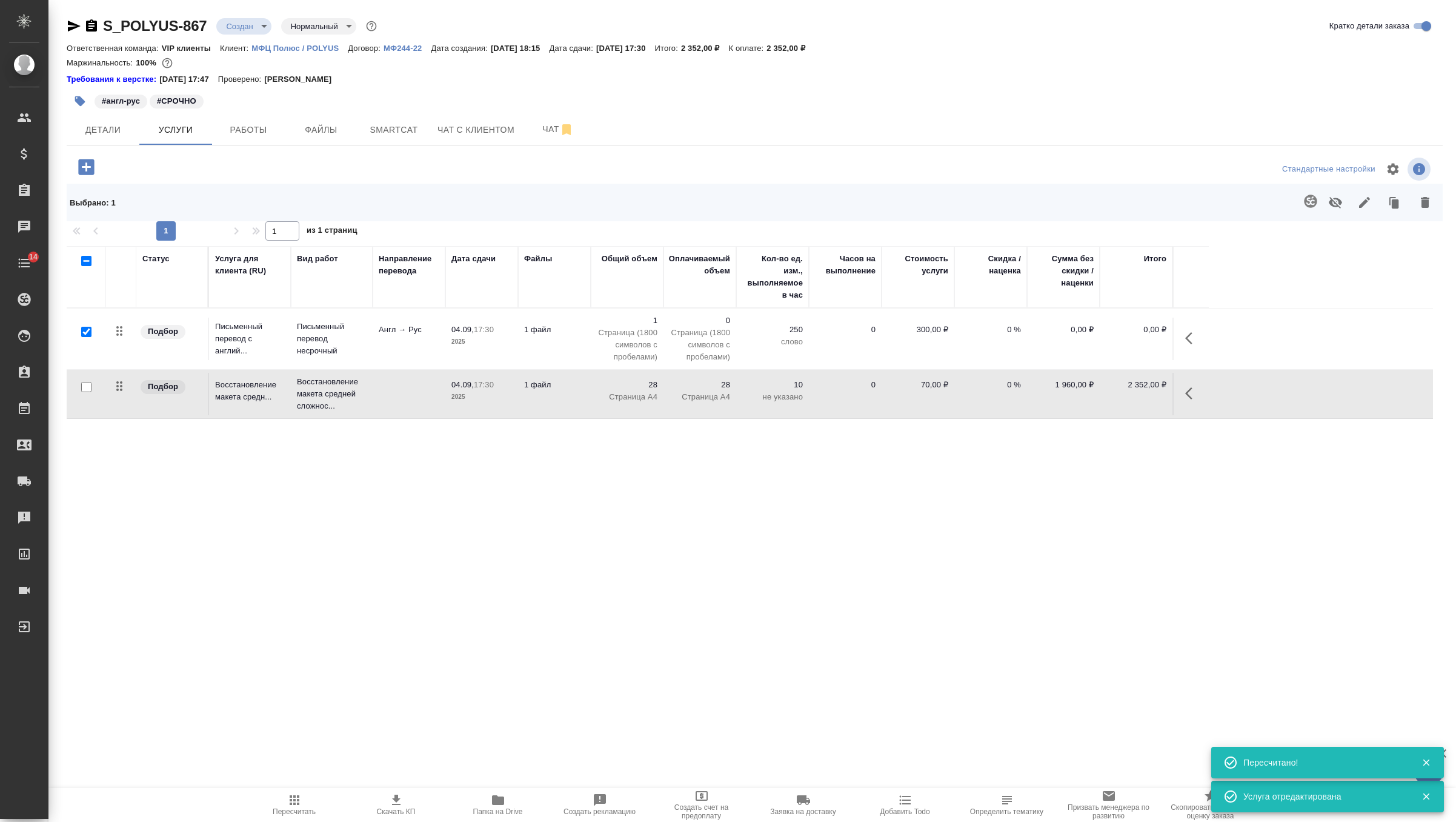
click at [572, 351] on td "1 файл" at bounding box center [555, 338] width 73 height 42
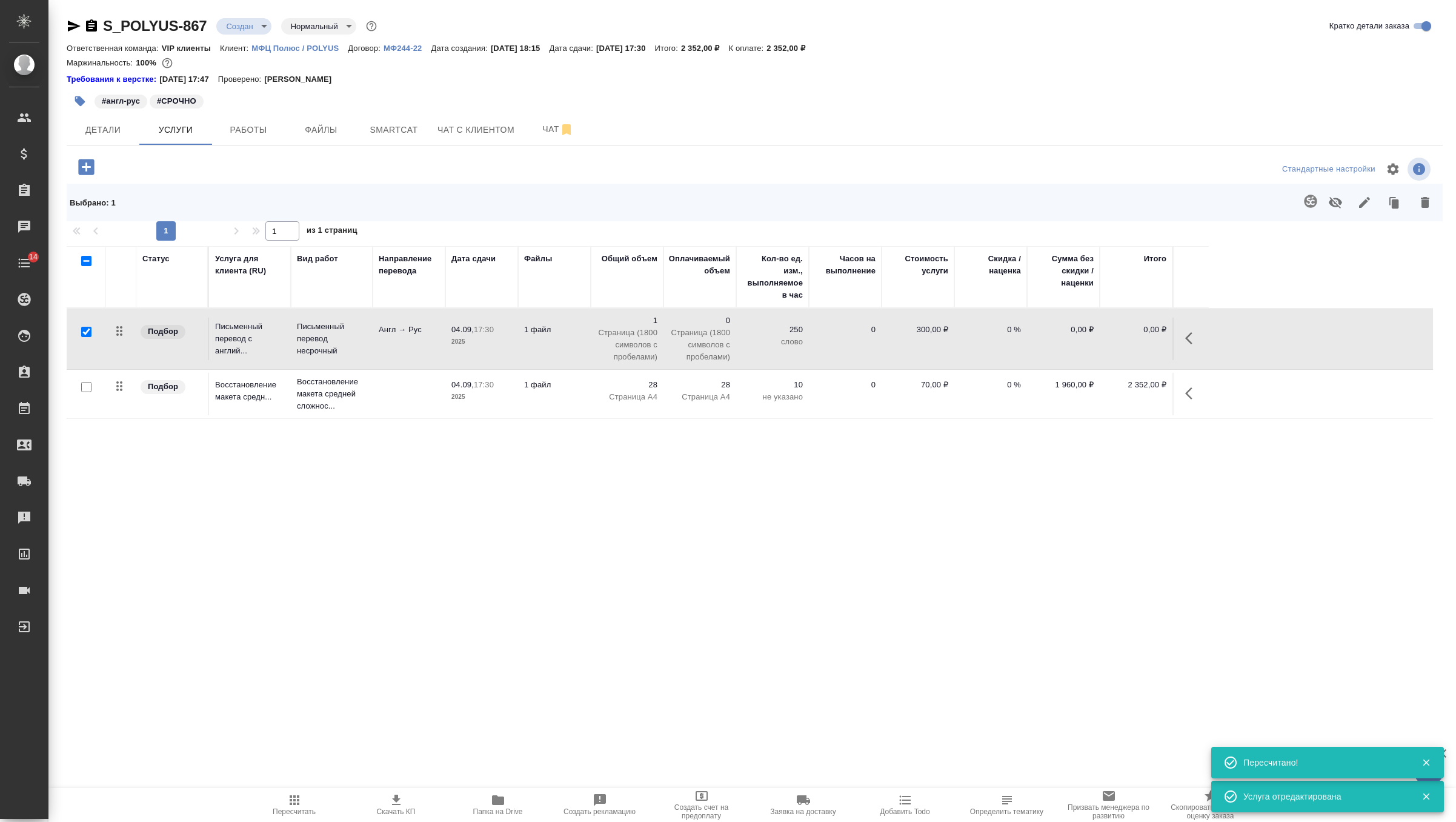
click at [572, 351] on td "1 файл" at bounding box center [555, 338] width 73 height 42
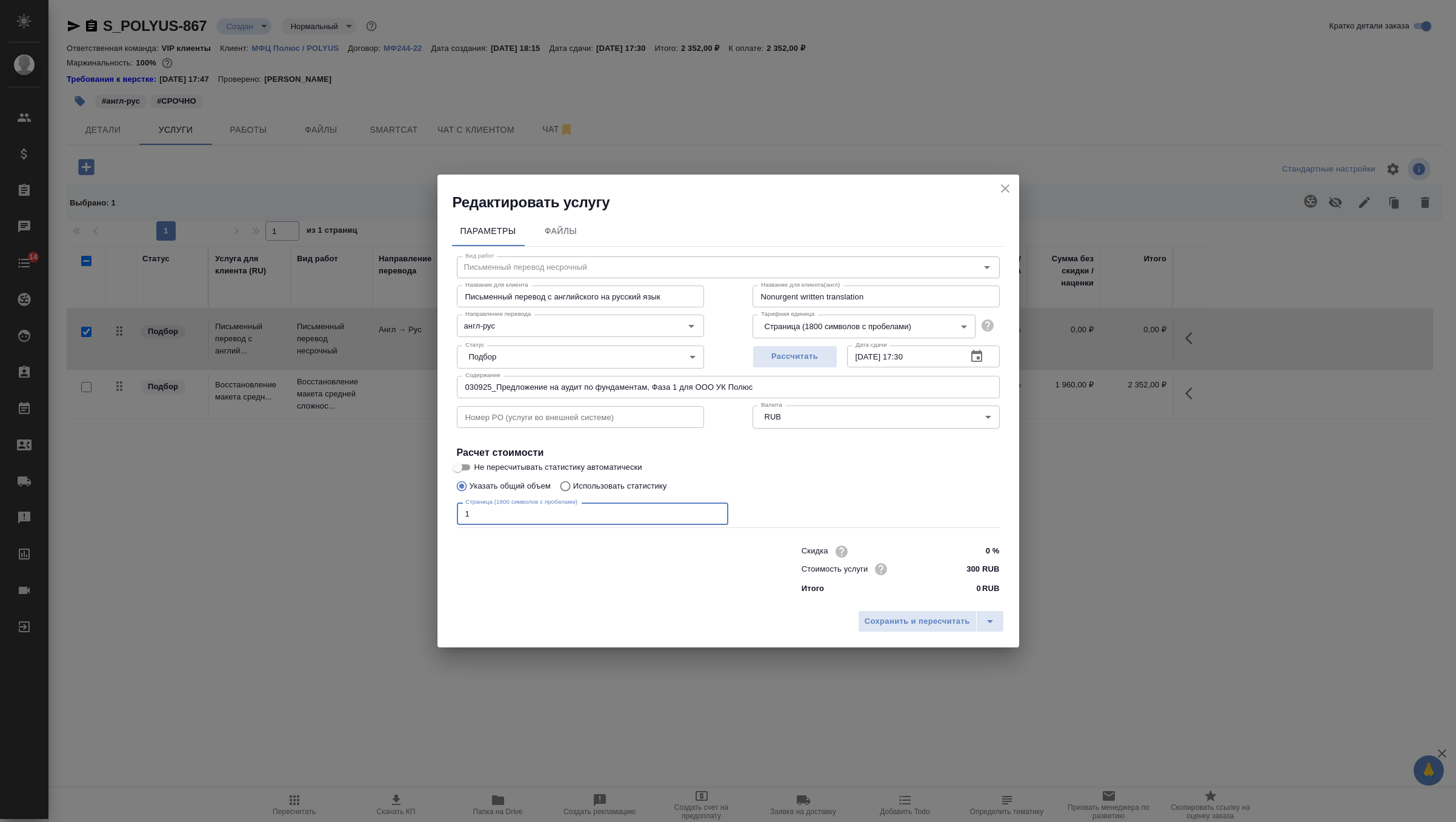
drag, startPoint x: 570, startPoint y: 517, endPoint x: 408, endPoint y: 516, distance: 162.0
click at [408, 516] on div "Редактировать услугу Параметры Файлы Вид работ Письменный перевод несрочный Вид…" at bounding box center [728, 411] width 1456 height 822
paste input "6127"
type input "61271"
click at [913, 633] on div "Сохранить и пересчитать" at bounding box center [728, 626] width 582 height 43
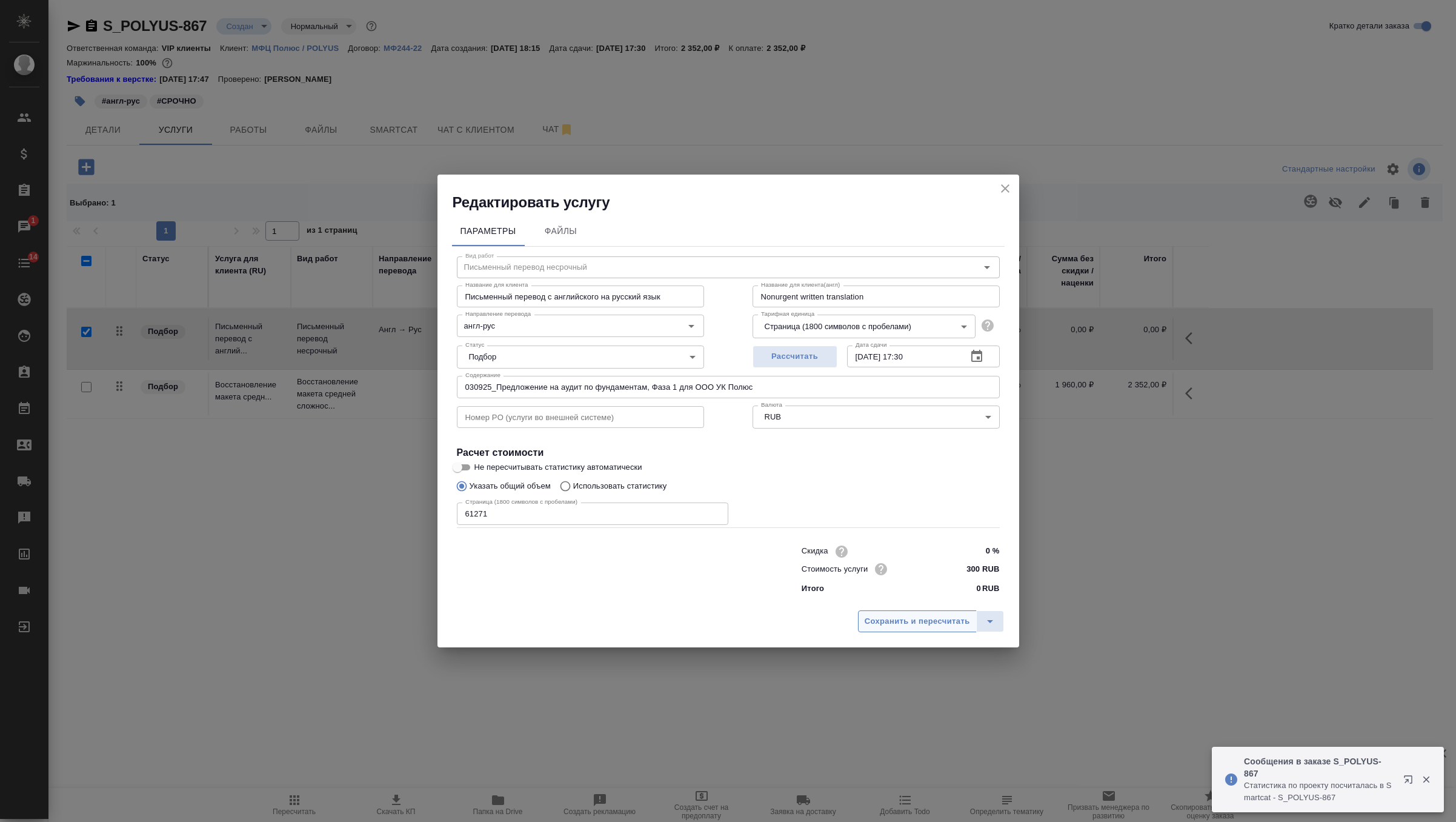
click at [903, 629] on button "Сохранить и пересчитать" at bounding box center [918, 621] width 119 height 22
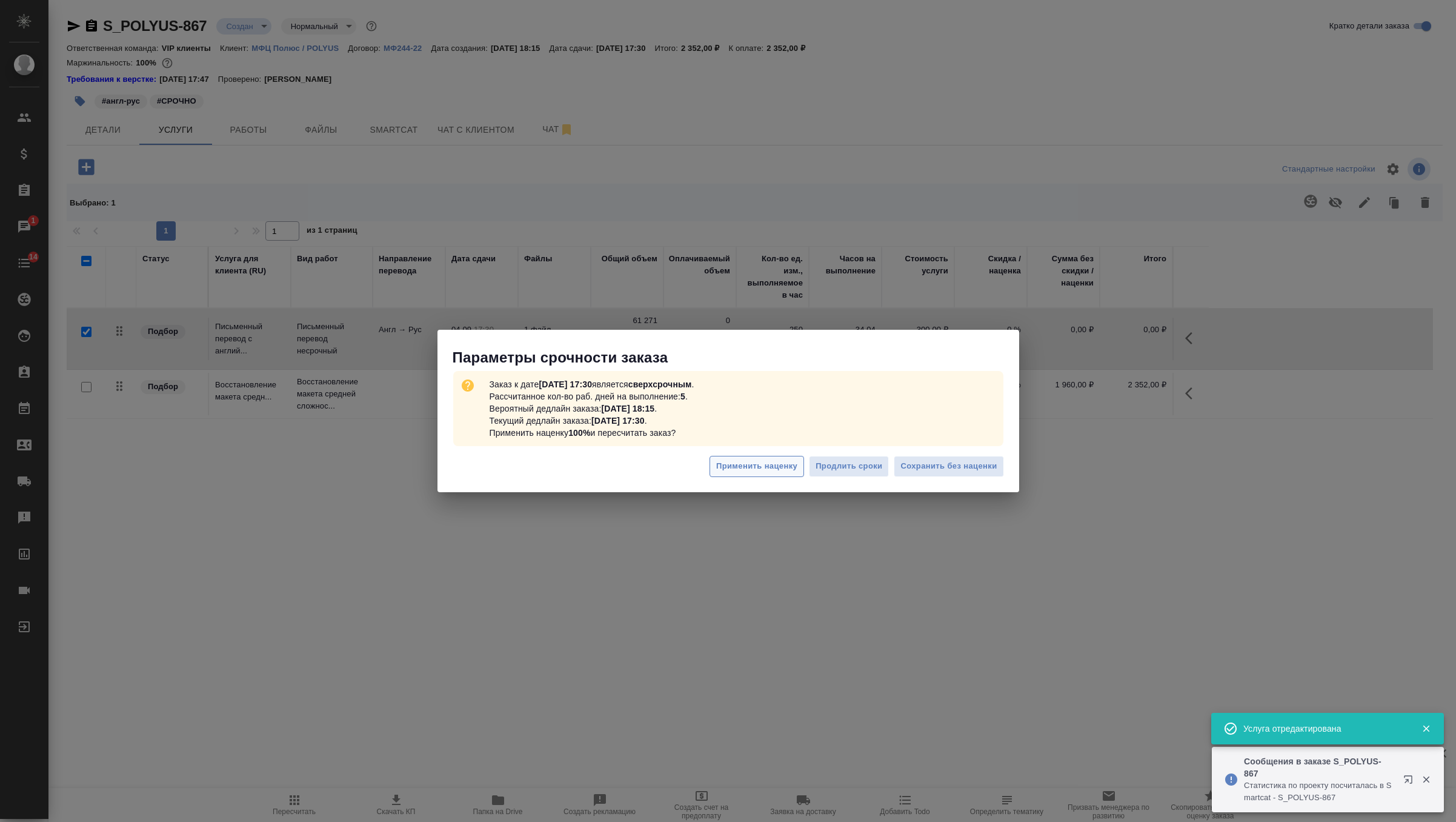
click at [758, 468] on span "Применить наценку" at bounding box center [757, 466] width 81 height 14
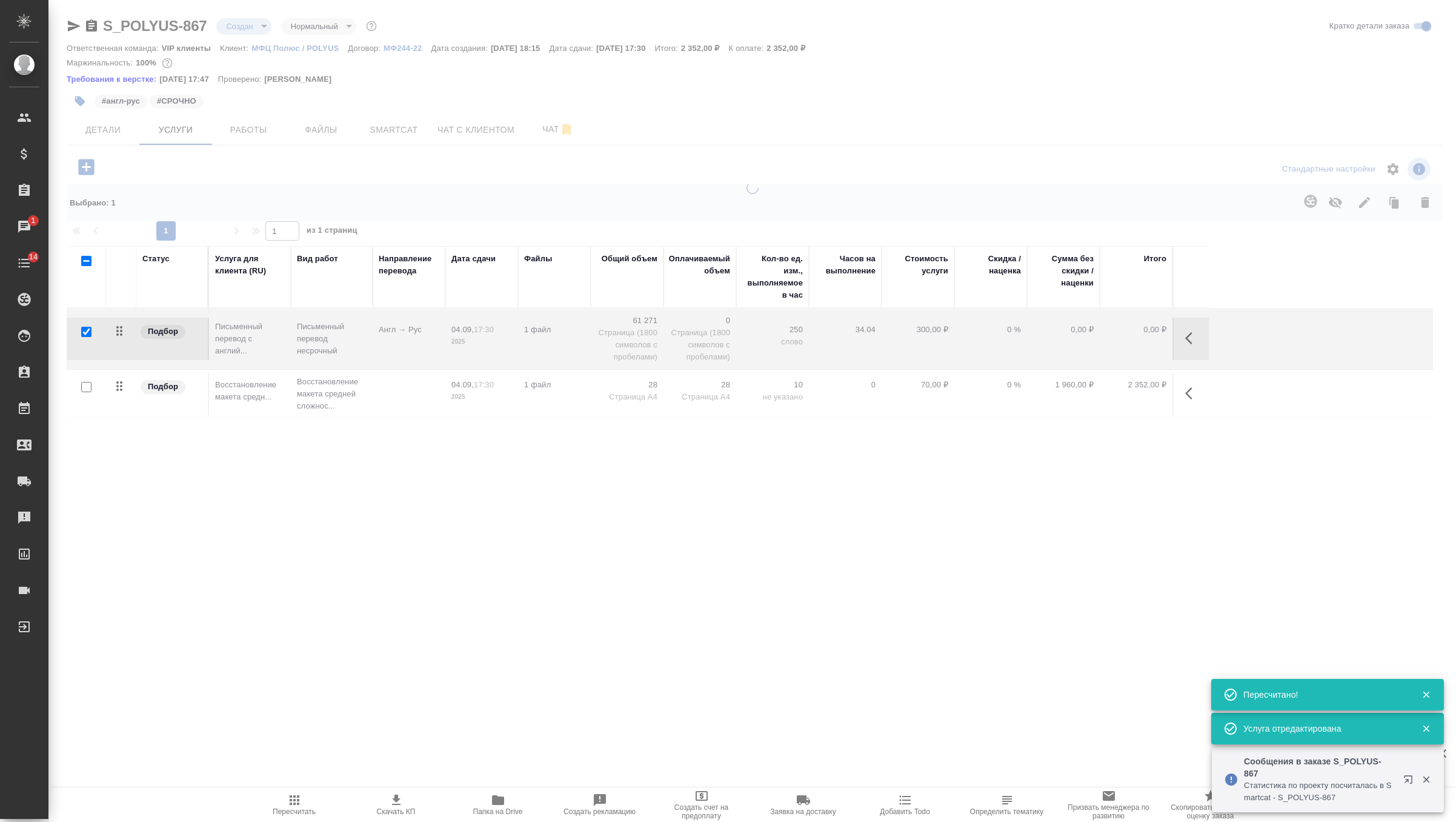
type input "urgent"
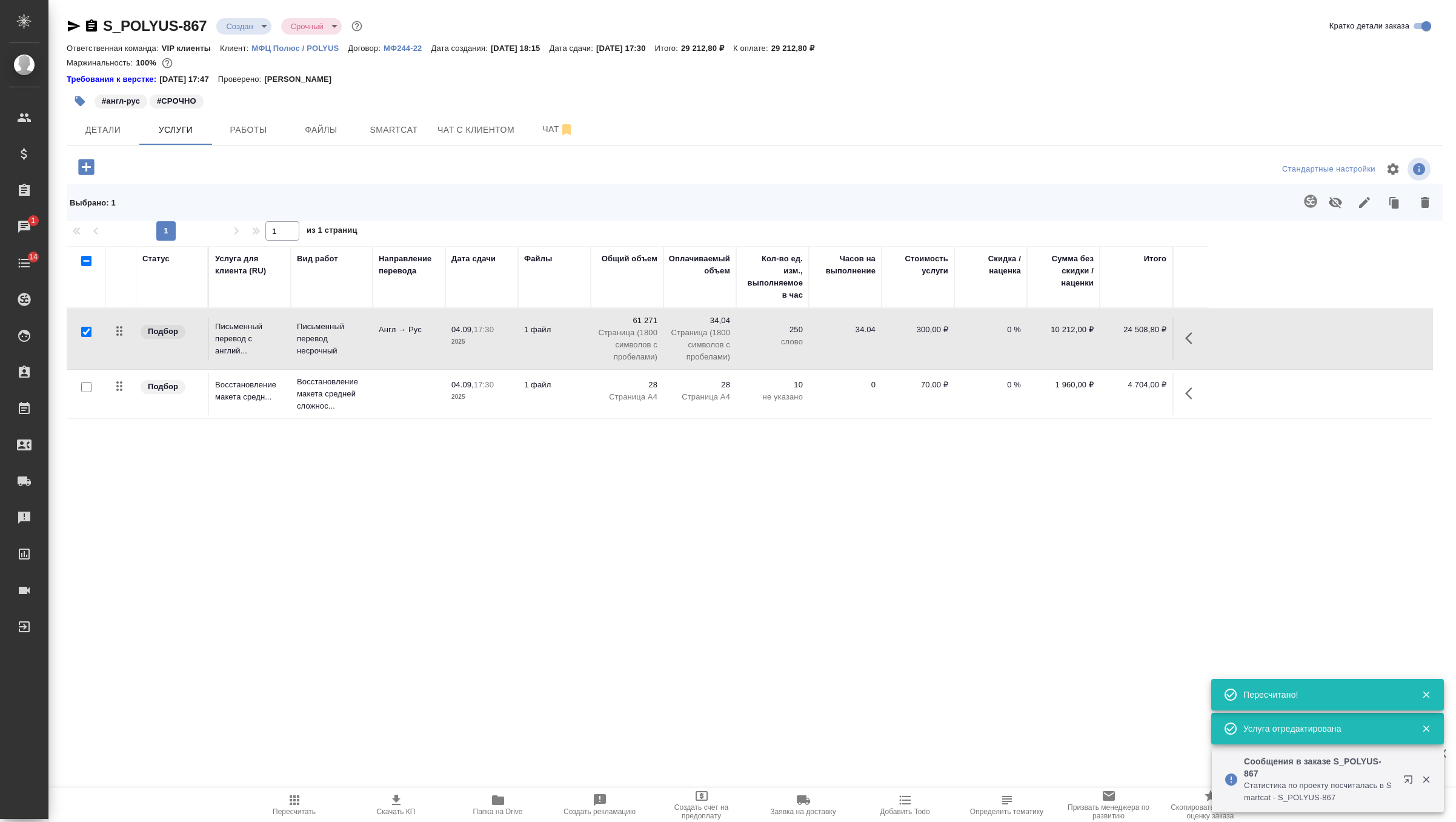
click at [292, 800] on icon "button" at bounding box center [294, 799] width 15 height 15
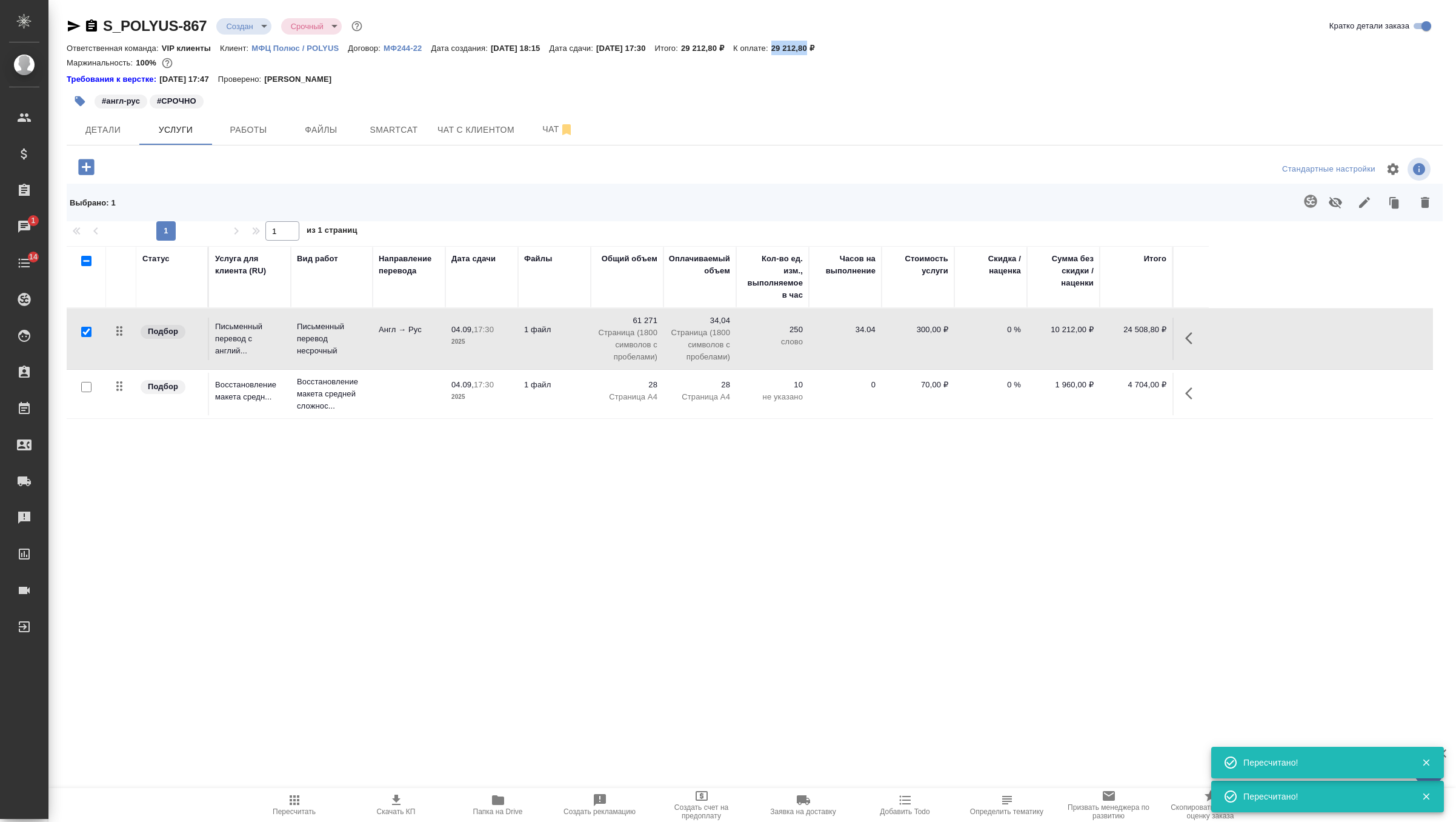
drag, startPoint x: 814, startPoint y: 47, endPoint x: 849, endPoint y: 50, distance: 35.1
click at [824, 50] on p "29 212,80 ₽" at bounding box center [797, 47] width 52 height 9
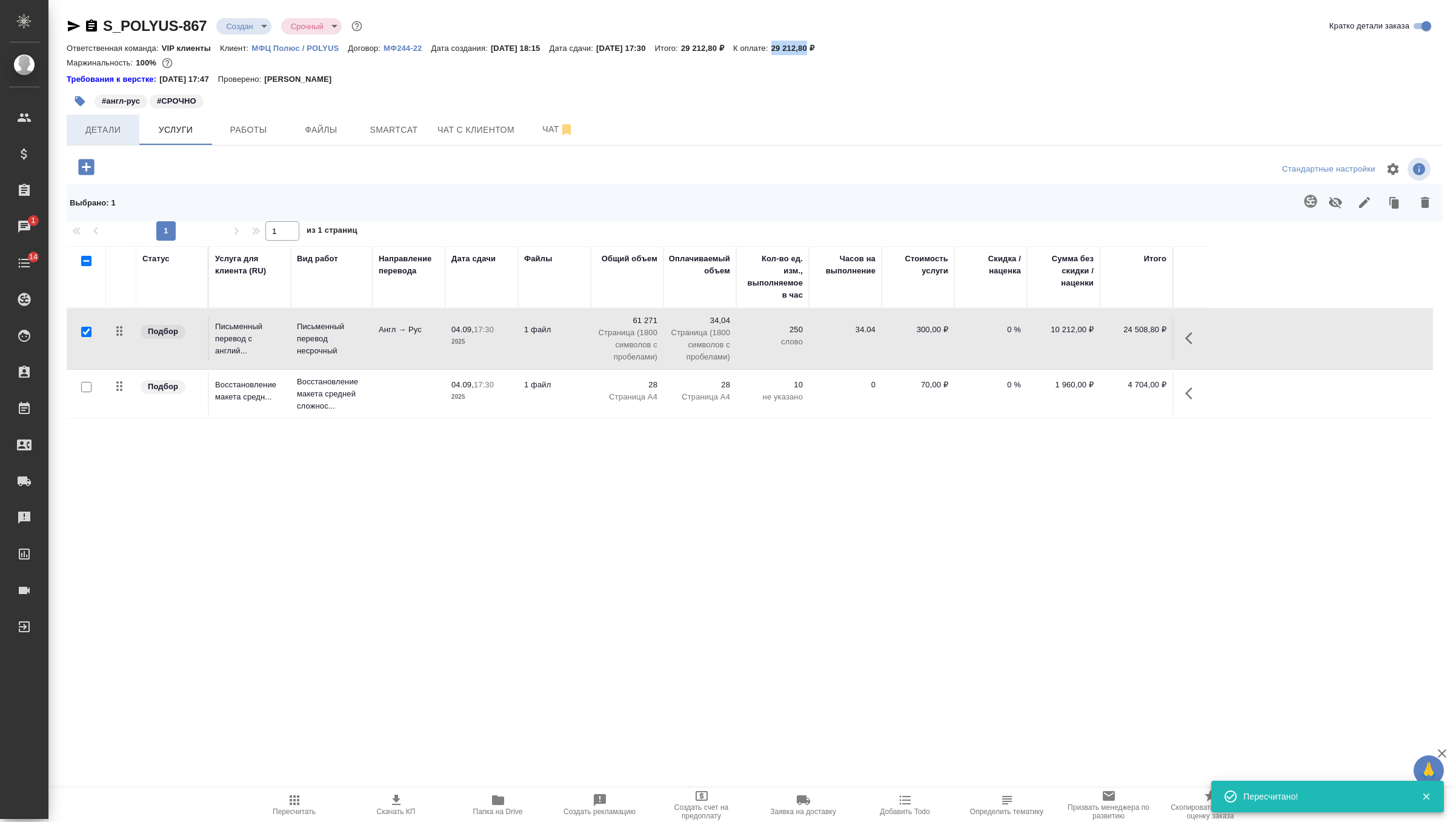
click at [93, 131] on span "Детали" at bounding box center [103, 129] width 58 height 15
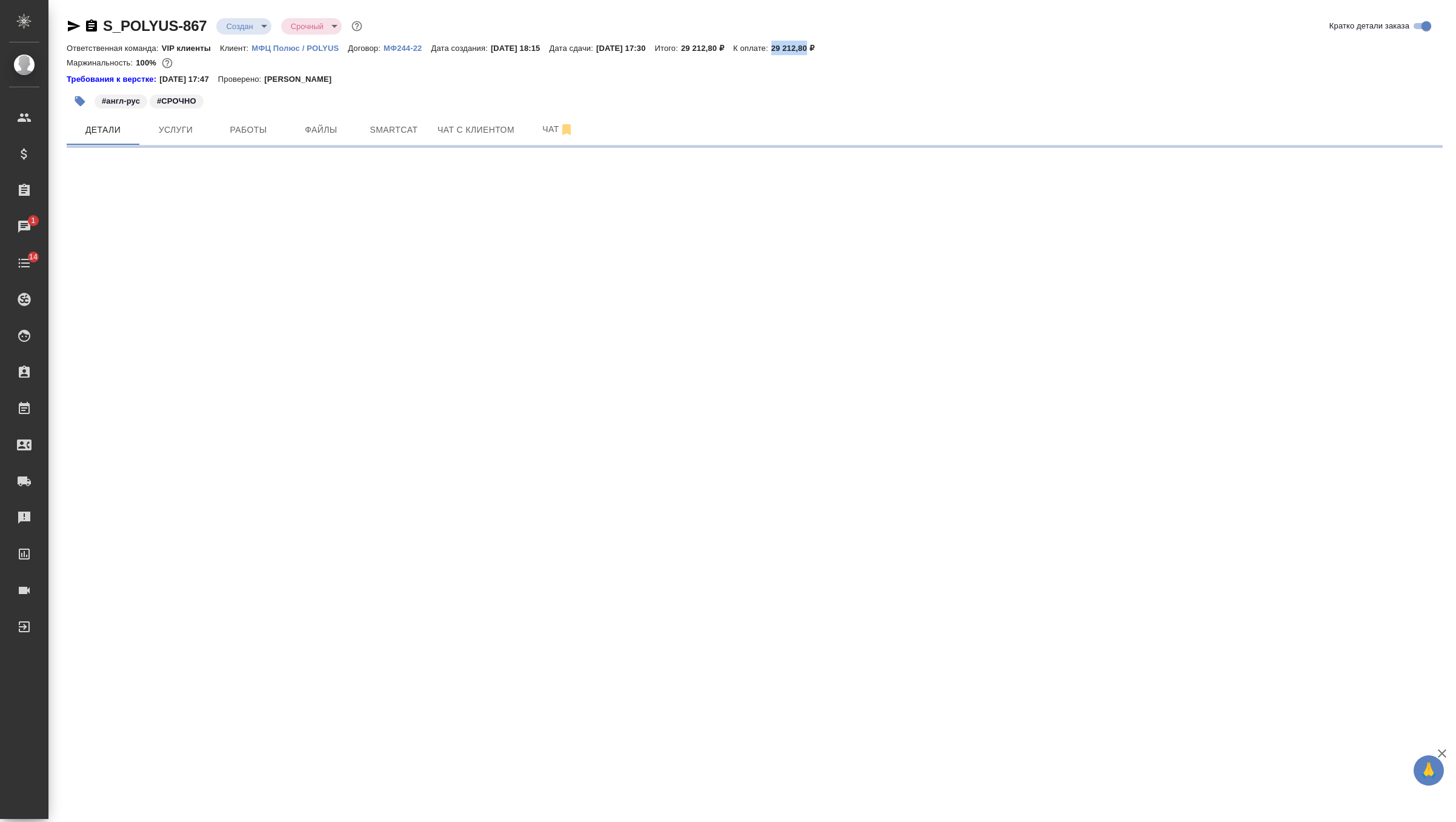
select select "RU"
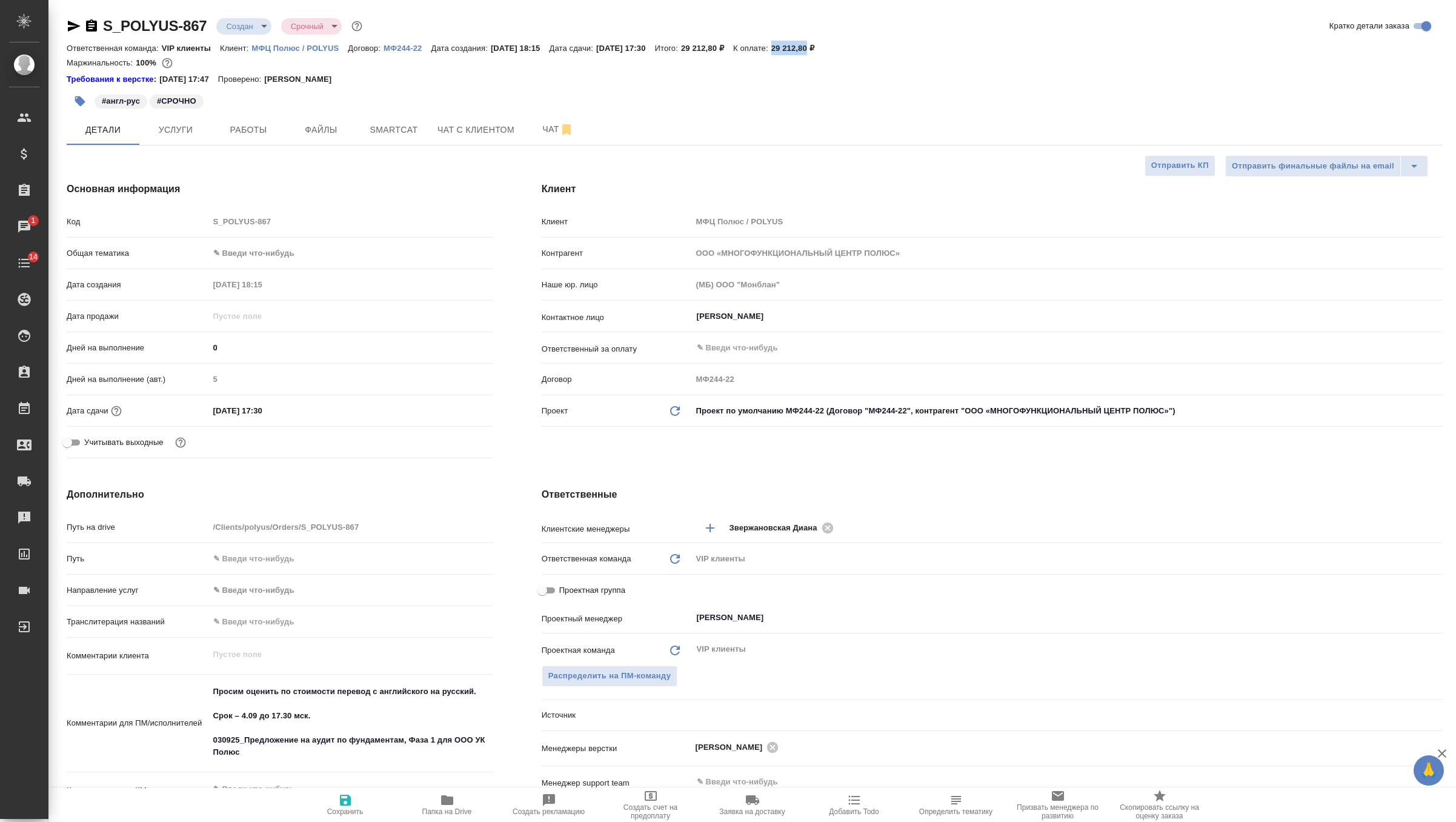
type textarea "x"
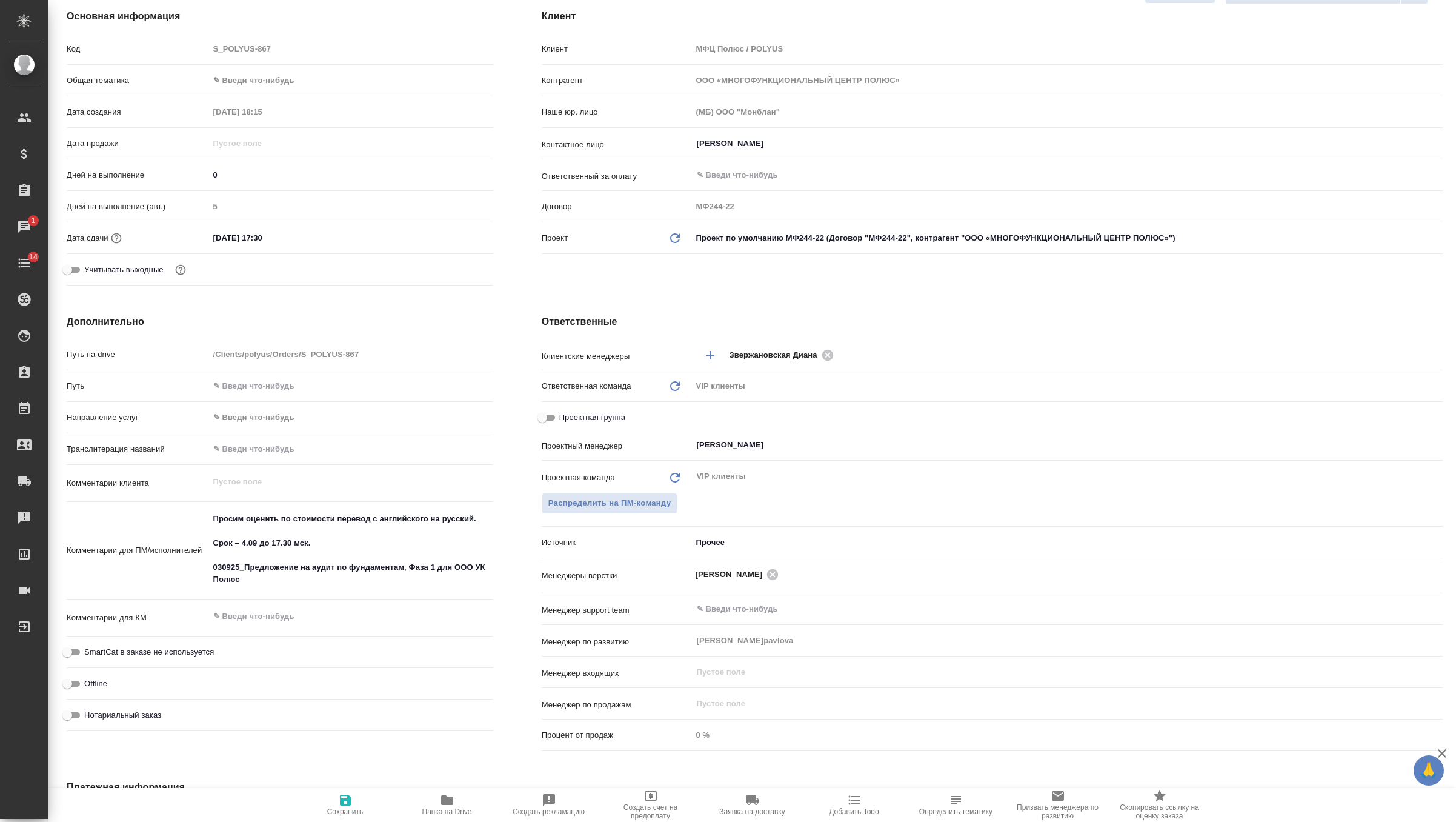
scroll to position [378, 0]
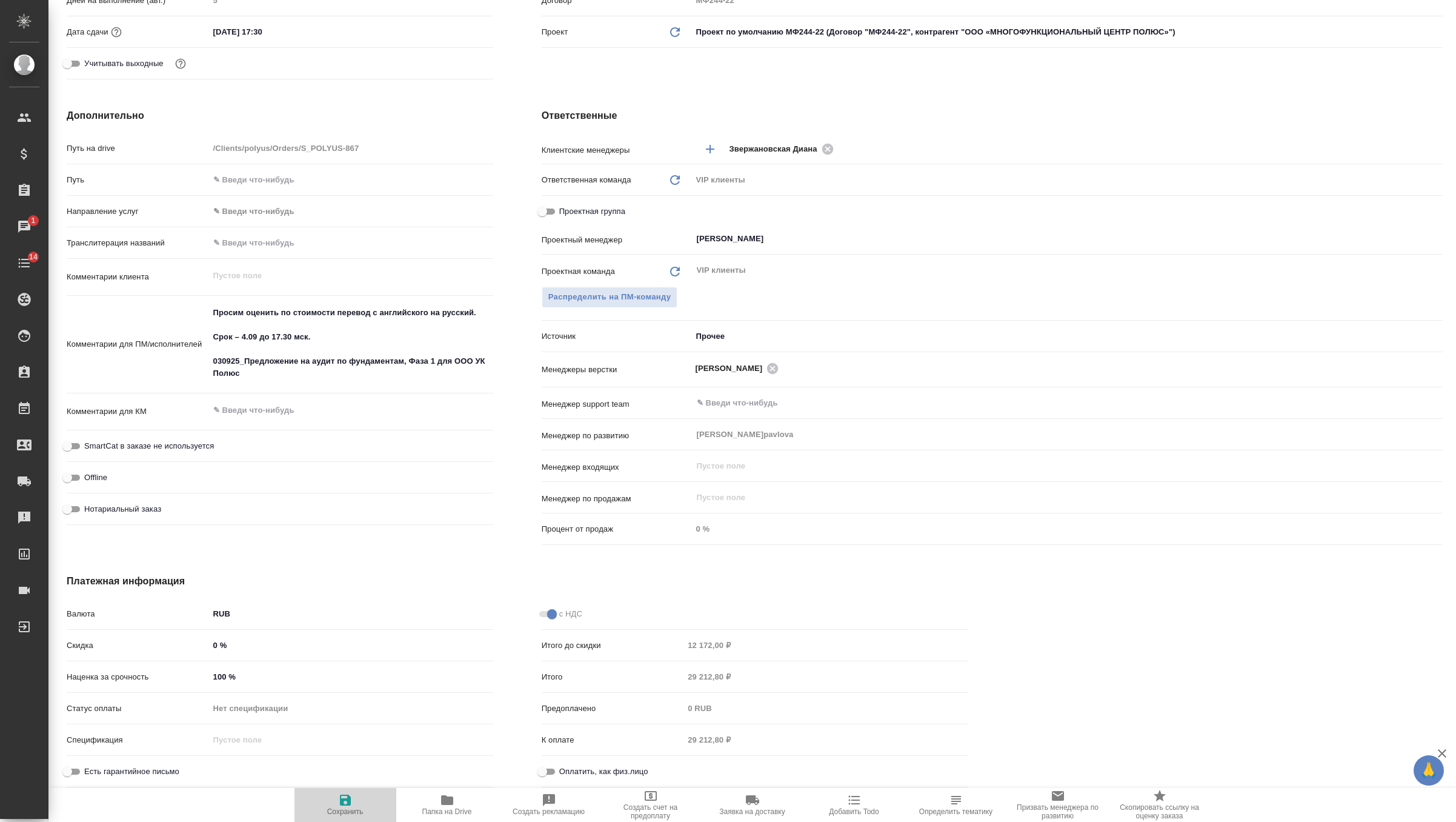
click at [335, 805] on span "Сохранить" at bounding box center [346, 803] width 87 height 23
type textarea "x"
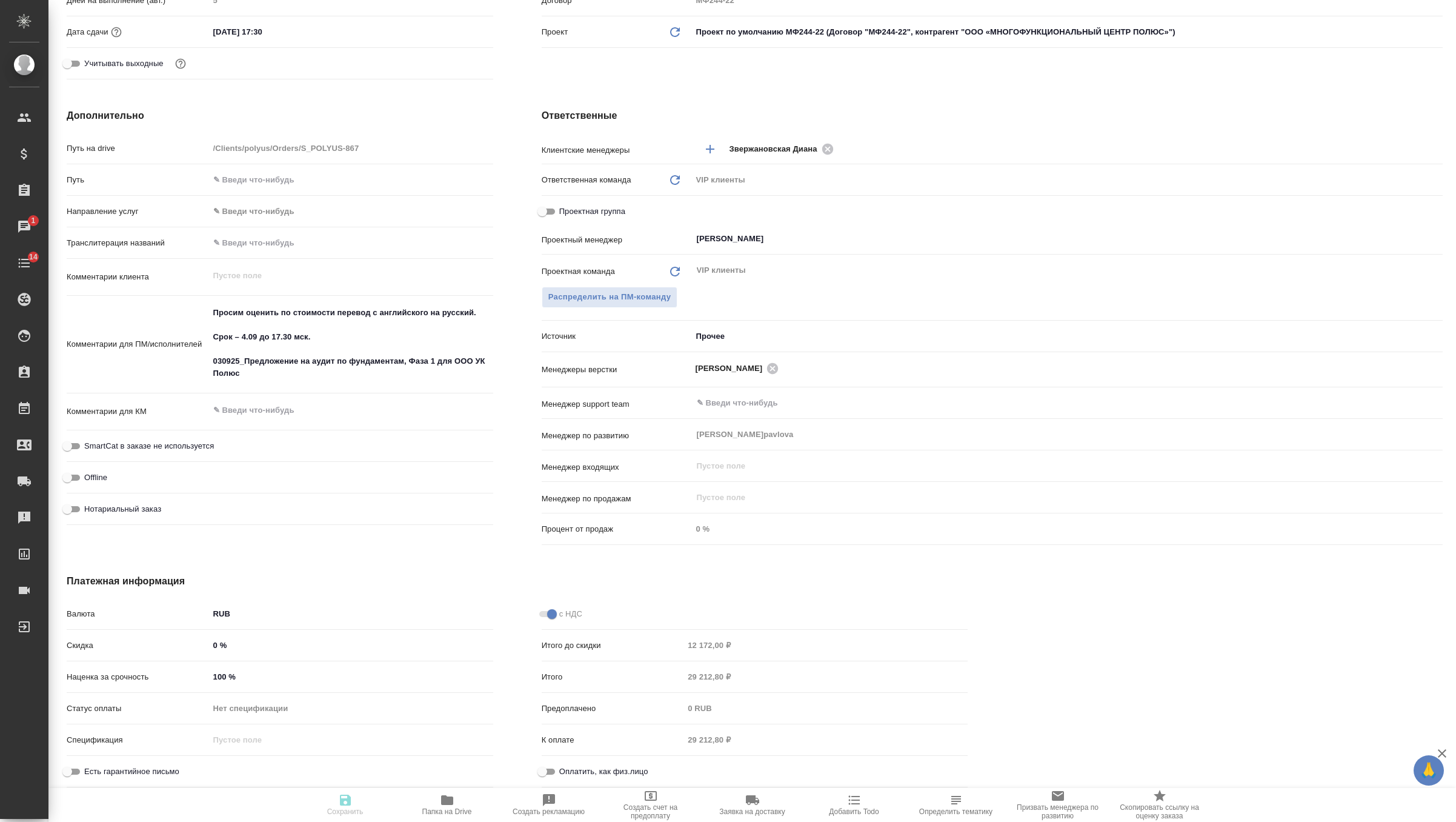
type textarea "x"
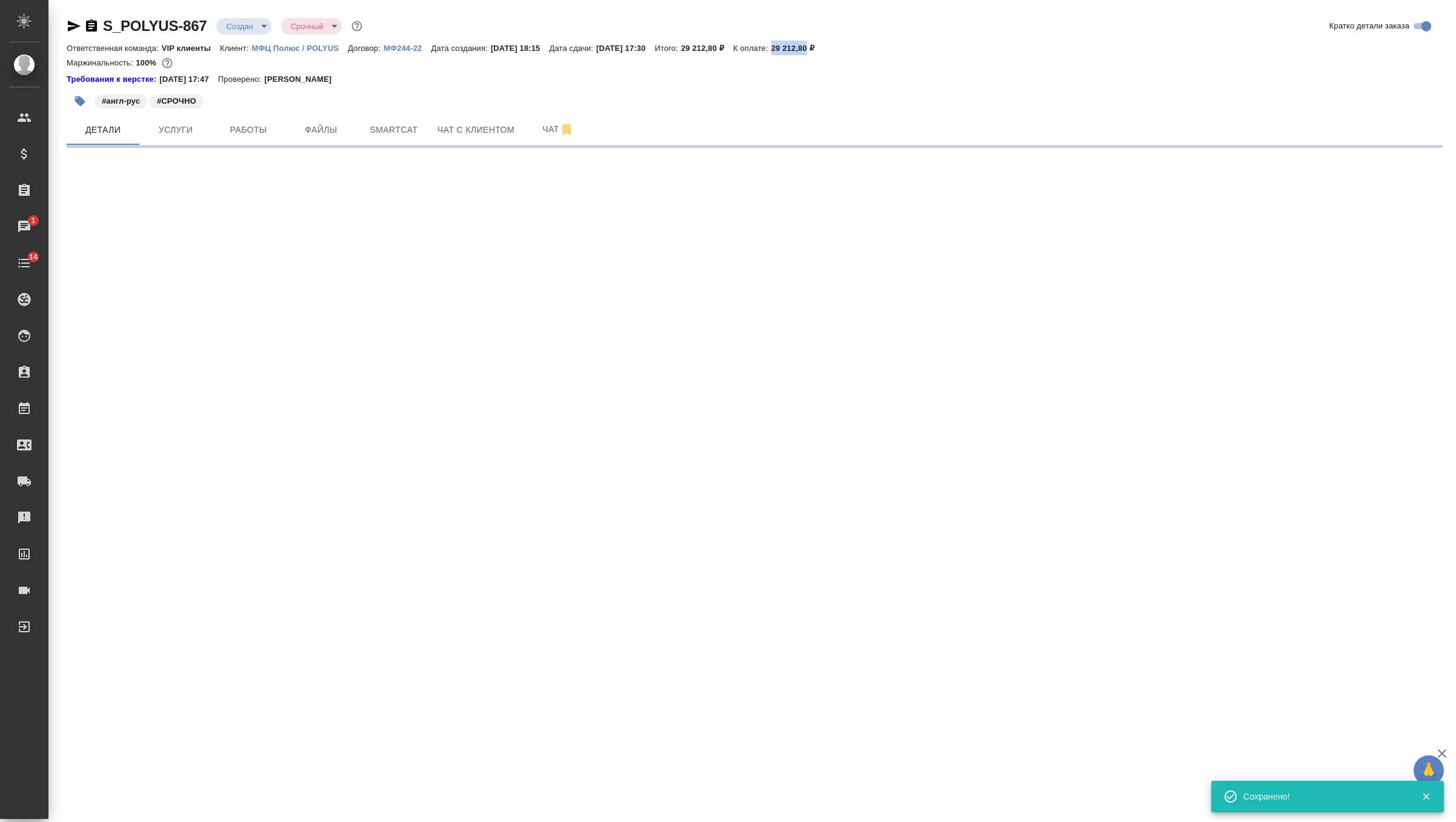
scroll to position [0, 0]
select select "RU"
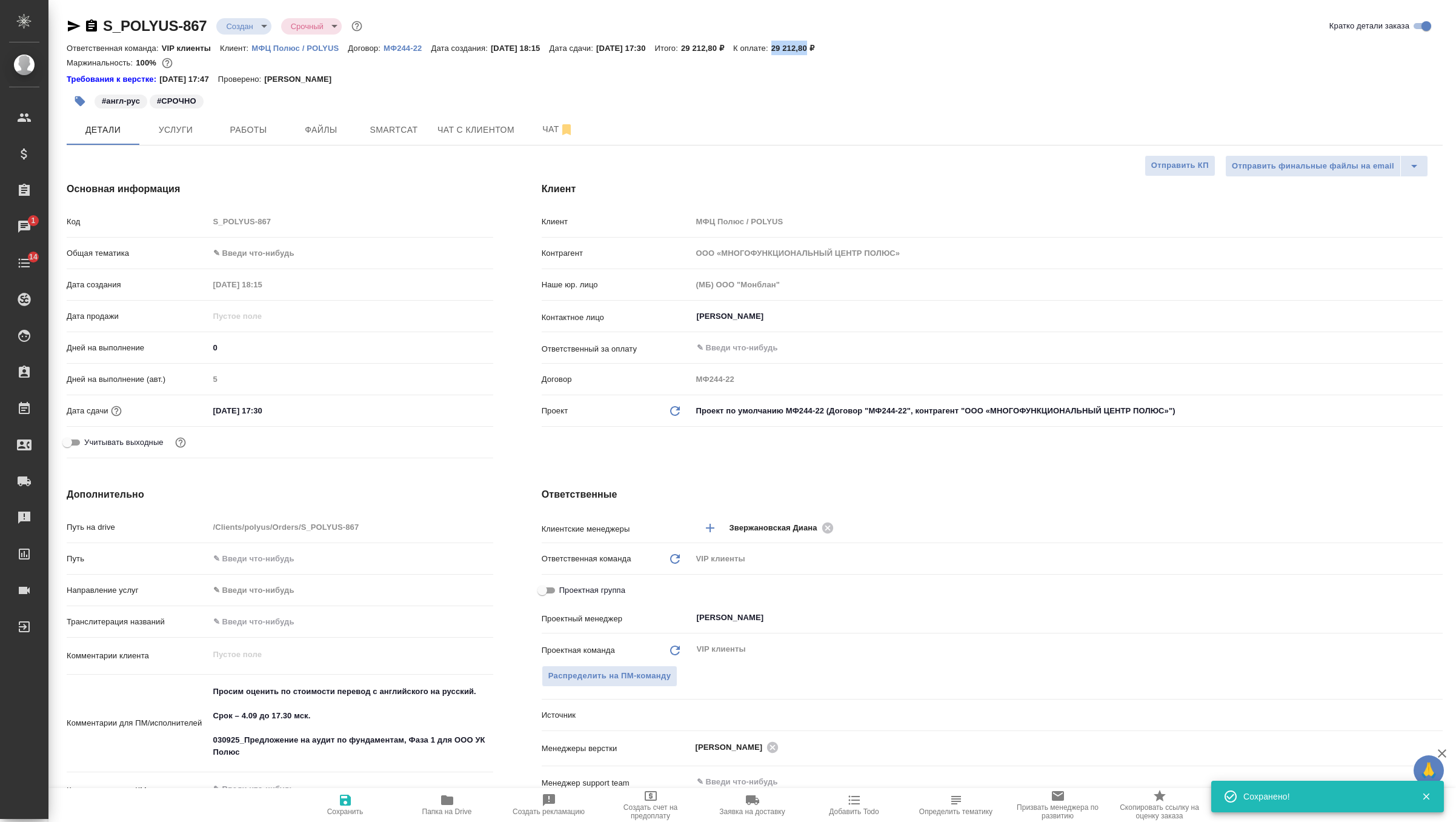
type textarea "x"
click at [255, 25] on body "🙏 .cls-1 fill:#fff; AWATERA Zverzhanovskaya Diana Клиенты Спецификации Заказы 1…" at bounding box center [728, 411] width 1456 height 822
click at [267, 47] on button "Согласование КП" at bounding box center [262, 45] width 71 height 13
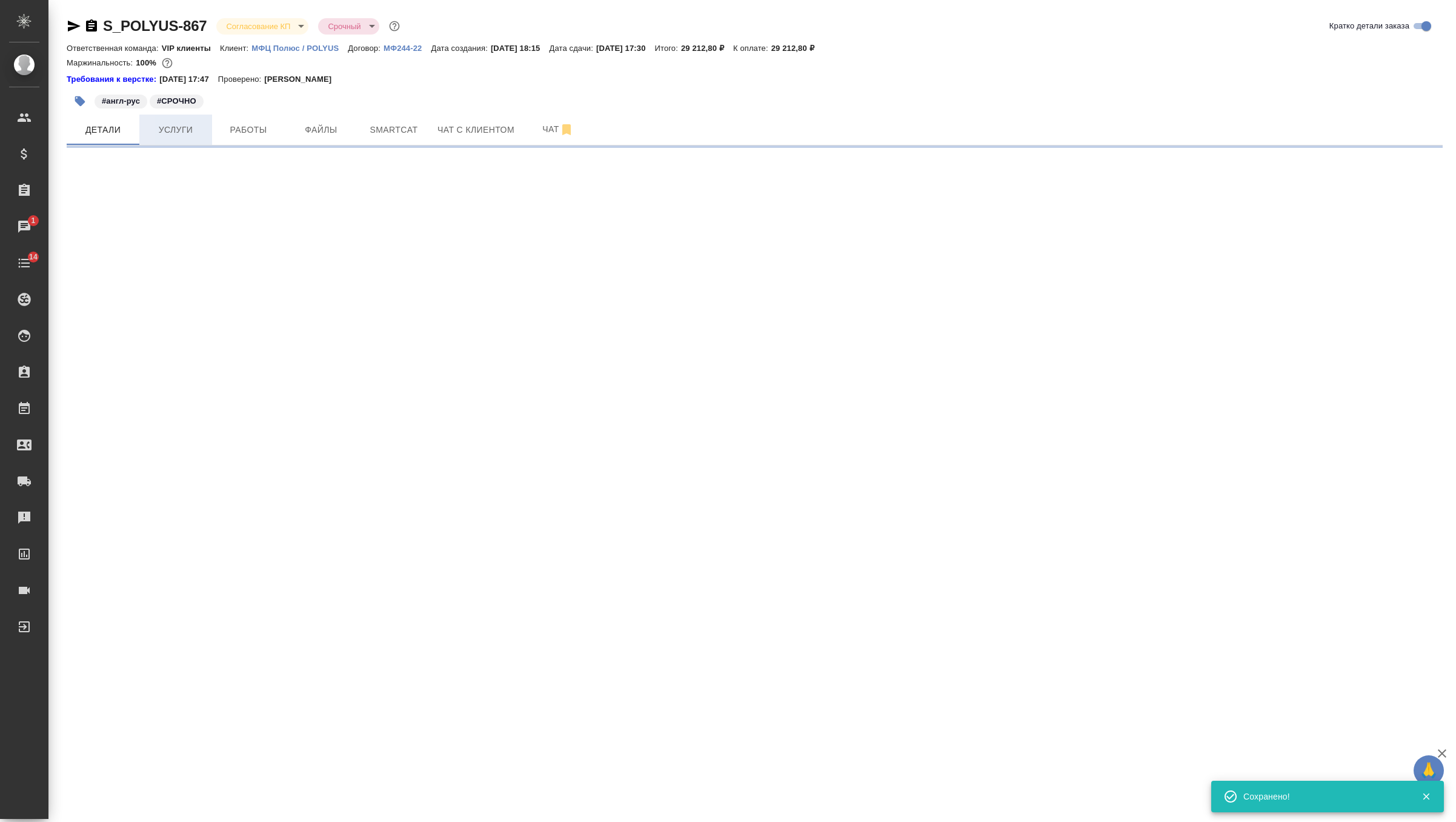
click at [172, 127] on span "Услуги" at bounding box center [175, 129] width 58 height 15
select select "RU"
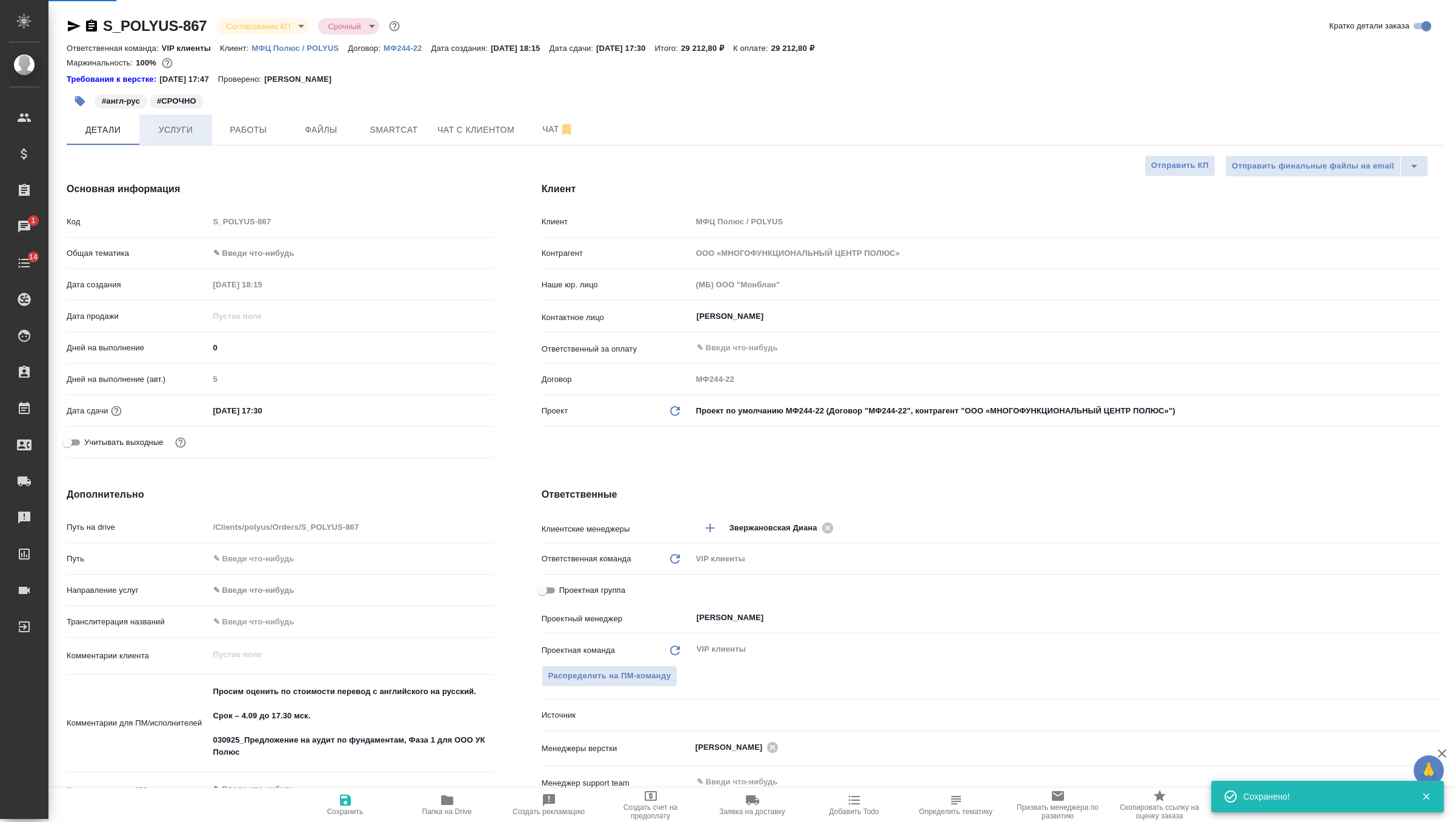
type textarea "x"
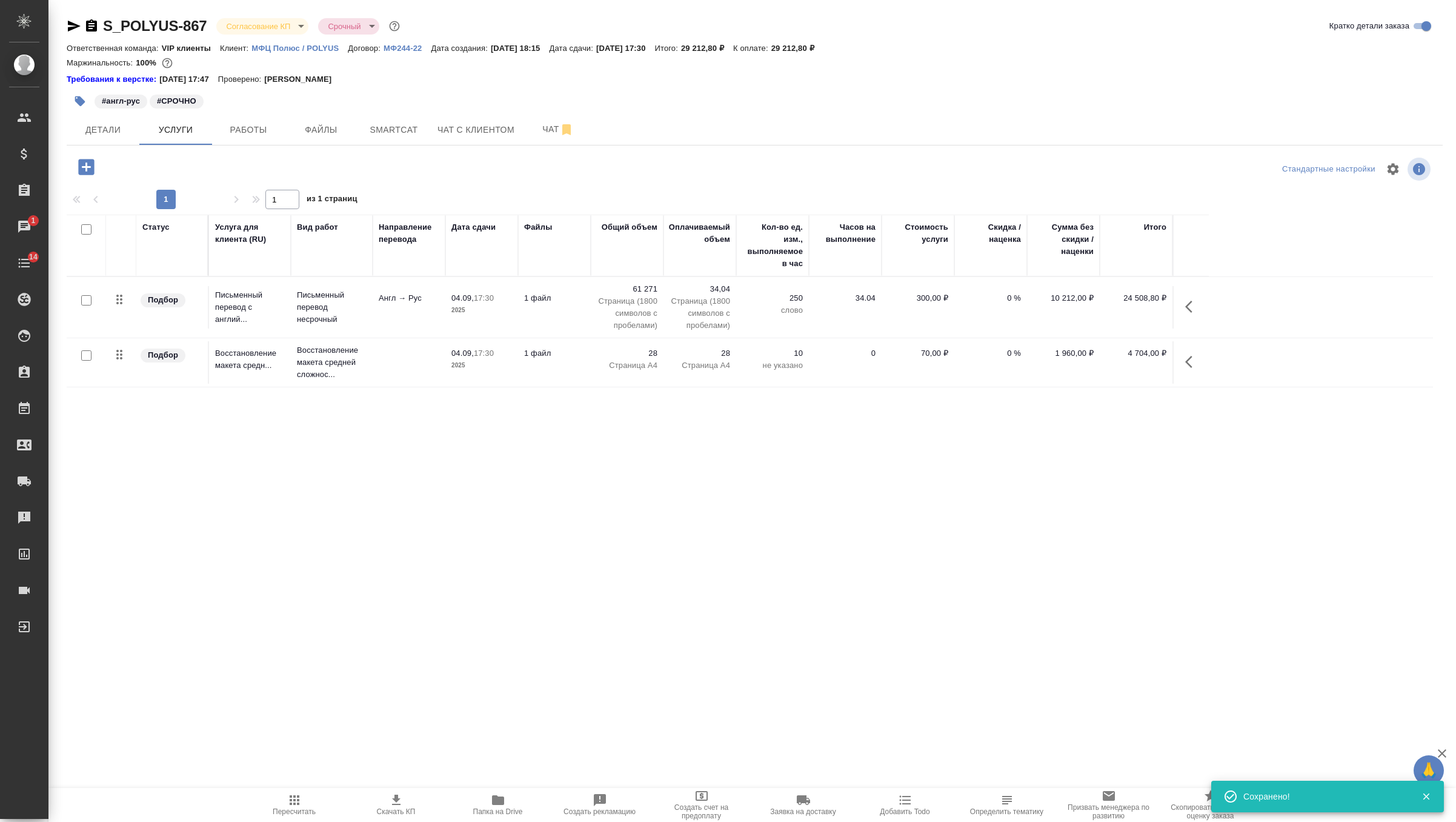
click at [390, 806] on icon "button" at bounding box center [396, 799] width 15 height 15
click at [127, 122] on button "Детали" at bounding box center [103, 129] width 73 height 31
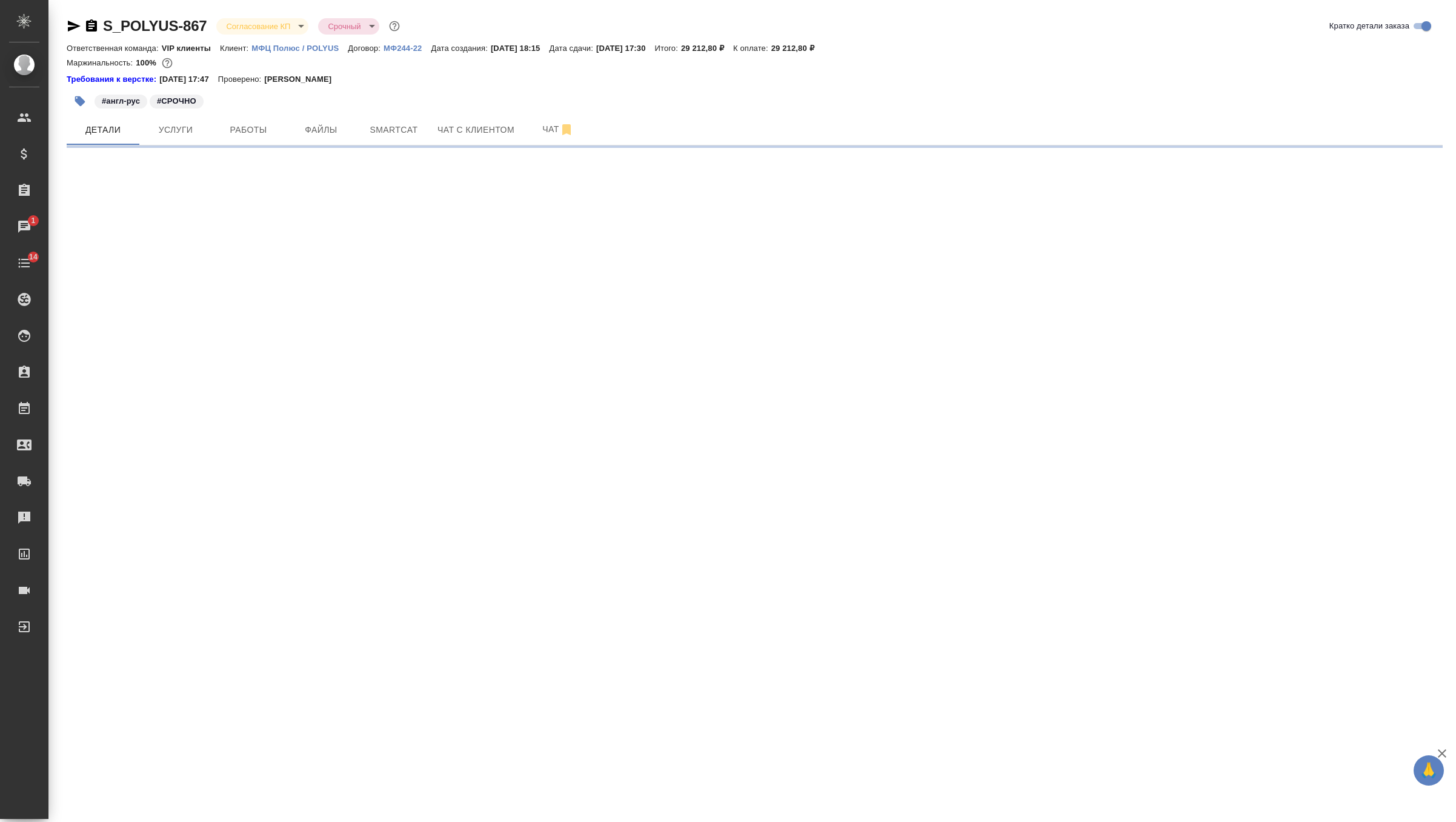
select select "RU"
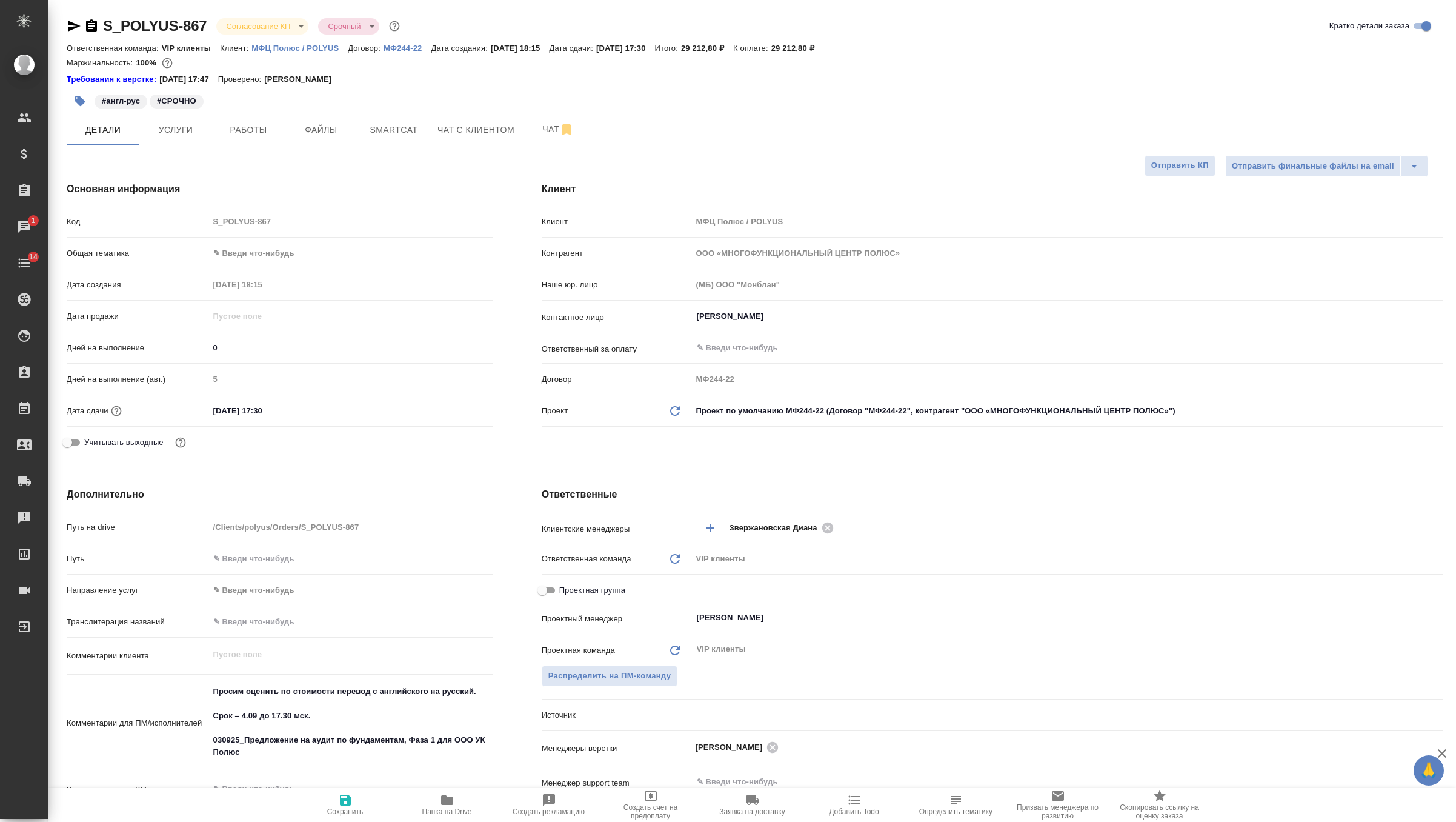
type textarea "x"
drag, startPoint x: 283, startPoint y: 411, endPoint x: 148, endPoint y: 405, distance: 135.1
click at [148, 405] on div "Дата сдачи 04.09.2025 17:30" at bounding box center [280, 410] width 427 height 21
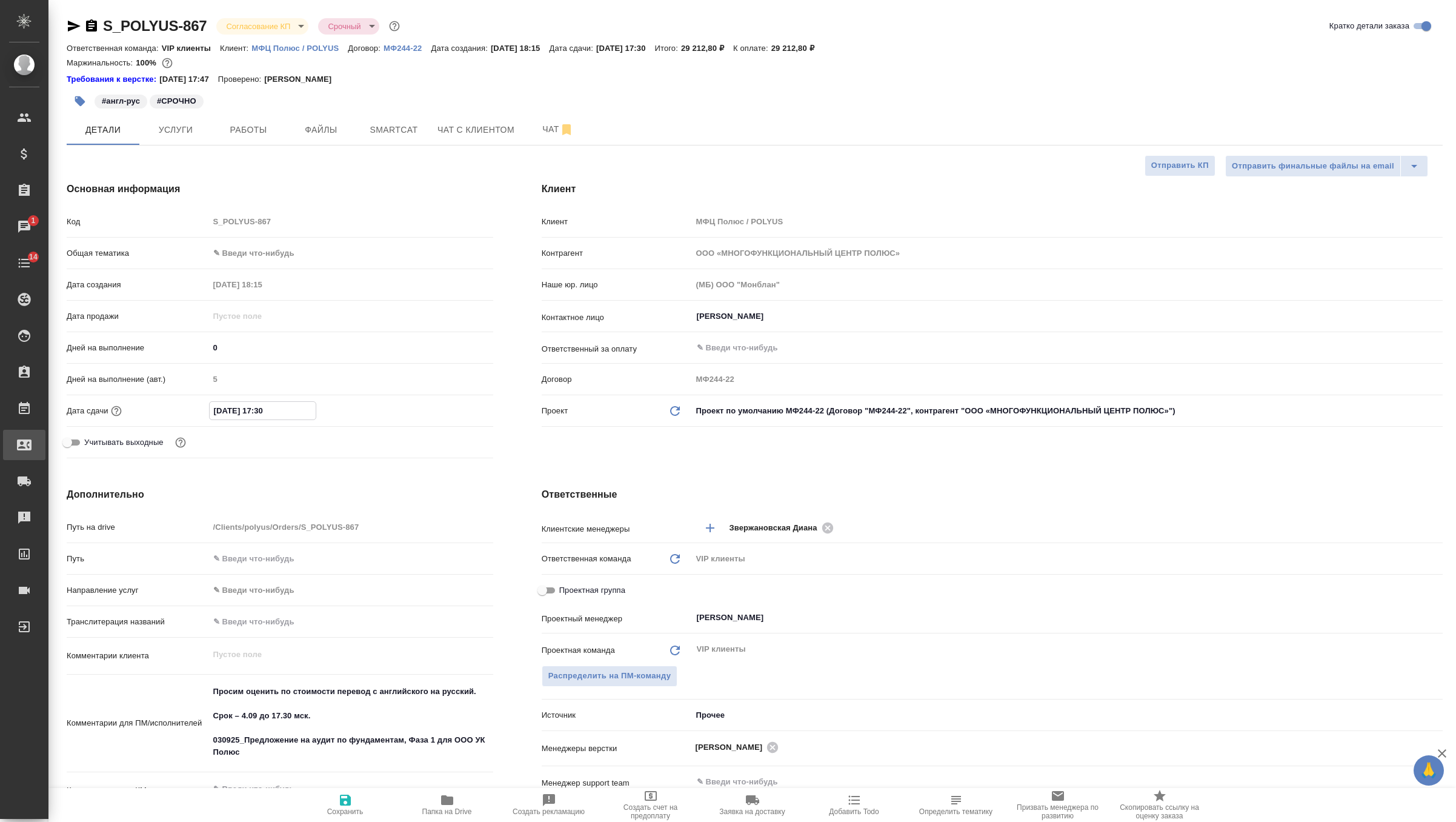
type textarea "x"
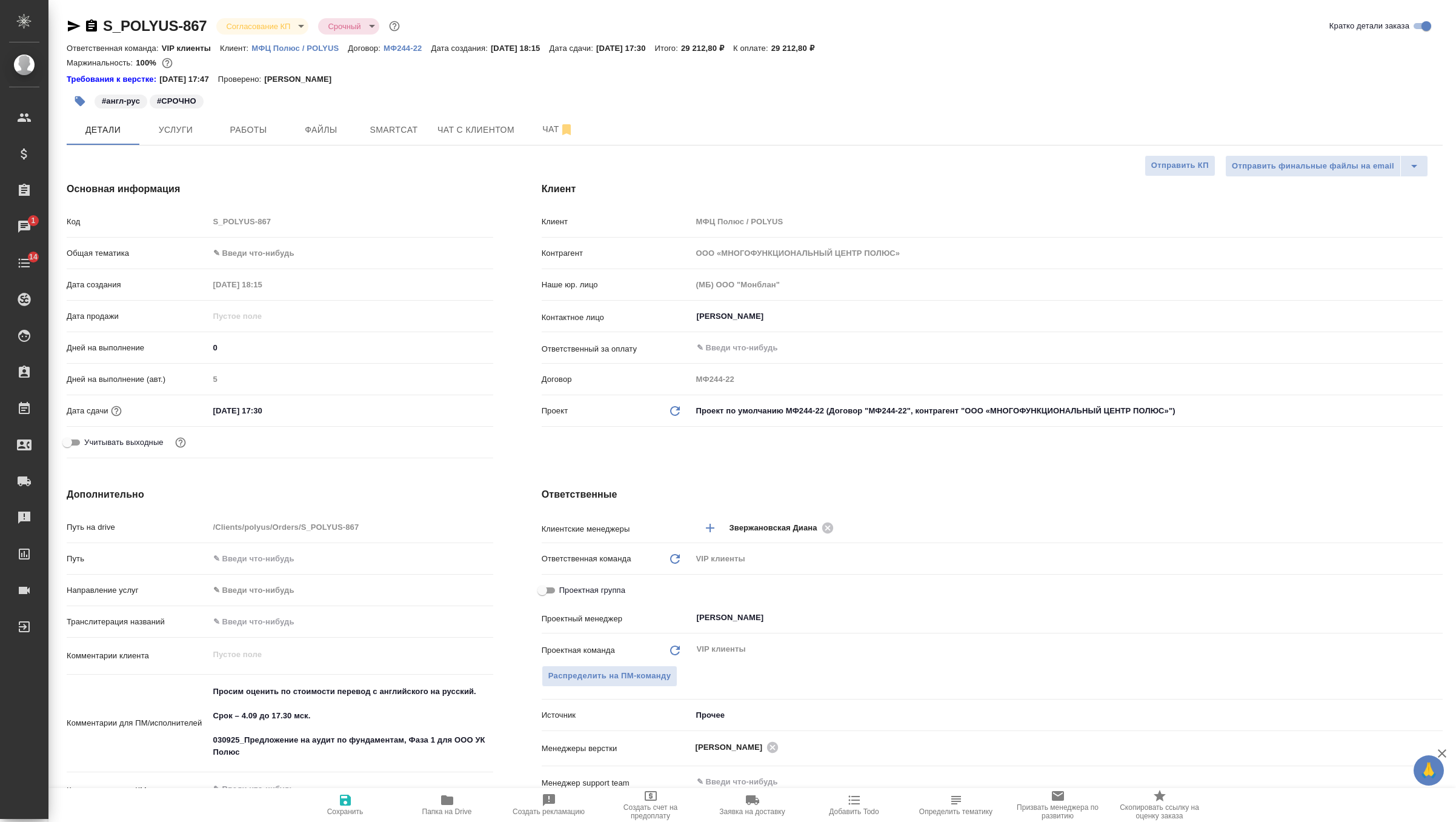
type textarea "x"
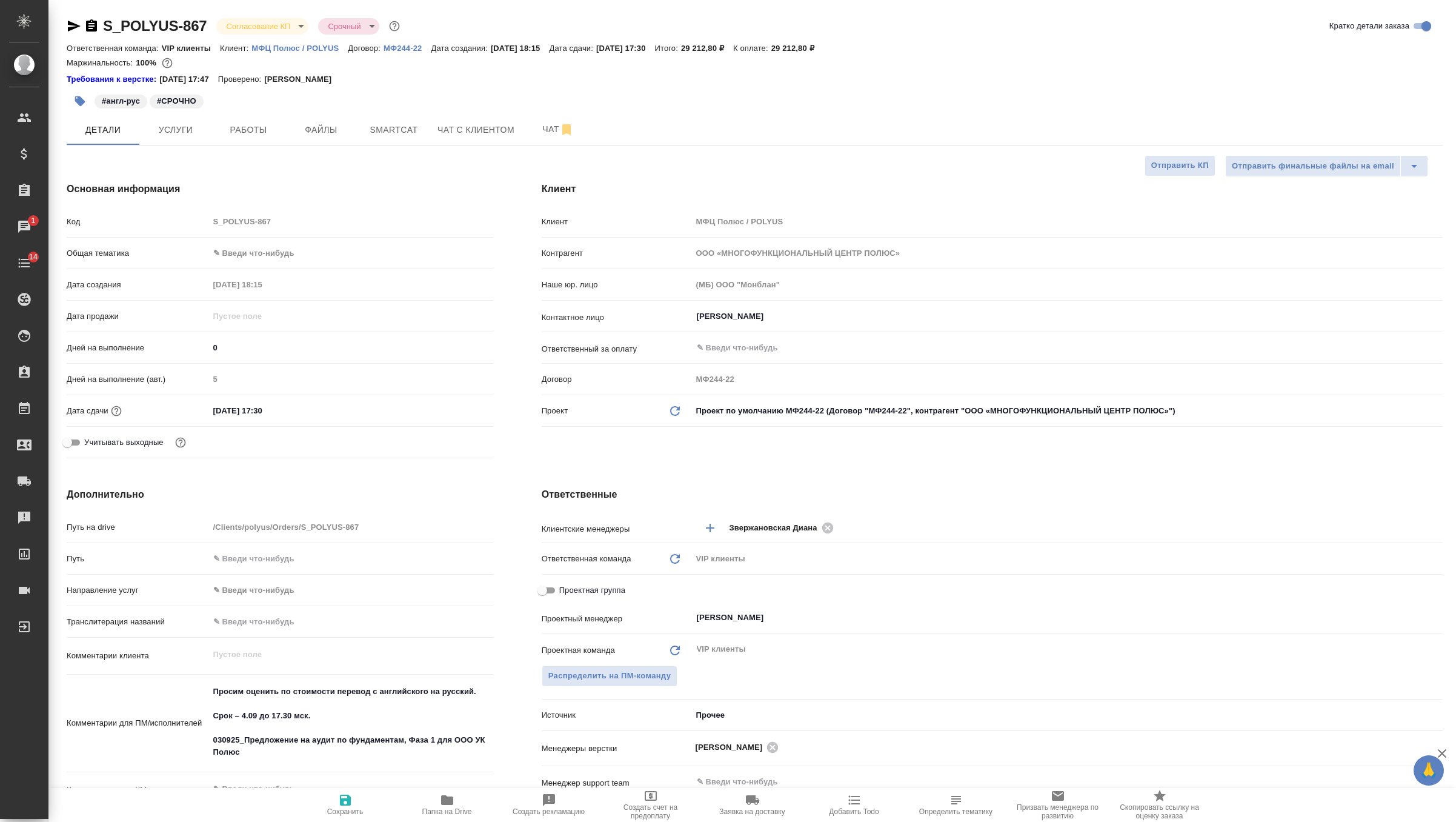
type textarea "x"
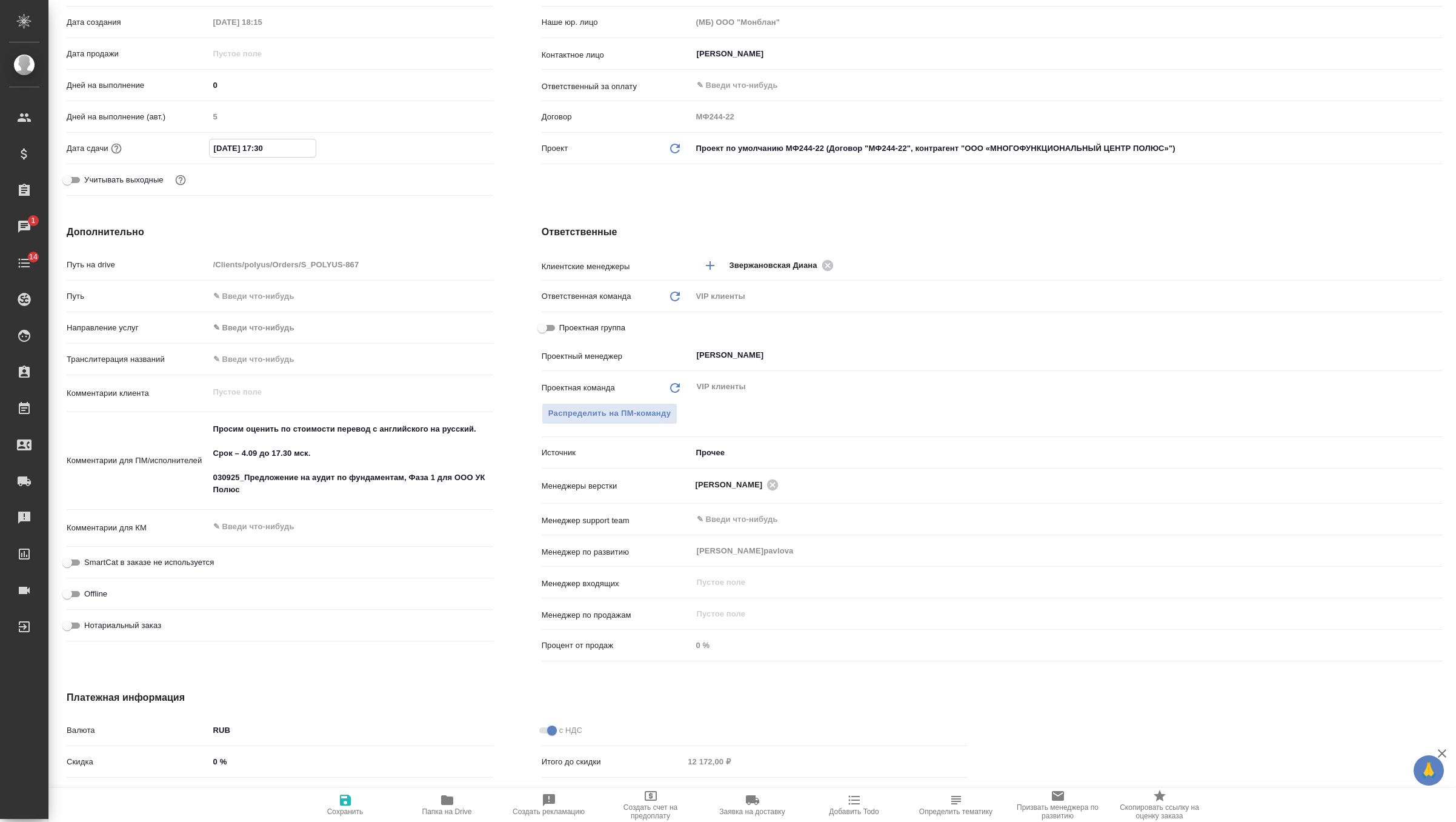
scroll to position [370, 0]
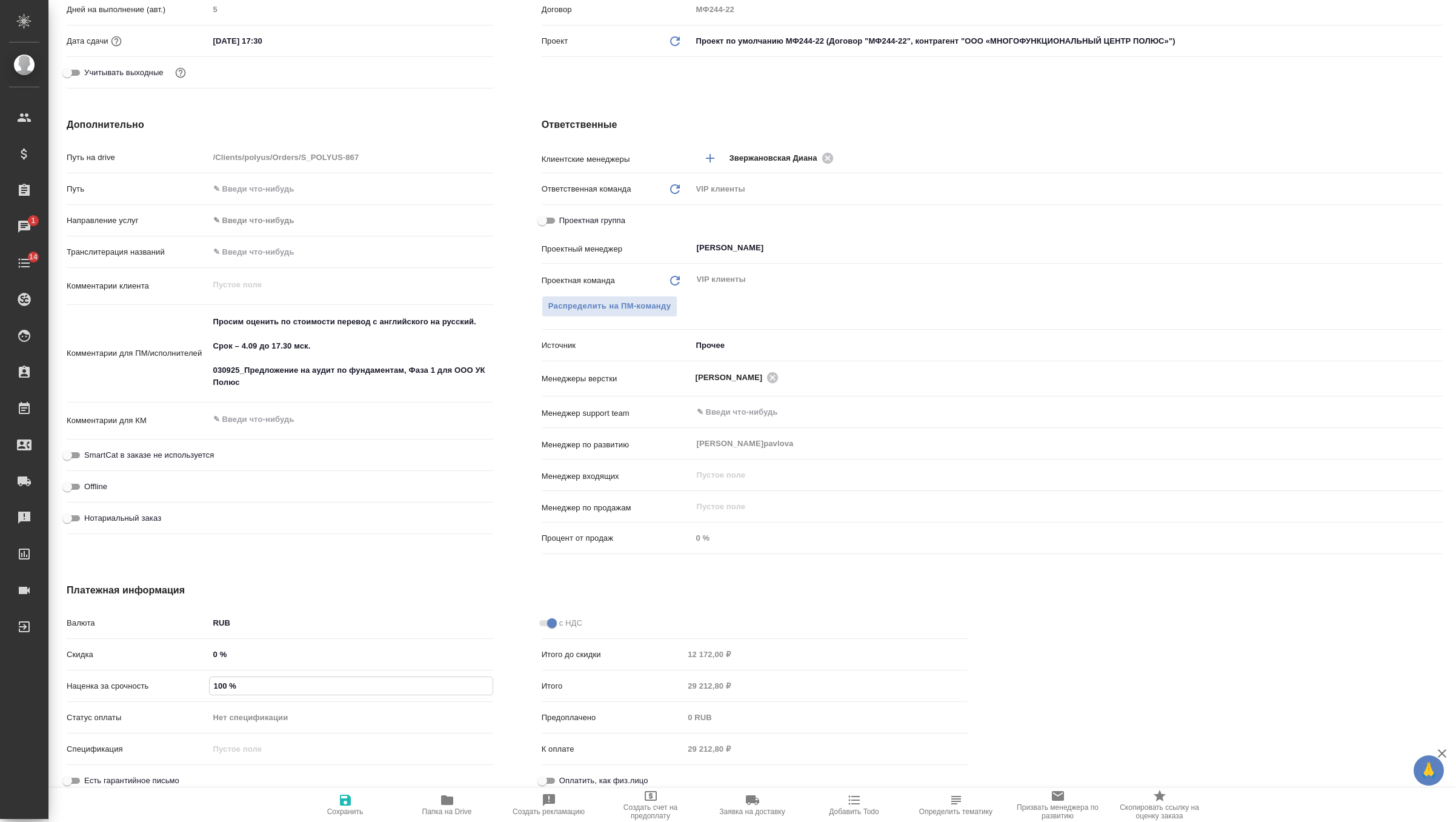
drag, startPoint x: 241, startPoint y: 677, endPoint x: 338, endPoint y: 680, distance: 97.0
click at [338, 680] on input "100 %" at bounding box center [351, 686] width 283 height 18
type input "0 %"
type textarea "x"
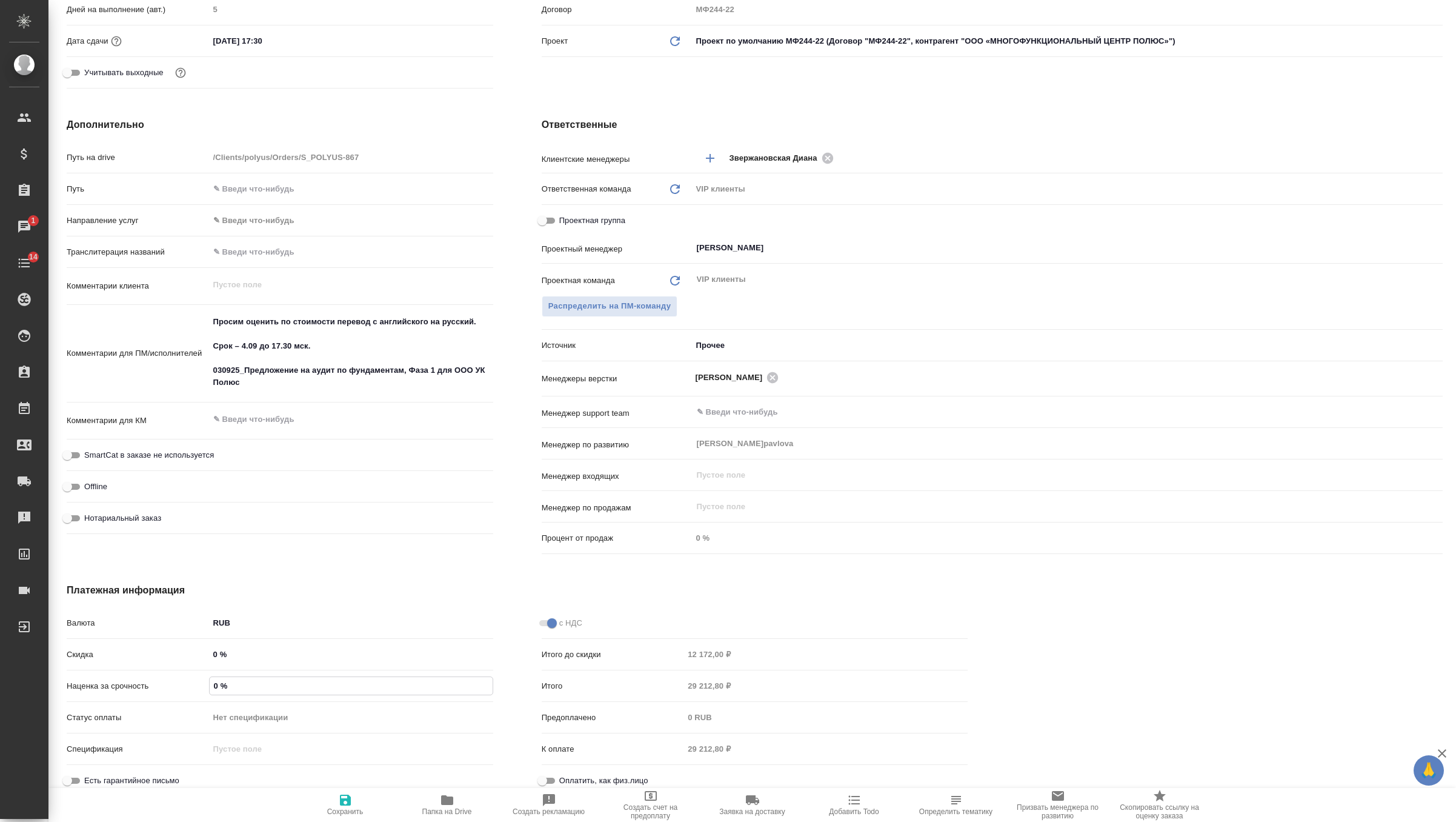
type textarea "x"
type input "0 %"
click at [348, 781] on div "Есть гарантийное письмо" at bounding box center [280, 780] width 427 height 21
click at [348, 794] on icon "button" at bounding box center [345, 799] width 11 height 11
type textarea "x"
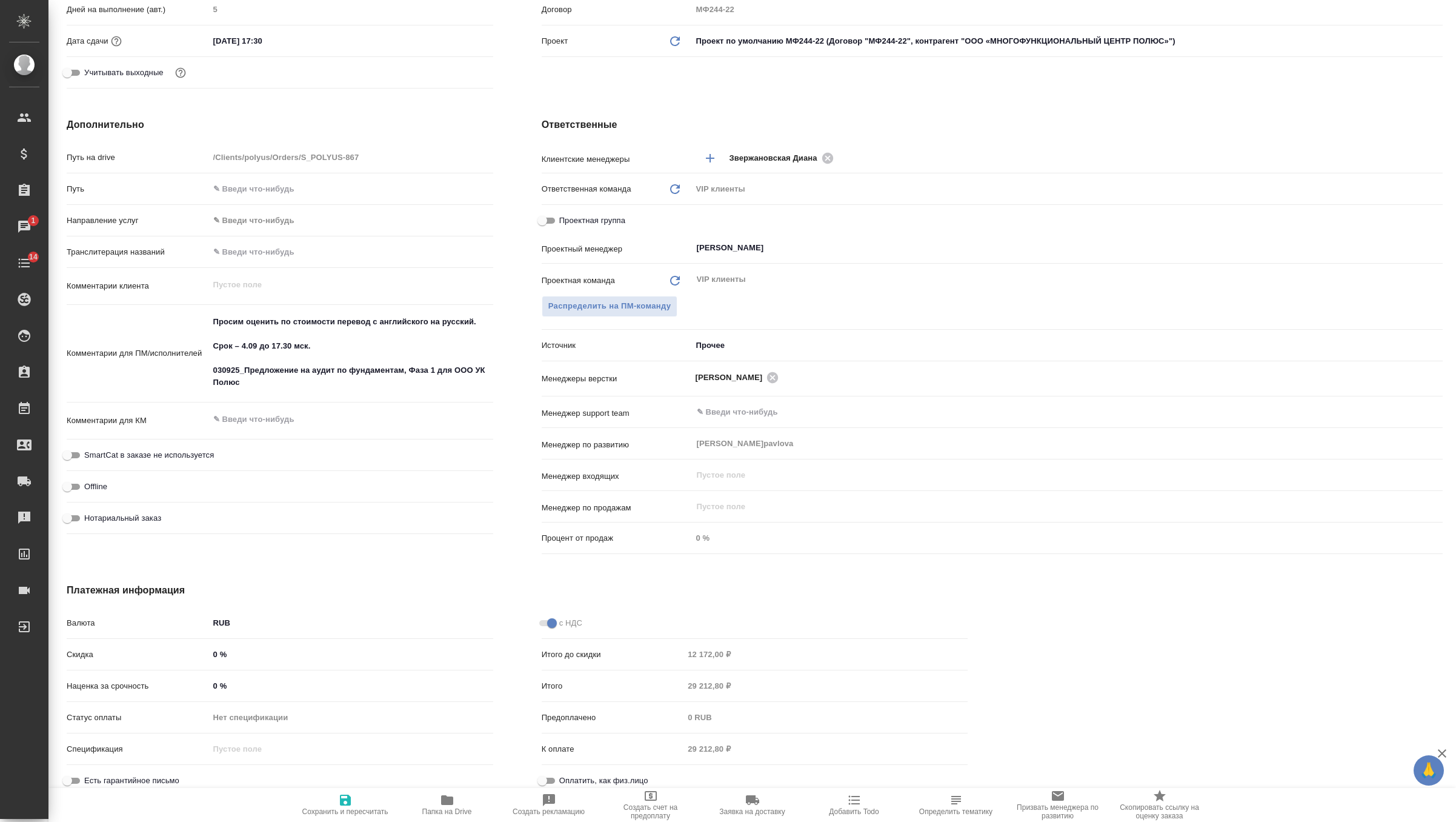
type textarea "x"
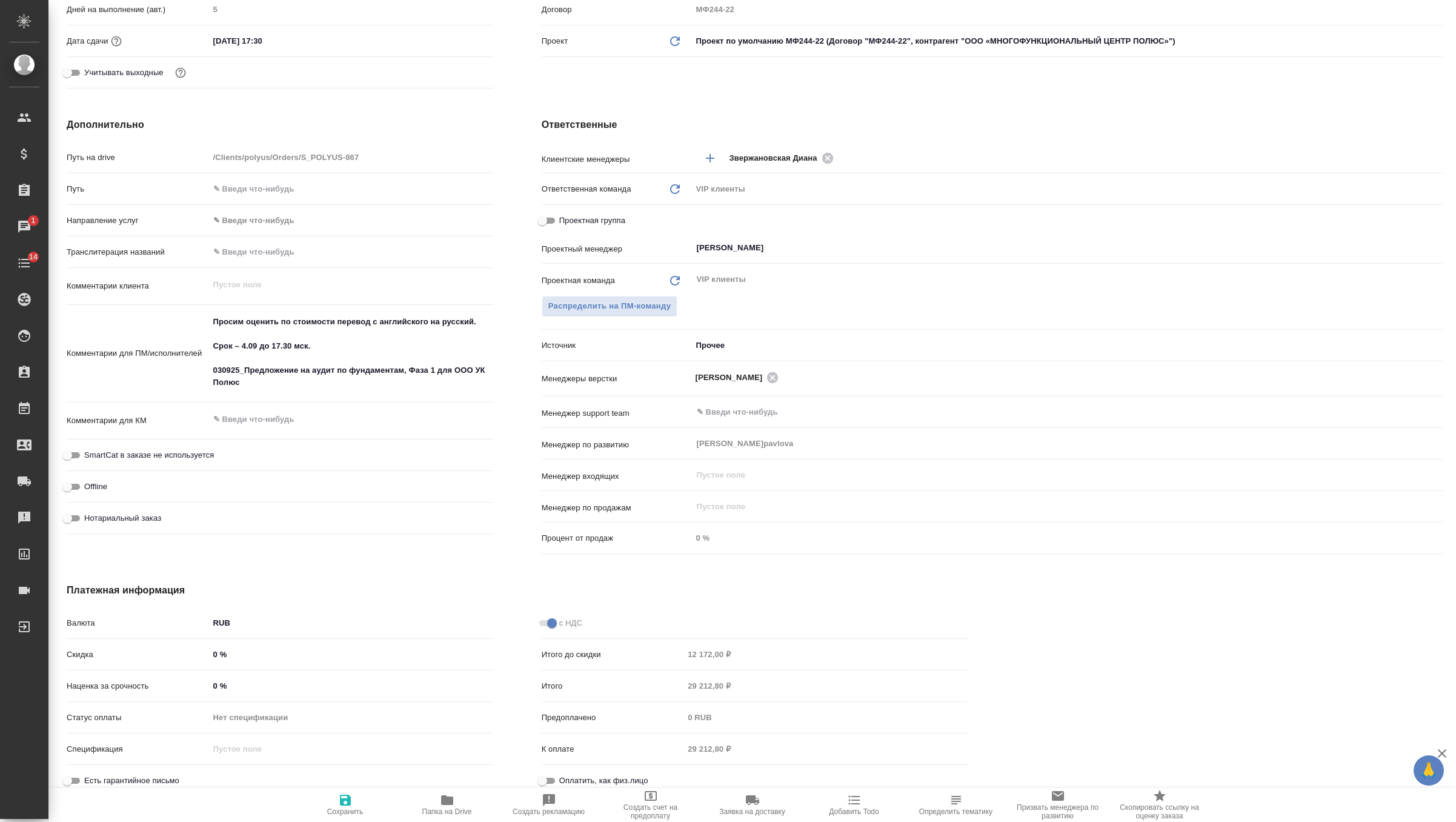
type textarea "x"
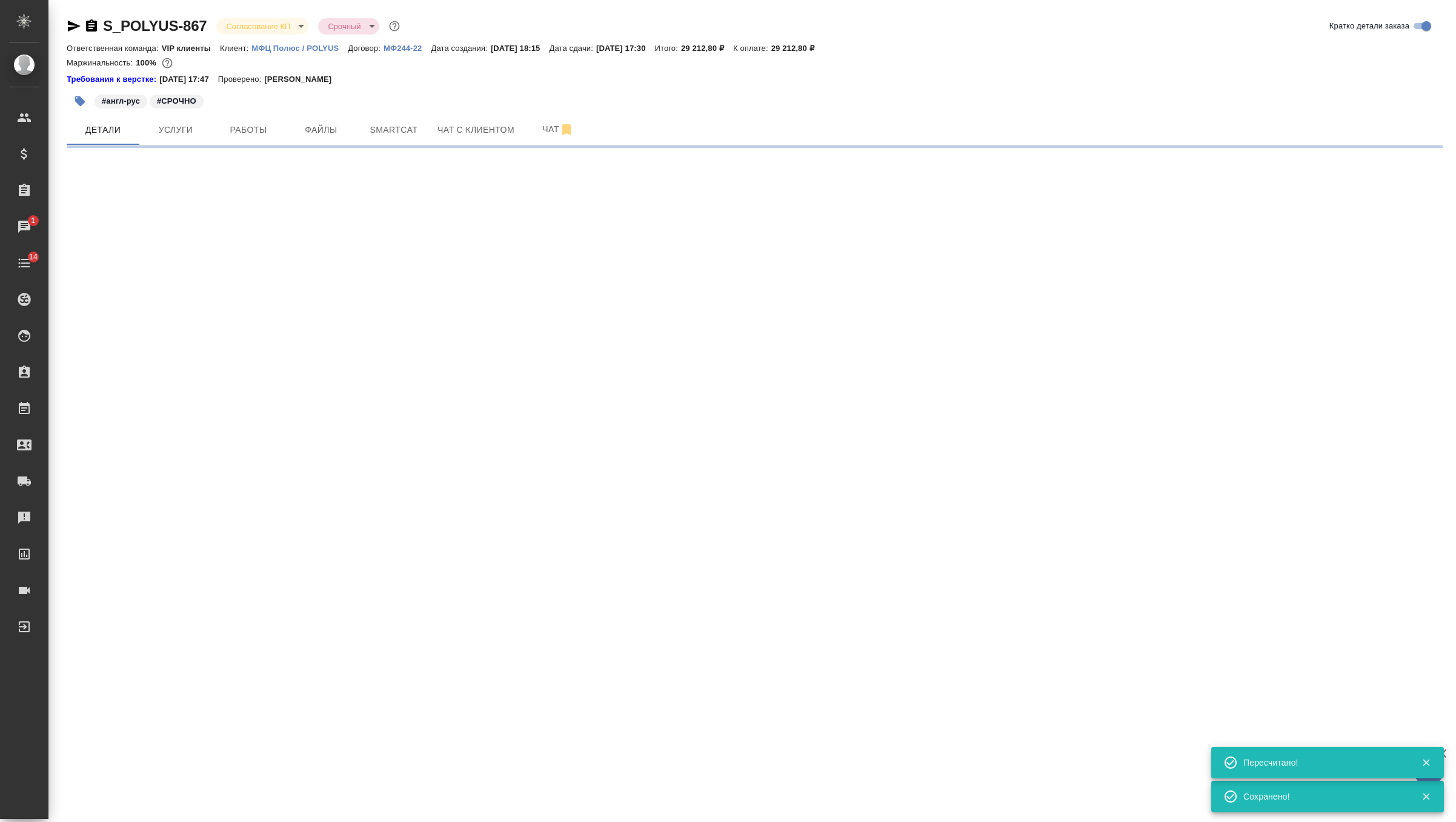
scroll to position [0, 0]
select select "RU"
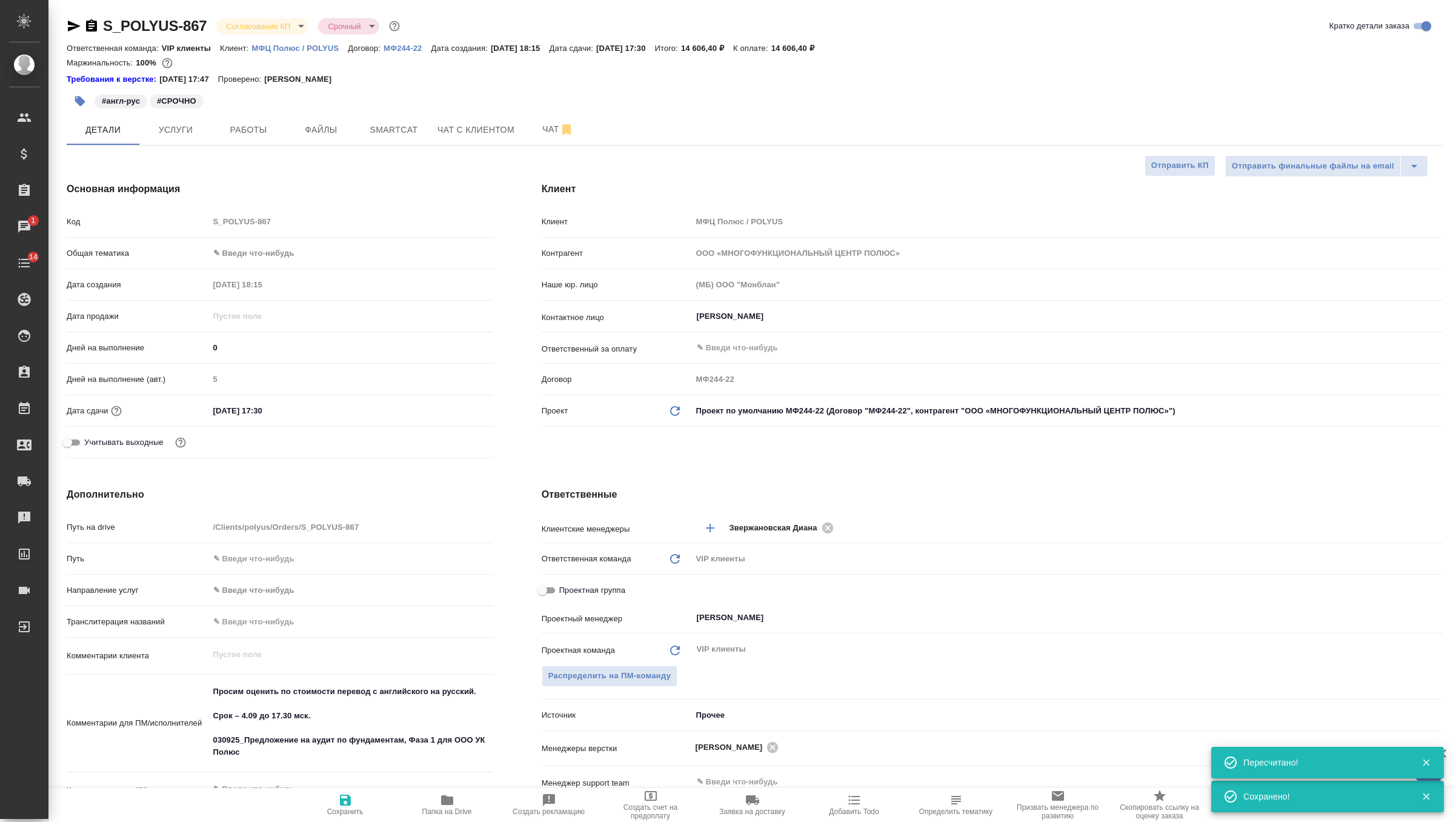
type textarea "x"
click at [175, 126] on span "Услуги" at bounding box center [175, 129] width 58 height 15
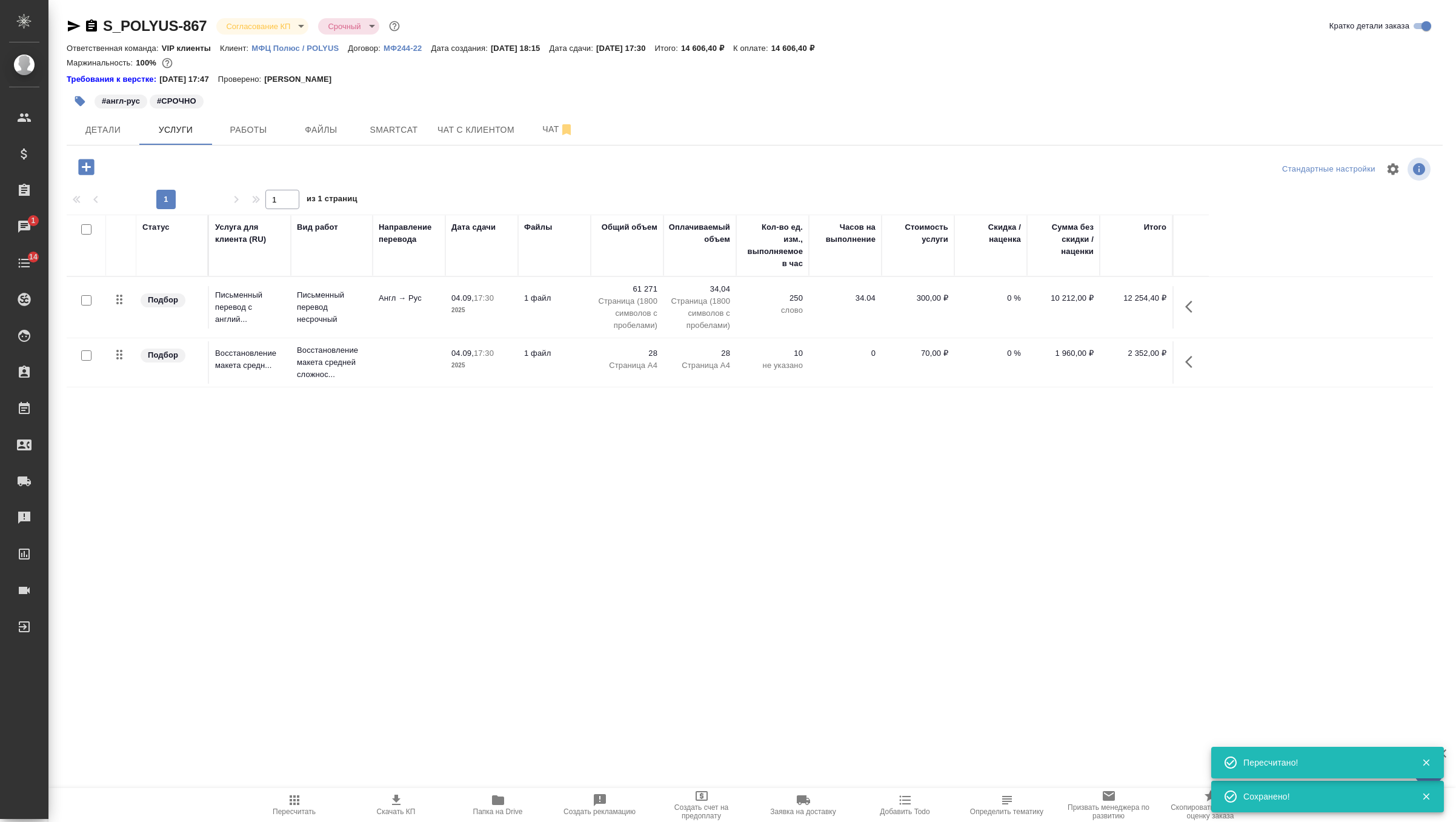
click at [399, 806] on icon "button" at bounding box center [396, 799] width 15 height 15
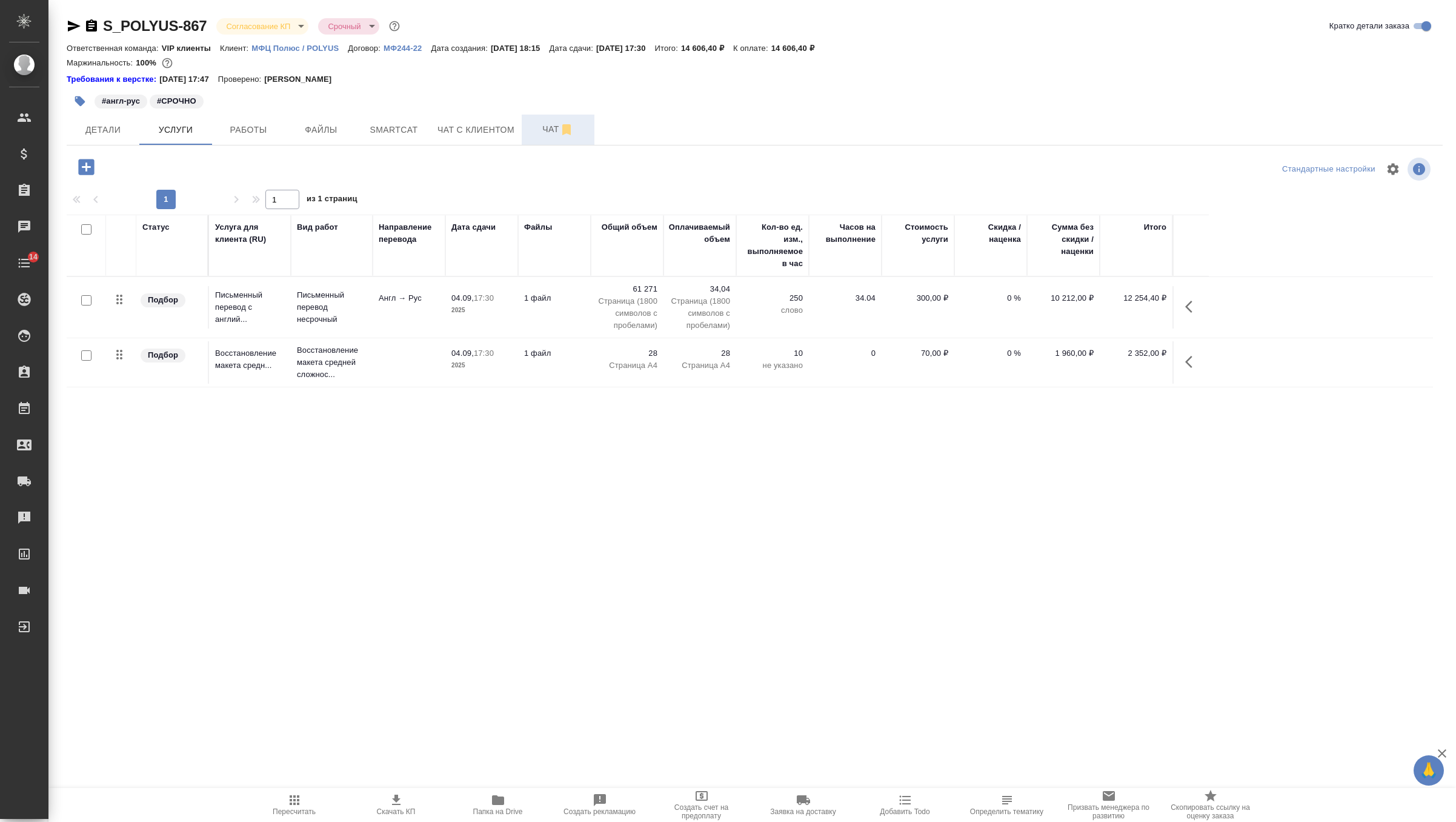
click at [538, 130] on span "Чат" at bounding box center [558, 128] width 58 height 15
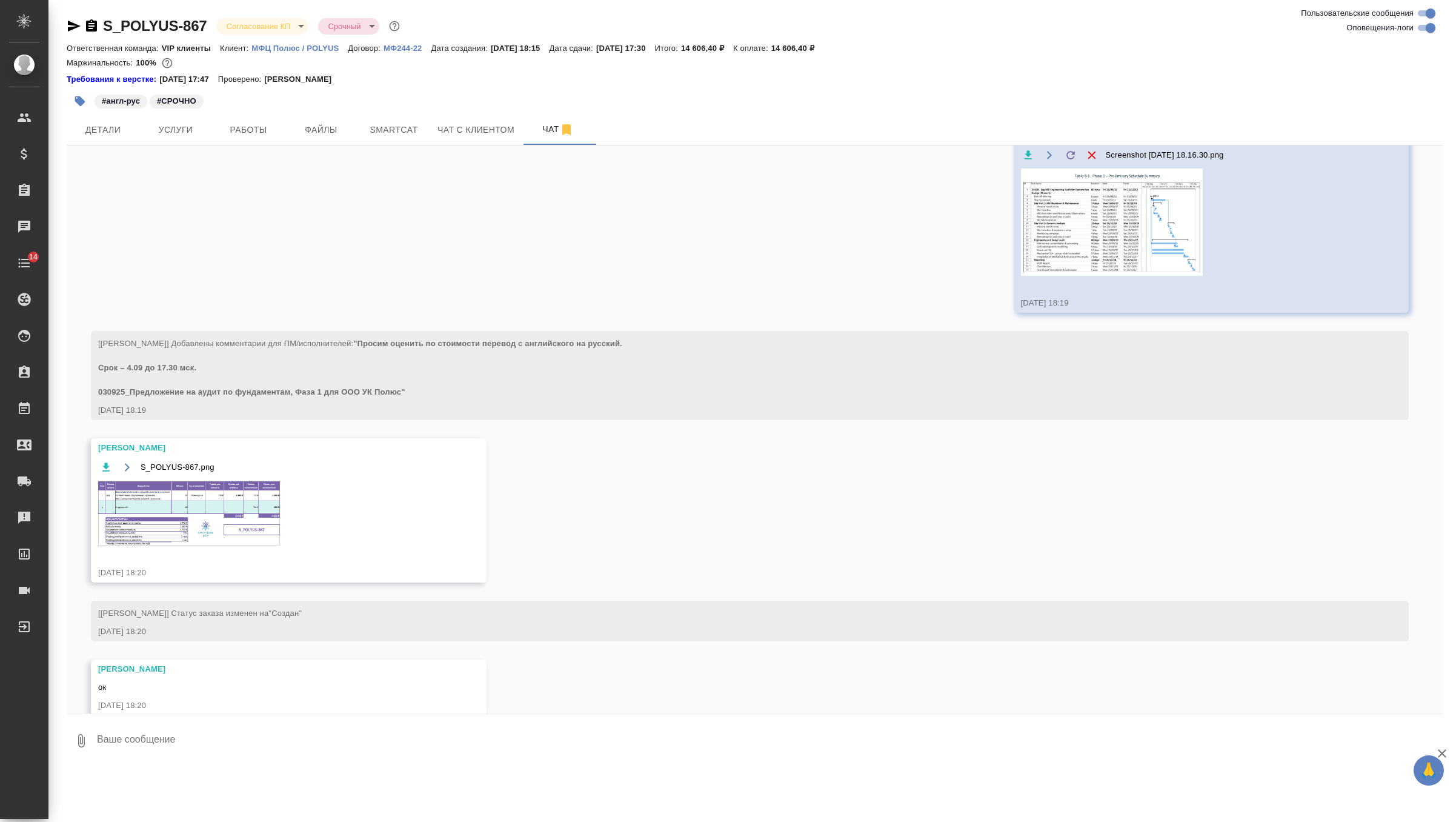
scroll to position [698, 0]
click at [184, 731] on textarea at bounding box center [769, 741] width 1347 height 41
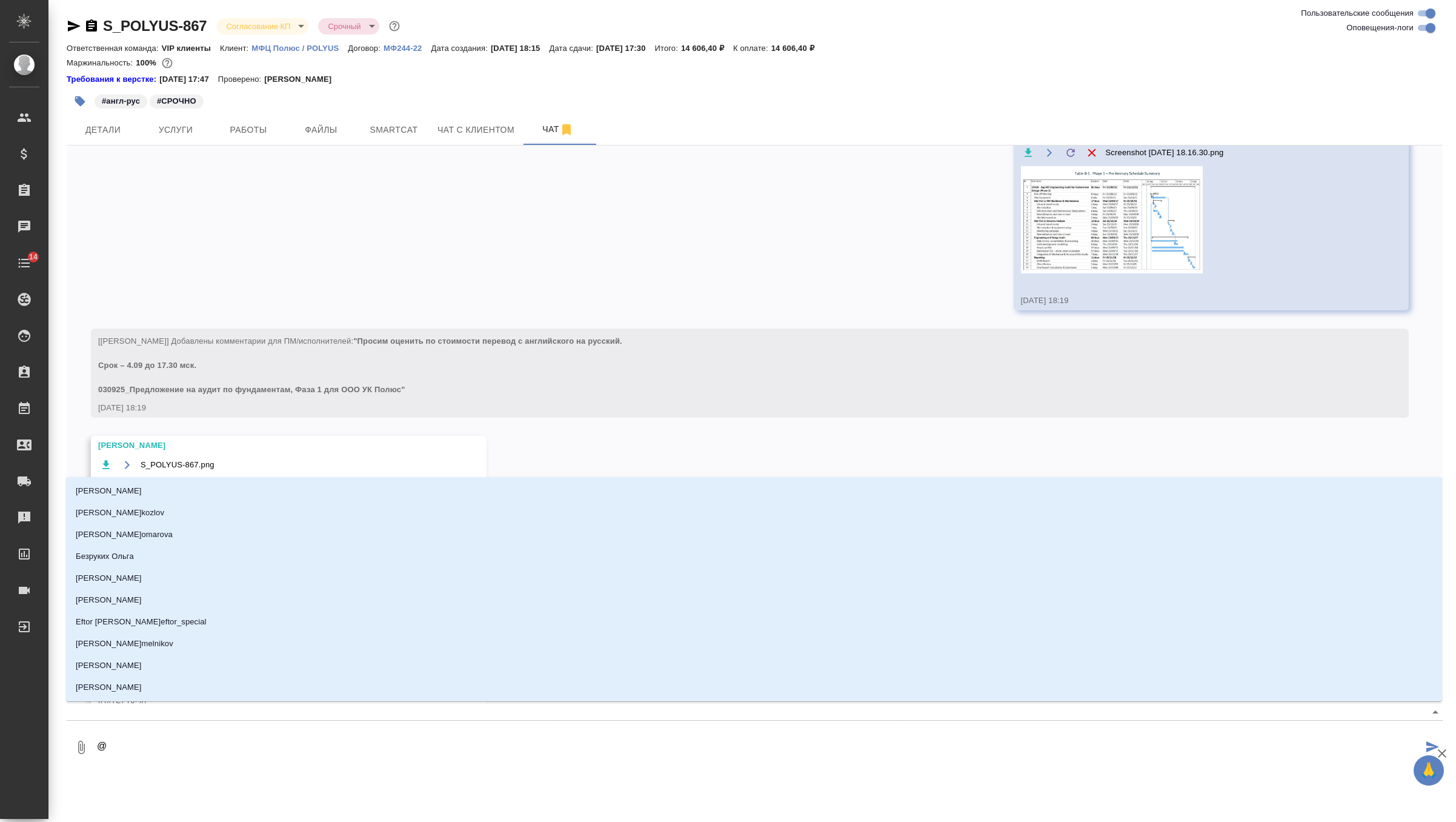
type textarea "@п"
type input "п"
type textarea "@пе"
type input "пе"
type textarea "@пет"
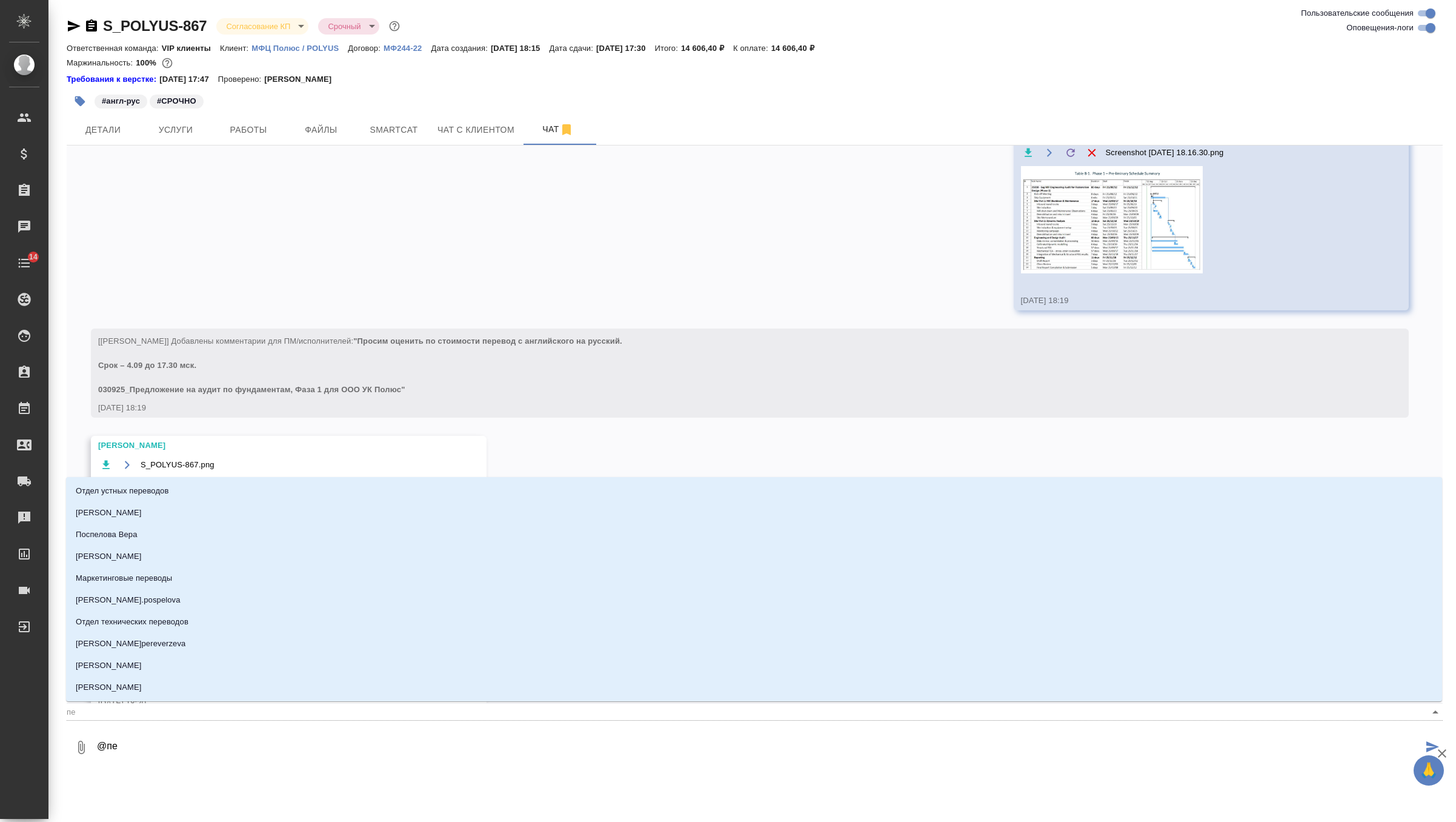
type input "пет"
type textarea "@петр"
type input "петр"
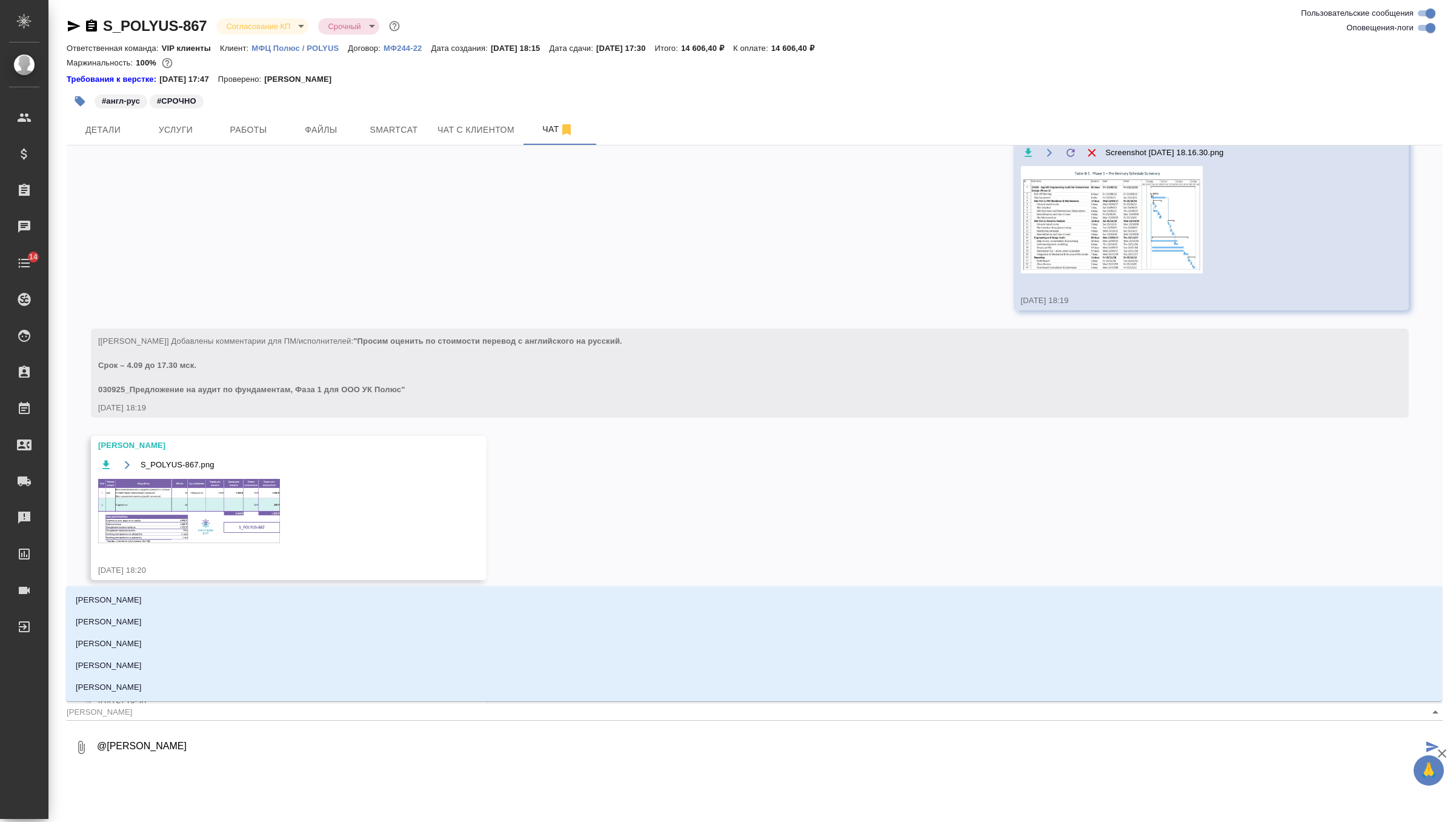
type textarea "@петро"
type input "петро"
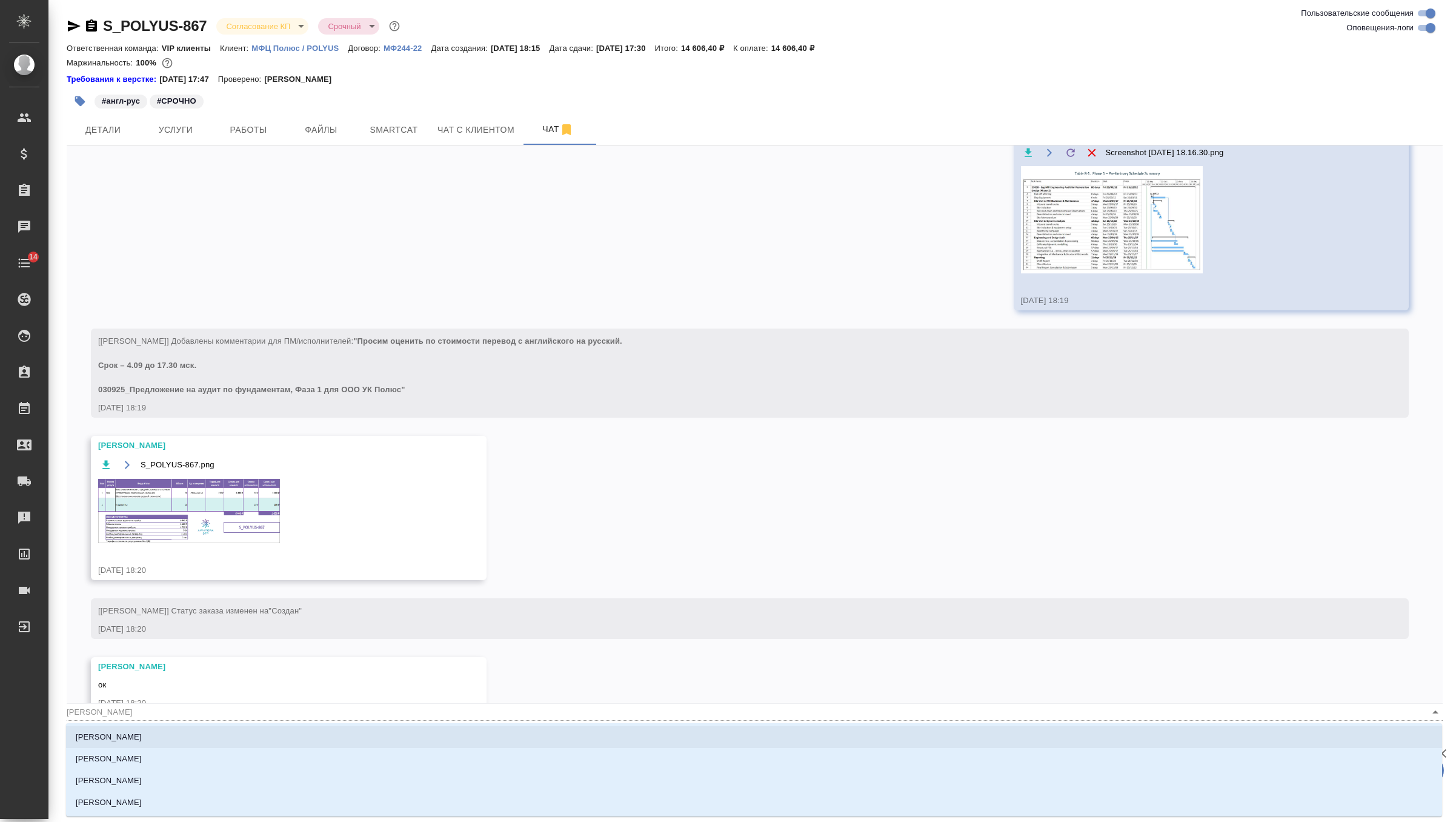
click at [154, 739] on li "Петрова Валерия" at bounding box center [754, 737] width 1376 height 22
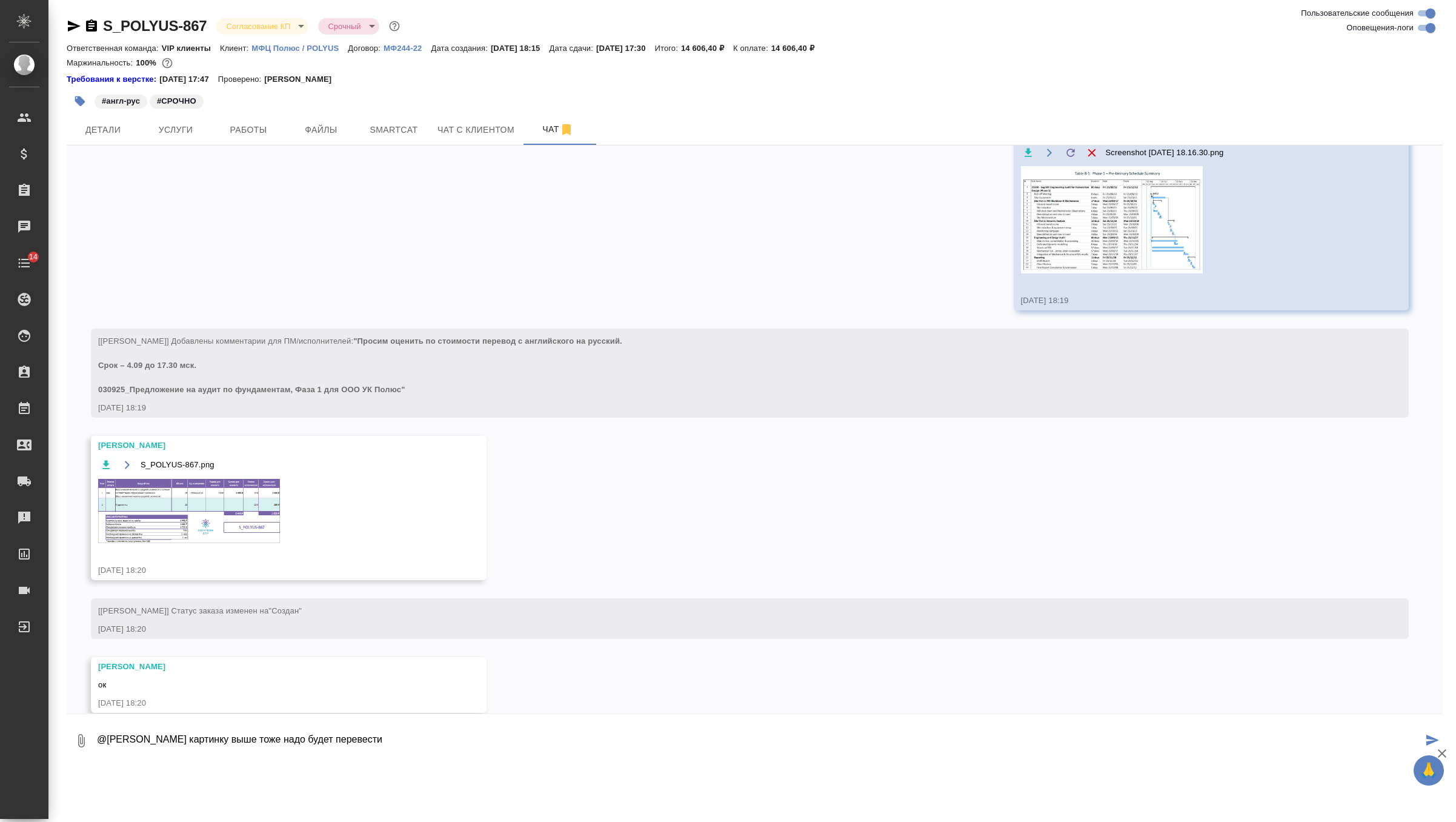
type textarea "@Петрова Валерия картинку выше тоже надо будет перевести"
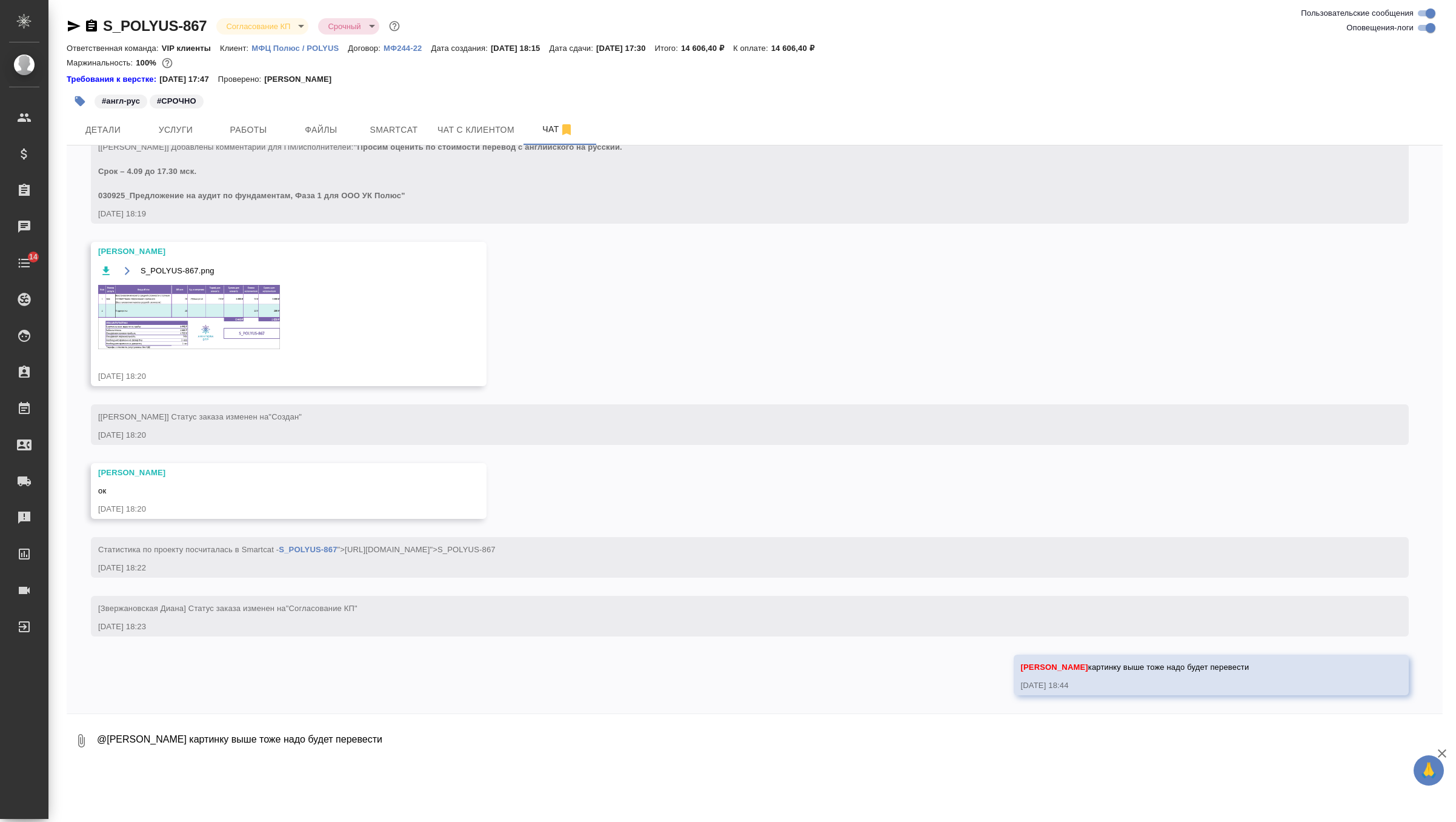
scroll to position [928, 0]
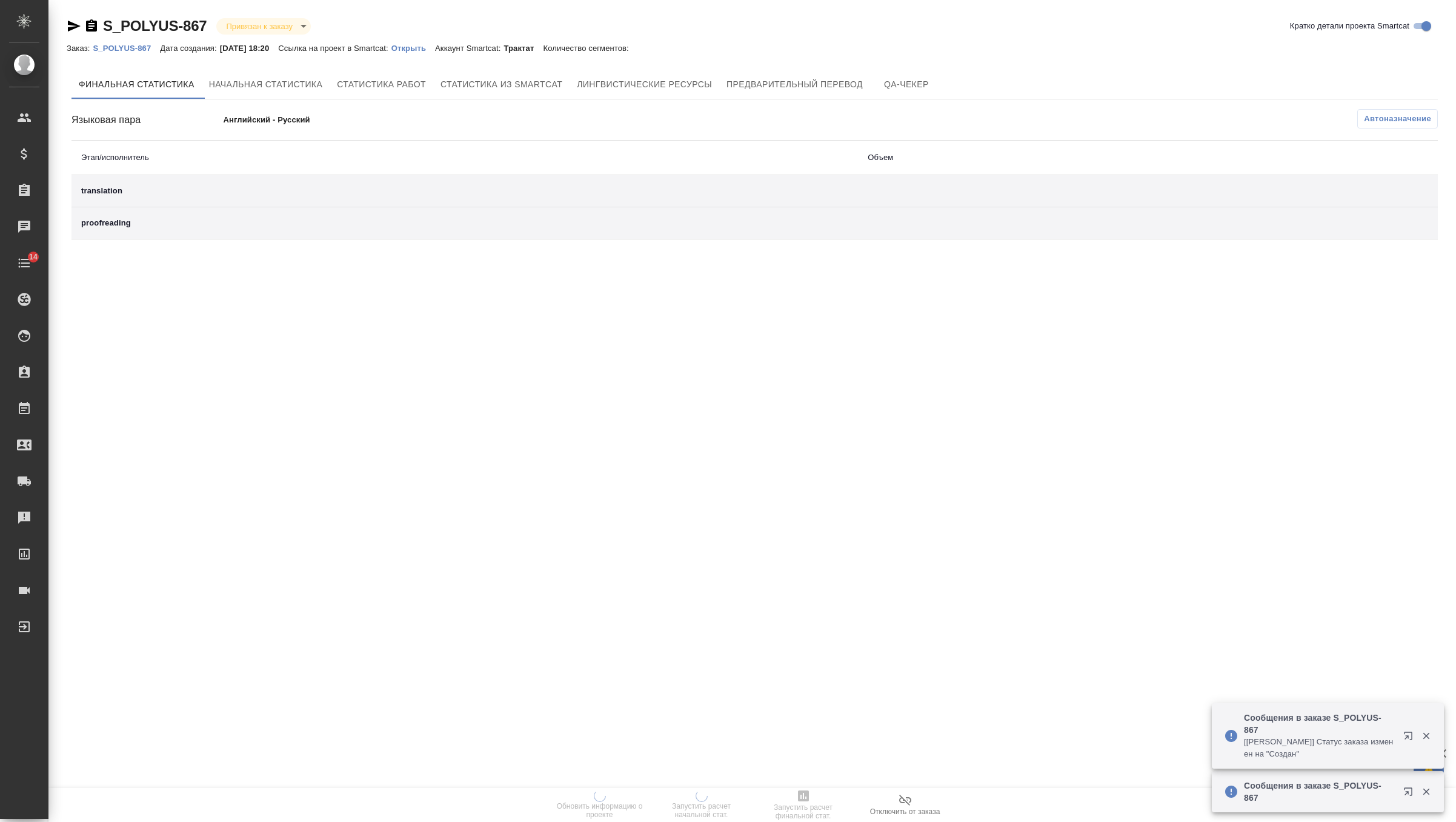
click at [436, 51] on p "Открыть" at bounding box center [413, 47] width 43 height 9
